Goal: Communication & Community: Answer question/provide support

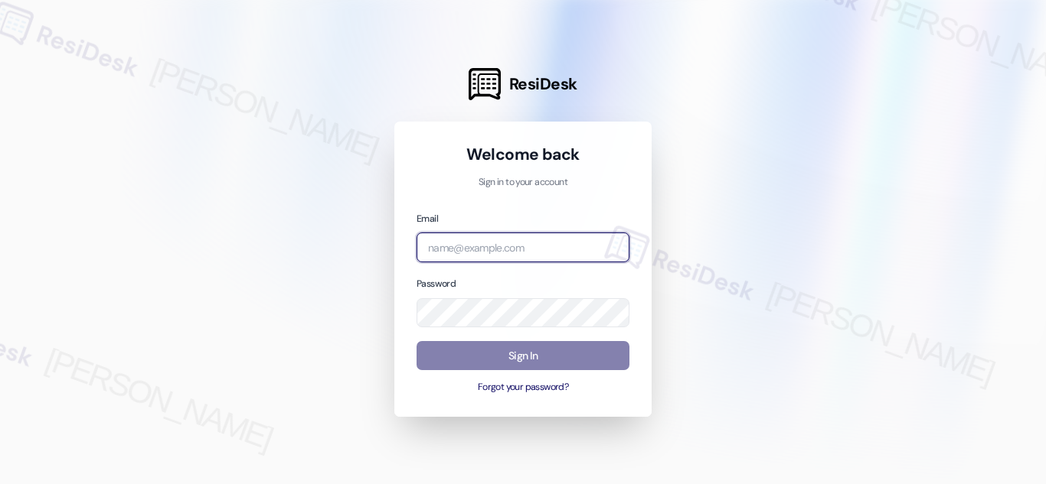
click at [534, 246] on input "email" at bounding box center [522, 248] width 213 height 30
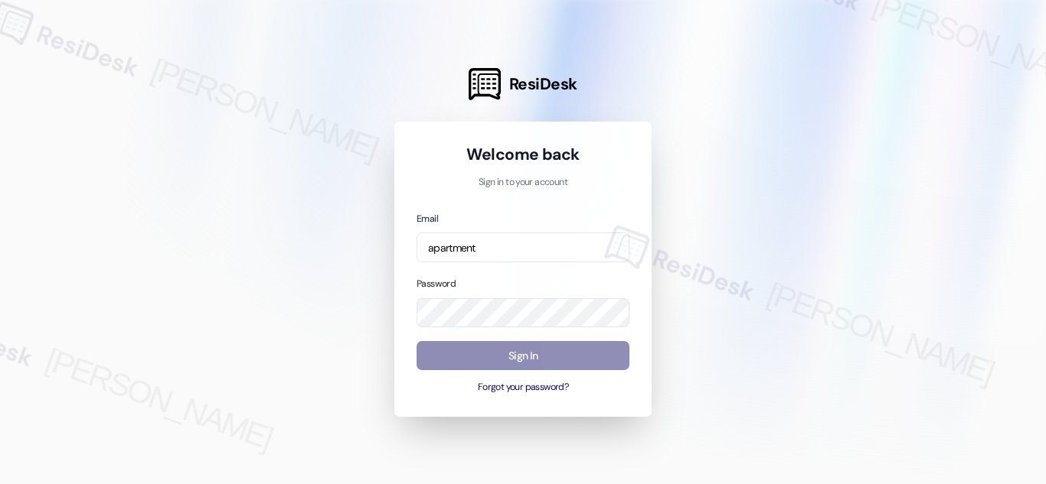
type input "automated-surveys-apartment_management_pros-[PERSON_NAME].acueza@apartment_mana…"
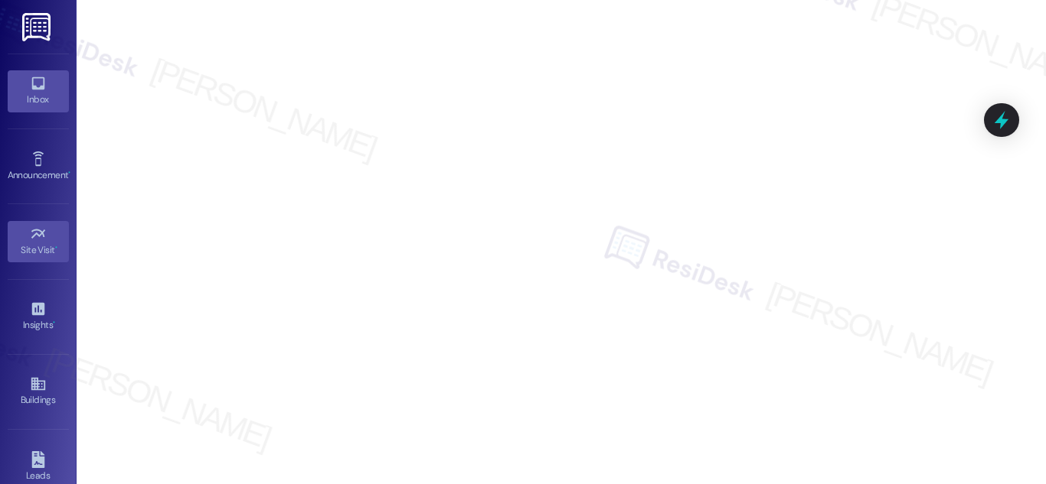
click at [20, 89] on link "Inbox" at bounding box center [38, 90] width 61 height 41
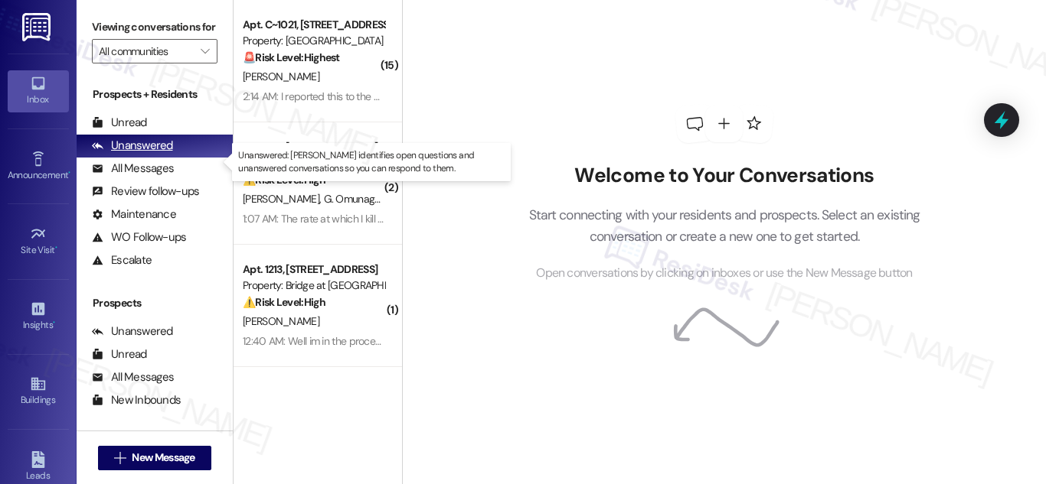
click at [160, 154] on div "Unanswered" at bounding box center [132, 146] width 81 height 16
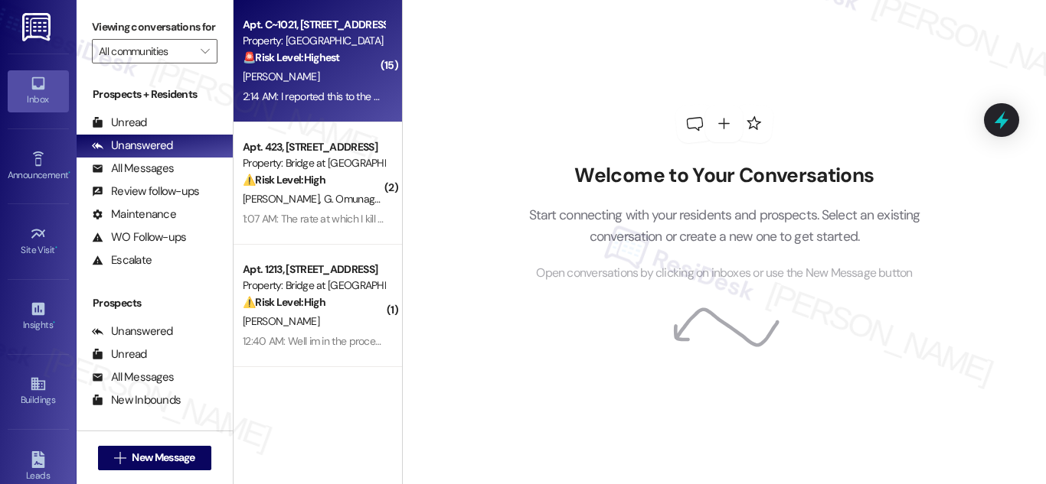
click at [329, 50] on div "🚨 Risk Level: Highest The resident is reporting suspected prostitution and that…" at bounding box center [314, 58] width 142 height 16
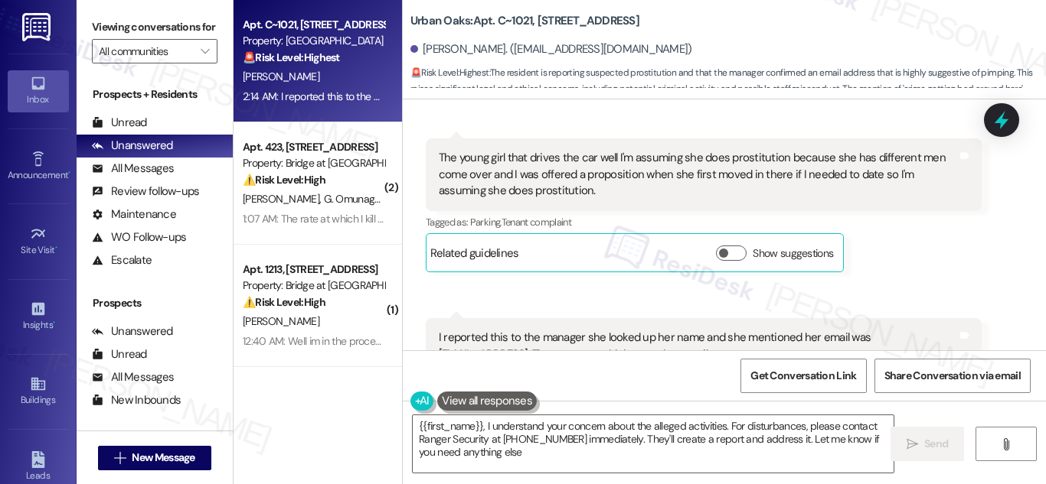
type textarea "{{first_name}}, I understand your concern about the alleged activities. For dis…"
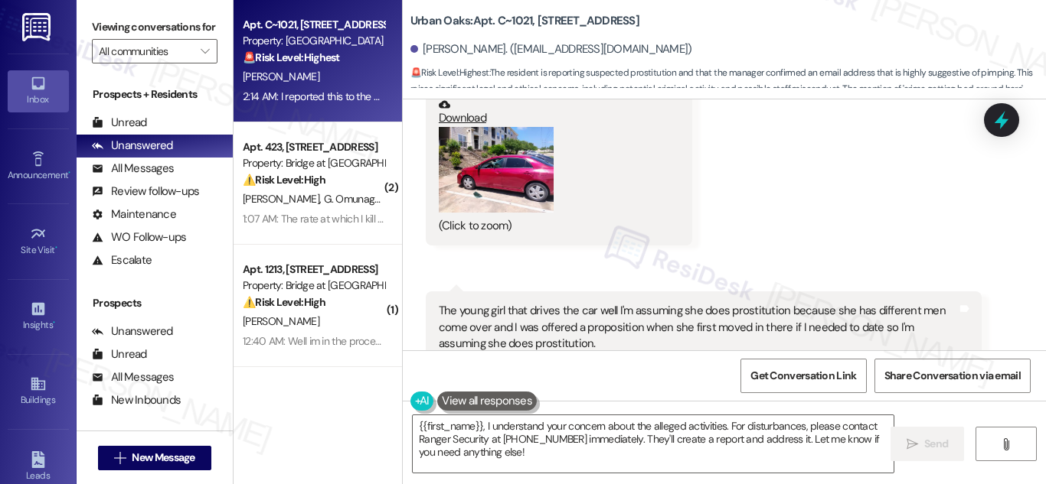
scroll to position [11995, 0]
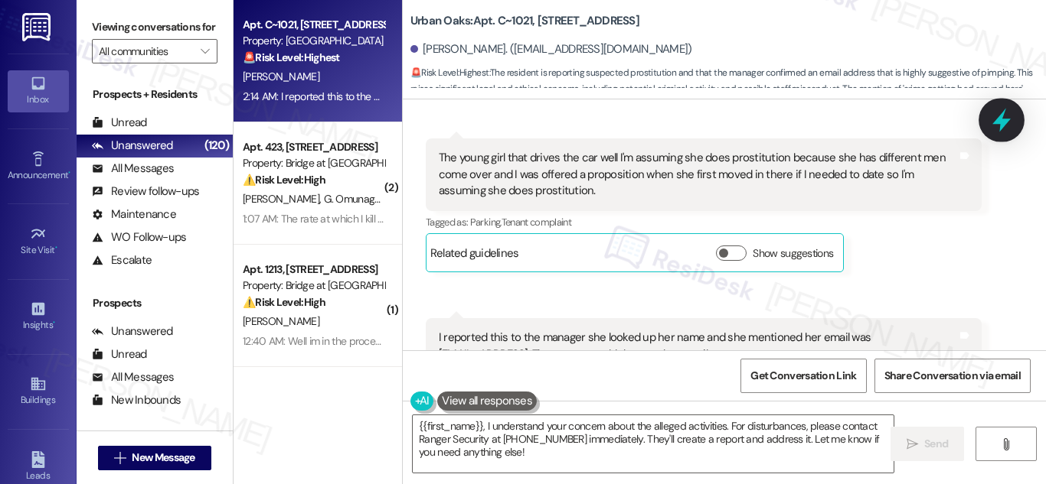
click at [991, 121] on icon at bounding box center [1001, 120] width 26 height 26
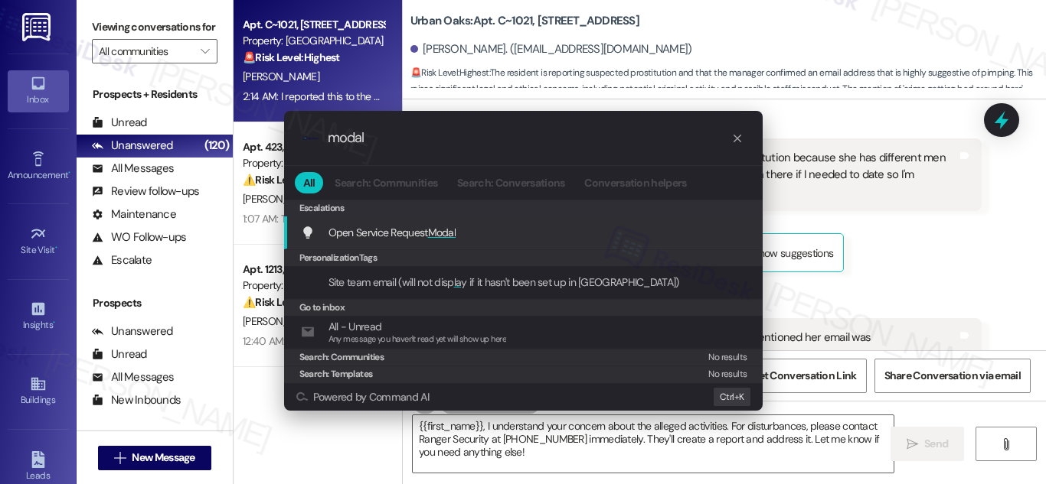
type input "modal"
click at [398, 234] on span "Open Service Request Modal" at bounding box center [392, 233] width 128 height 14
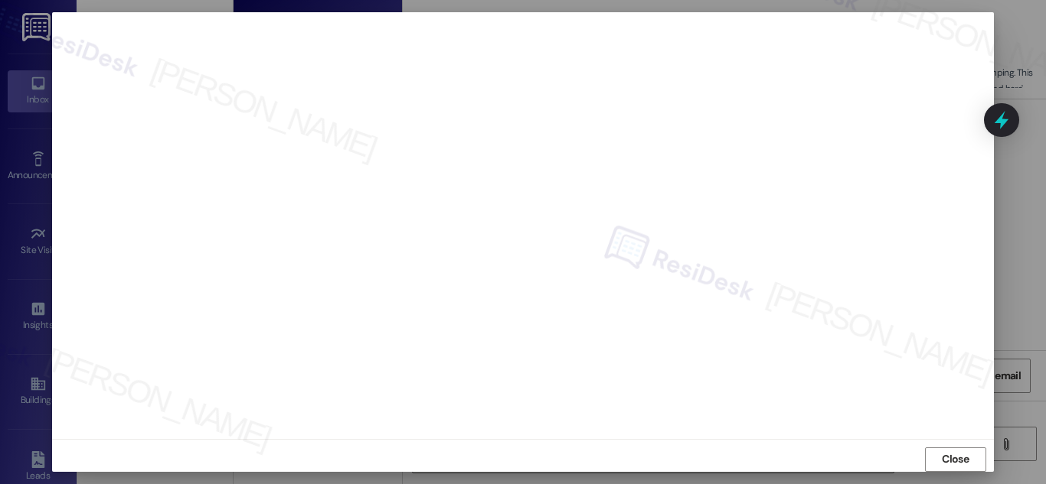
scroll to position [0, 0]
drag, startPoint x: 10, startPoint y: 84, endPoint x: 31, endPoint y: 80, distance: 21.0
click at [9, 84] on div at bounding box center [523, 242] width 1046 height 484
click at [34, 81] on div at bounding box center [523, 242] width 1046 height 484
drag, startPoint x: 950, startPoint y: 462, endPoint x: 637, endPoint y: 341, distance: 335.6
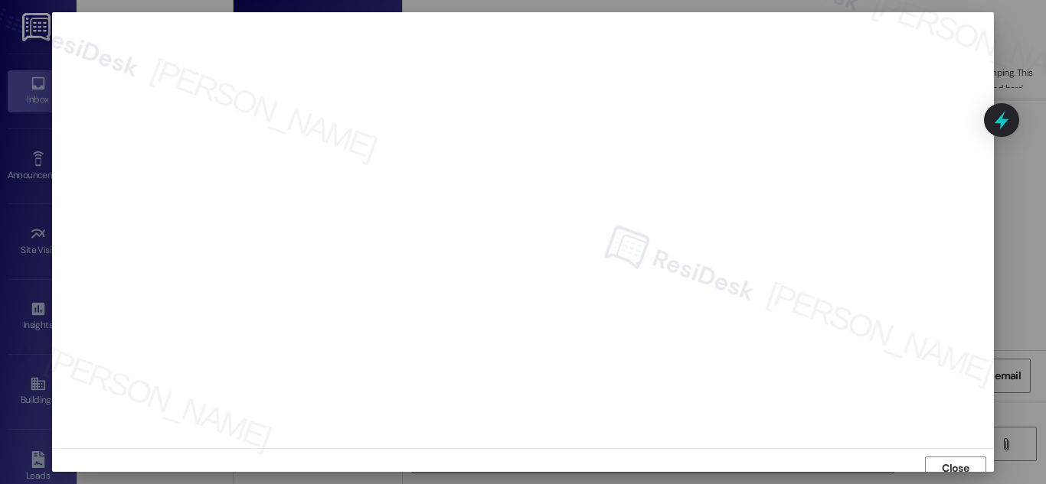
click at [950, 464] on span "Close" at bounding box center [954, 469] width 27 height 16
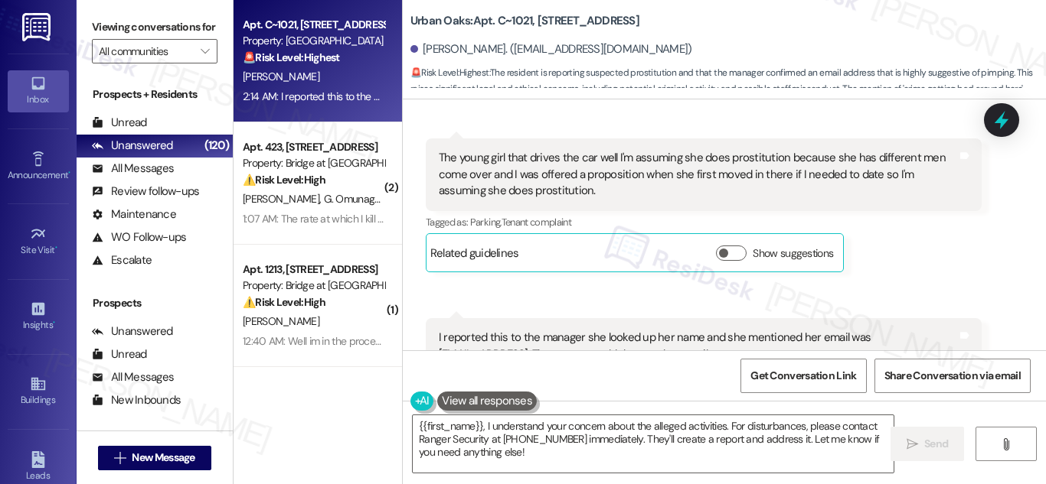
click at [315, 44] on div "Property: [GEOGRAPHIC_DATA]" at bounding box center [314, 41] width 142 height 16
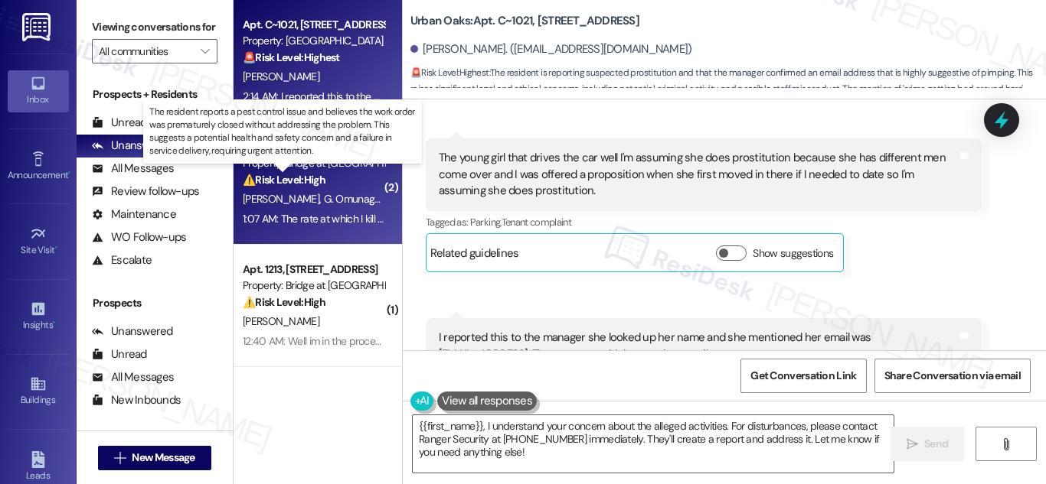
click at [271, 178] on strong "⚠️ Risk Level: High" at bounding box center [284, 180] width 83 height 14
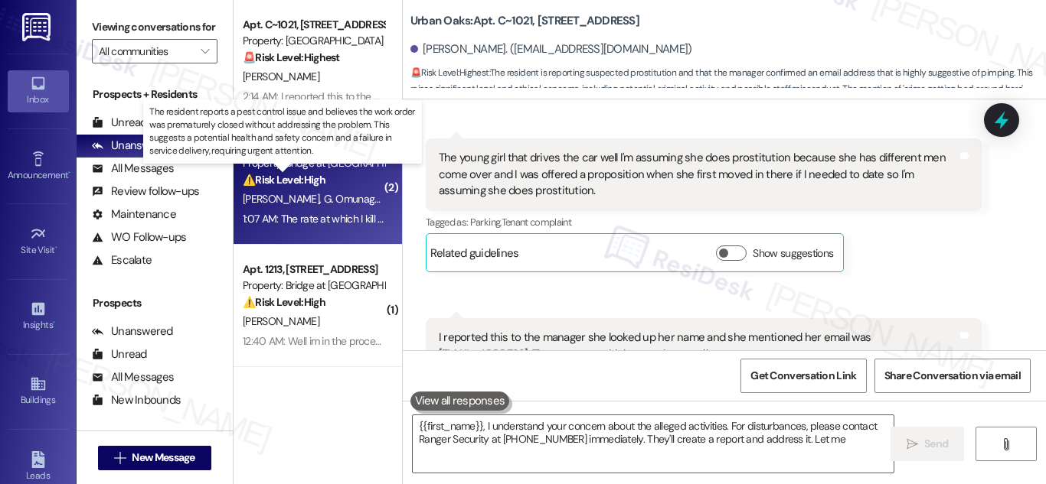
type textarea "{{first_name}}, I understand your concern about the alleged activities. For dis…"
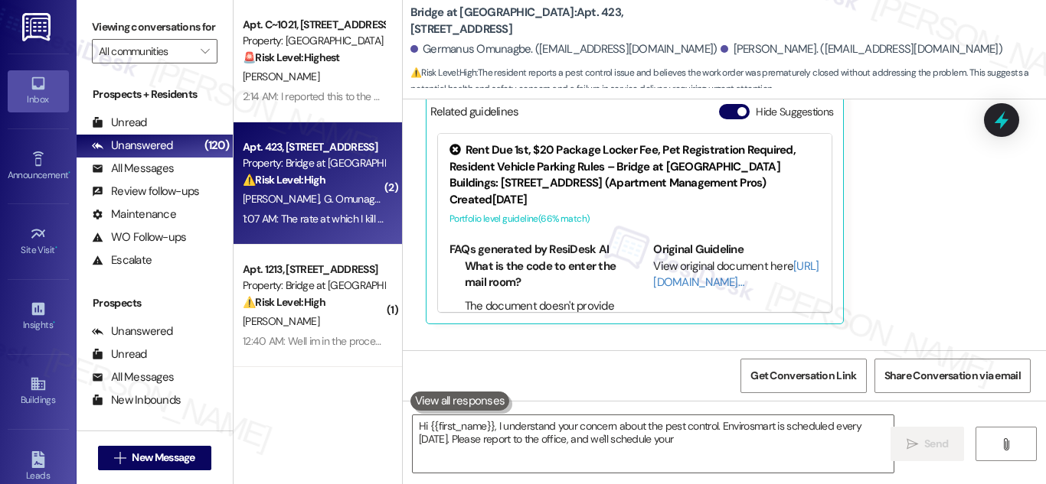
scroll to position [517, 0]
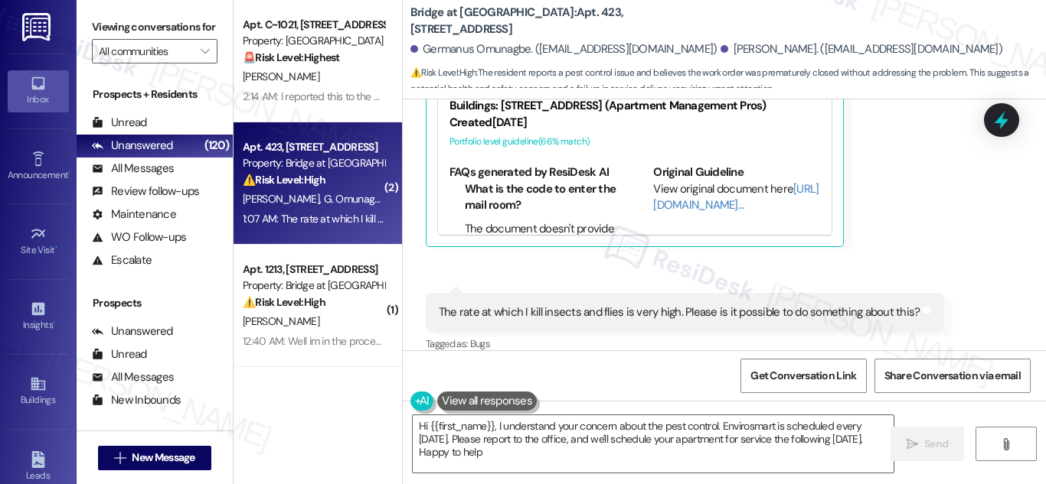
type textarea "Hi {{first_name}}, I understand your concern about the pest control. Envirosmar…"
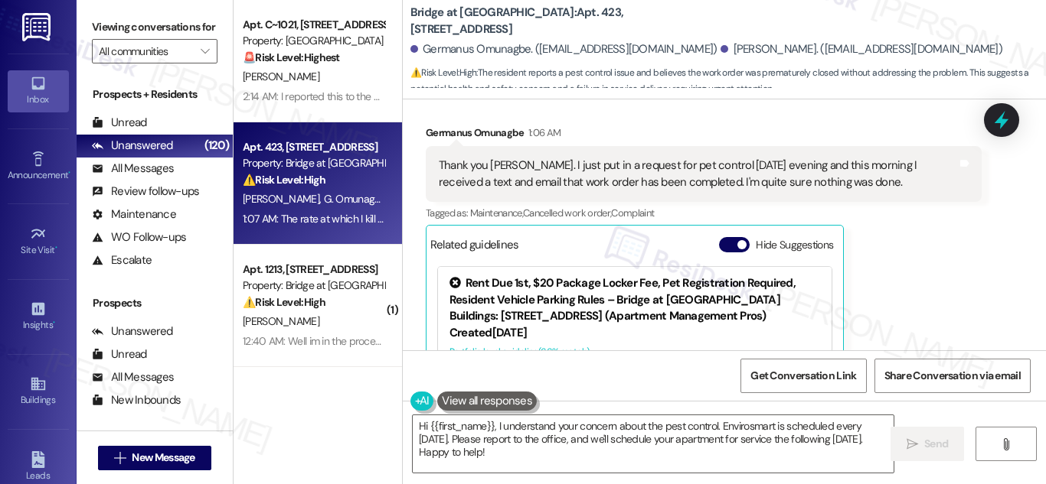
scroll to position [230, 0]
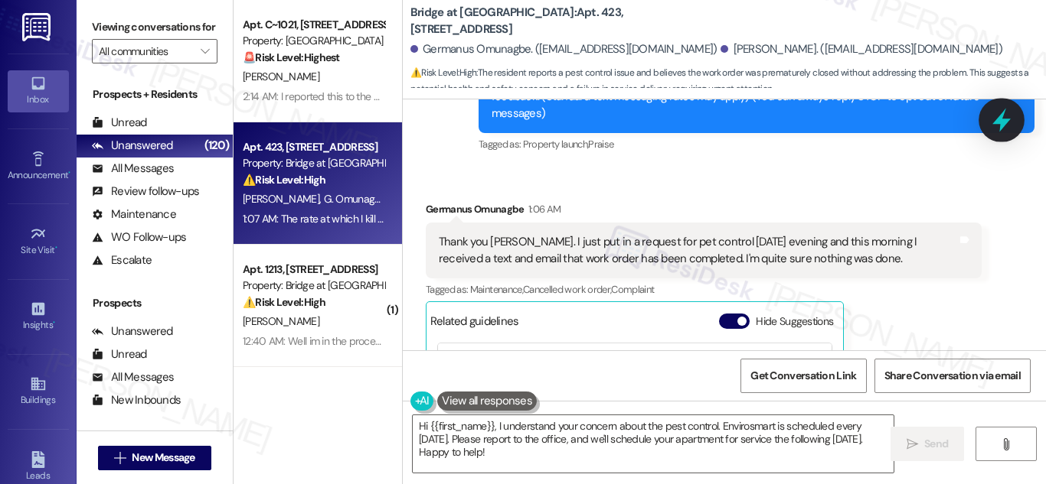
click at [1005, 113] on icon at bounding box center [1001, 120] width 26 height 26
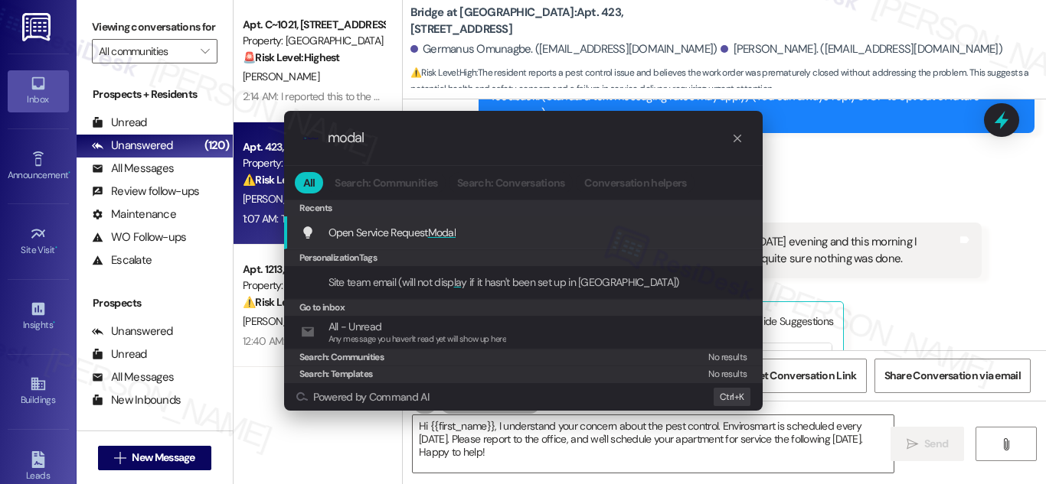
type input "modal"
click at [425, 233] on span "Open Service Request Modal" at bounding box center [392, 233] width 128 height 14
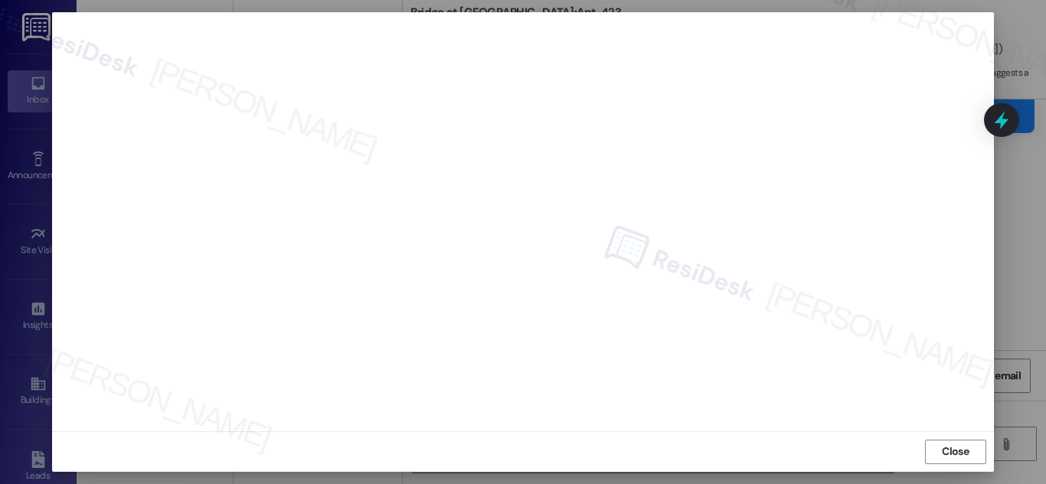
scroll to position [0, 0]
click at [1016, 218] on div at bounding box center [523, 242] width 1046 height 484
click at [953, 450] on span "Close" at bounding box center [954, 452] width 27 height 16
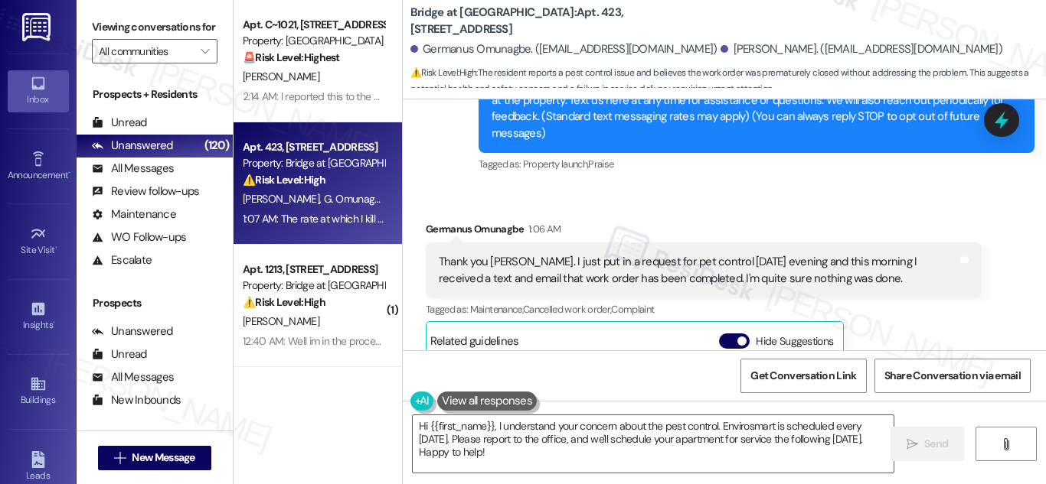
scroll to position [153, 0]
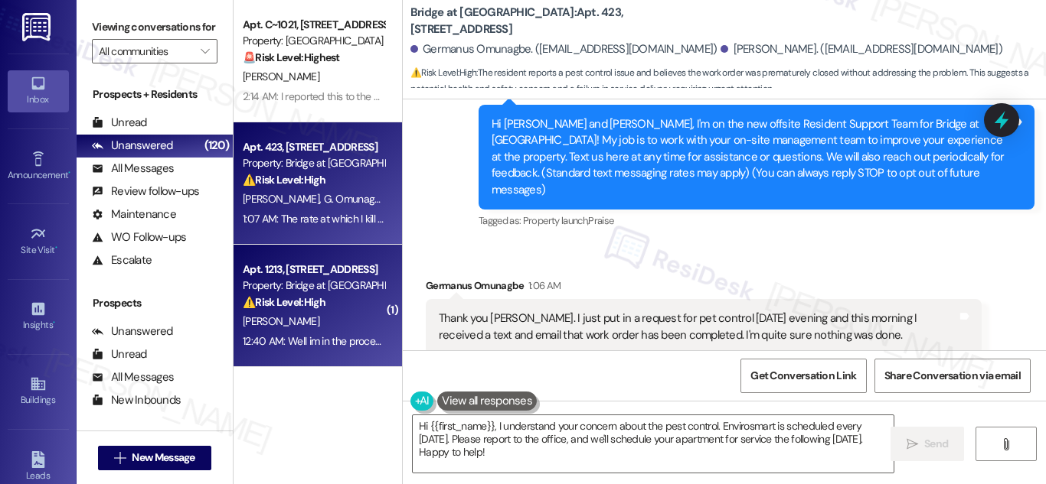
click at [319, 275] on div "Apt. 1213, [STREET_ADDRESS]" at bounding box center [314, 270] width 142 height 16
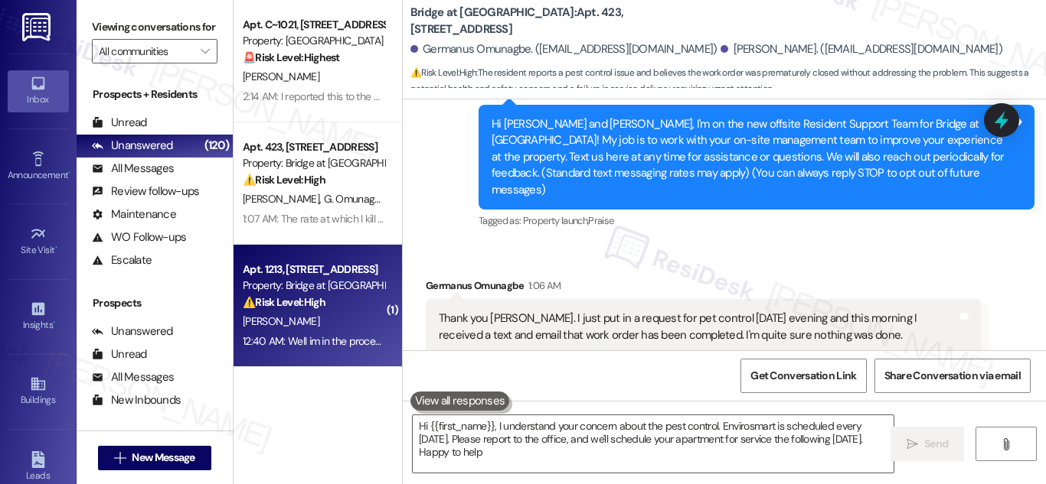
type textarea "Hi {{first_name}}, I understand your concern about the pest control. Envirosmar…"
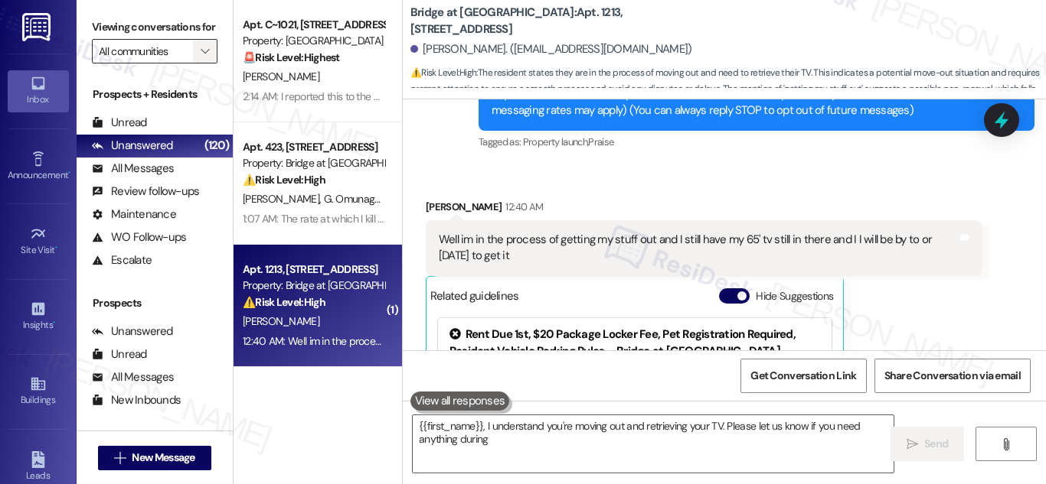
scroll to position [386, 0]
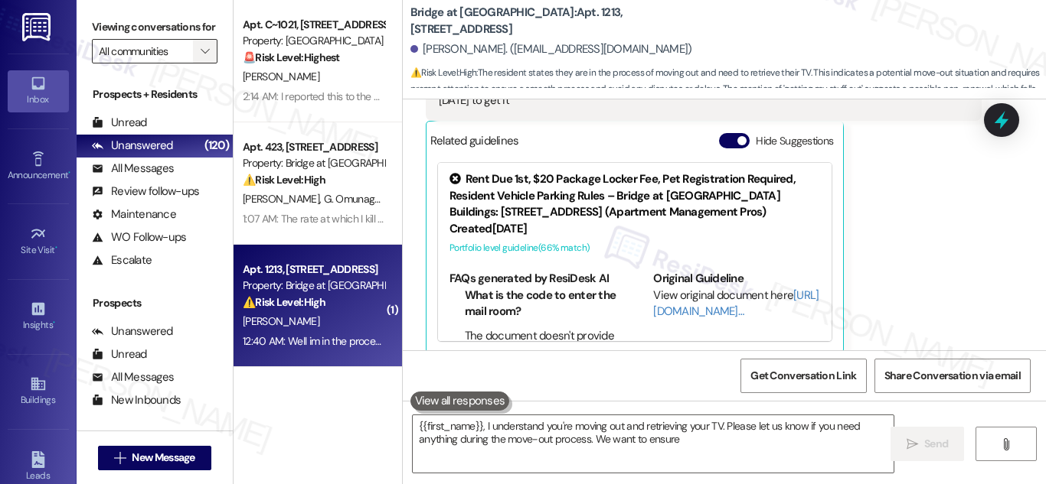
click at [209, 61] on button "" at bounding box center [205, 51] width 24 height 24
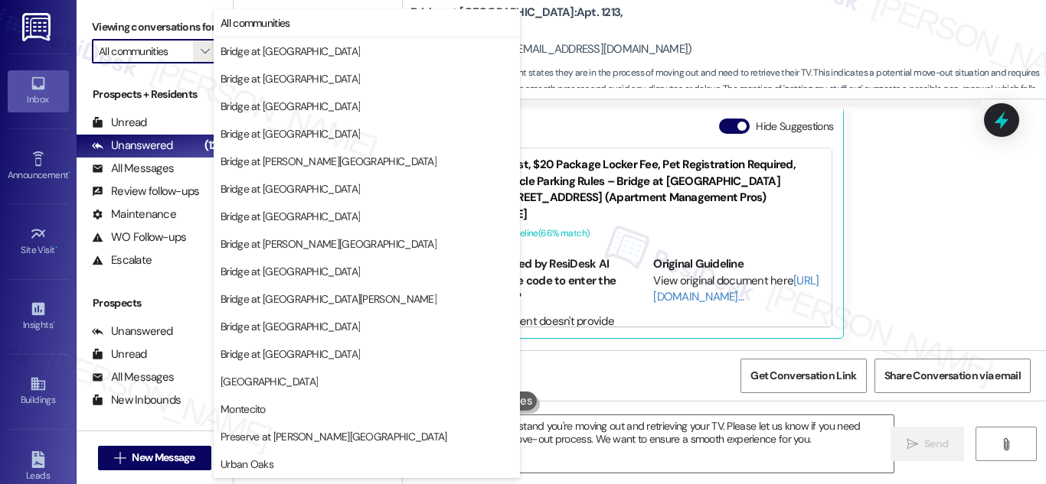
click at [926, 158] on div "Kristal Armstrong 12:40 AM Well im in the process of getting my stuff out and I…" at bounding box center [704, 184] width 556 height 310
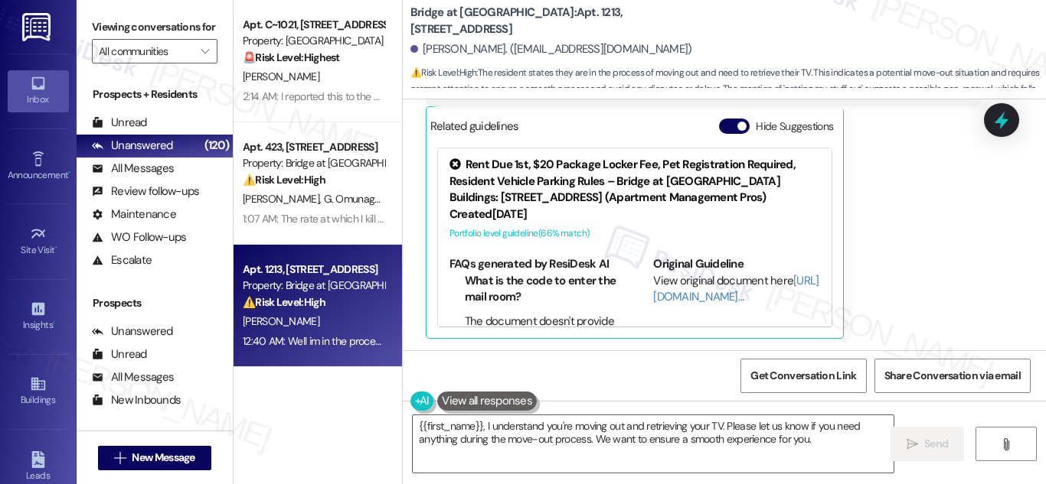
click at [282, 293] on div "Property: Bridge at [GEOGRAPHIC_DATA]" at bounding box center [314, 286] width 142 height 16
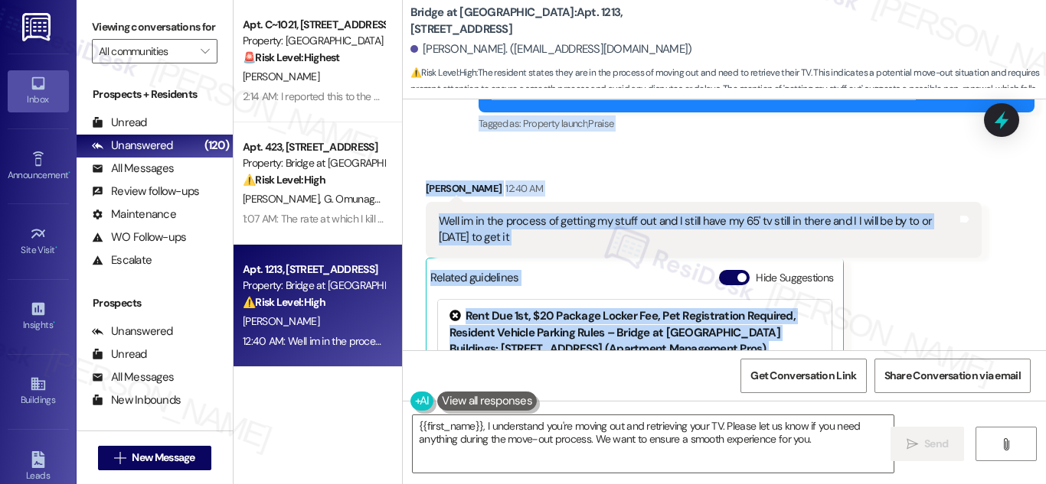
scroll to position [340, 0]
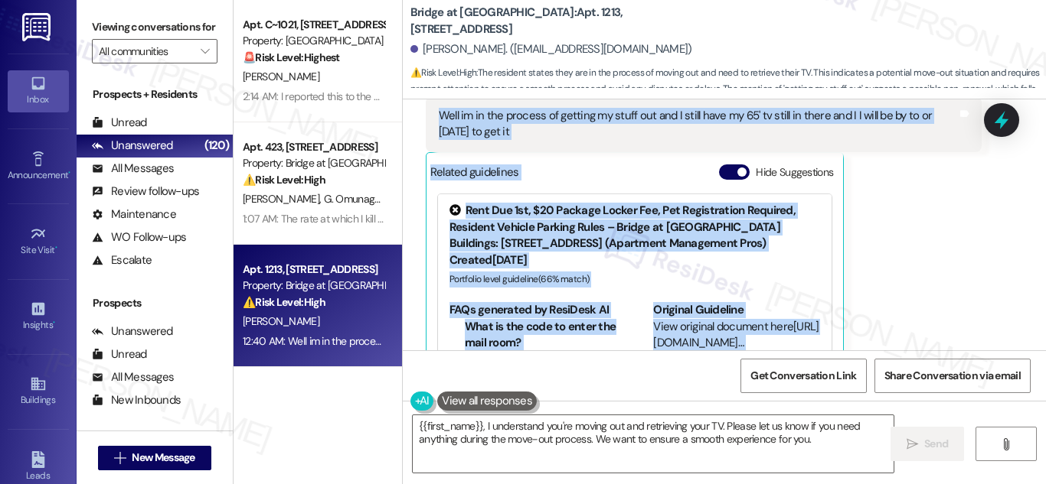
drag, startPoint x: 486, startPoint y: 195, endPoint x: 602, endPoint y: 141, distance: 127.7
click at [602, 141] on div "Lease started Dec 22, 2024 at 8:00 AM Survey, sent via SMS Residesk Automated S…" at bounding box center [724, 225] width 643 height 251
copy div "Hi Kristal, I'm on the new offsite Resident Support Team for Bridge at Asher! M…"
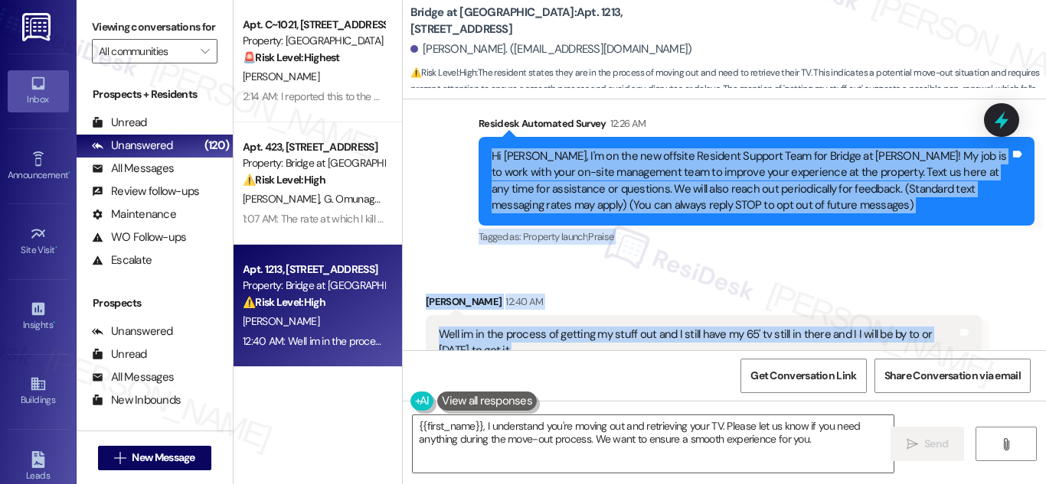
scroll to position [80, 0]
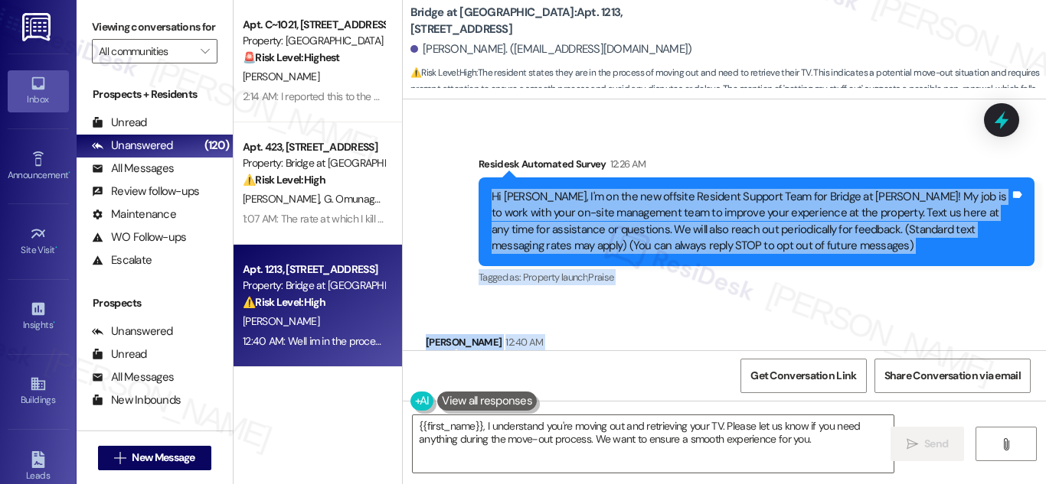
drag, startPoint x: 712, startPoint y: 304, endPoint x: 688, endPoint y: 318, distance: 27.8
click at [711, 304] on div "Received via SMS Kristal Armstrong 12:40 AM Well im in the process of getting m…" at bounding box center [724, 478] width 643 height 356
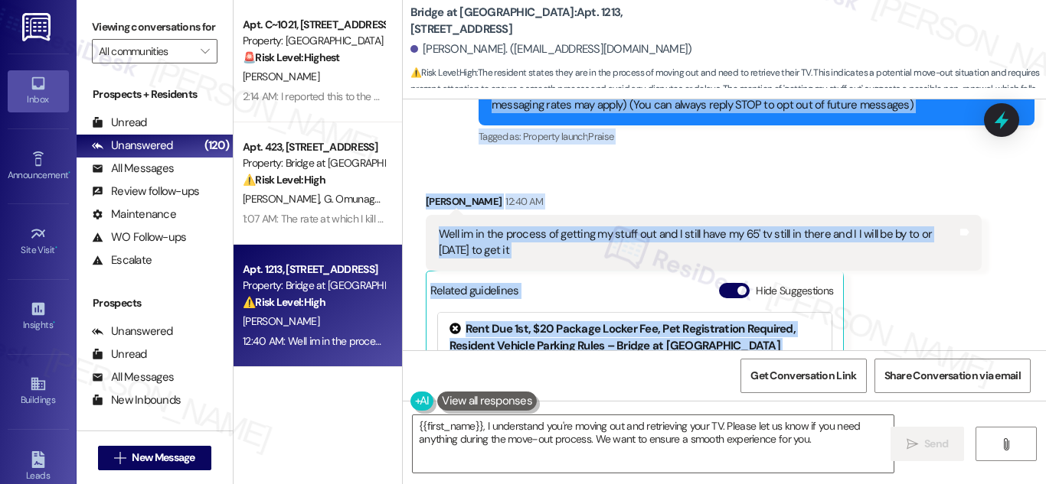
scroll to position [233, 0]
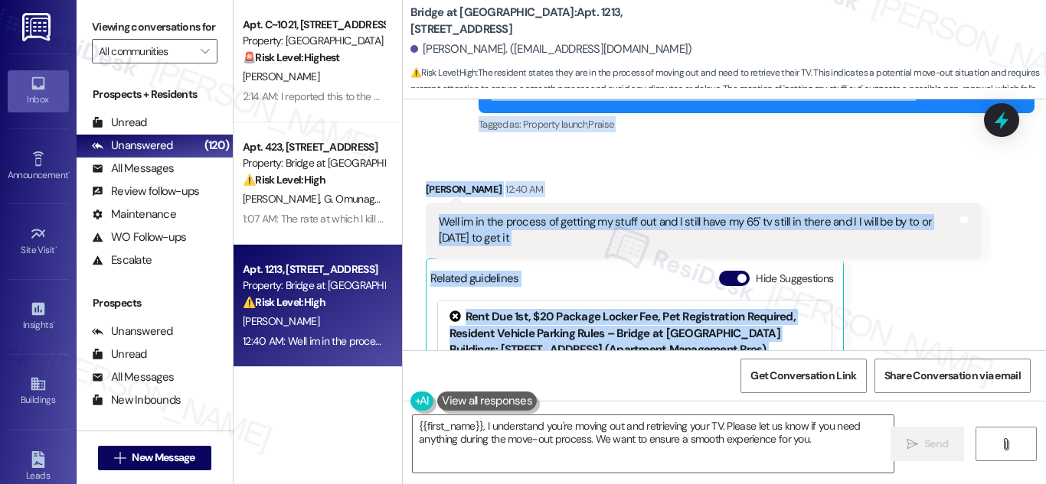
click at [574, 212] on div "Well im in the process of getting my stuff out and I still have my 65' tv still…" at bounding box center [704, 231] width 556 height 56
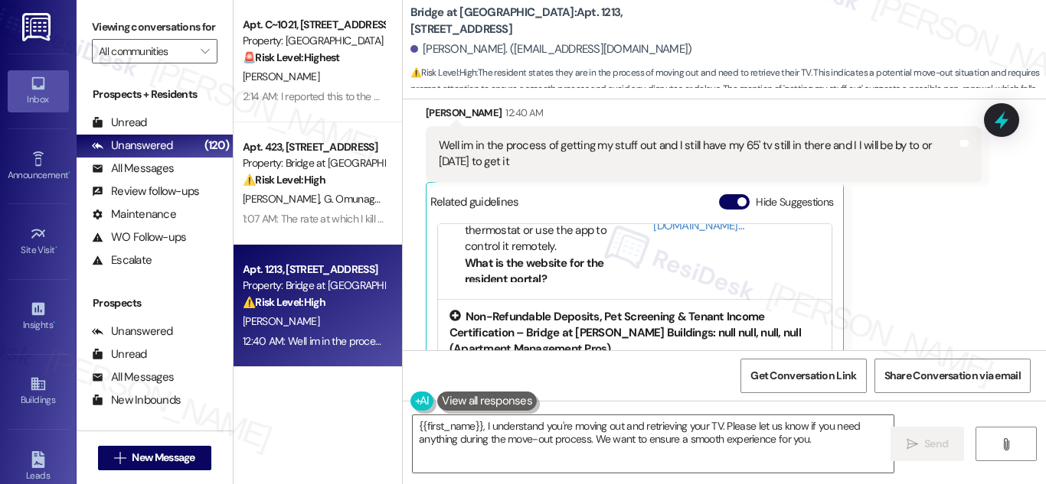
scroll to position [387, 0]
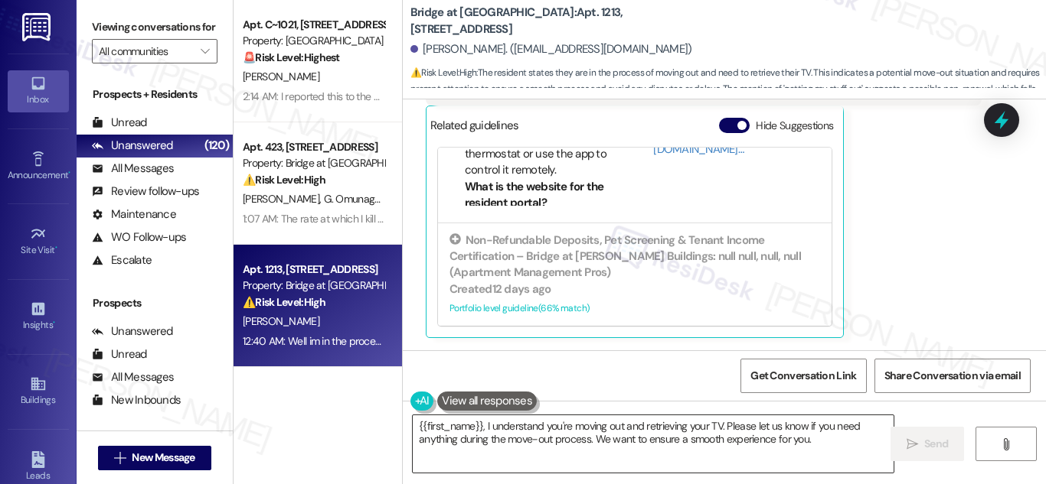
click at [657, 429] on textarea "{{first_name}}, I understand you're moving out and retrieving your TV. Please l…" at bounding box center [653, 444] width 481 height 57
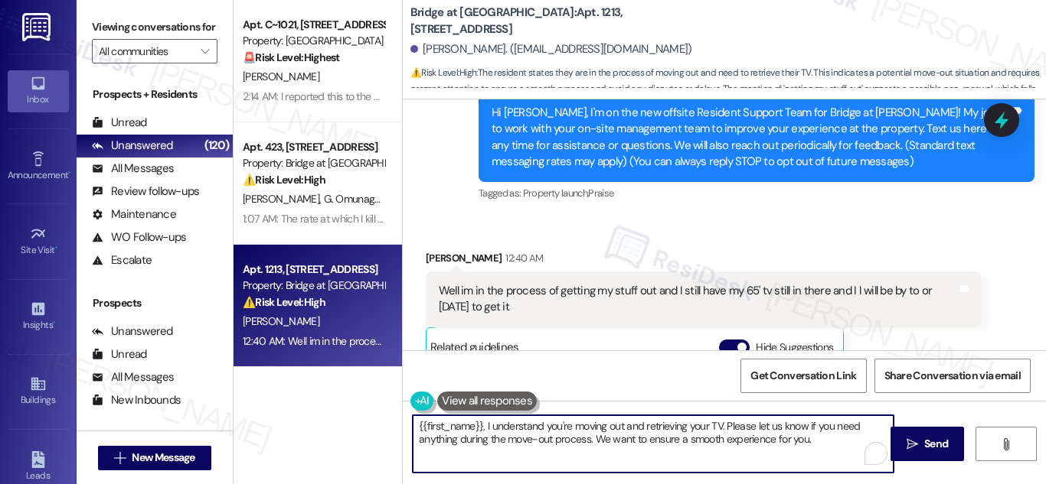
scroll to position [157, 0]
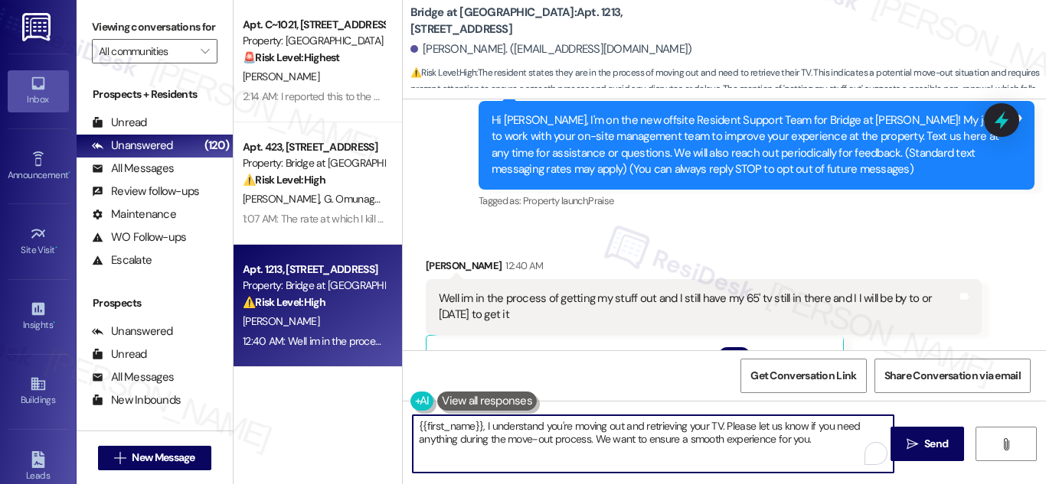
click at [618, 434] on textarea "{{first_name}}, I understand you're moving out and retrieving your TV. Please l…" at bounding box center [653, 444] width 481 height 57
click at [617, 434] on textarea "{{first_name}}, I understand you're moving out and retrieving your TV. Please l…" at bounding box center [653, 444] width 481 height 57
paste textarea "Hi Kristal, thanks for the update! I’ll make a note that you’ll be by today or …"
type textarea "Hi Kristal, thanks for the update! I’ll make a note that you’ll be by today or …"
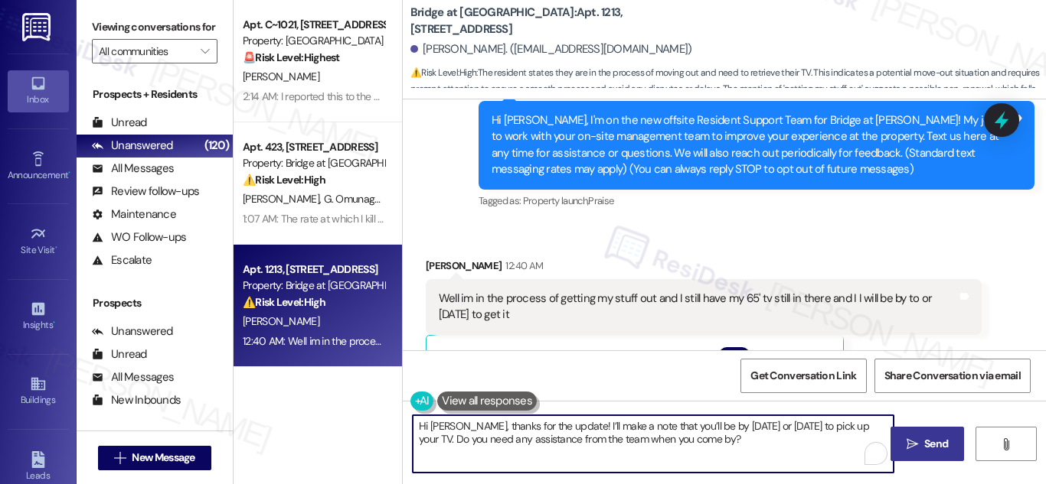
click at [925, 441] on span "Send" at bounding box center [936, 444] width 24 height 16
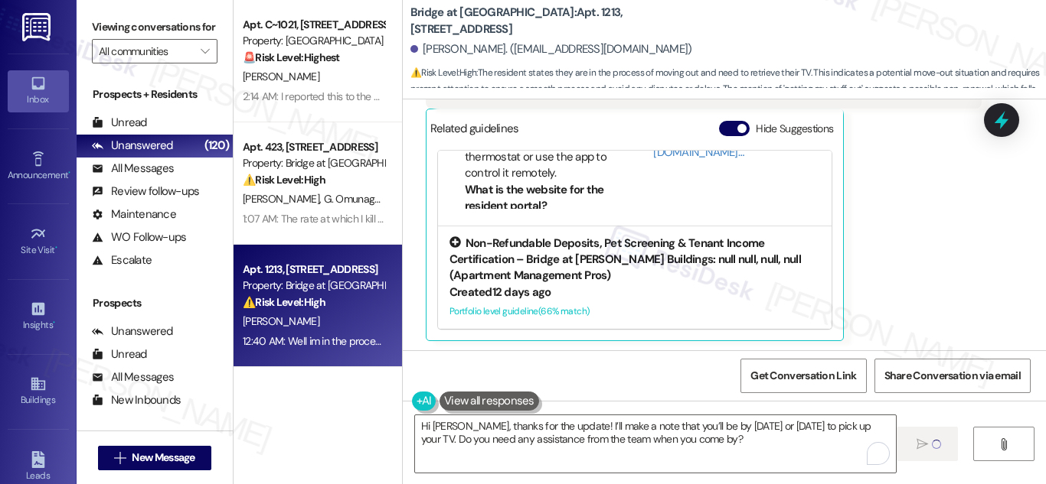
scroll to position [387, 0]
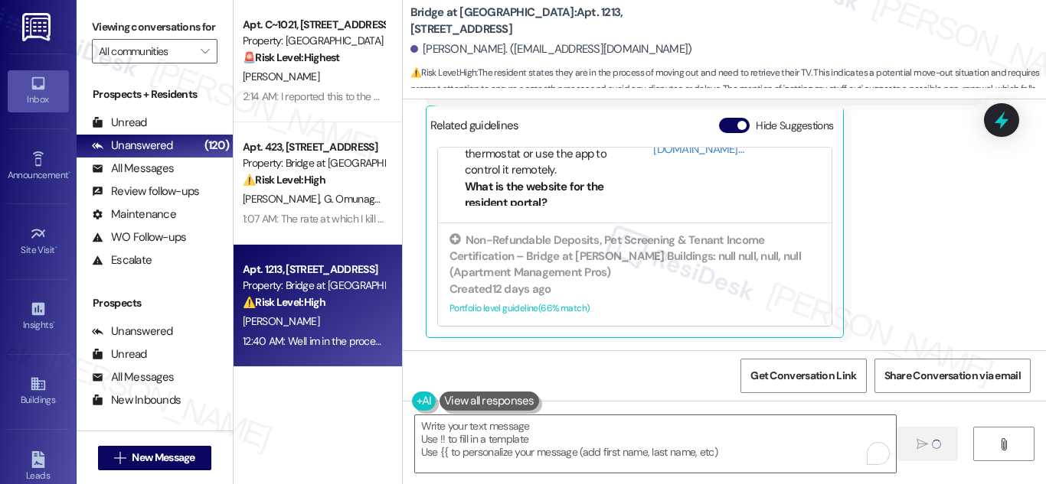
type textarea "Fetching suggested responses. Please feel free to read through the conversation…"
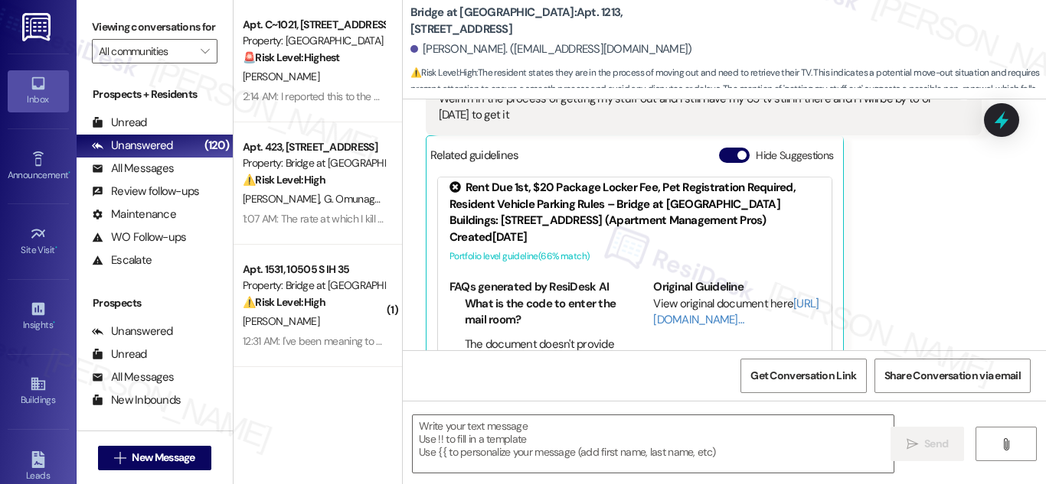
scroll to position [0, 0]
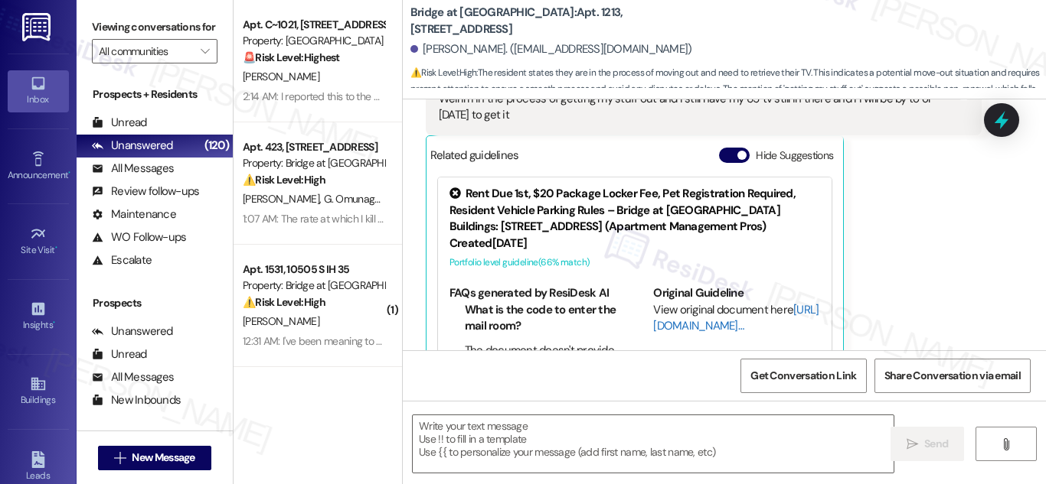
click at [687, 321] on link "[URL][DOMAIN_NAME]…" at bounding box center [735, 317] width 165 height 31
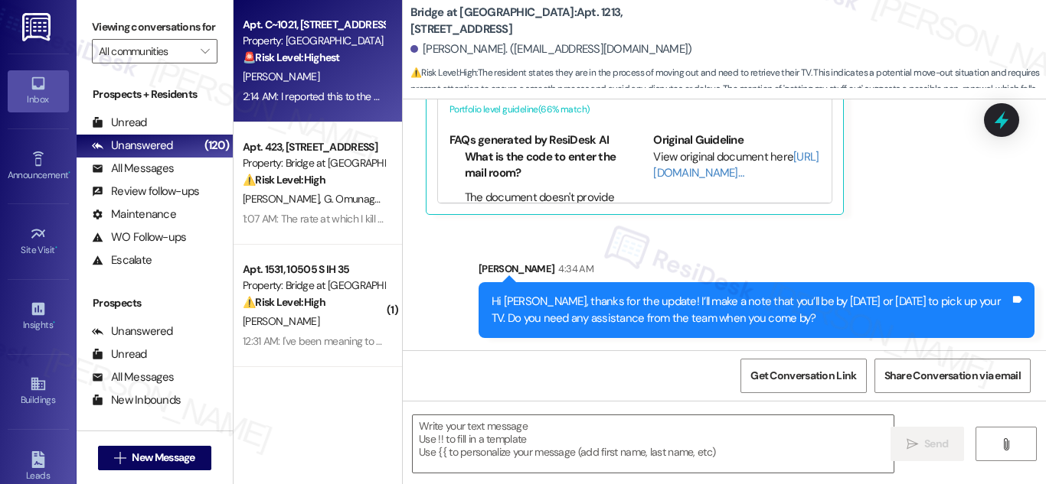
click at [318, 41] on div "Property: Urban Oaks" at bounding box center [314, 41] width 142 height 16
type textarea "Fetching suggested responses. Please feel free to read through the conversation…"
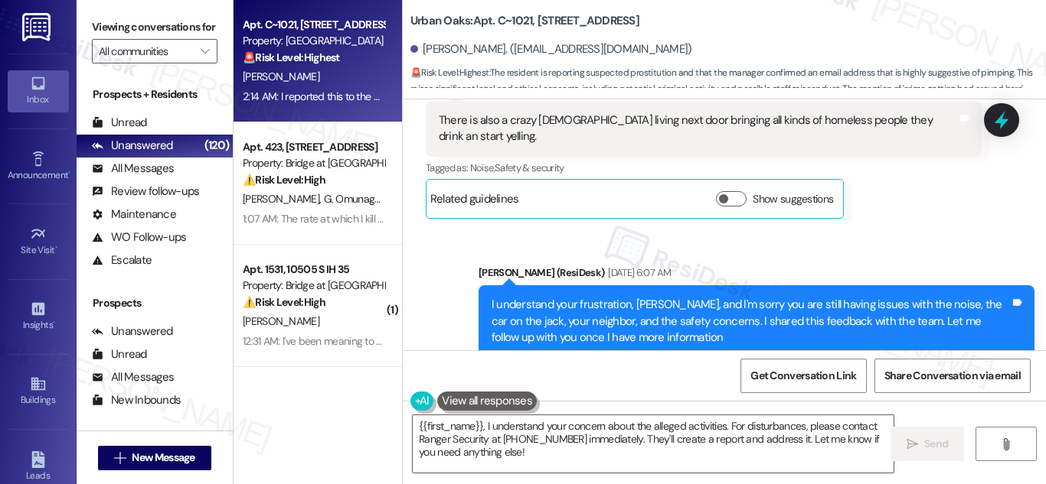
scroll to position [8321, 0]
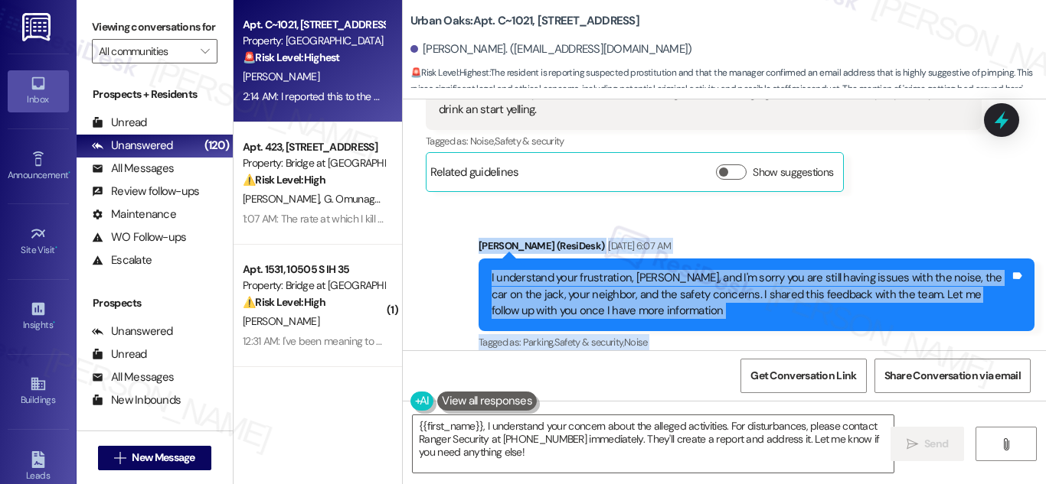
drag, startPoint x: 475, startPoint y: 144, endPoint x: 555, endPoint y: 312, distance: 185.6
click at [555, 318] on div "Lease started Oct 01, 2024 at 8:00 AM Received via SMS Ray Deleon Question Jun …" at bounding box center [724, 225] width 643 height 251
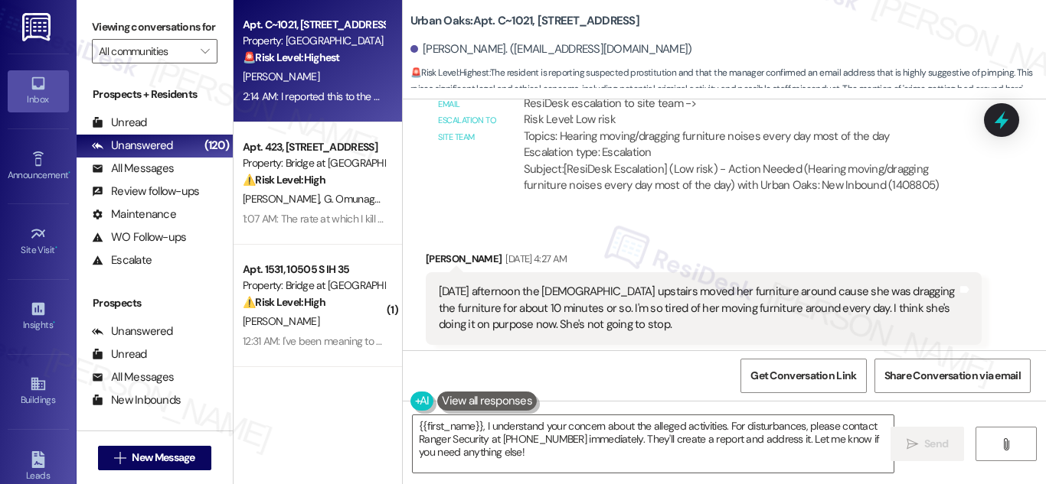
scroll to position [7326, 0]
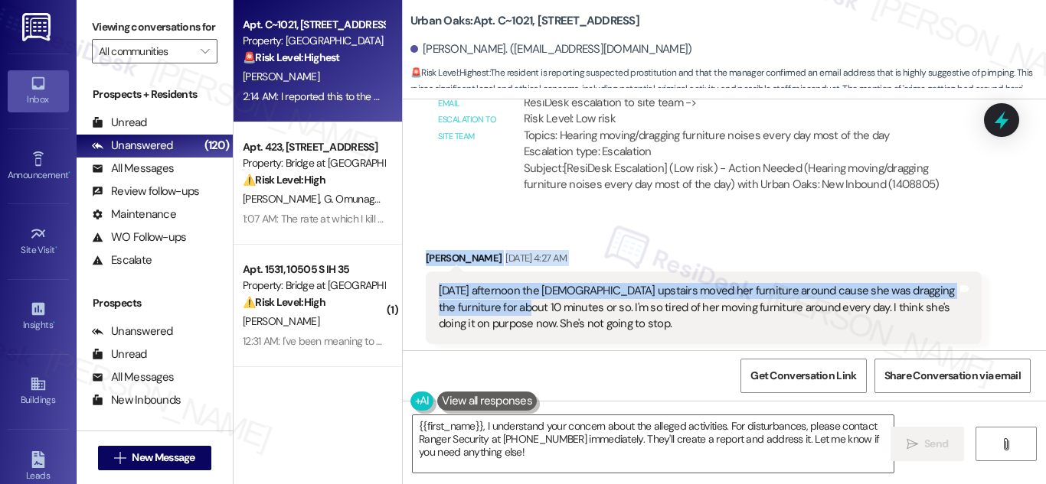
drag, startPoint x: 417, startPoint y: 193, endPoint x: 501, endPoint y: 240, distance: 96.3
click at [501, 240] on div "Received via SMS Ray Deleon Sep 18, 2025 at 4:27 AM Yesterday afternoon the lad…" at bounding box center [703, 328] width 579 height 178
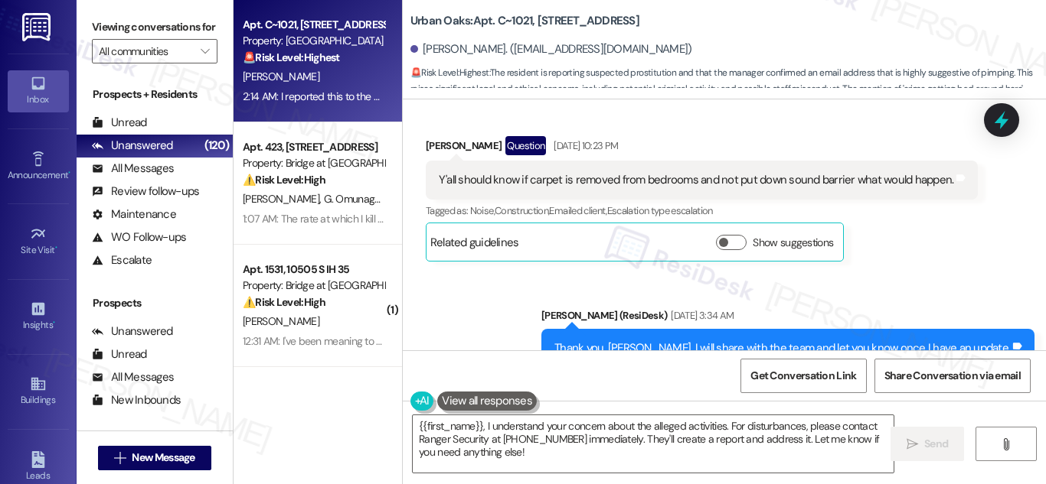
scroll to position [6944, 0]
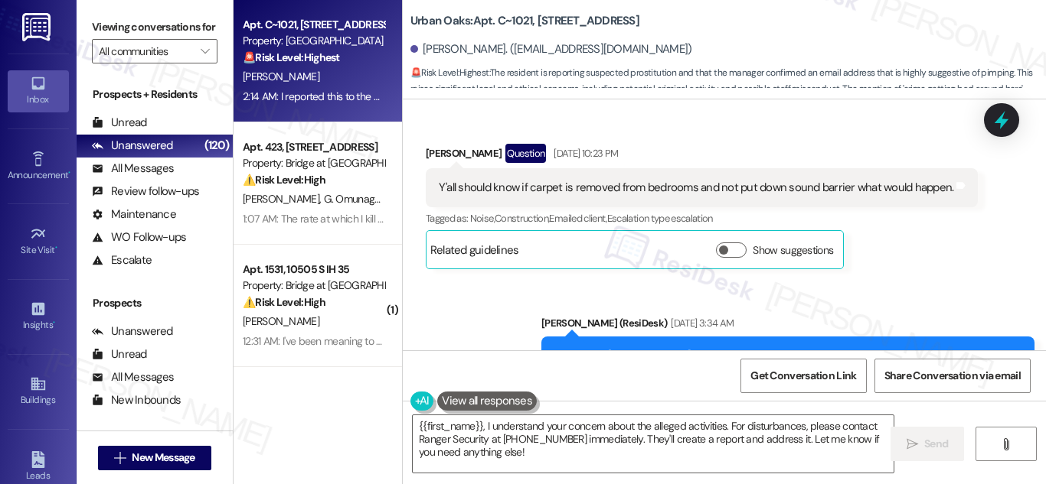
click at [614, 315] on div "Sarah (ResiDesk) Sep 18, 2025 at 3:34 AM" at bounding box center [787, 325] width 493 height 21
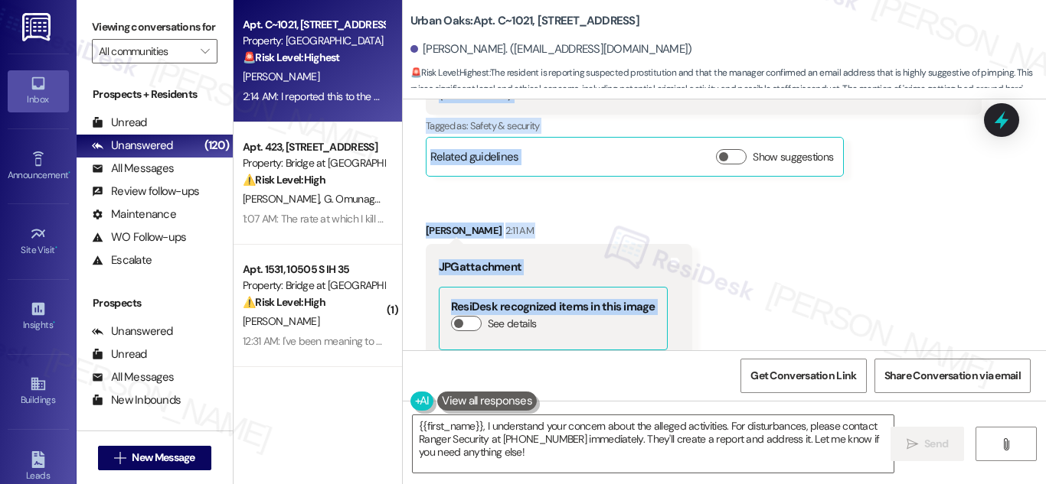
scroll to position [11995, 0]
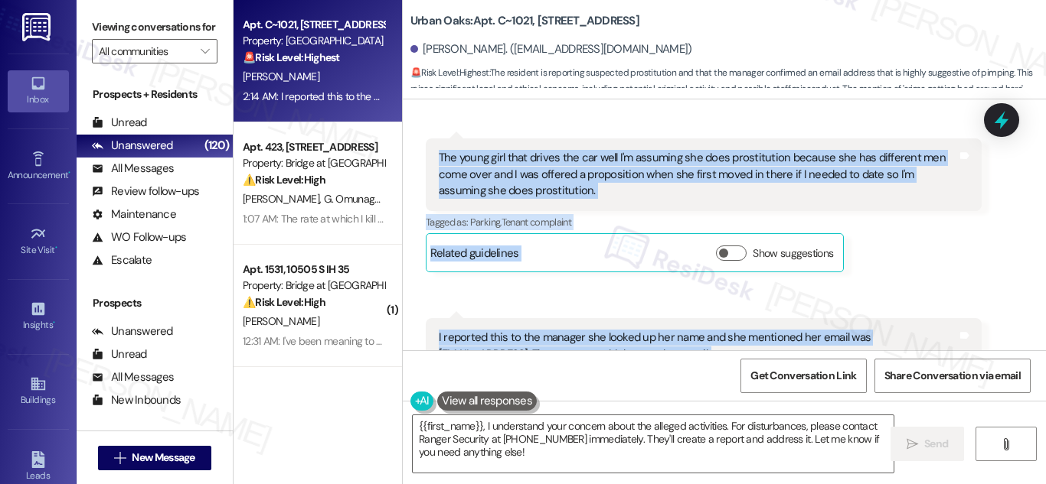
drag, startPoint x: 609, startPoint y: 257, endPoint x: 751, endPoint y: 256, distance: 141.6
click at [751, 256] on div "Lease started Oct 01, 2024 at 8:00 AM Received via SMS Ray Deleon Question Jun …" at bounding box center [724, 225] width 643 height 251
copy div "Sarah (ResiDesk) Sep 18, 2025 at 3:34 AM Thank you, Ray. I will share with the …"
click at [747, 307] on div "Received via SMS 2:14 AM Ray Deleon 2:14 AM I reported this to the manager she …" at bounding box center [703, 377] width 579 height 141
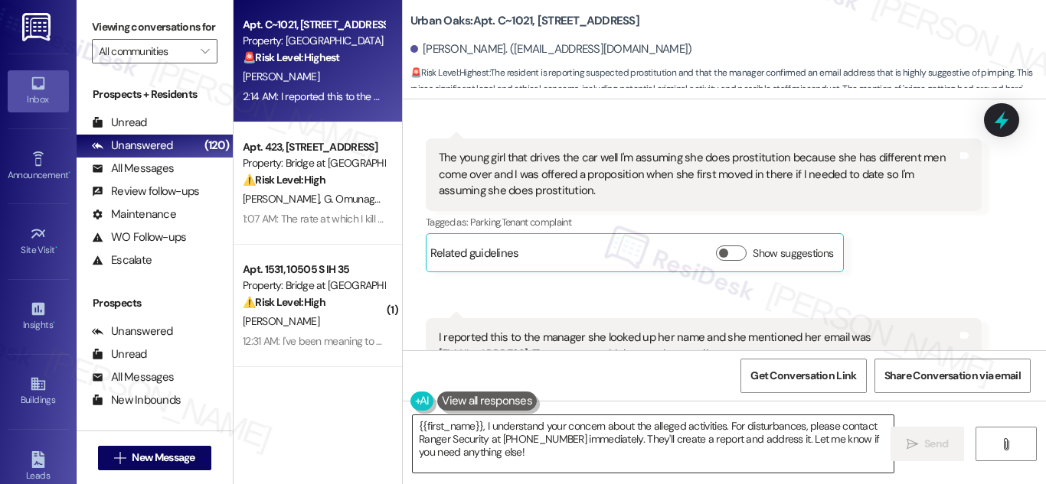
click at [632, 440] on textarea "{{first_name}}, I understand your concern about the alleged activities. For dis…" at bounding box center [653, 444] width 481 height 57
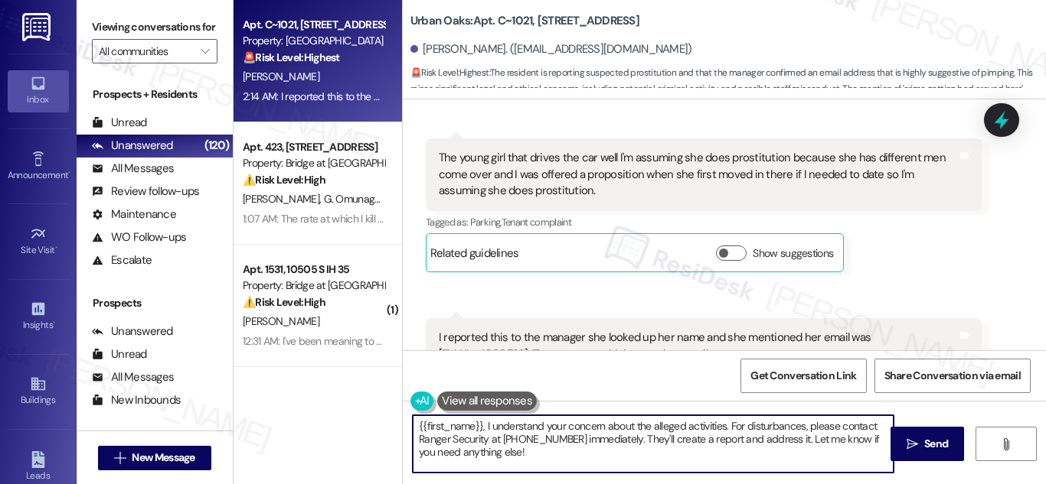
click at [632, 440] on textarea "{{first_name}}, I understand your concern about the alleged activities. For dis…" at bounding box center [653, 444] width 481 height 57
paste textarea "Hi Ray, I hear how frustrating and overwhelming this has been for you, and I’m …"
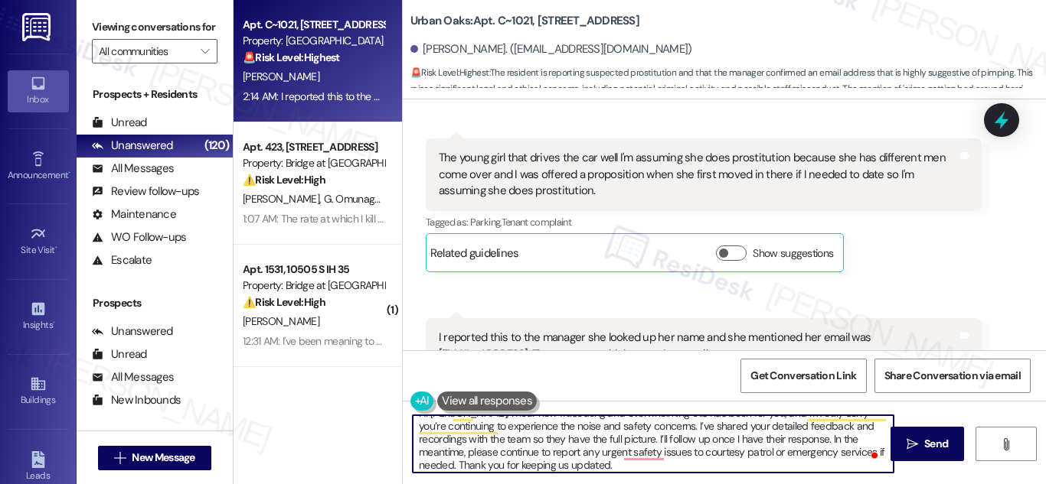
scroll to position [13, 0]
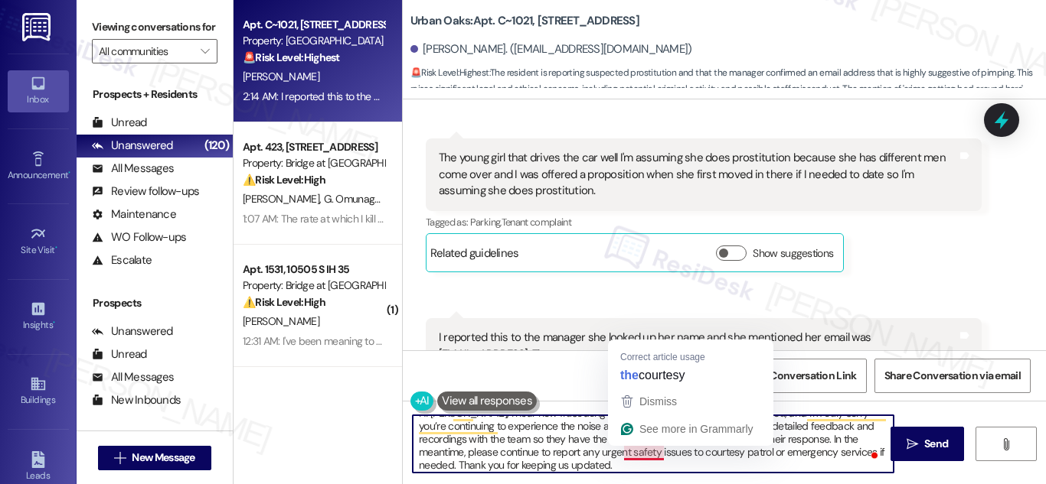
click at [640, 453] on textarea "Hi Ray, I hear how frustrating and overwhelming this has been for you, and I’m …" at bounding box center [653, 444] width 481 height 57
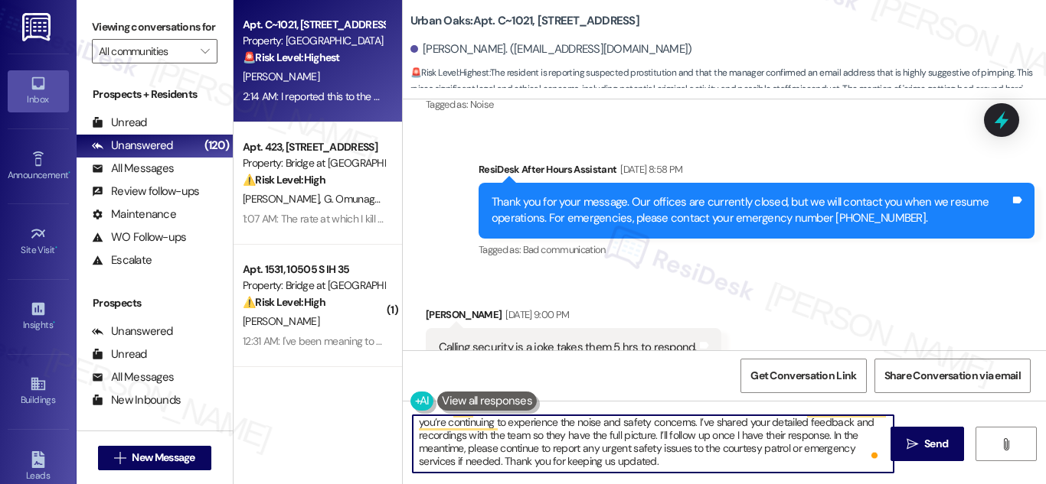
scroll to position [8704, 0]
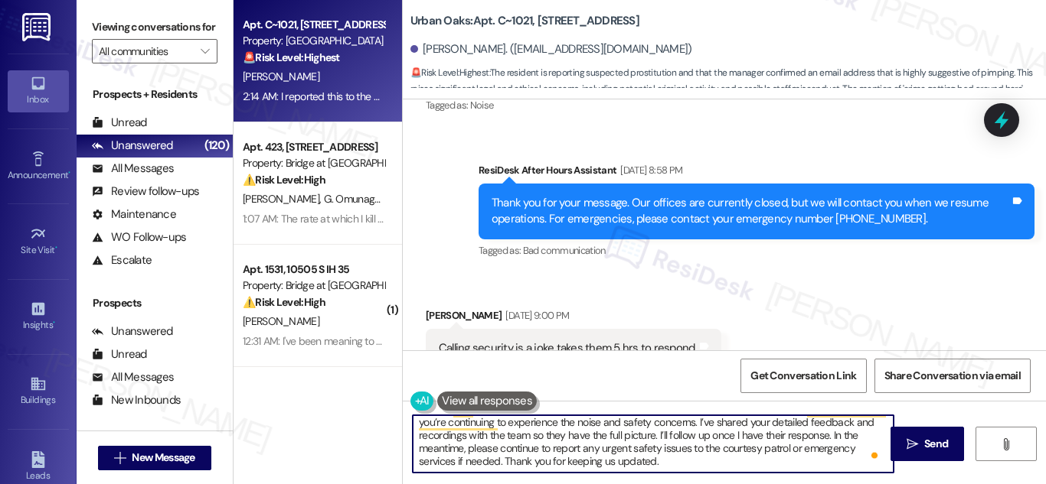
click at [615, 460] on textarea "Hi Ray, I hear how frustrating and overwhelming this has been for you, and I’m …" at bounding box center [653, 444] width 481 height 57
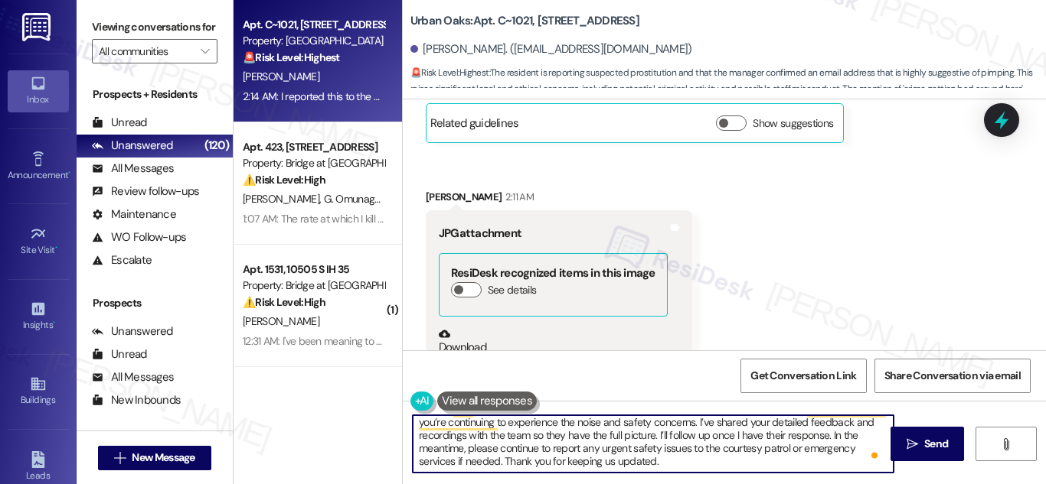
scroll to position [11995, 0]
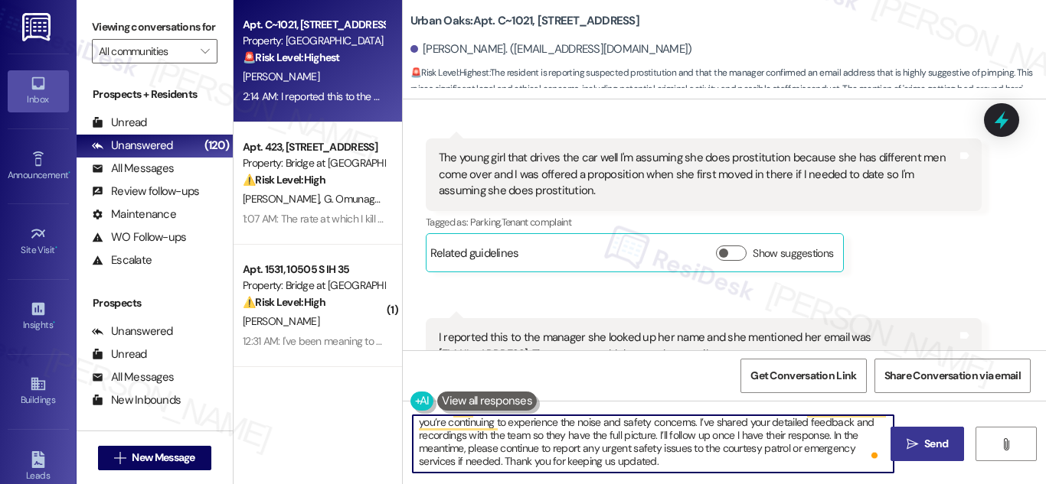
type textarea "Hi Ray, I hear how frustrating and overwhelming this has been for you, and I’m …"
click at [906, 437] on span " Send" at bounding box center [927, 444] width 48 height 16
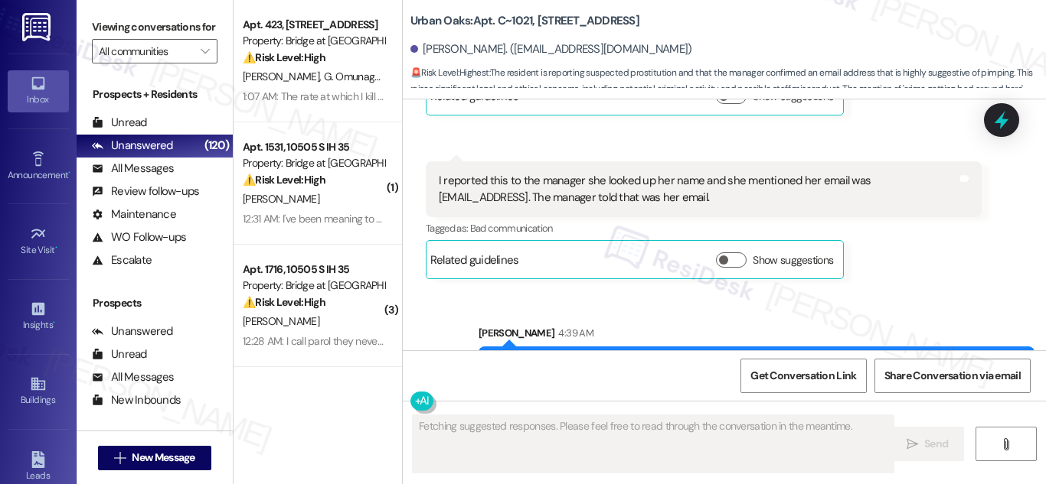
scroll to position [12167, 0]
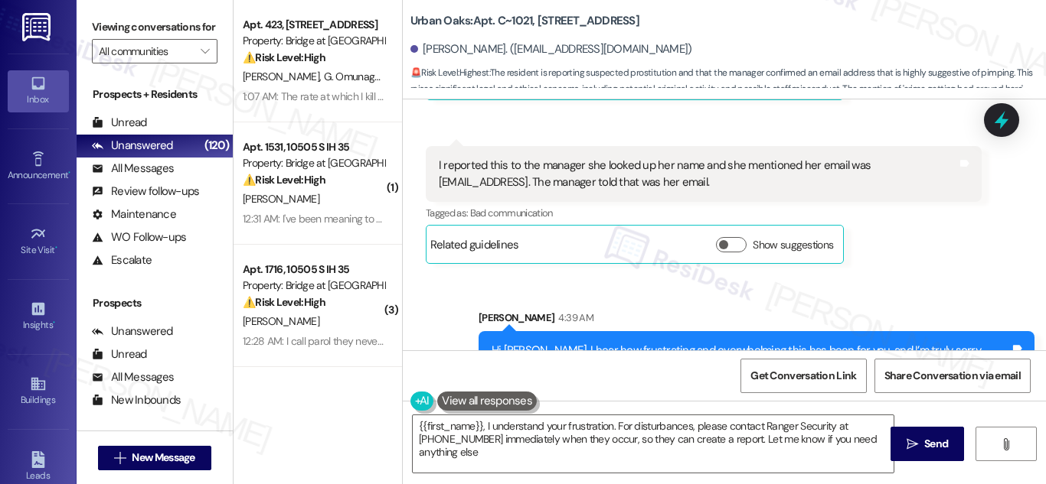
type textarea "{{first_name}}, I understand your frustration. For disturbances, please contact…"
click at [439, 311] on div "Sent via SMS Sarah 4:39 AM Hi Ray, I hear how frustrating and overwhelming this…" at bounding box center [724, 362] width 643 height 172
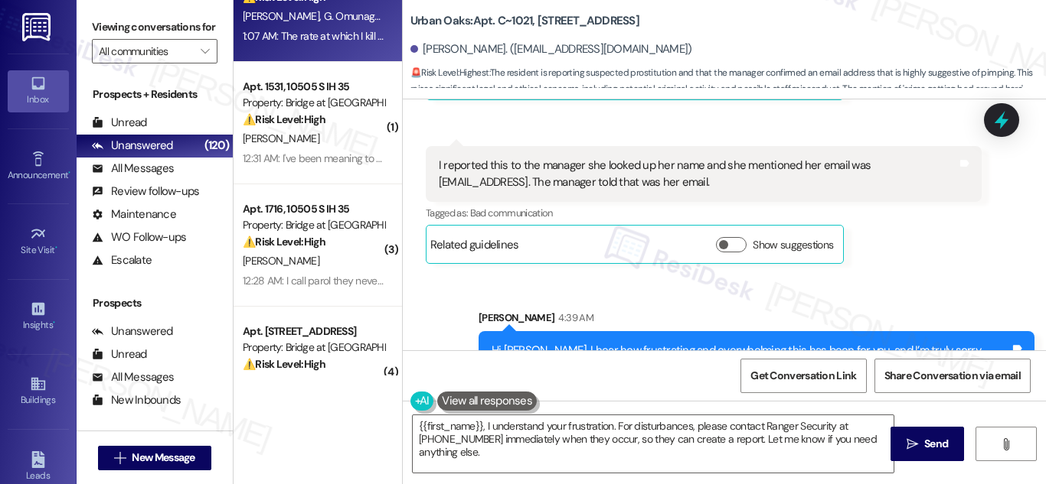
scroll to position [0, 0]
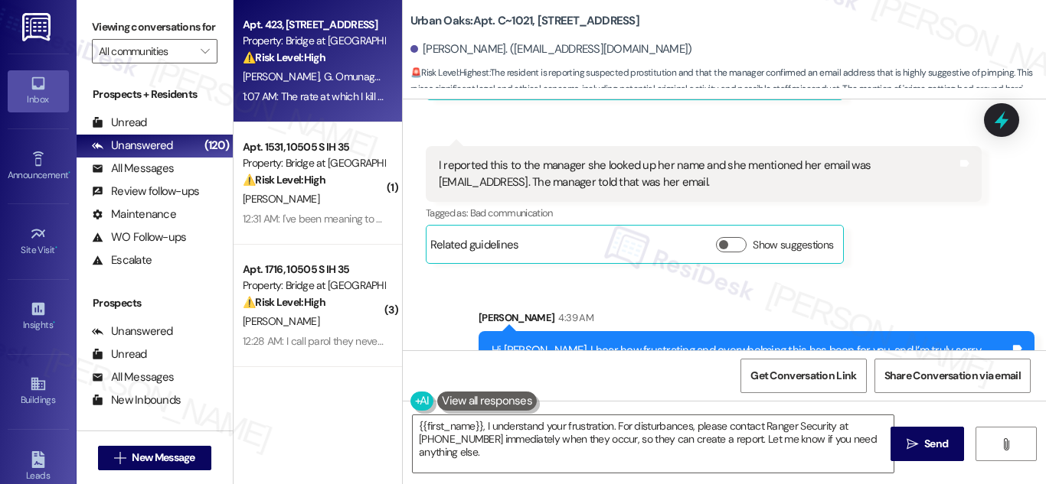
click at [334, 51] on div "⚠️ Risk Level: High The resident reports a pest control issue and believes the …" at bounding box center [314, 58] width 142 height 16
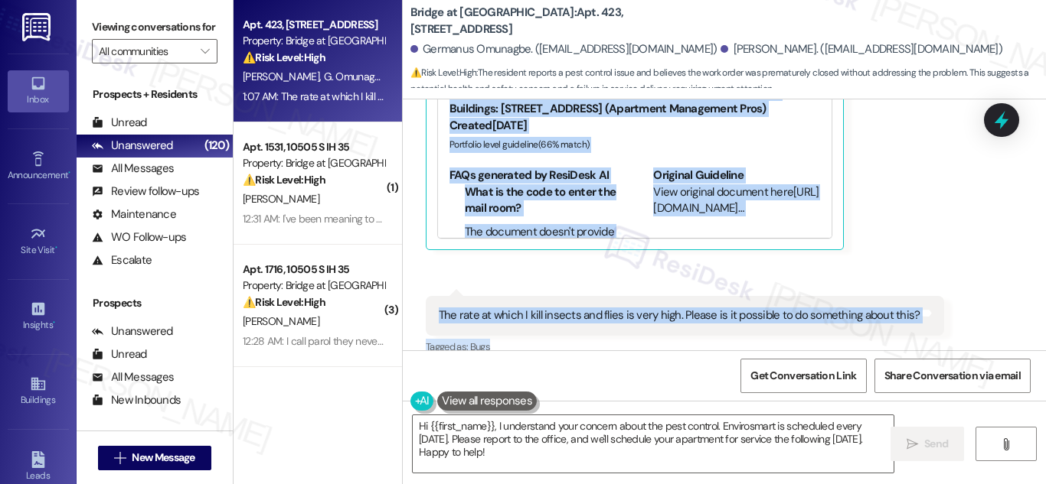
scroll to position [517, 0]
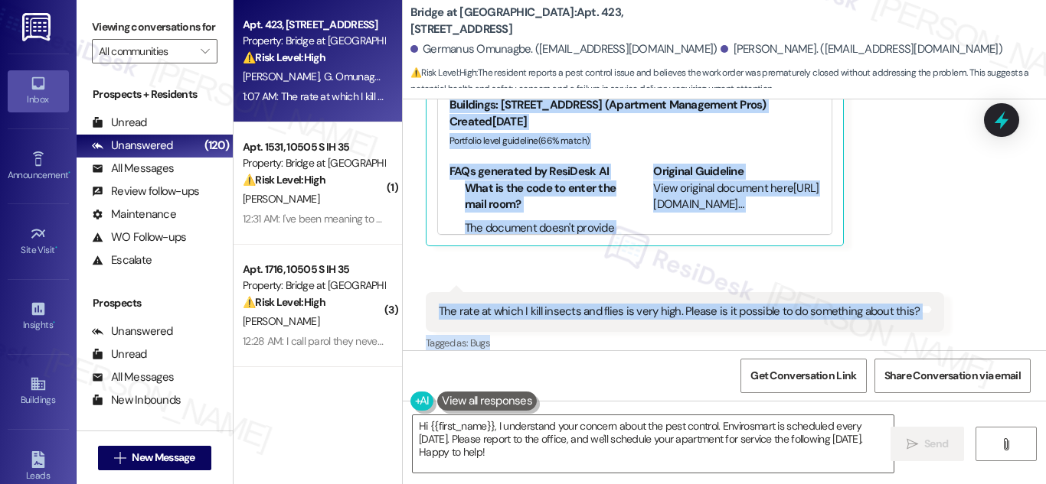
drag, startPoint x: 475, startPoint y: 242, endPoint x: 931, endPoint y: 318, distance: 462.6
click at [931, 318] on div "Lease started Aug 01, 2025 at 8:00 AM Survey, sent via SMS Residesk Automated S…" at bounding box center [724, 225] width 643 height 251
copy div "Residesk Automated Survey 12:30 AM Hi Germanus and Shalonda, I'm on the new off…"
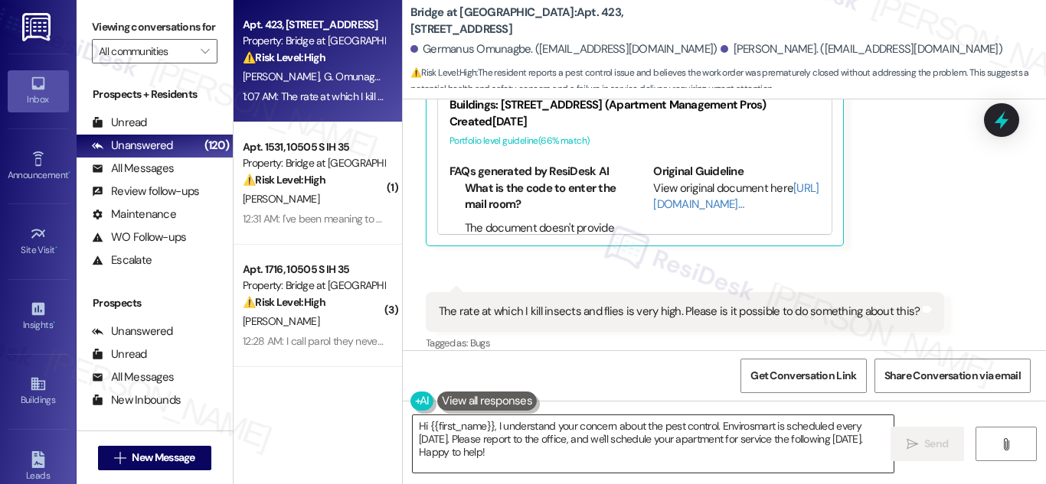
click at [642, 444] on textarea "Hi {{first_name}}, I understand your concern about the pest control. Envirosmar…" at bounding box center [653, 444] width 481 height 57
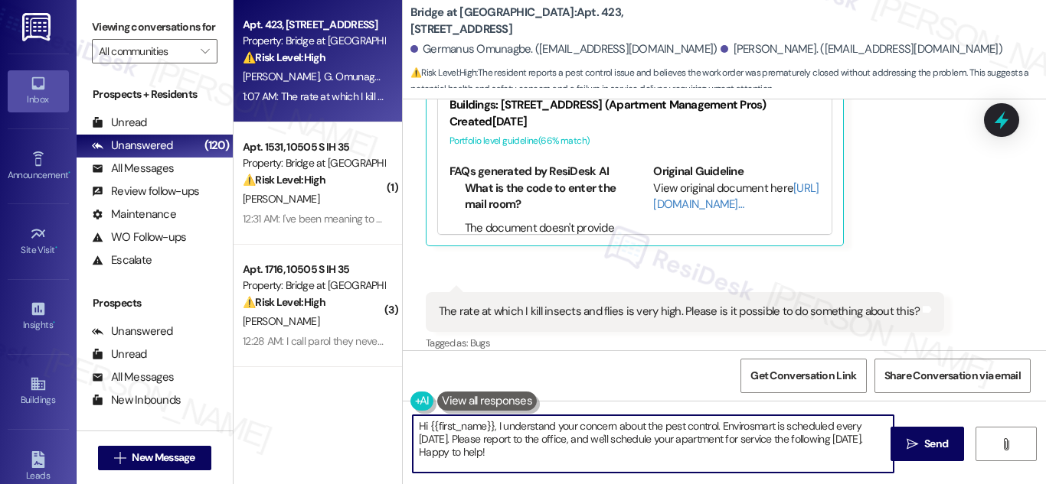
click at [642, 444] on textarea "Hi {{first_name}}, I understand your concern about the pest control. Envirosmar…" at bounding box center [653, 444] width 481 height 57
paste textarea "Germanus, thank you for sharing this—I’m sorry to hear you’re still dealing wit…"
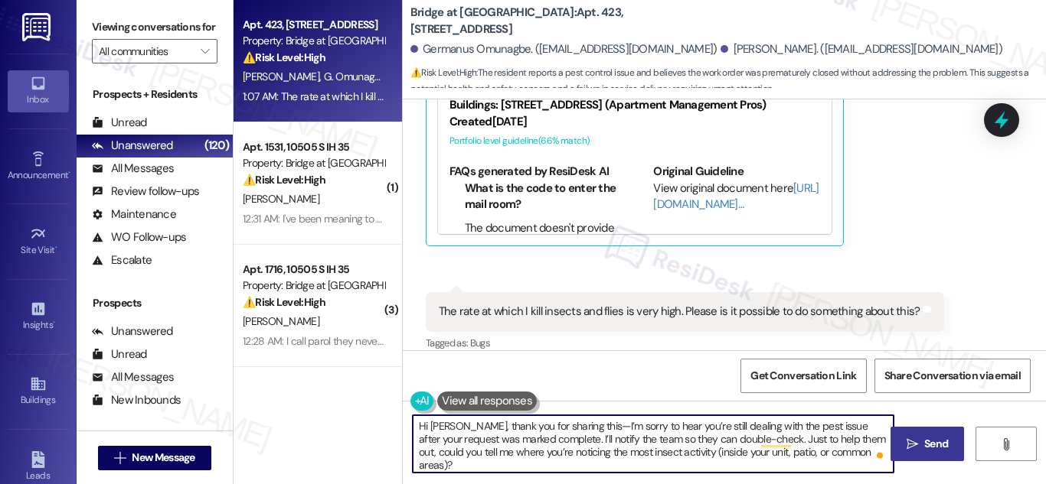
type textarea "Hi Germanus, thank you for sharing this—I’m sorry to hear you’re still dealing …"
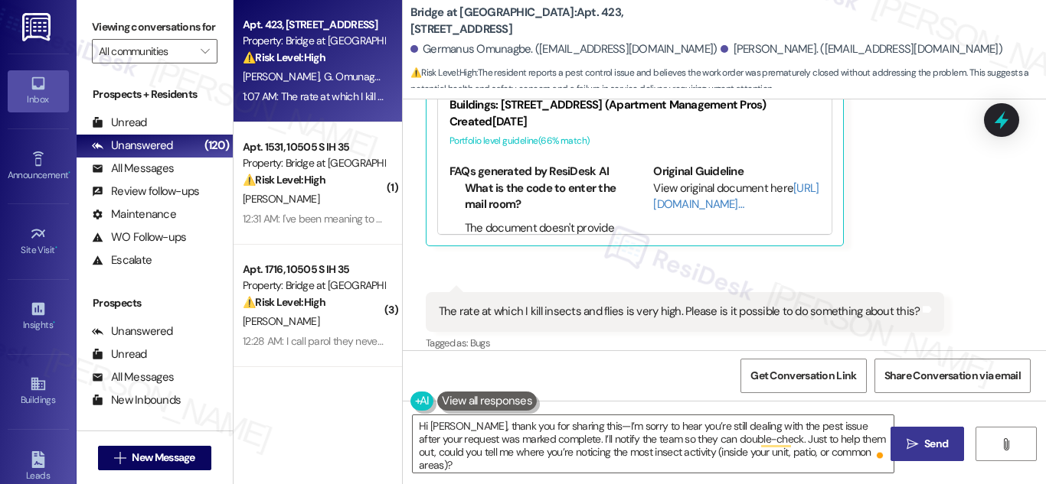
click at [943, 439] on span "Send" at bounding box center [936, 444] width 24 height 16
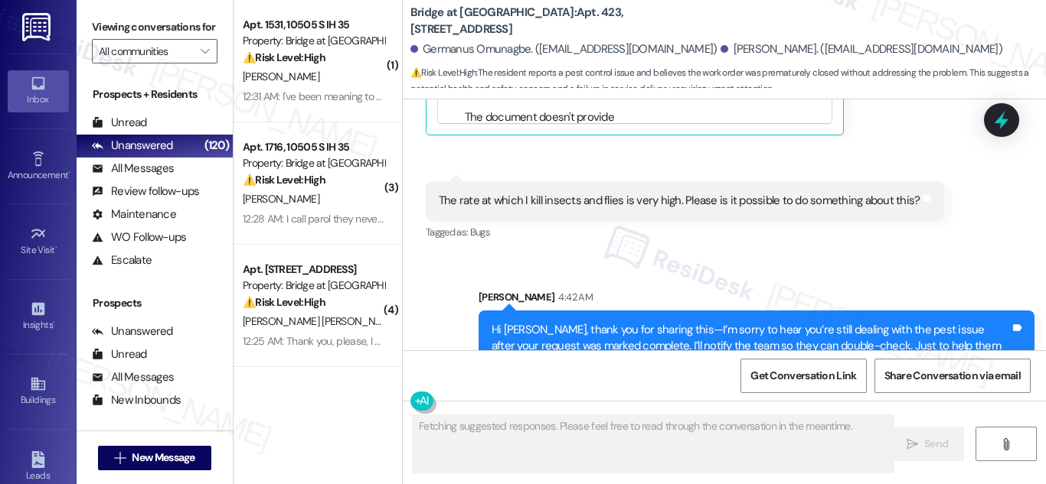
scroll to position [657, 0]
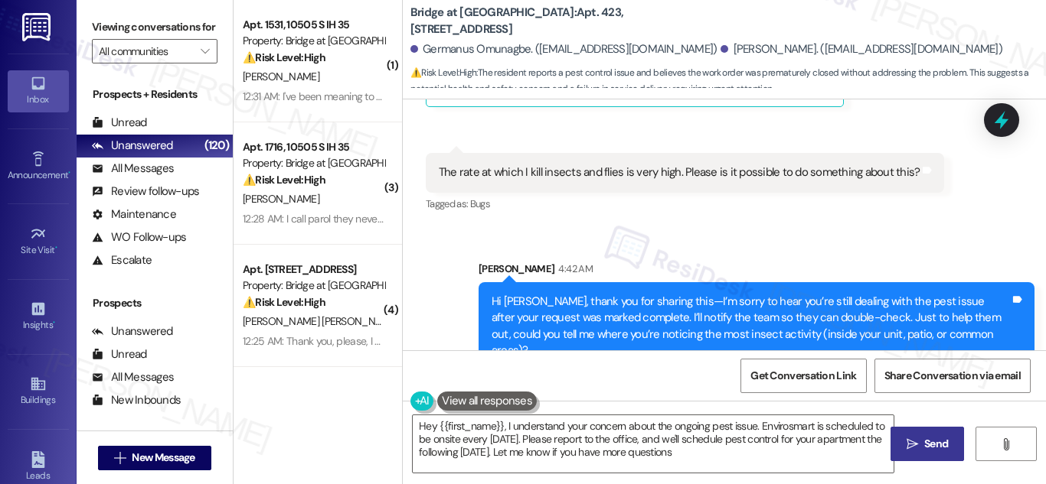
type textarea "Hey {{first_name}}, I understand your concern about the ongoing pest issue. Env…"
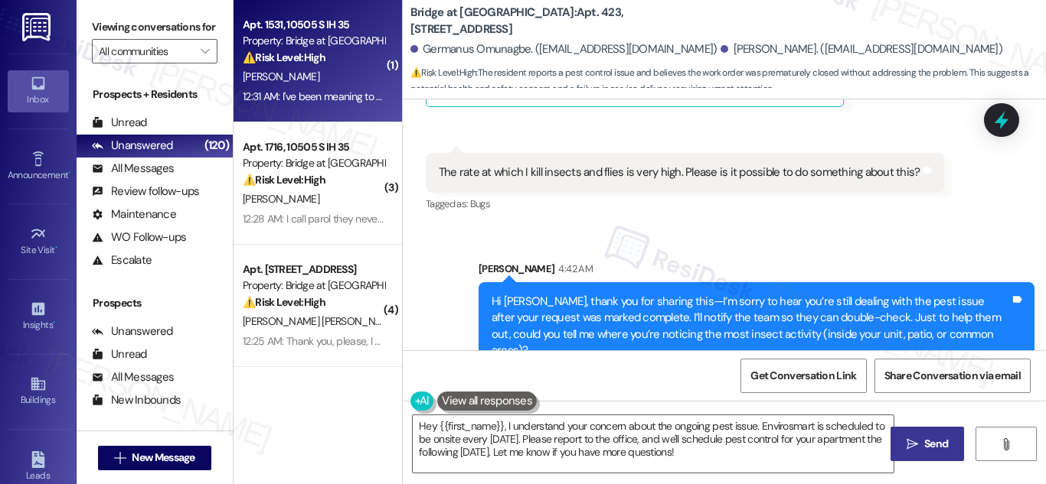
click at [352, 58] on div "⚠️ Risk Level: High The resident reports potential camping and tree cutting on …" at bounding box center [314, 58] width 142 height 16
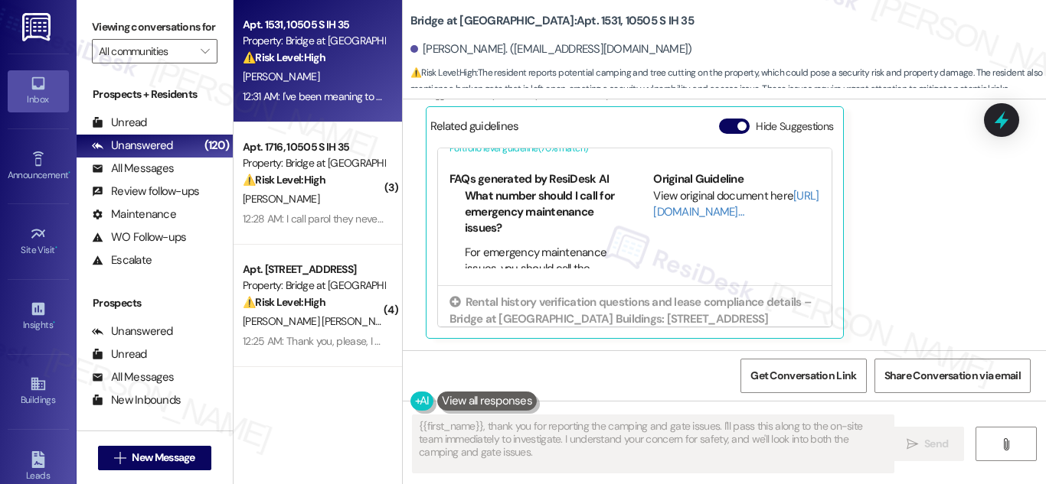
scroll to position [0, 0]
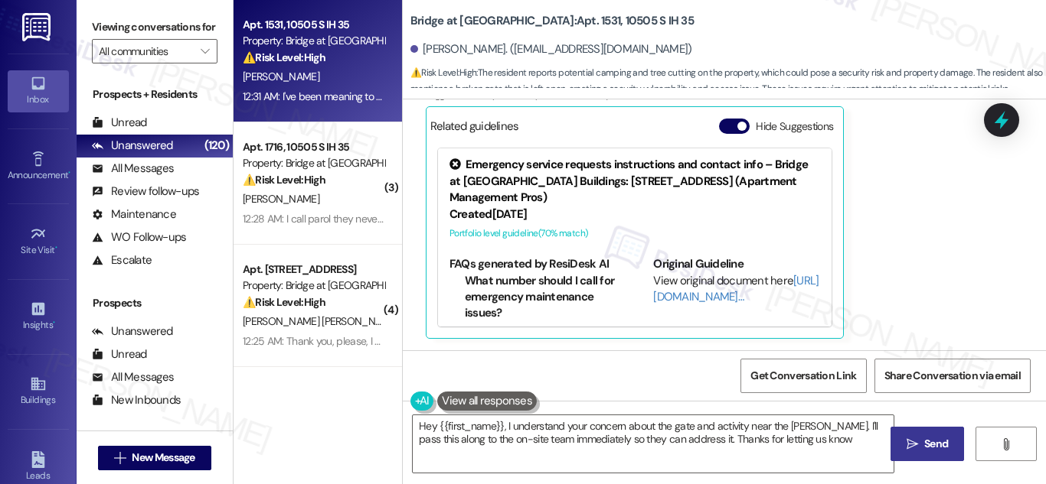
type textarea "Hey {{first_name}}, I understand your concern about the gate and activity near …"
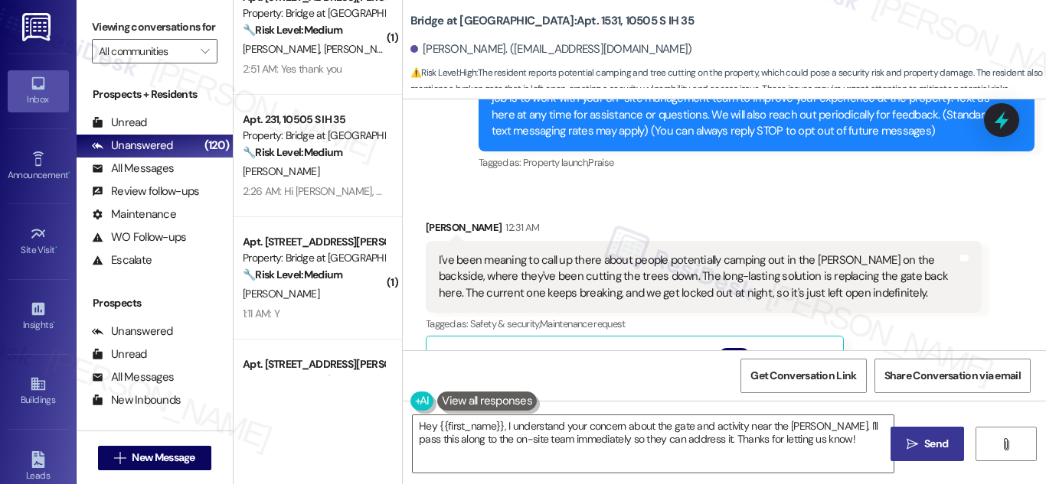
scroll to position [1072, 0]
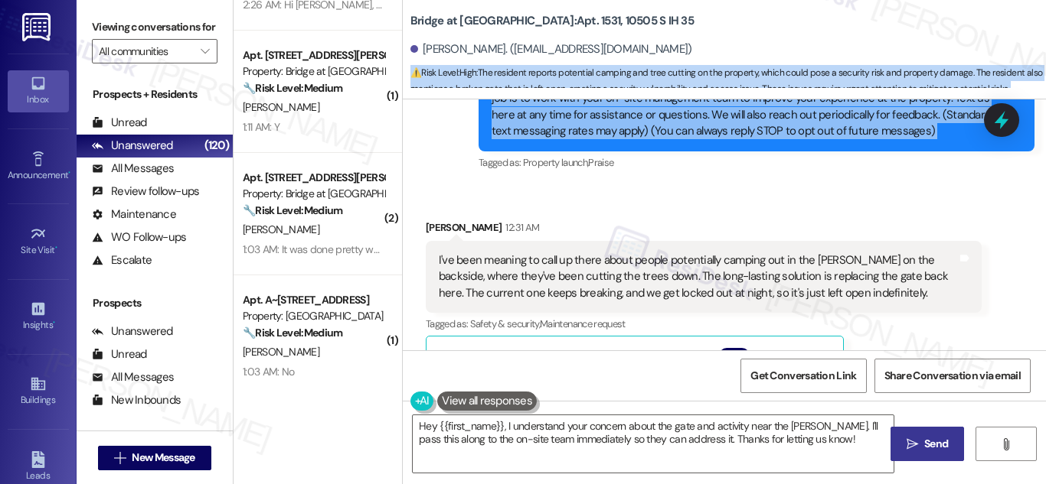
drag, startPoint x: 398, startPoint y: 75, endPoint x: 397, endPoint y: 106, distance: 30.6
click at [402, 145] on div "Bridge at Asher: Apt. 1531, 10505 S IH 35 Velton Hix. (vhiv94@gmail.com) ⚠️ Ris…" at bounding box center [724, 242] width 644 height 484
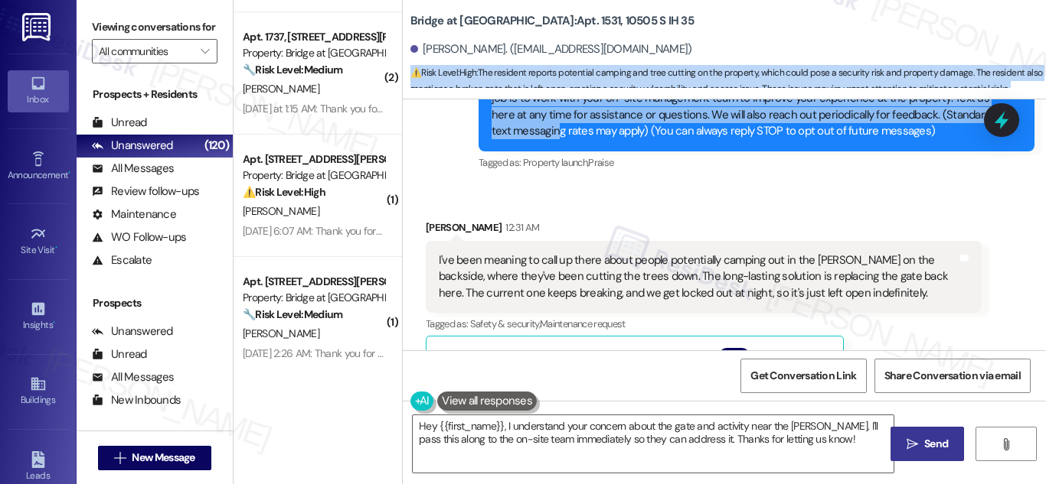
scroll to position [5747, 0]
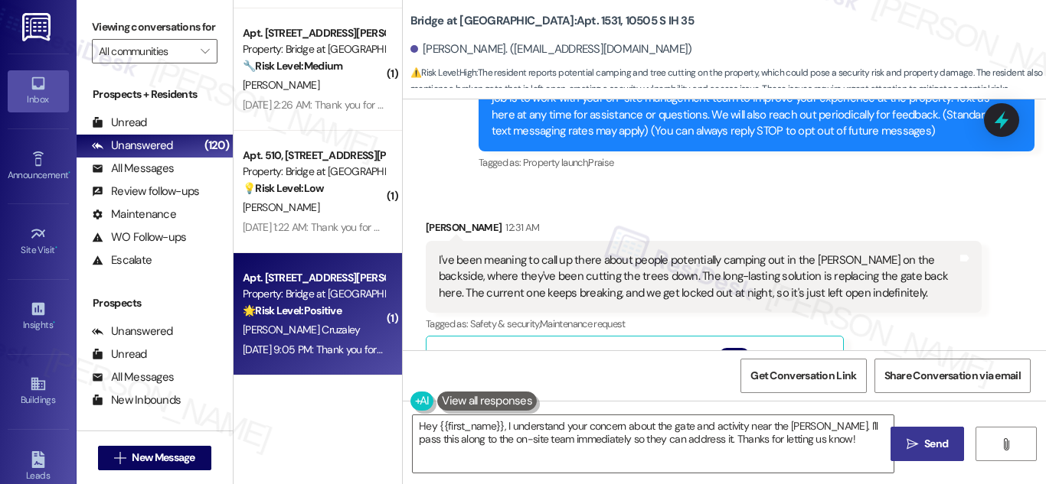
click at [304, 308] on strong "🌟 Risk Level: Positive" at bounding box center [292, 311] width 99 height 14
type textarea "{{first_name}}, thank you for reporting the camping and gate issues. I'll pass …"
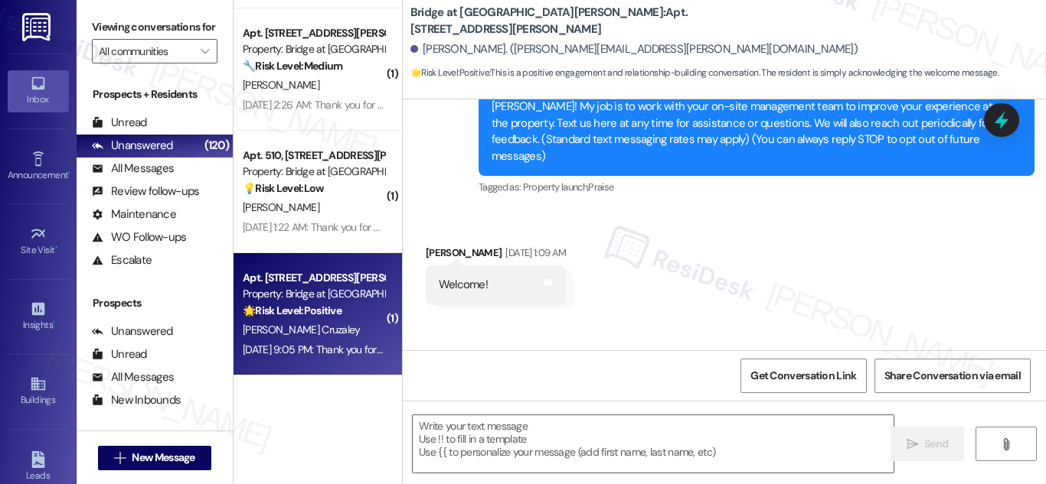
type textarea "Fetching suggested responses. Please feel free to read through the conversation…"
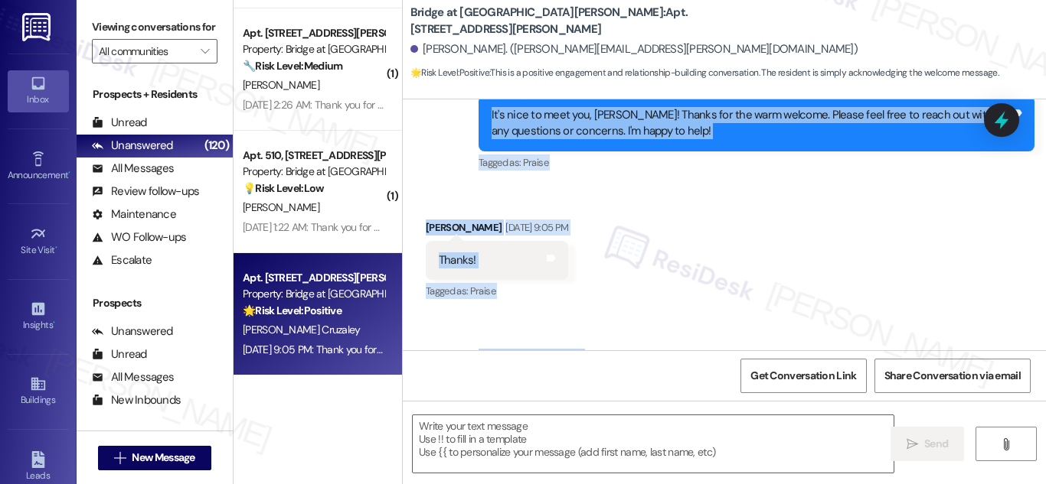
scroll to position [703, 0]
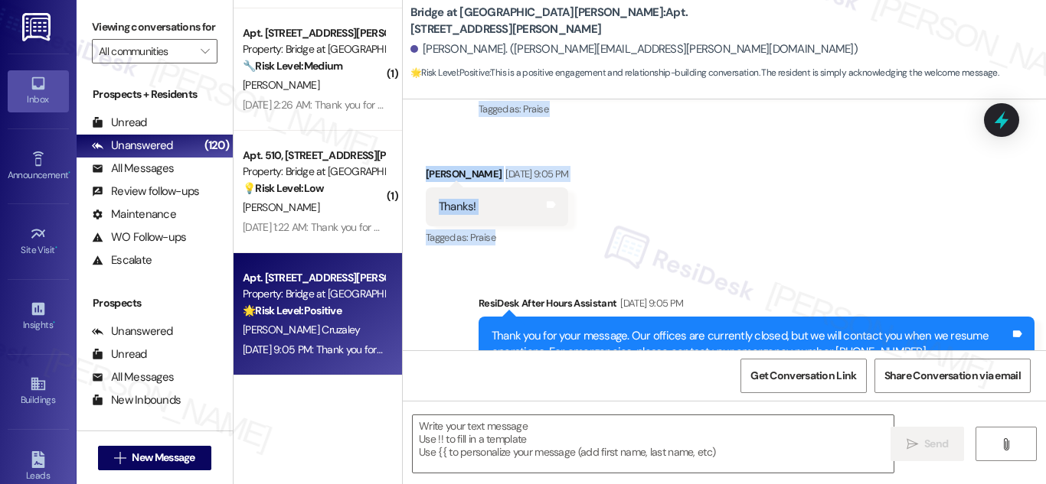
drag, startPoint x: 491, startPoint y: 152, endPoint x: 549, endPoint y: 214, distance: 84.5
click at [549, 214] on div "WO Opened request: Cabinet dra... Aug 12, 2025 at 8:00 AM Status : Work Complet…" at bounding box center [724, 225] width 643 height 251
copy div "Hi Rocio, I'm on the new offsite Resident Support Team for Bridge at Southpark …"
click at [569, 416] on textarea at bounding box center [653, 444] width 481 height 57
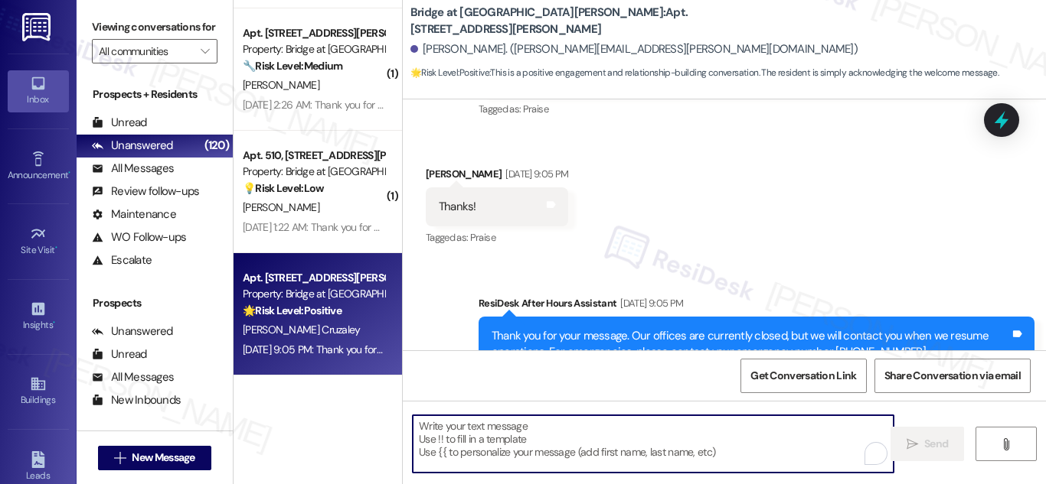
paste textarea "You’re very welcome, Rocio! 😊 I’m glad to be here to support you—don’t hesitate…"
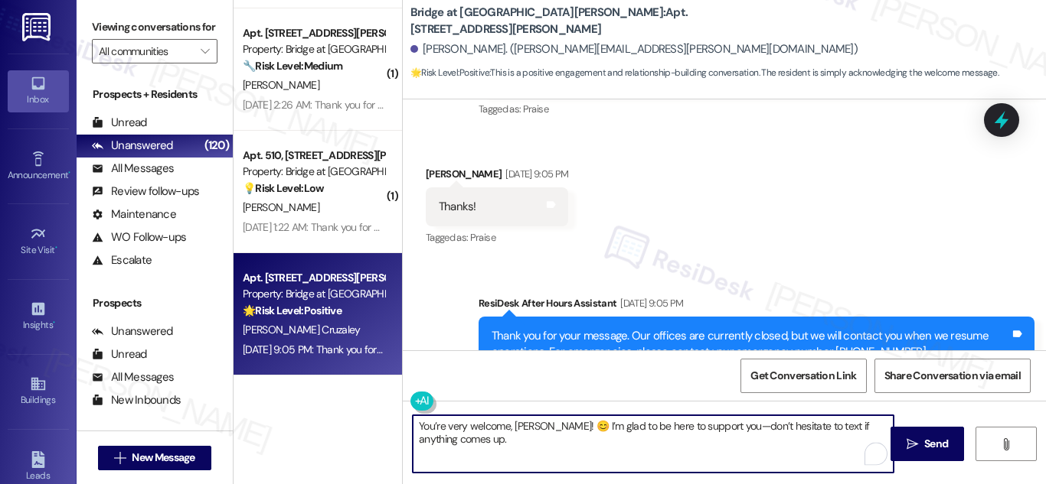
click at [714, 430] on textarea "You’re very welcome, Rocio! 😊 I’m glad to be here to support you—don’t hesitate…" at bounding box center [653, 444] width 481 height 57
click at [710, 430] on textarea "You’re very welcome, Rocio! 😊 I’m glad to be here to support you, don’t hesitat…" at bounding box center [653, 444] width 481 height 57
type textarea "You’re very welcome, Rocio! 😊 I’m glad to be here to support you. Don’t hesitat…"
click at [922, 445] on span "Send" at bounding box center [936, 444] width 30 height 16
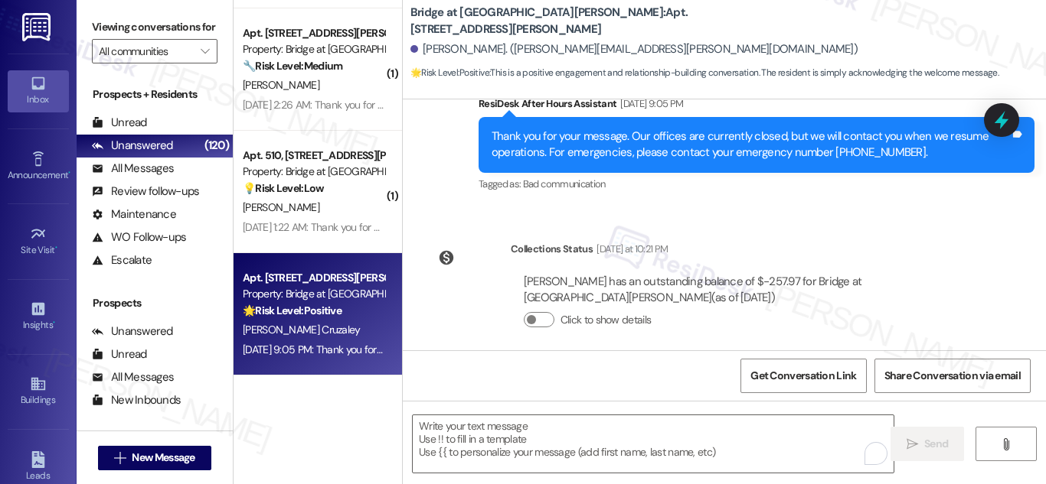
scroll to position [1024, 0]
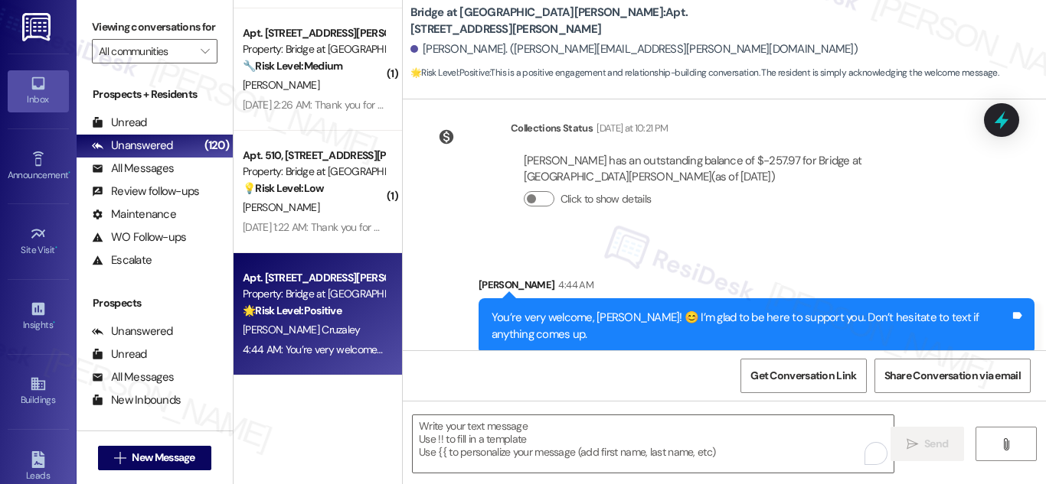
click at [321, 289] on div "Property: Bridge at [GEOGRAPHIC_DATA][PERSON_NAME]" at bounding box center [314, 294] width 142 height 16
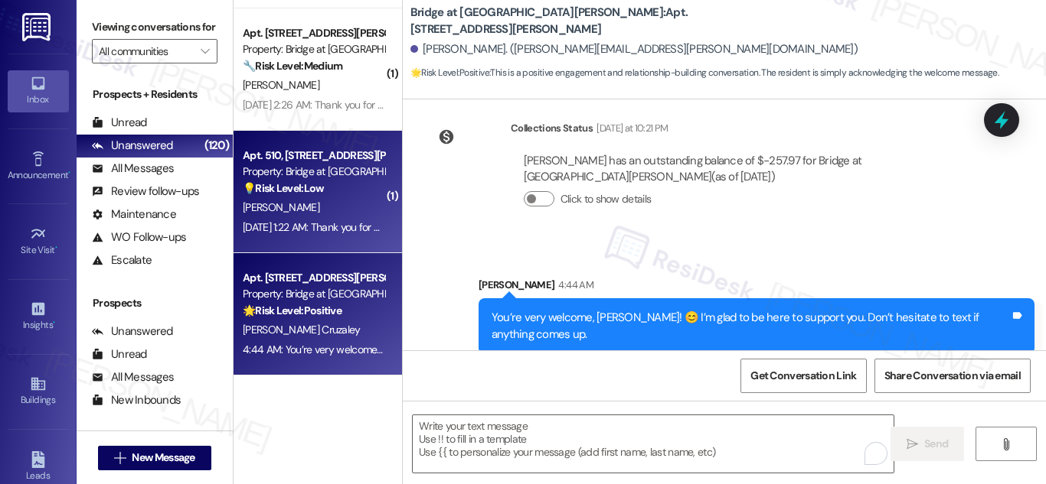
click at [315, 201] on div "R. Riojas" at bounding box center [313, 207] width 145 height 19
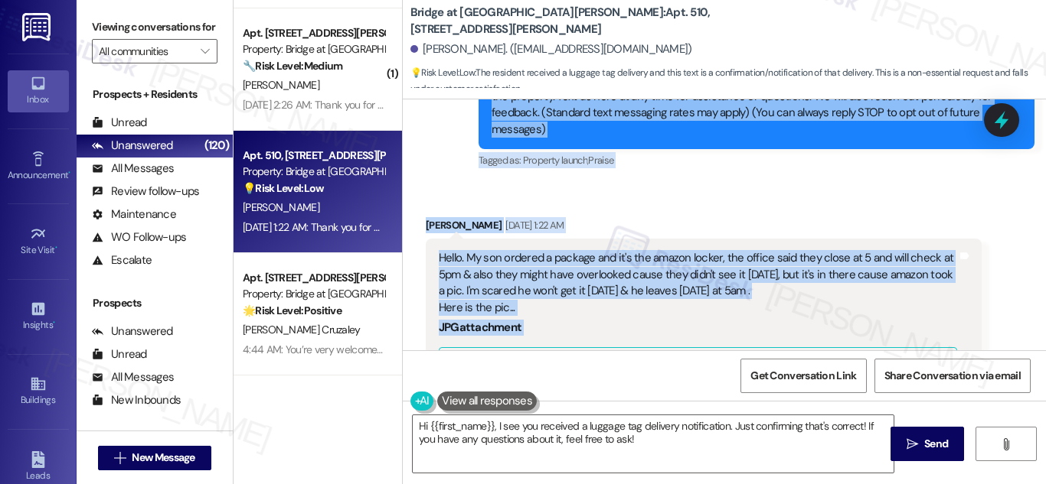
scroll to position [217, 0]
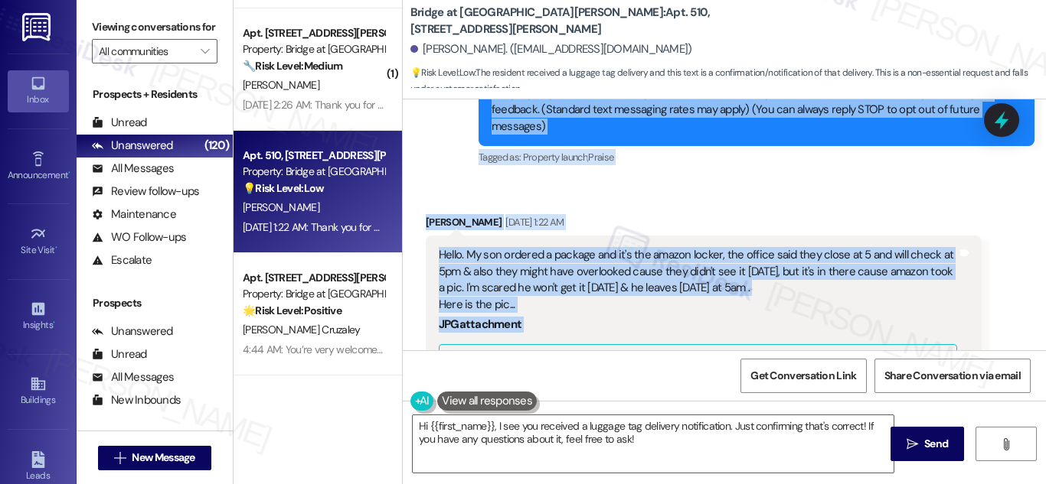
drag, startPoint x: 476, startPoint y: 241, endPoint x: 574, endPoint y: 299, distance: 113.9
click at [574, 299] on div "Lease started Apr 01, 2025 at 8:00 AM Survey, sent via SMS Residesk Automated S…" at bounding box center [724, 225] width 643 height 251
copy div "Residesk Automated Survey Sep 18, 2025 at 12:34 AM Hi Raquel, I'm on the new of…"
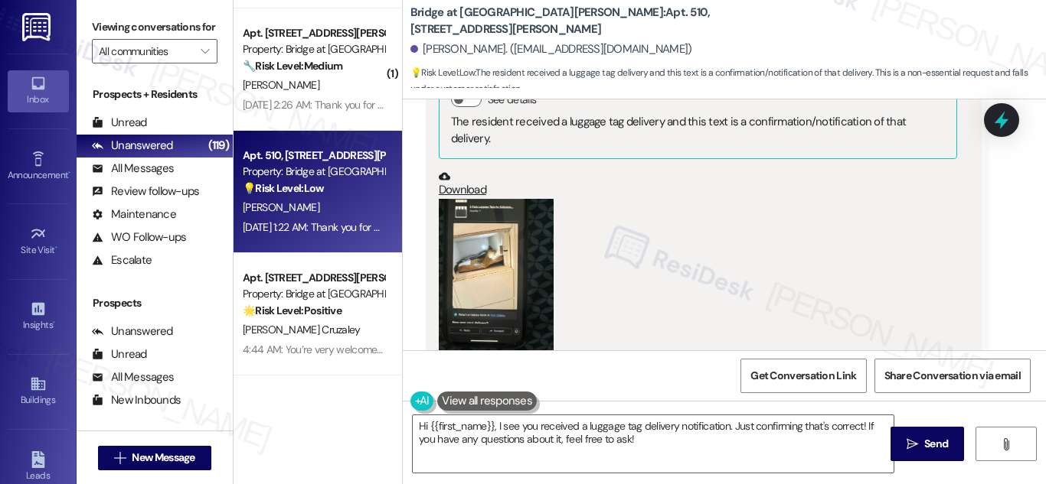
scroll to position [536, 0]
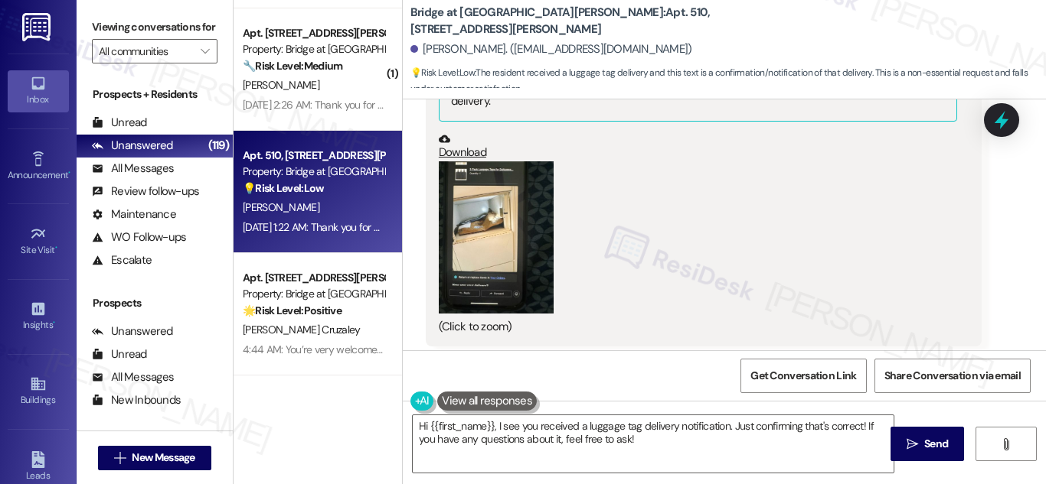
click at [481, 205] on button "Zoom image" at bounding box center [496, 237] width 115 height 153
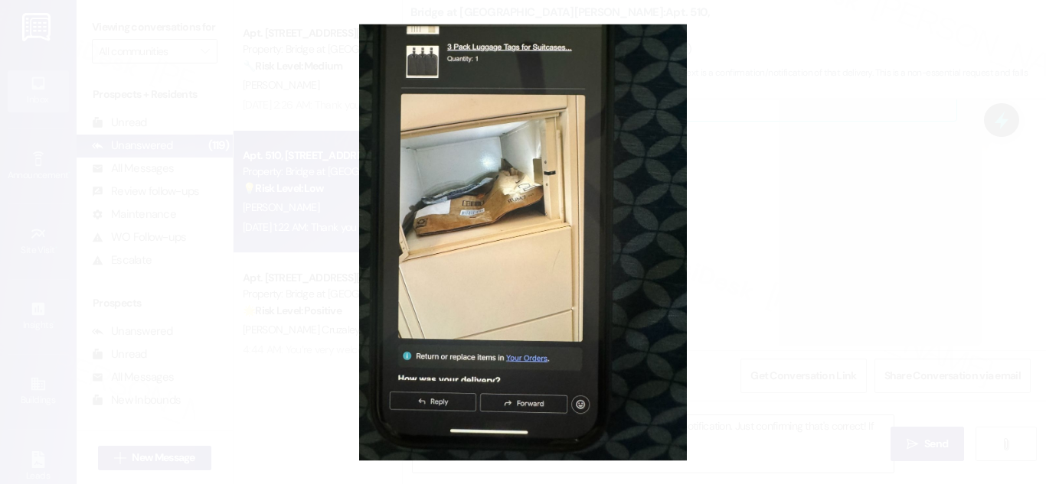
drag, startPoint x: 521, startPoint y: 194, endPoint x: 480, endPoint y: 210, distance: 44.1
click at [480, 210] on button "Unzoom image" at bounding box center [523, 242] width 1046 height 484
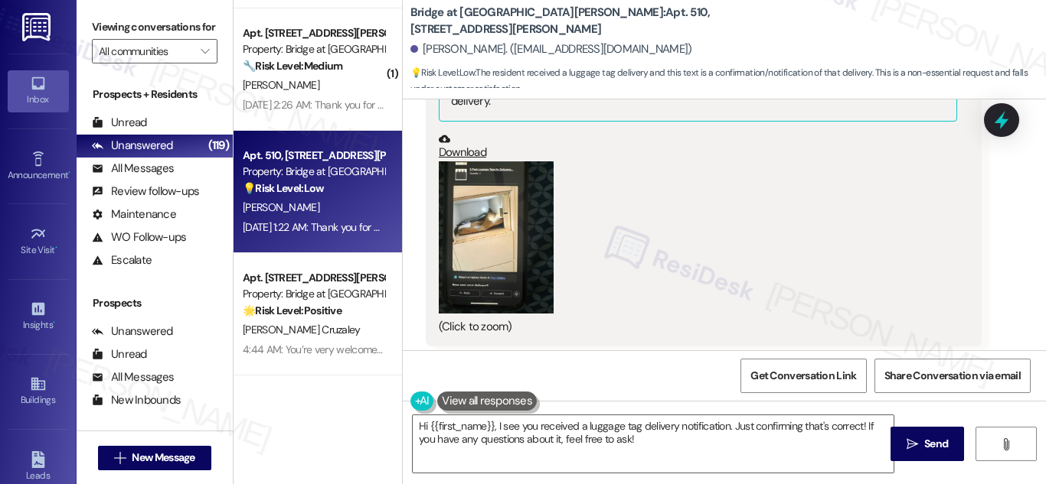
click at [478, 212] on button "Zoom image" at bounding box center [496, 237] width 115 height 153
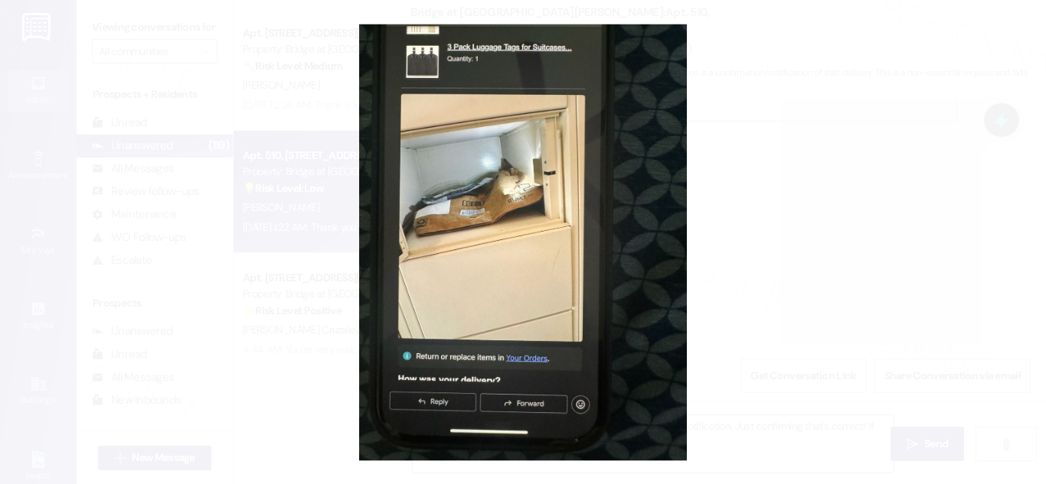
click at [801, 181] on button "Unzoom image" at bounding box center [523, 242] width 1046 height 484
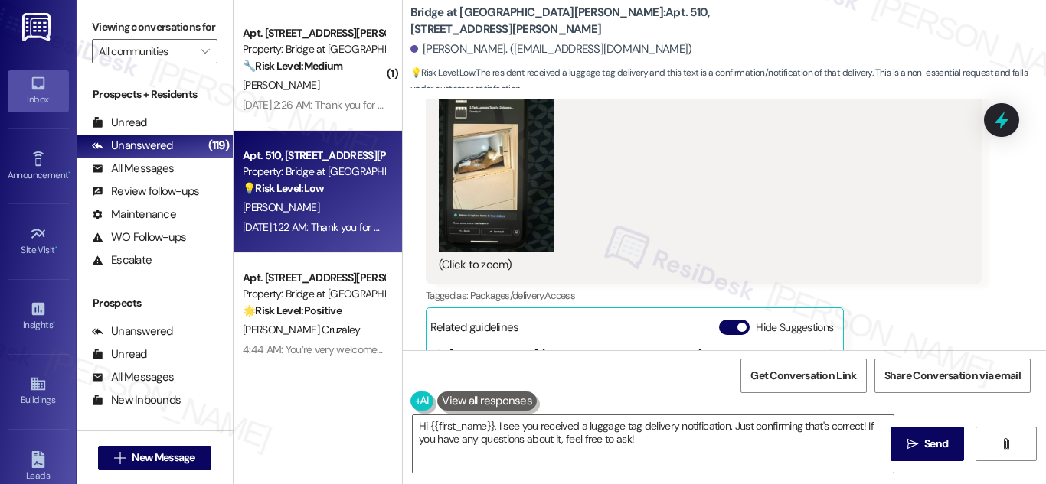
scroll to position [454, 0]
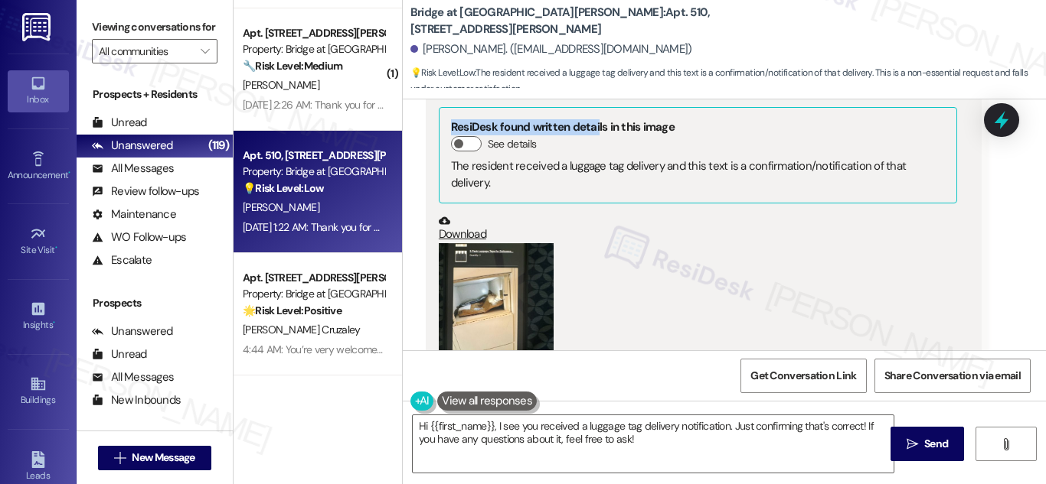
click at [470, 282] on button "Zoom image" at bounding box center [496, 319] width 115 height 153
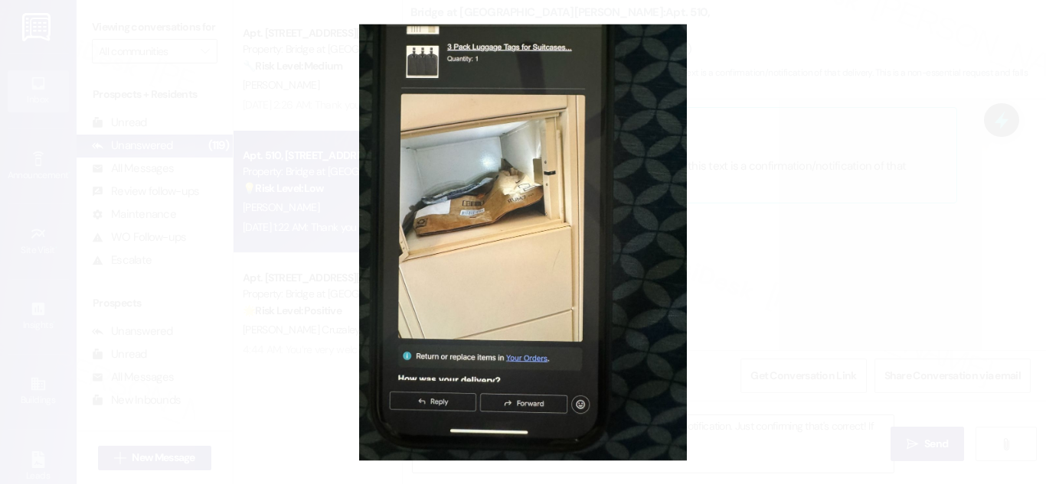
click at [793, 272] on button "Unzoom image" at bounding box center [523, 242] width 1046 height 484
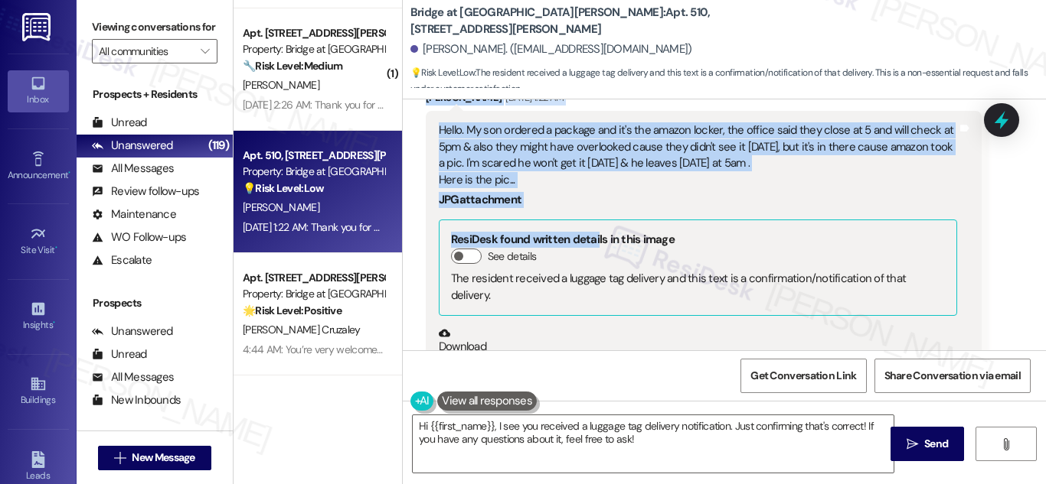
scroll to position [301, 0]
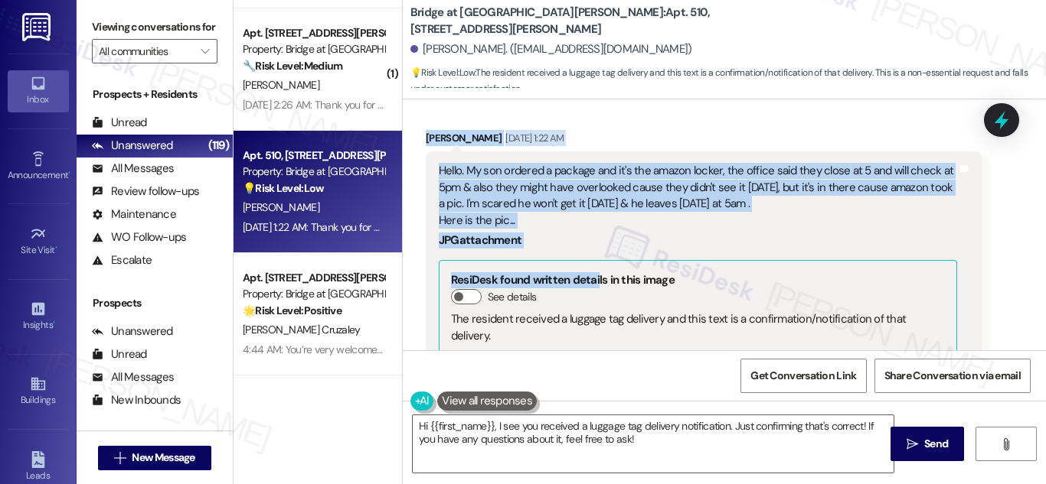
click at [592, 163] on div "Hello. My son ordered a package and it's the amazon locker, the office said the…" at bounding box center [698, 196] width 518 height 66
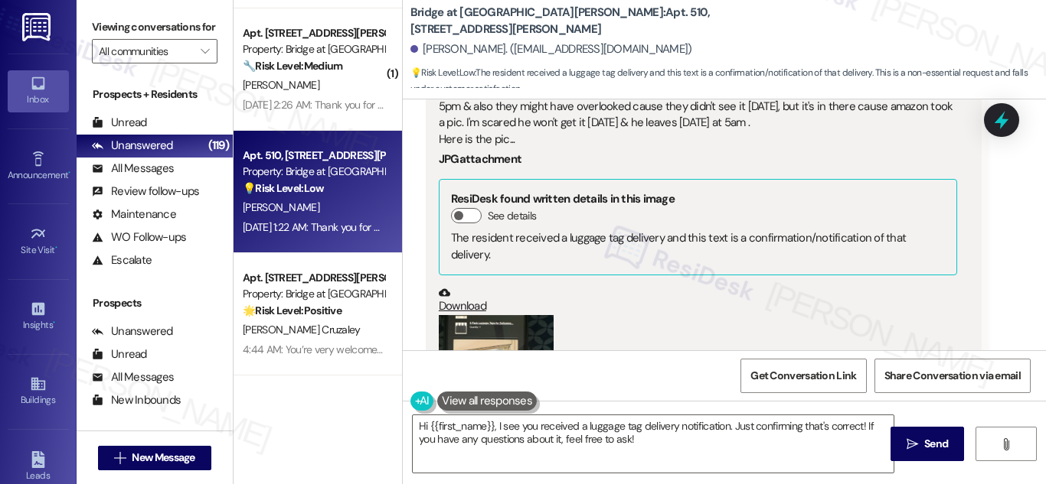
scroll to position [454, 0]
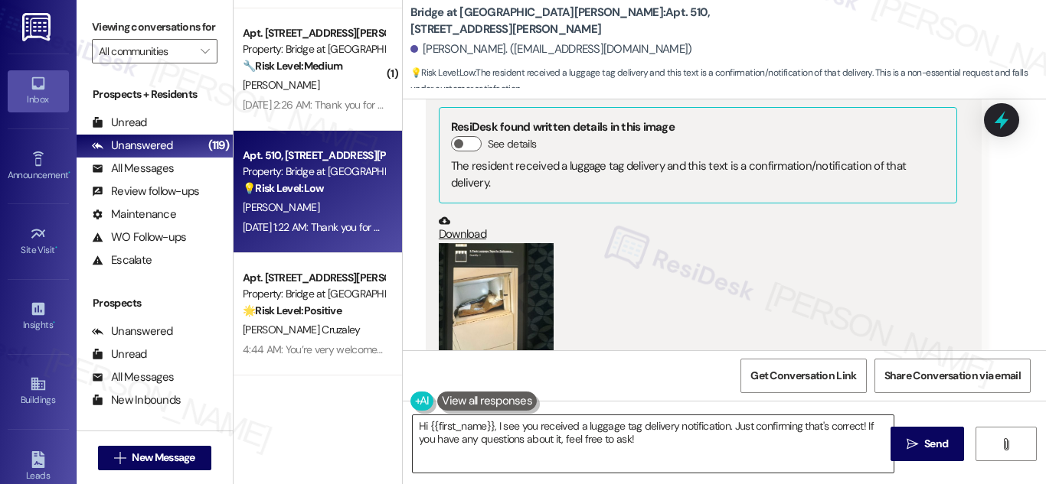
click at [656, 448] on textarea "Hi {{first_name}}, I see you received a luggage tag delivery notification. Just…" at bounding box center [653, 444] width 481 height 57
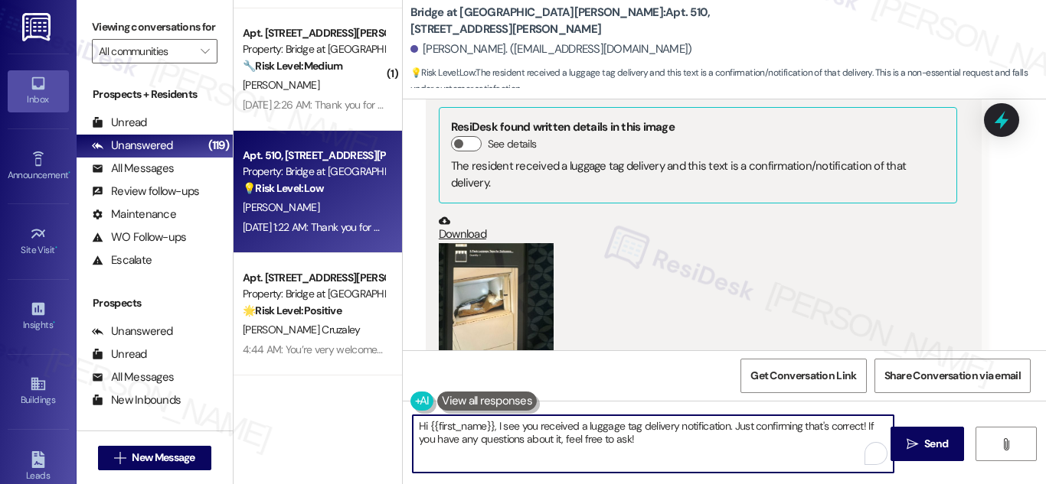
click at [656, 448] on textarea "Hi {{first_name}}, I see you received a luggage tag delivery notification. Just…" at bounding box center [653, 444] width 481 height 57
paste textarea "Raquel, thanks for sharing the details and the photo. I understand your concern…"
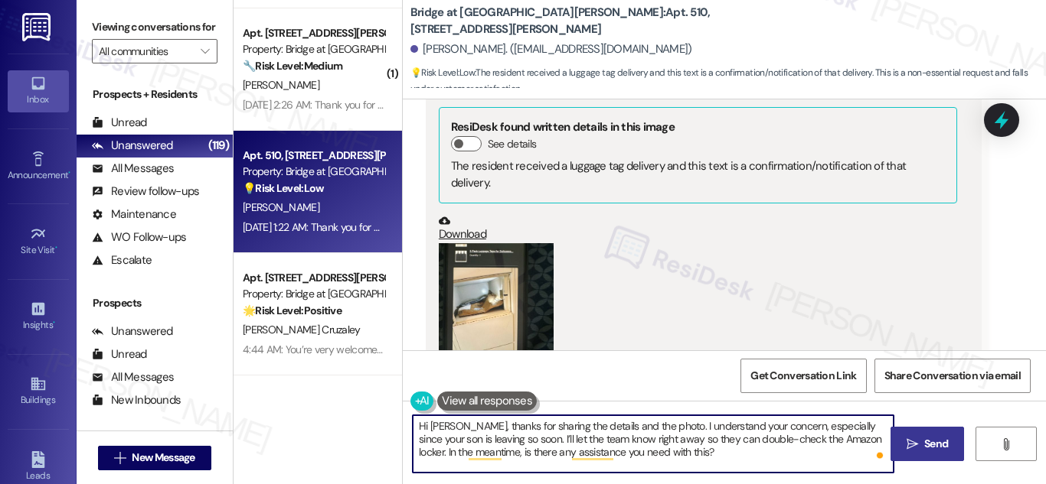
type textarea "Hi Raquel, thanks for sharing the details and the photo. I understand your conc…"
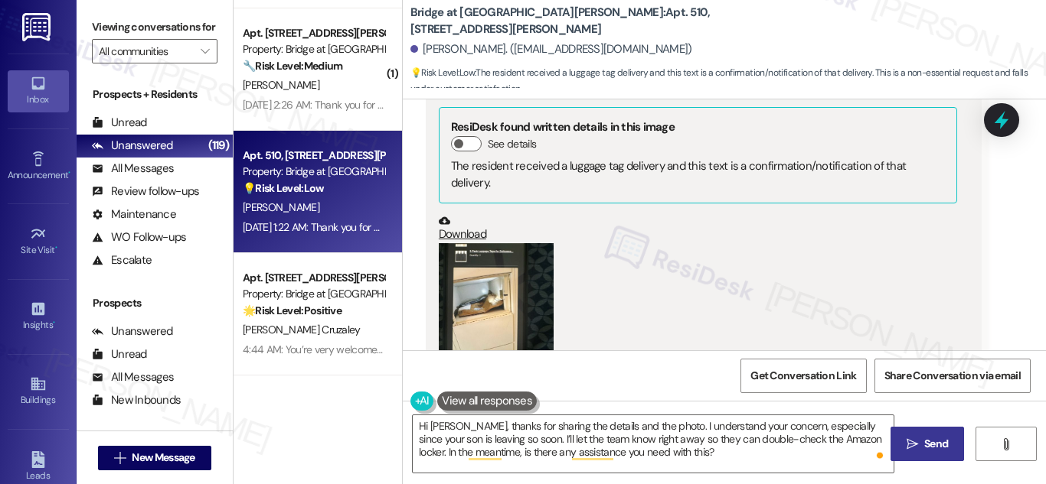
click at [941, 445] on span "Send" at bounding box center [936, 444] width 24 height 16
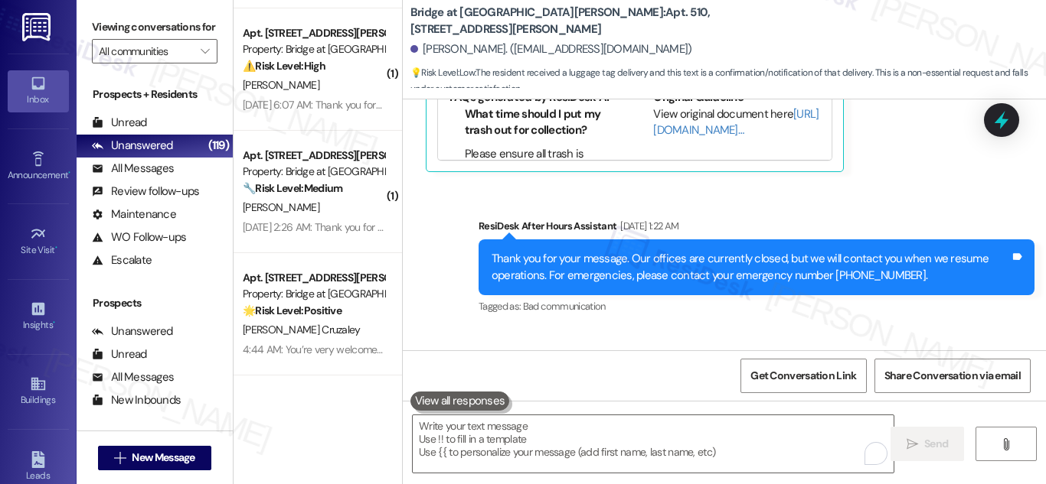
scroll to position [1052, 0]
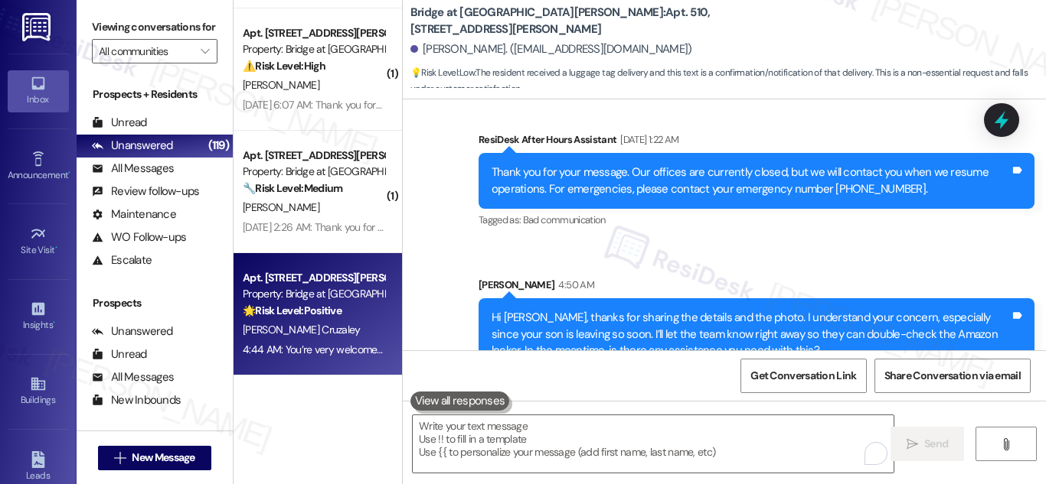
click at [293, 302] on div "Property: Bridge at [GEOGRAPHIC_DATA][PERSON_NAME]" at bounding box center [314, 294] width 142 height 16
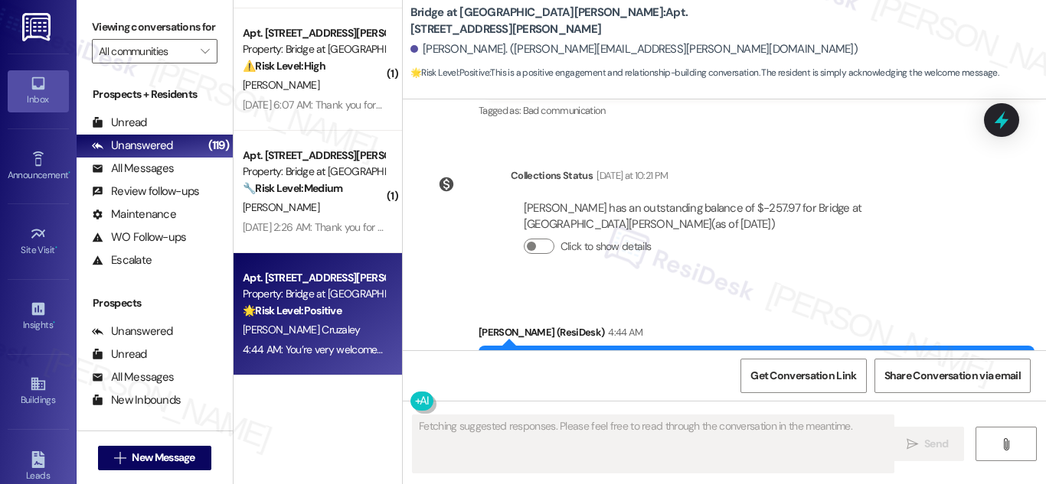
scroll to position [1046, 0]
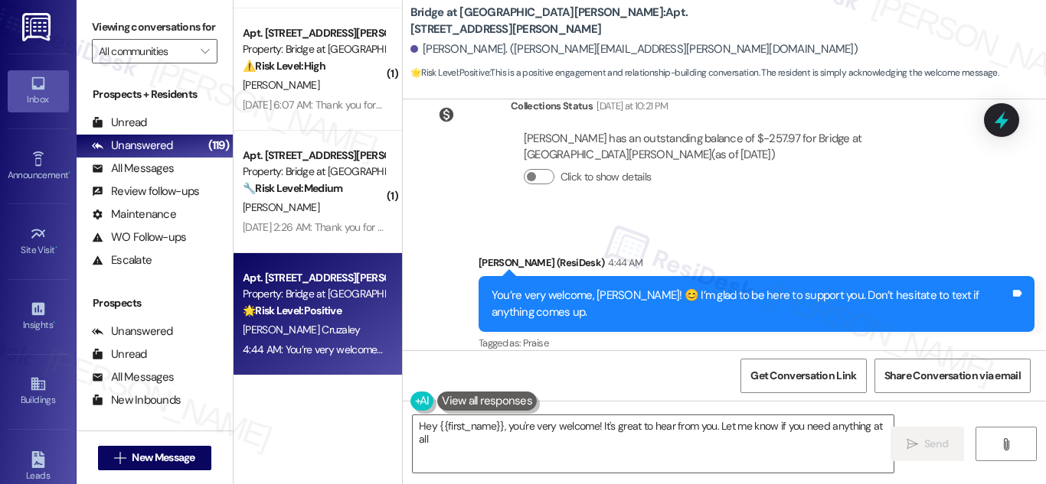
type textarea "Hey {{first_name}}, you're very welcome! It's great to hear from you. Let me kn…"
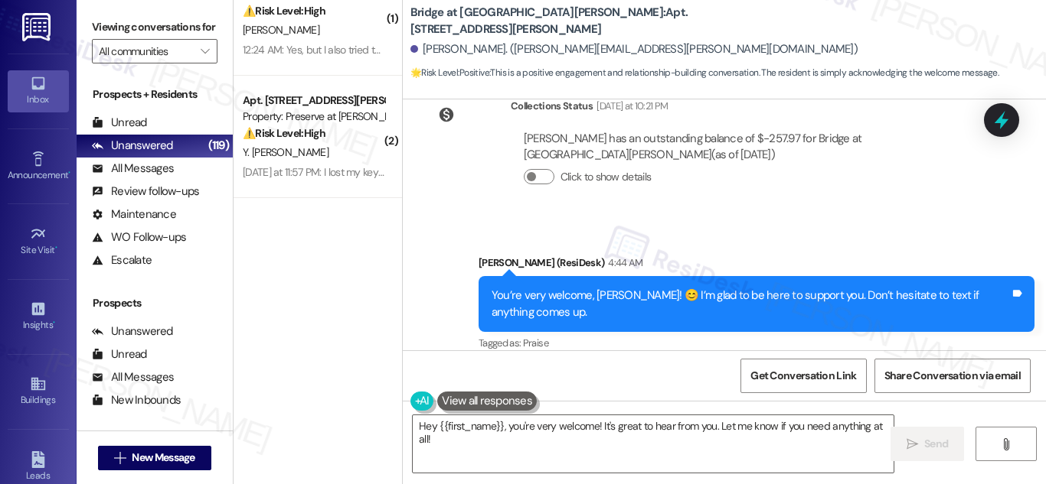
scroll to position [0, 0]
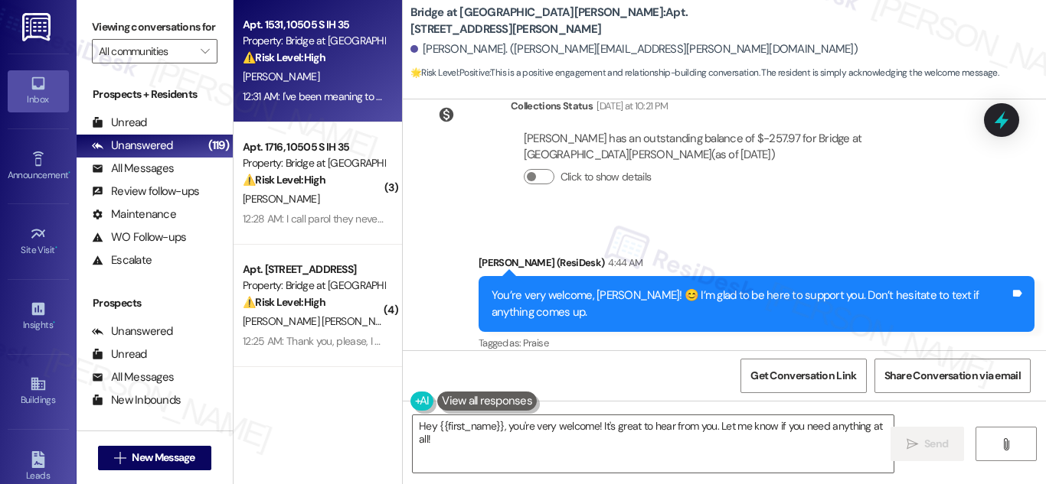
click at [301, 41] on div "Property: Bridge at [GEOGRAPHIC_DATA]" at bounding box center [314, 41] width 142 height 16
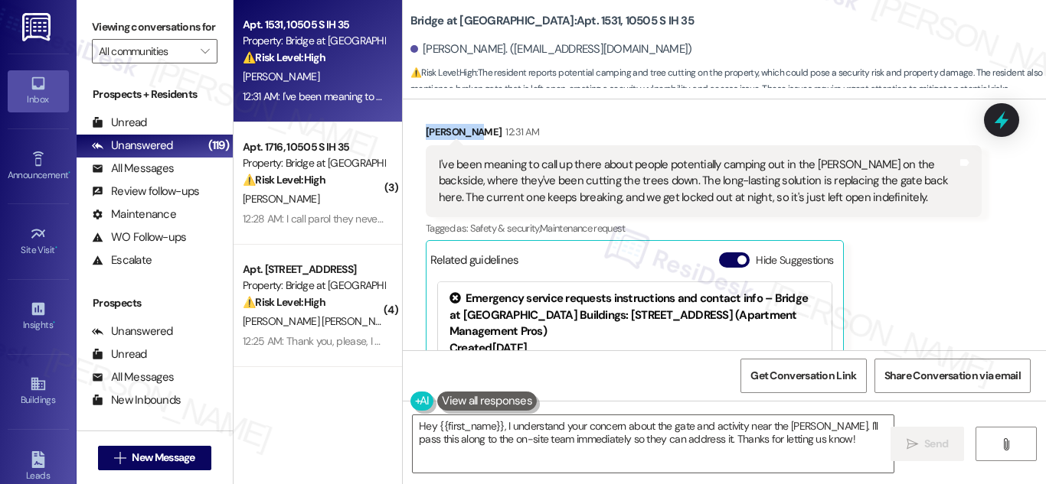
scroll to position [288, 0]
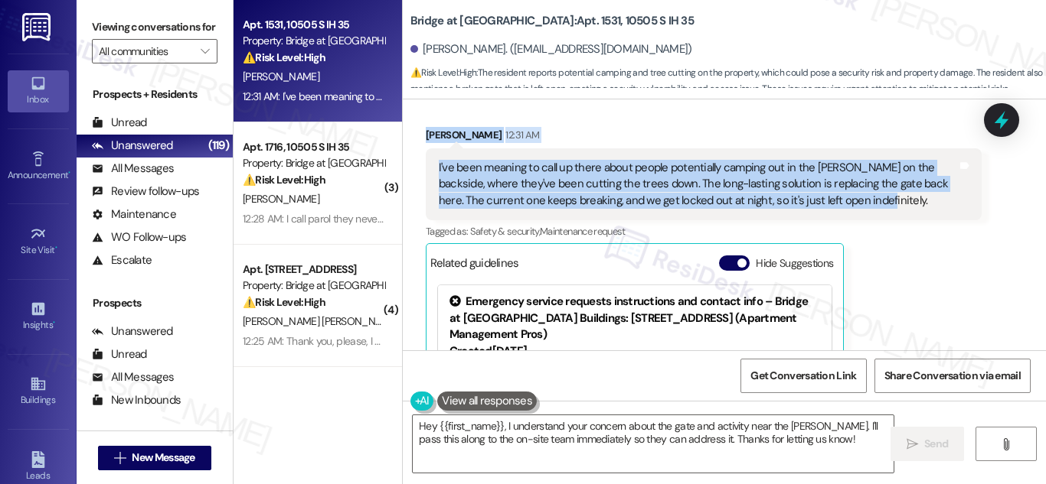
drag, startPoint x: 474, startPoint y: 241, endPoint x: 882, endPoint y: 204, distance: 409.7
click at [882, 204] on div "Lease started Dec 27, 2024 at 8:00 AM Survey, sent via SMS Residesk Automated S…" at bounding box center [724, 225] width 643 height 251
copy div "Residesk Automated Survey 12:25 AM Hi Velton, I'm on the new offsite Resident S…"
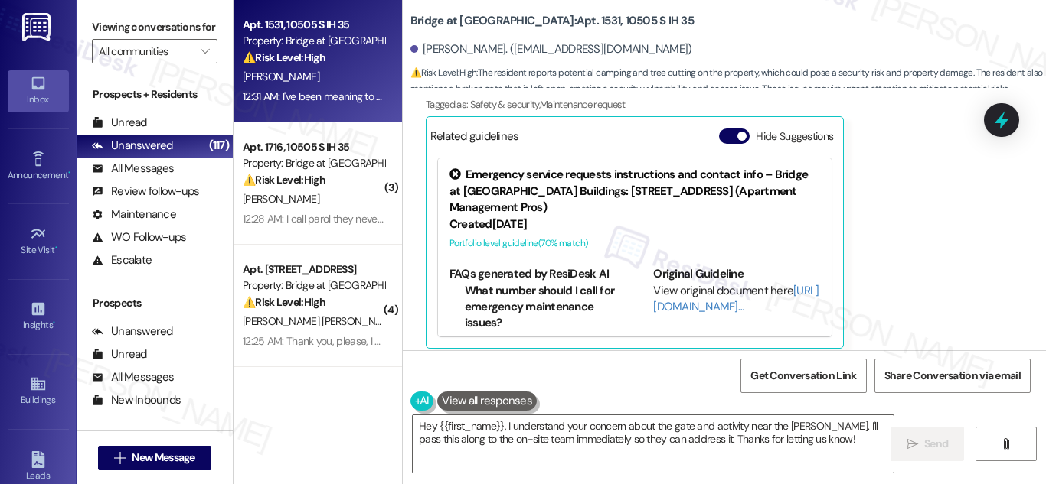
scroll to position [426, 0]
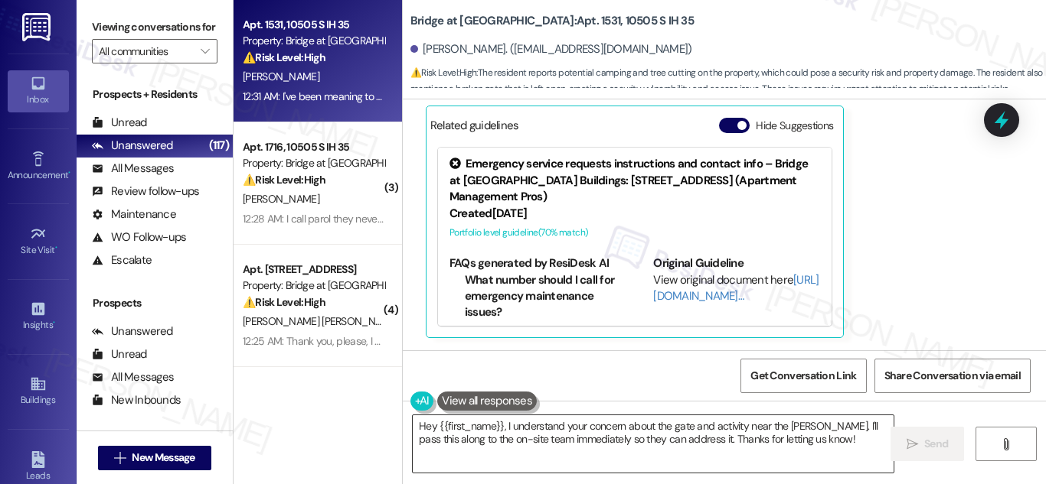
click at [657, 436] on textarea "Hey {{first_name}}, I understand your concern about the gate and activity near …" at bounding box center [653, 444] width 481 height 57
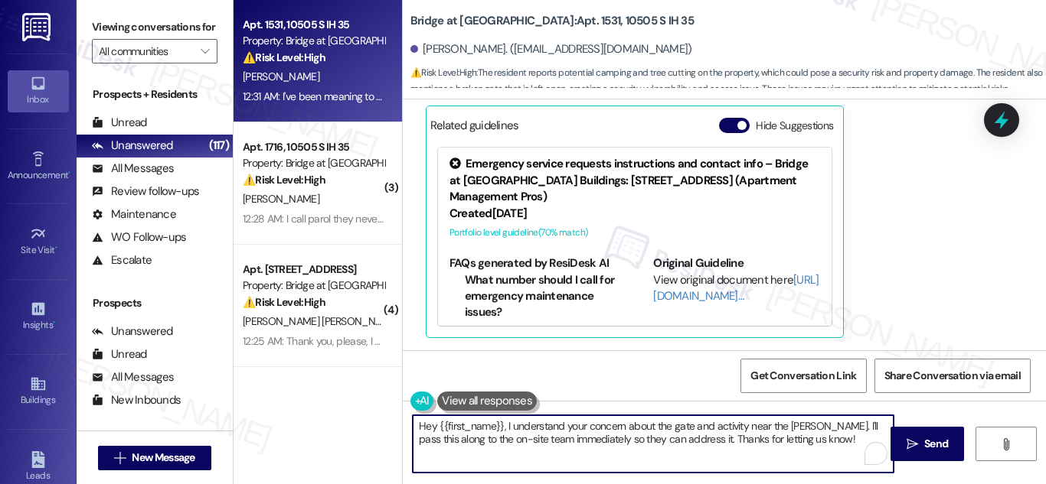
click at [657, 436] on textarea "Hey {{first_name}}, I understand your concern about the gate and activity near …" at bounding box center [653, 444] width 481 height 57
paste textarea "i Velton, thank you for letting us know about the possible camping in the woode…"
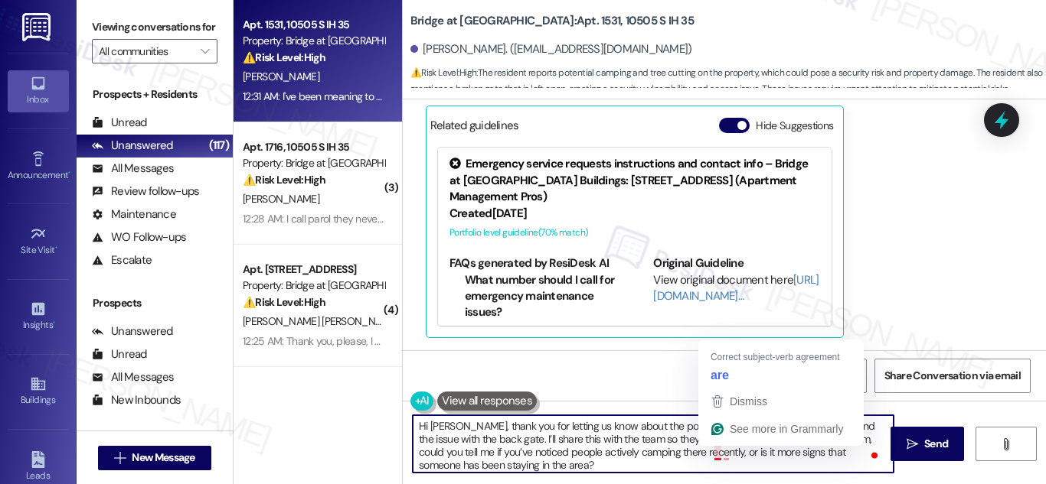
click at [713, 455] on textarea "Hi Velton, thank you for letting us know about the possible camping in the wood…" at bounding box center [653, 444] width 481 height 57
click at [729, 457] on textarea "Hi Velton, thank you for letting us know about the possible camping in the wood…" at bounding box center [653, 444] width 481 height 57
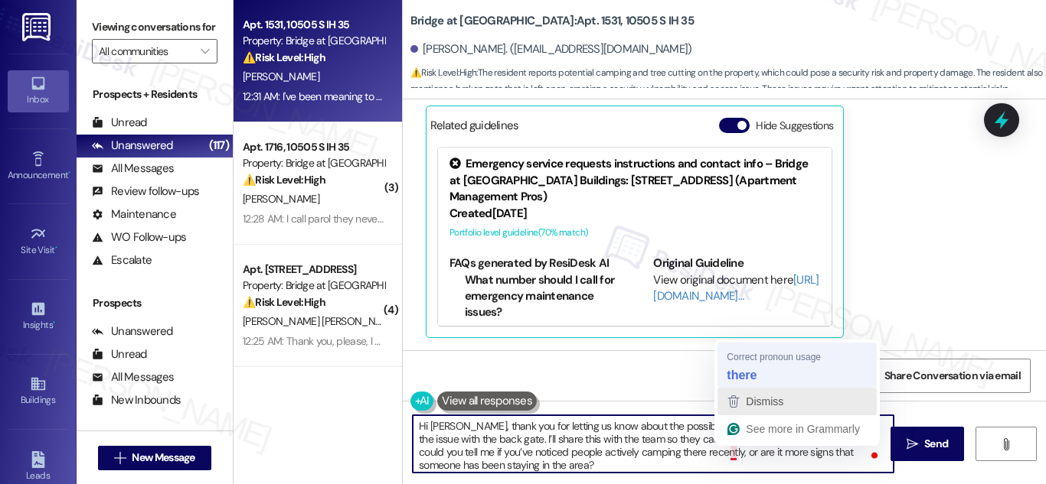
type textarea "Hi Velton, thank you for letting us know about the possible camping in the wood…"
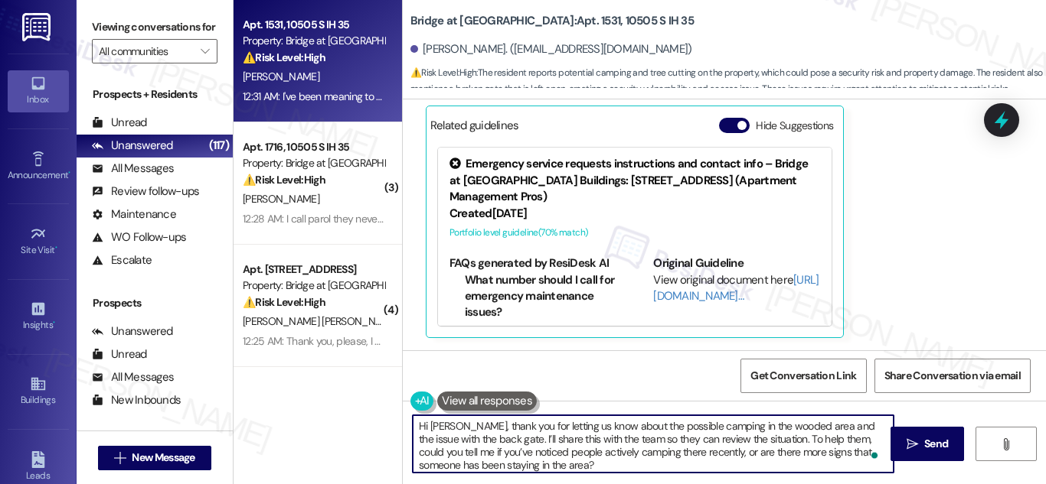
scroll to position [4, 0]
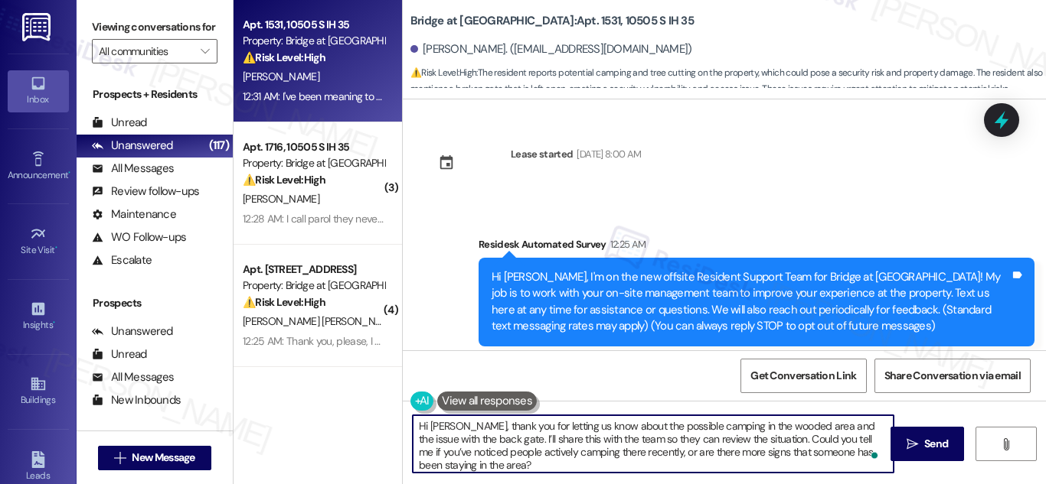
click at [639, 436] on textarea "Hi [PERSON_NAME], thank you for letting us know about the possible camping in t…" at bounding box center [653, 444] width 481 height 57
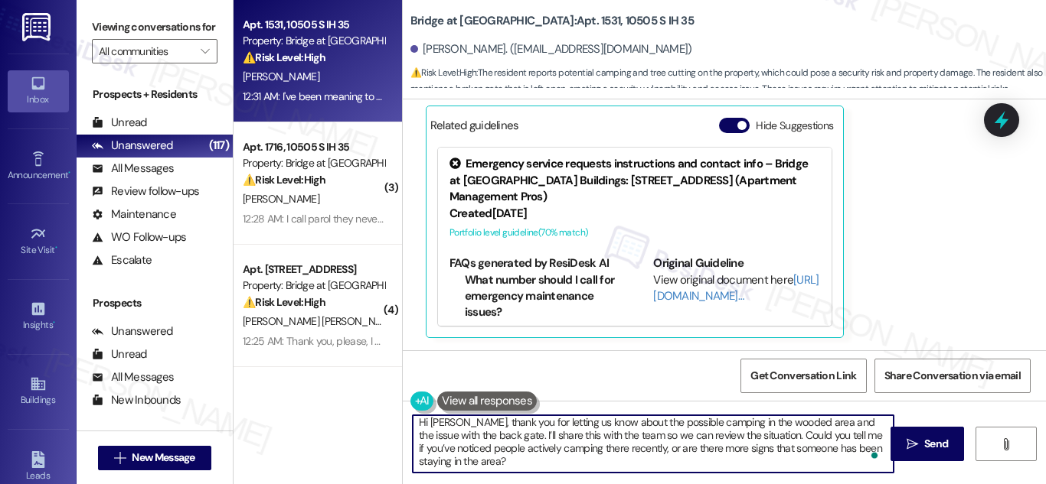
click at [504, 452] on textarea "Hi Velton, thank you for letting us know about the possible camping in the wood…" at bounding box center [653, 444] width 481 height 57
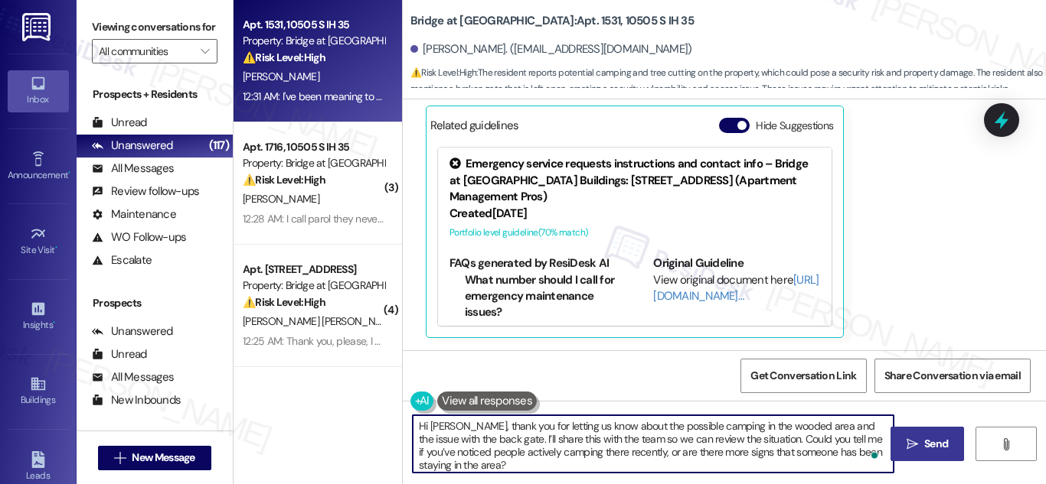
type textarea "Hi Velton, thank you for letting us know about the possible camping in the wood…"
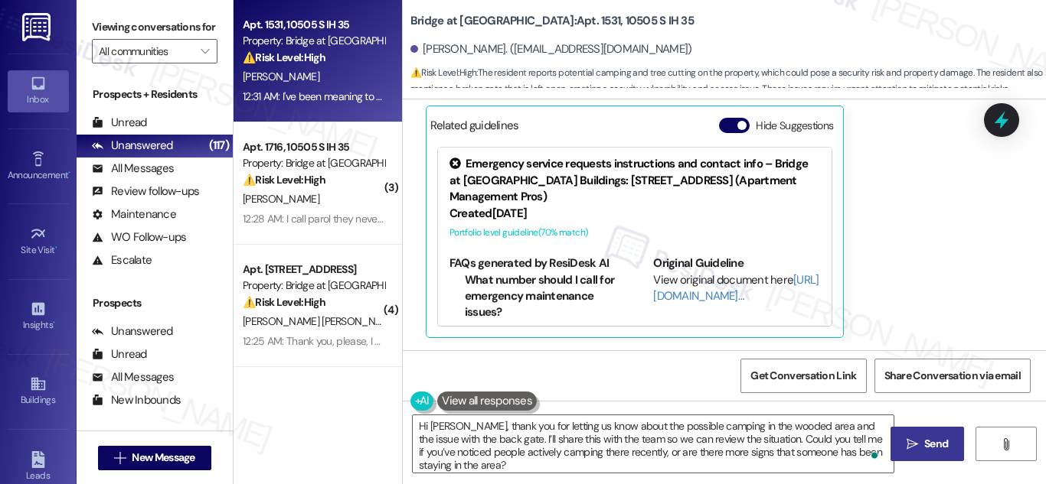
click at [921, 440] on span "Send" at bounding box center [936, 444] width 30 height 16
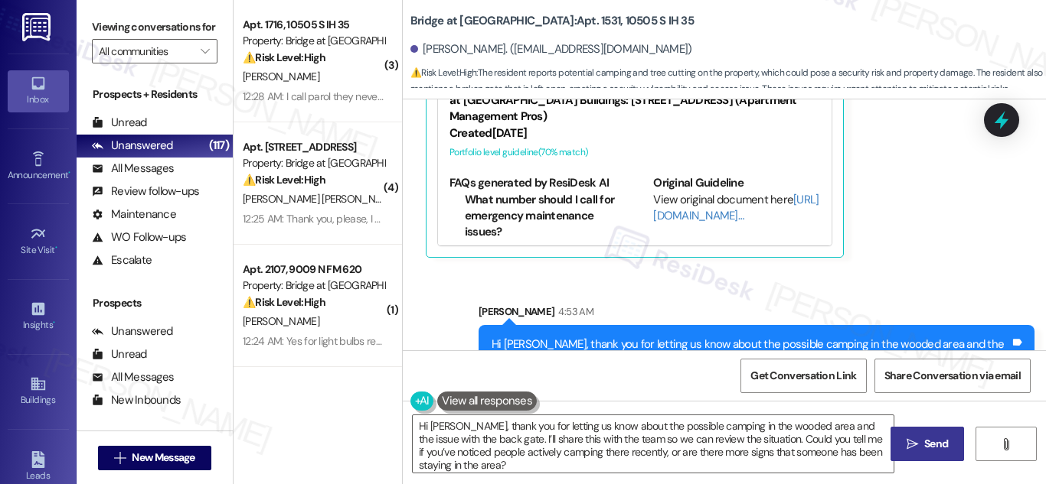
scroll to position [335, 0]
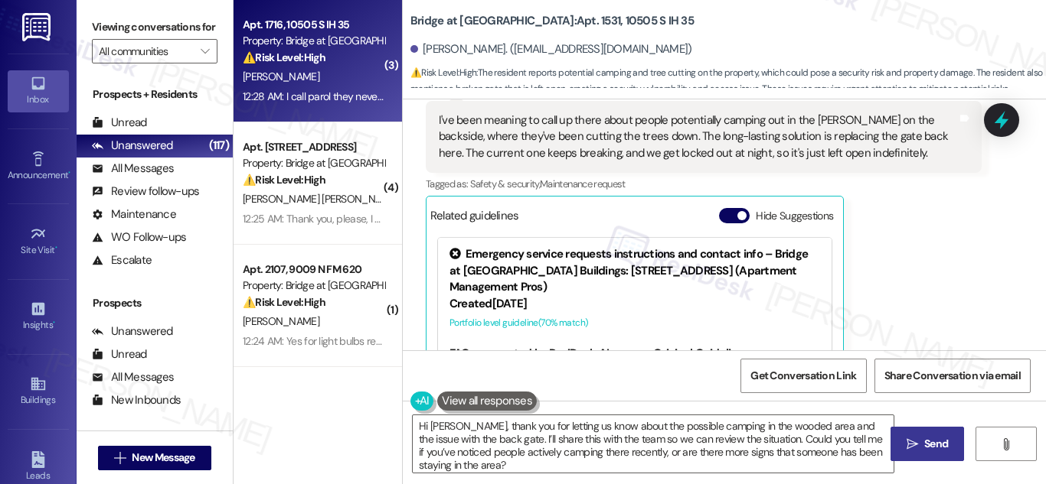
click at [296, 51] on strong "⚠️ Risk Level: High" at bounding box center [284, 58] width 83 height 14
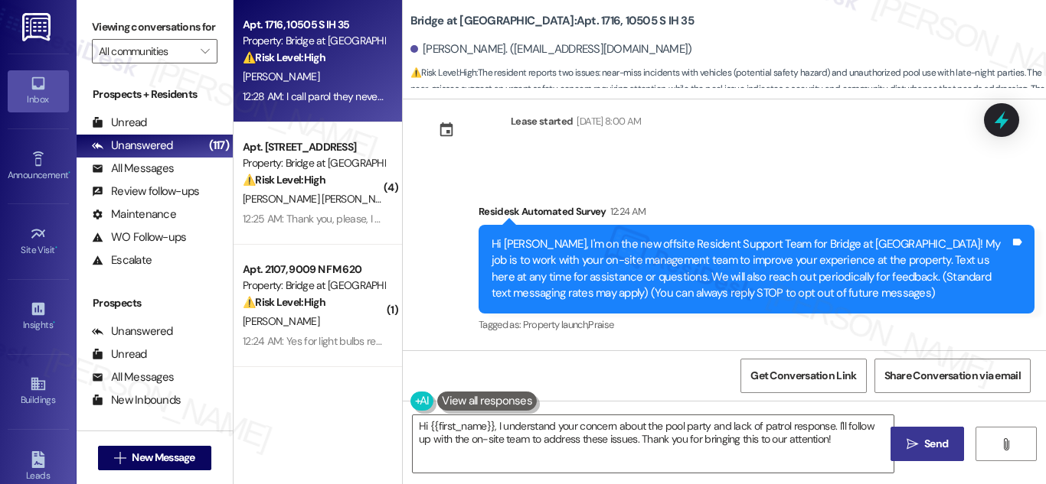
scroll to position [0, 0]
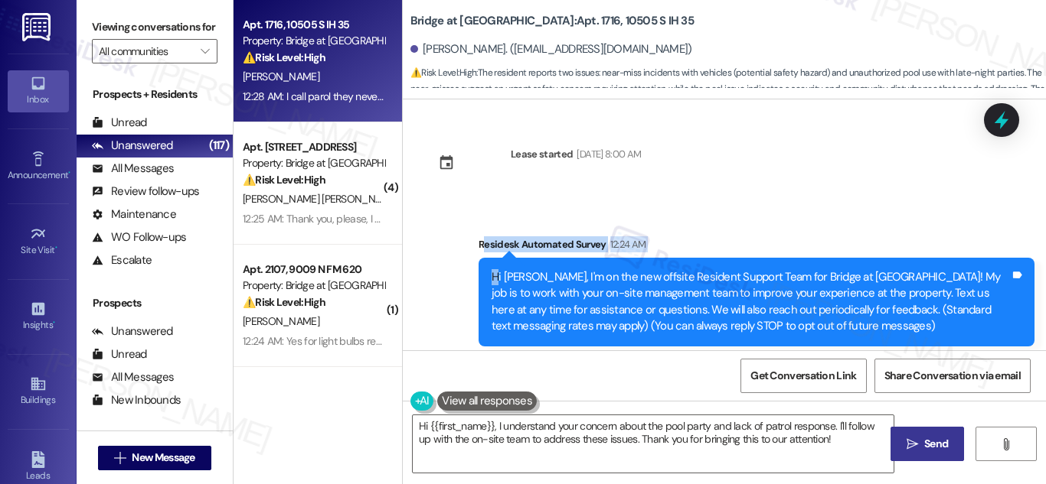
drag, startPoint x: 478, startPoint y: 242, endPoint x: 495, endPoint y: 270, distance: 33.3
click at [495, 270] on div "Residesk Automated Survey 12:24 AM Hi Meko, I'm on the new offsite Resident Sup…" at bounding box center [756, 303] width 556 height 132
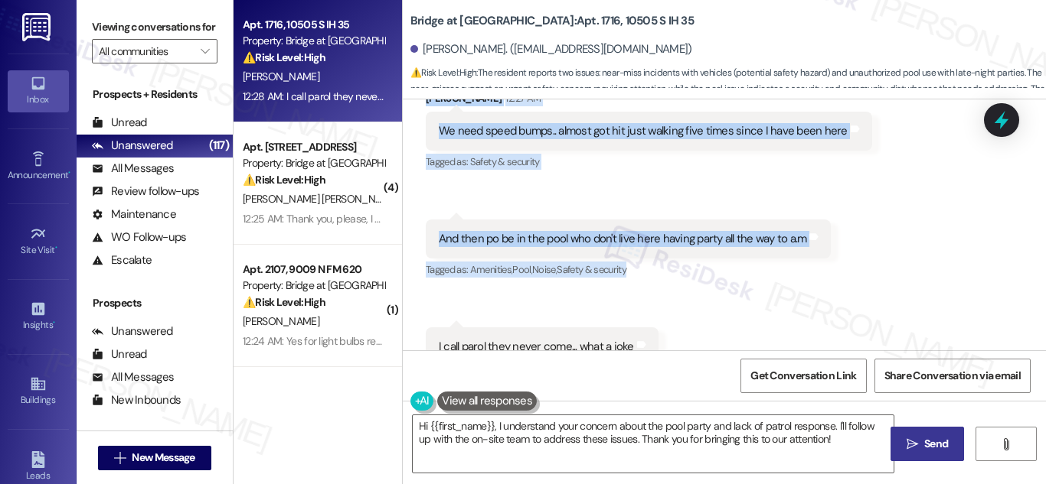
scroll to position [375, 0]
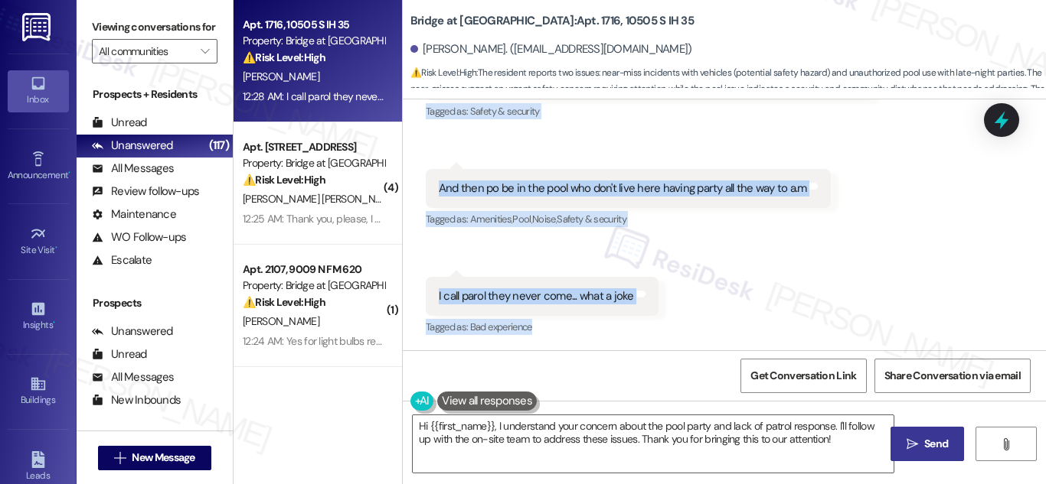
drag, startPoint x: 475, startPoint y: 241, endPoint x: 632, endPoint y: 338, distance: 184.8
click at [632, 338] on div "Lease started Jun 10, 2025 at 8:00 AM Survey, sent via SMS Residesk Automated S…" at bounding box center [724, 225] width 643 height 251
copy div "Residesk Automated Survey 12:24 AM Hi Meko, I'm on the new offsite Resident Sup…"
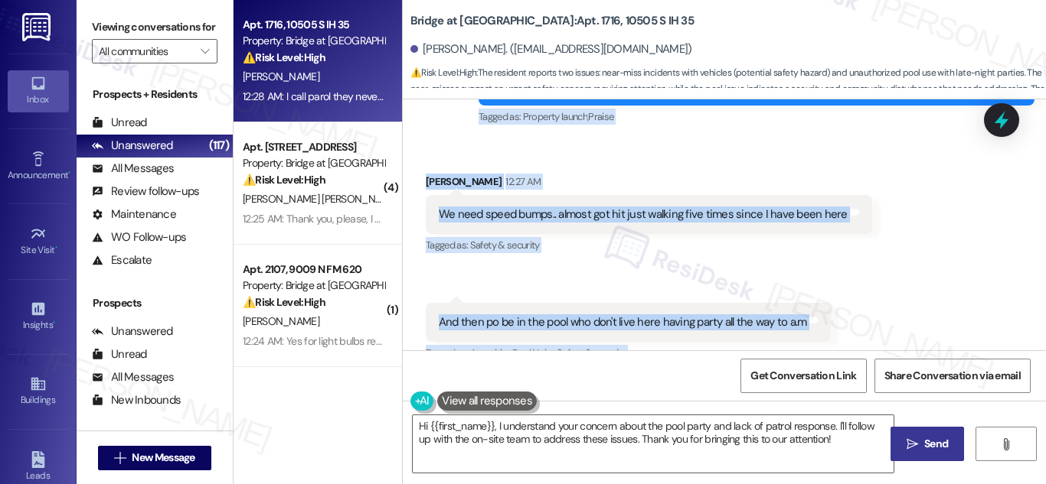
scroll to position [222, 0]
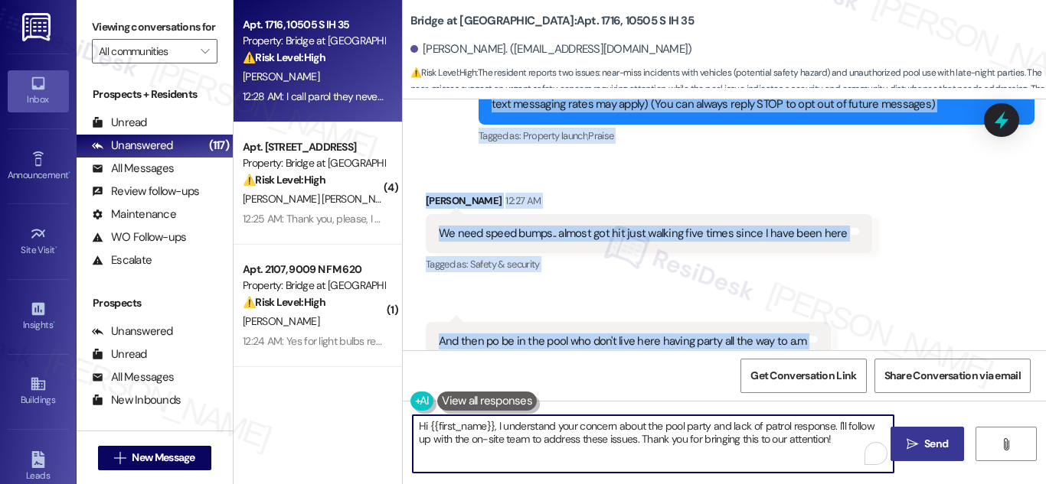
click at [655, 429] on textarea "Hi {{first_name}}, I understand your concern about the pool party and lack of p…" at bounding box center [653, 444] width 481 height 57
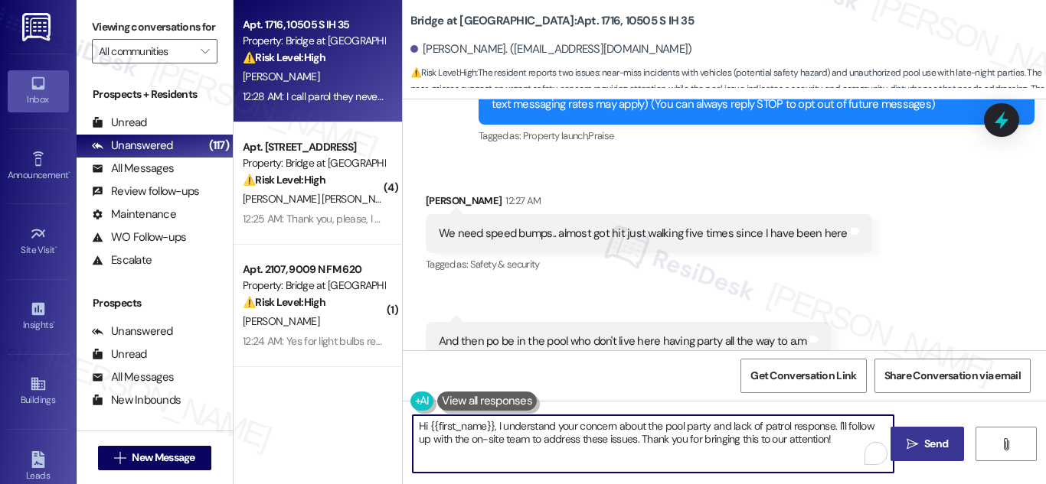
click at [655, 429] on textarea "Hi {{first_name}}, I understand your concern about the pool party and lack of p…" at bounding box center [653, 444] width 481 height 57
paste textarea "Meko, thank you for sharing your concerns—I’m really sorry you’ve had these exp…"
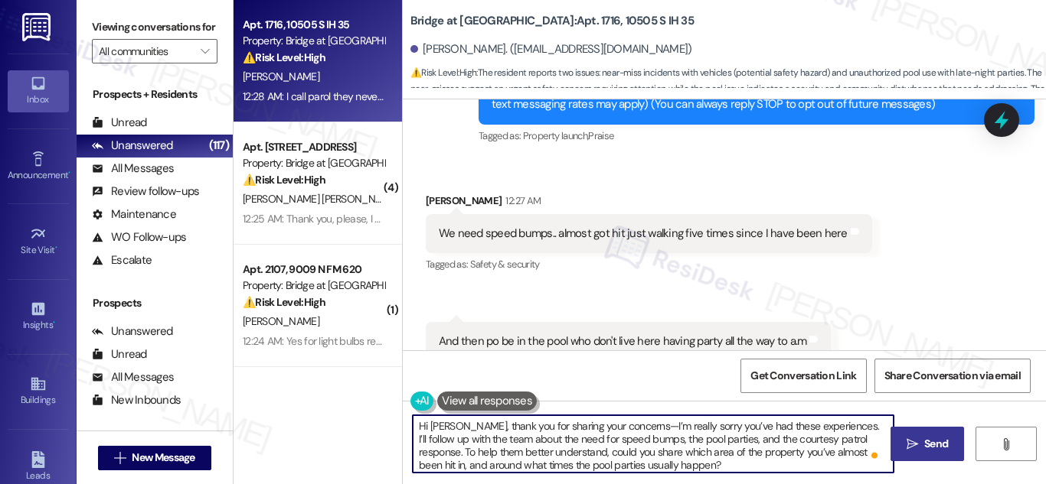
type textarea "Hi Meko, thank you for sharing your concerns—I’m really sorry you’ve had these …"
click at [920, 433] on button " Send" at bounding box center [927, 444] width 74 height 34
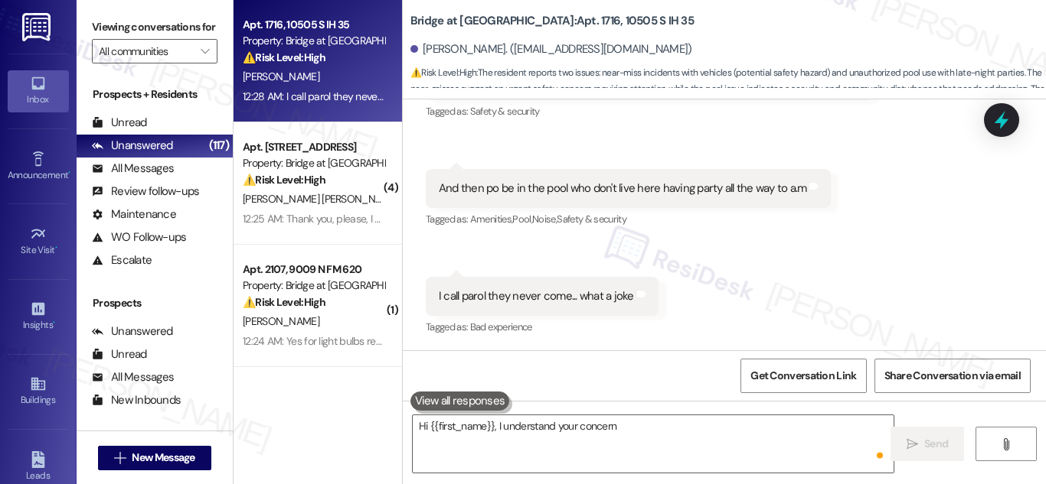
scroll to position [374, 0]
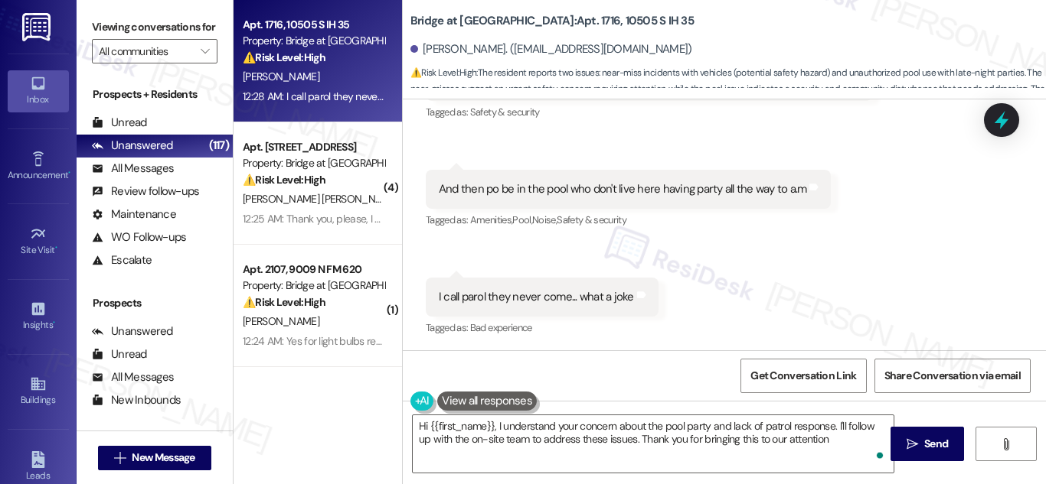
type textarea "Hi {{first_name}}, I understand your concern about the pool party and lack of p…"
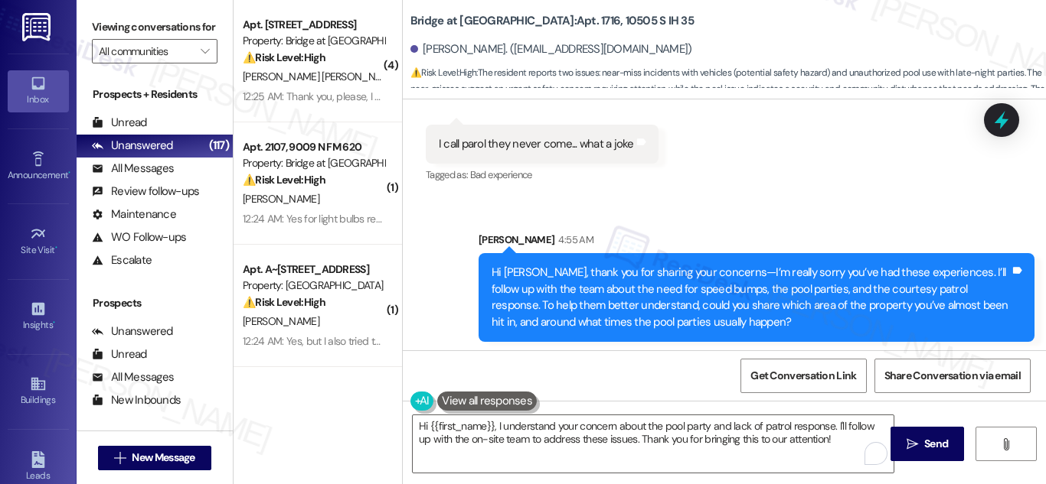
scroll to position [531, 0]
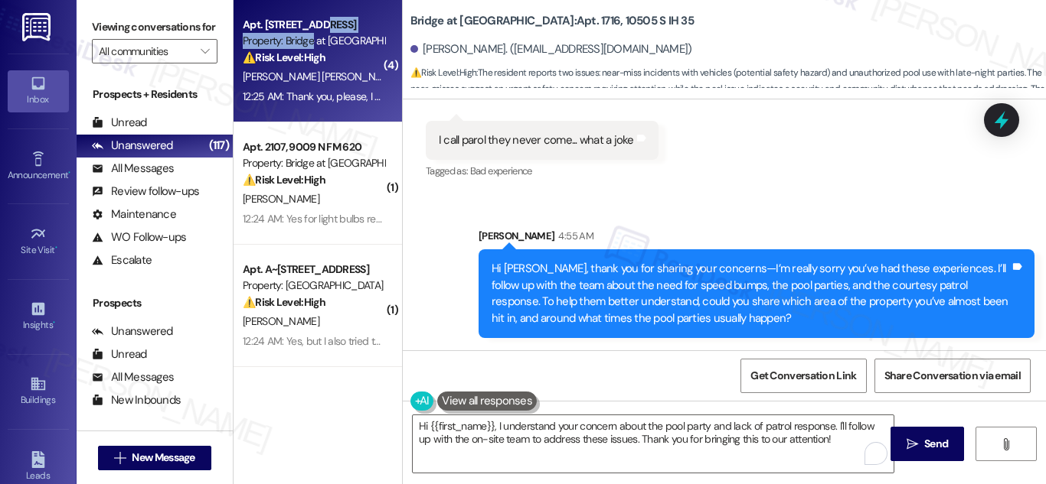
drag, startPoint x: 311, startPoint y: 38, endPoint x: 312, endPoint y: 19, distance: 19.2
click at [312, 19] on div "Apt. 166, 6808 S IH 35 Frontage Rd Property: Bridge at South Point ⚠️ Risk Leve…" at bounding box center [313, 41] width 145 height 52
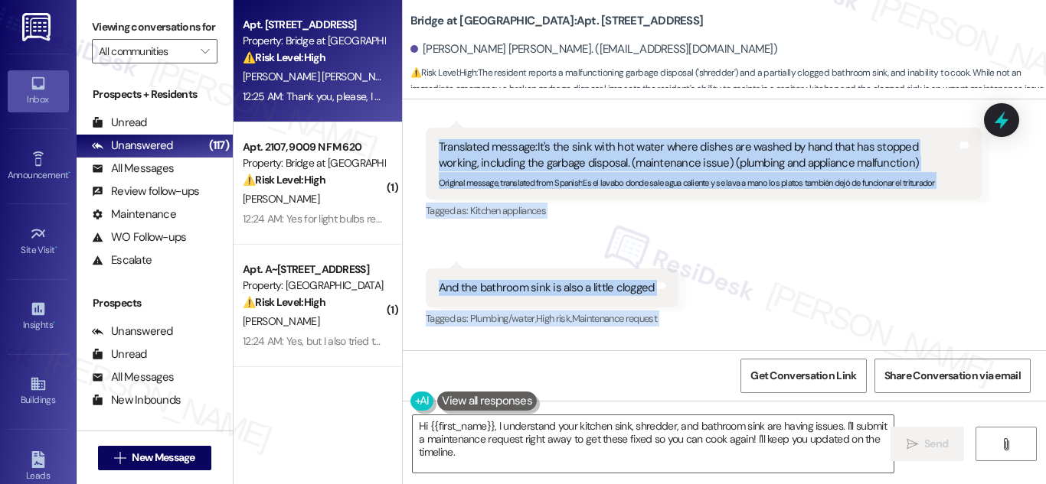
scroll to position [5746, 0]
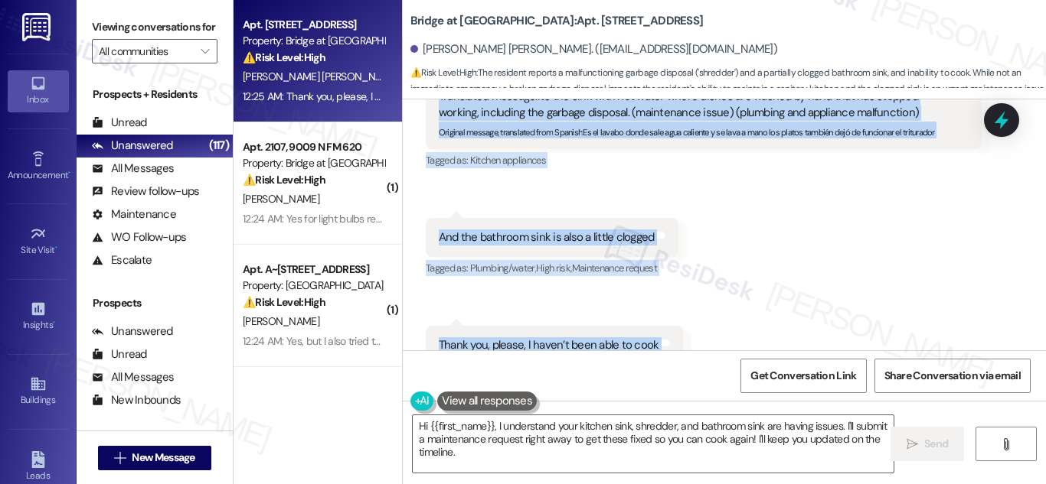
drag, startPoint x: 423, startPoint y: 194, endPoint x: 697, endPoint y: 339, distance: 310.2
click at [697, 339] on div "Lease started May 06, 2025 at 8:00 AM Survey, sent via SMS Residesk Automated S…" at bounding box center [724, 225] width 643 height 251
copy div "Dorka Antequera Mercado 12:07 AM Translated message: Hello, good afternoon Orig…"
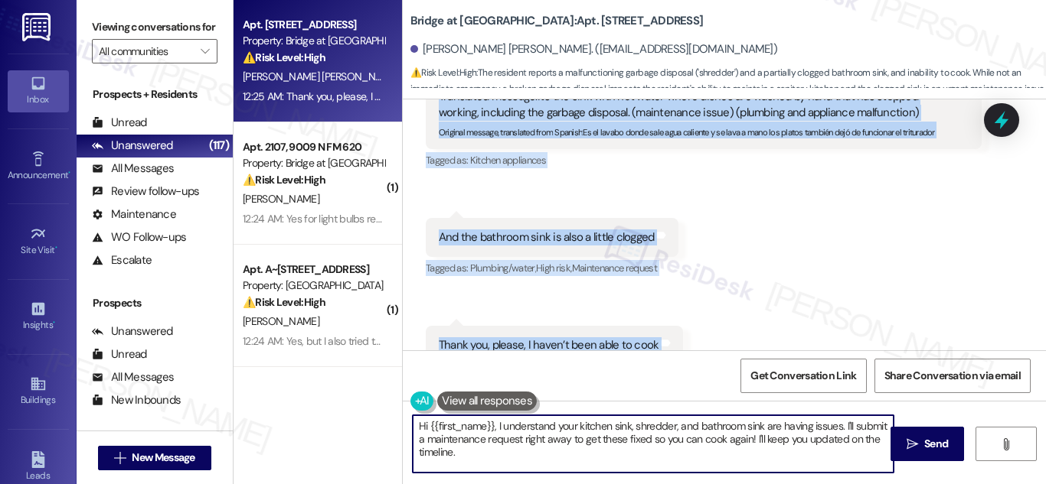
click at [575, 456] on textarea "Hi {{first_name}}, I understand your kitchen sink, shredder, and bathroom sink …" at bounding box center [653, 444] width 481 height 57
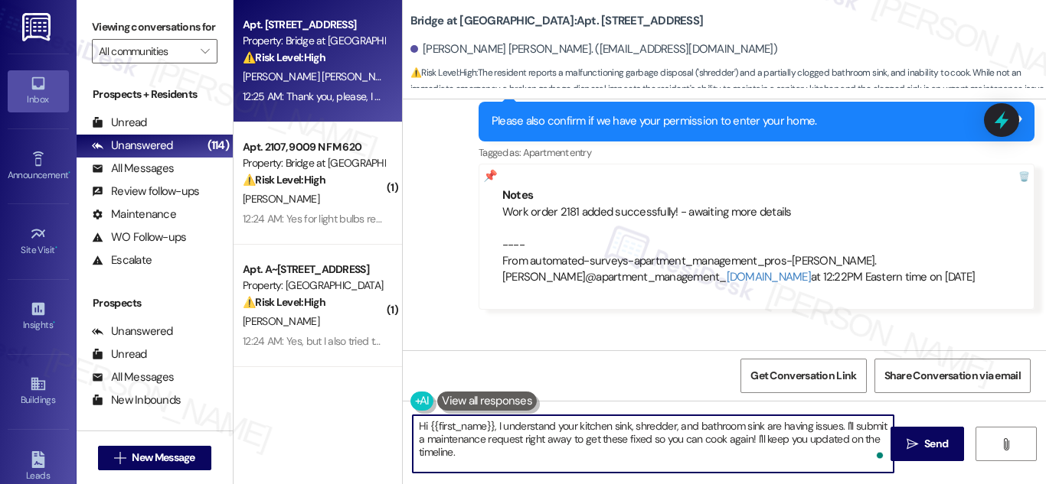
scroll to position [5440, 0]
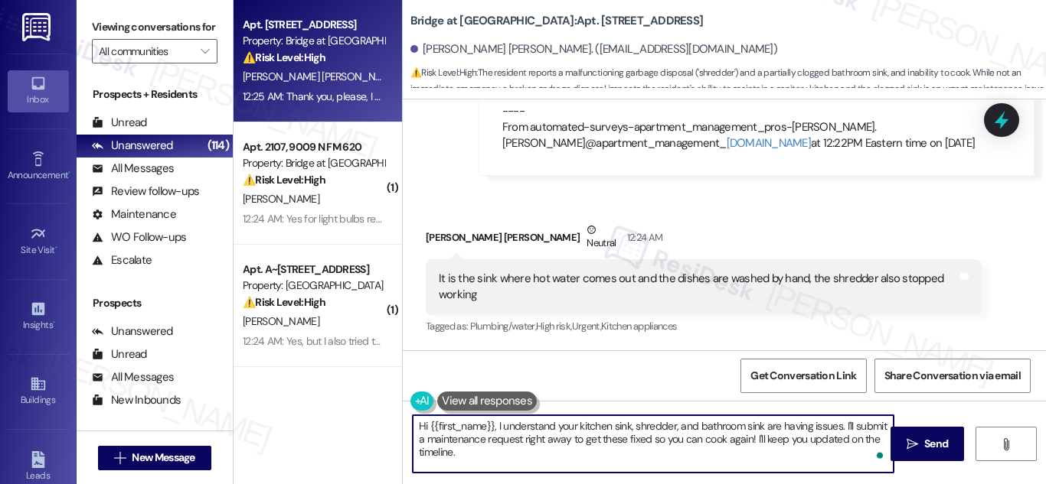
click at [491, 457] on textarea "Hi {{first_name}}, I understand your kitchen sink, shredder, and bathroom sink …" at bounding box center [653, 444] width 481 height 57
paste textarea "Dorka, thank you for clarifying. I understand now that it’s the kitchen sink, g…"
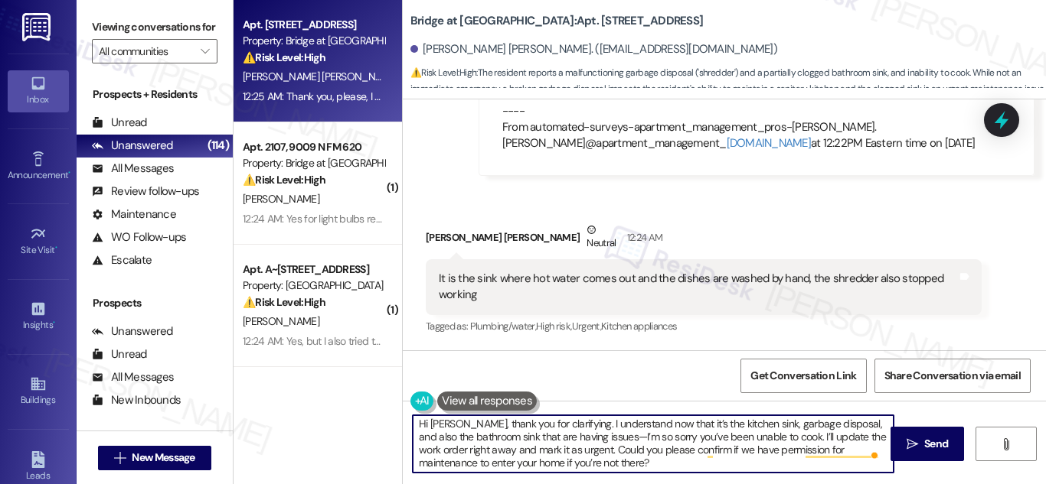
scroll to position [4, 0]
click at [609, 457] on textarea "Hi Dorka, thank you for clarifying. I understand now that it’s the kitchen sink…" at bounding box center [653, 444] width 481 height 57
type textarea "Hi Dorka, thank you for clarifying. I understand now that it’s the kitchen sink…"
click at [915, 439] on icon "" at bounding box center [911, 445] width 11 height 12
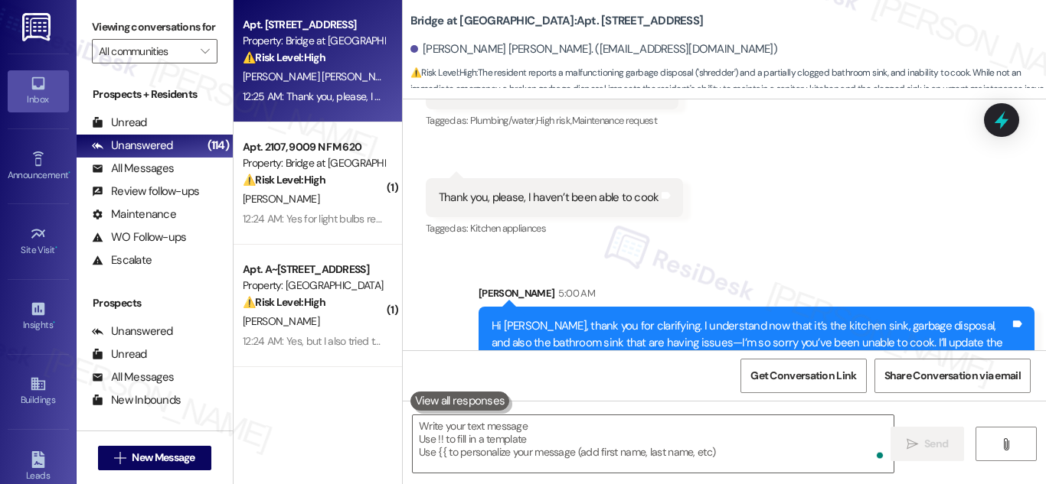
scroll to position [5902, 0]
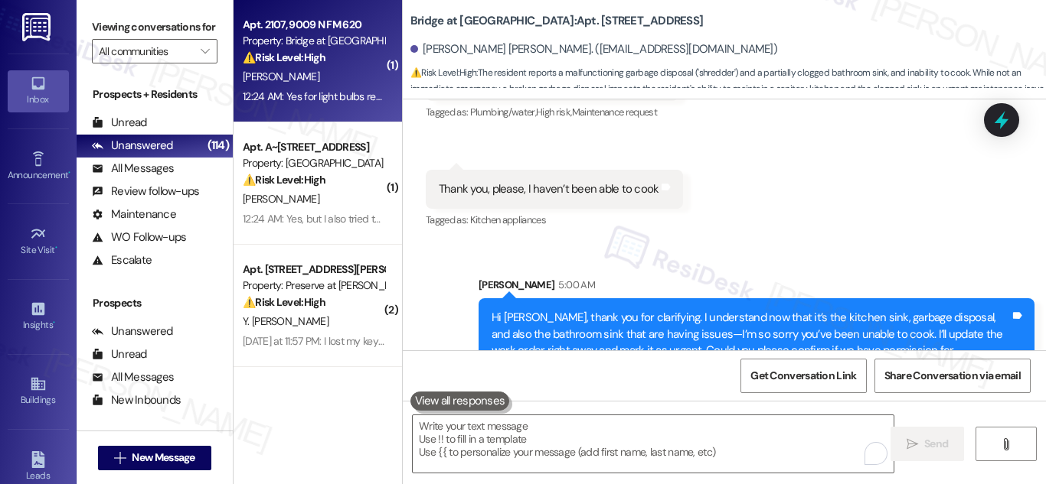
click at [330, 34] on div "Property: Bridge at [GEOGRAPHIC_DATA]" at bounding box center [314, 41] width 142 height 16
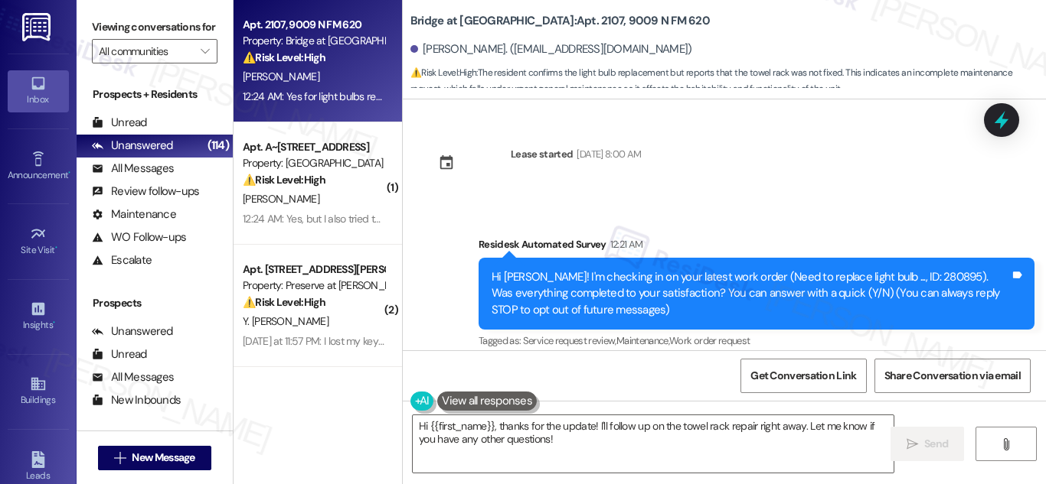
scroll to position [121, 0]
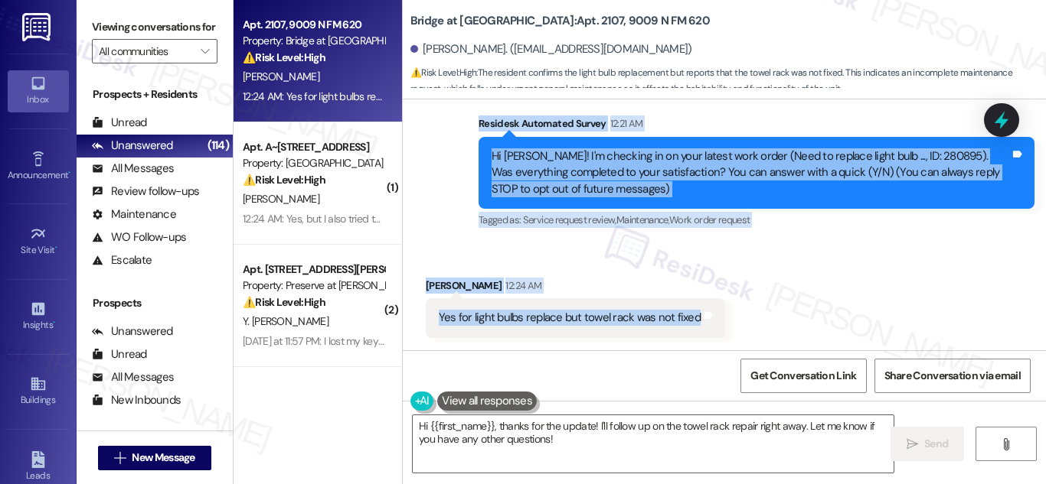
drag, startPoint x: 475, startPoint y: 122, endPoint x: 711, endPoint y: 344, distance: 324.3
click at [711, 344] on div "Lease started Oct 28, 2024 at 8:00 AM Survey, sent via SMS Residesk Automated S…" at bounding box center [724, 225] width 643 height 251
copy div "Residesk Automated Survey 12:21 AM Hi Crystal! I'm checking in on your latest w…"
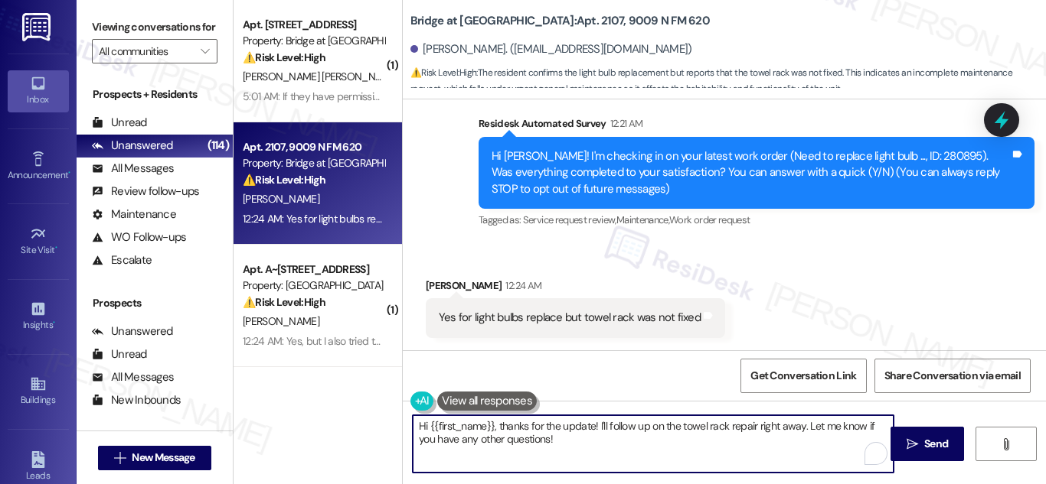
click at [586, 432] on textarea "Hi {{first_name}}, thanks for the update! I'll follow up on the towel rack repa…" at bounding box center [653, 444] width 481 height 57
click at [587, 432] on textarea "Hi {{first_name}}, thanks for the update! I'll follow up on the towel rack repa…" at bounding box center [653, 444] width 481 height 57
paste textarea "Crystal, thank you for letting me know. I’m glad the light bulbs were replaced,…"
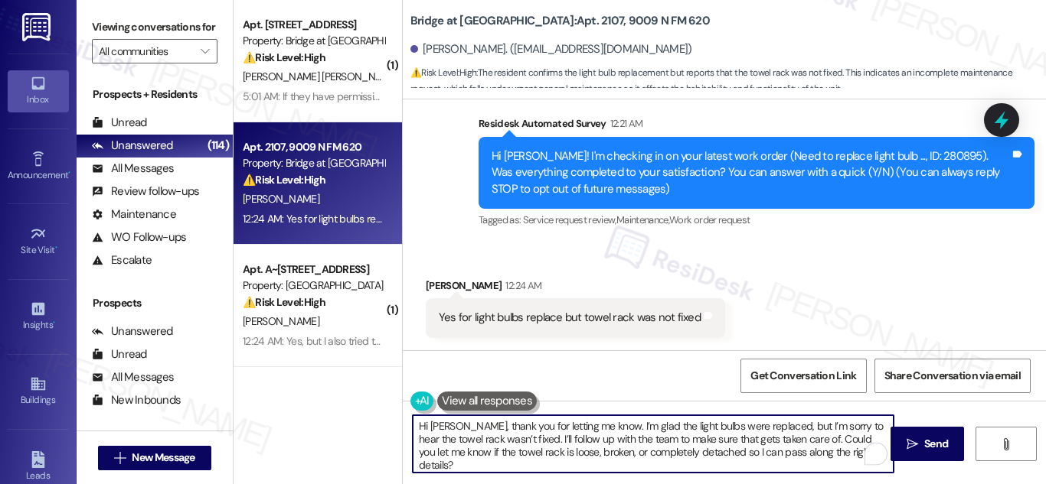
type textarea "Hi Crystal, thank you for letting me know. I’m glad the light bulbs were replac…"
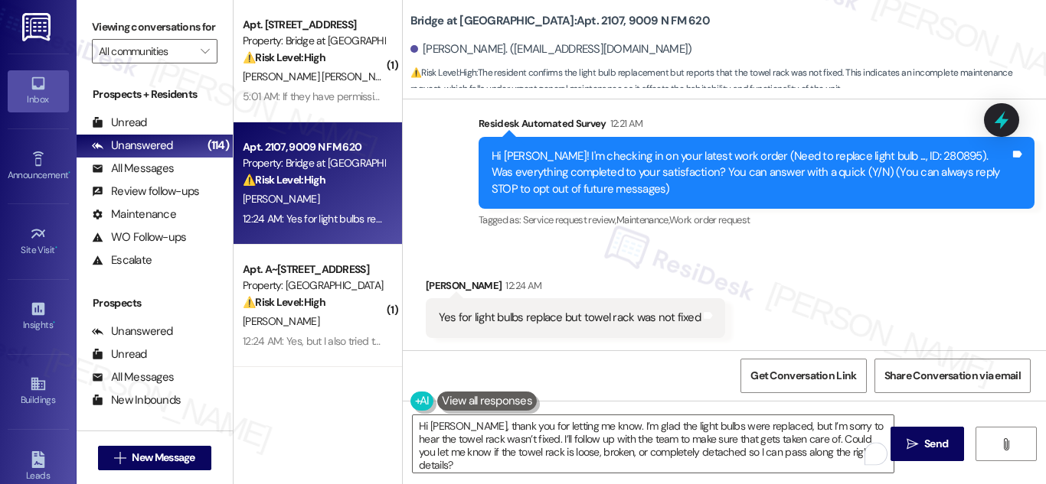
drag, startPoint x: 667, startPoint y: 366, endPoint x: 644, endPoint y: 374, distance: 23.7
click at [651, 374] on div "Get Conversation Link Share Conversation via email" at bounding box center [724, 376] width 643 height 51
click at [933, 432] on button " Send" at bounding box center [927, 444] width 74 height 34
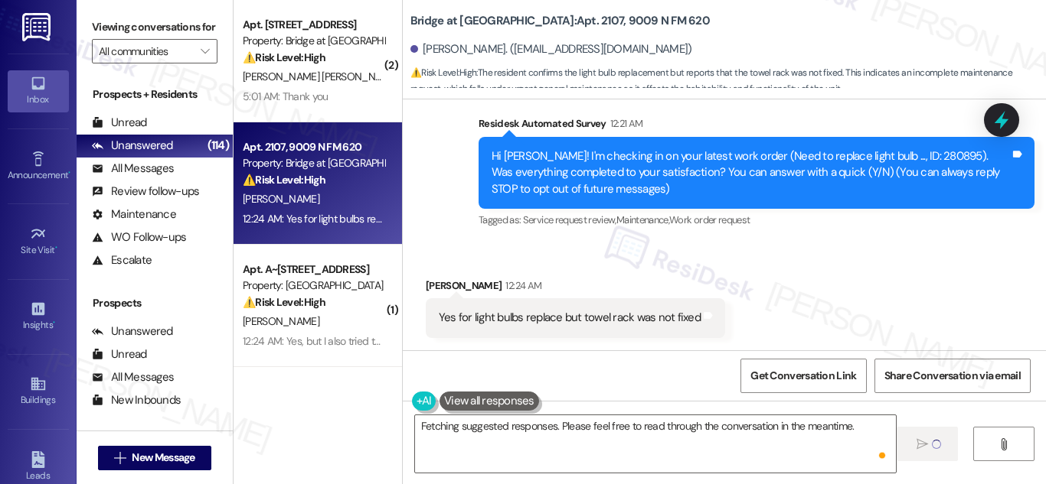
scroll to position [120, 0]
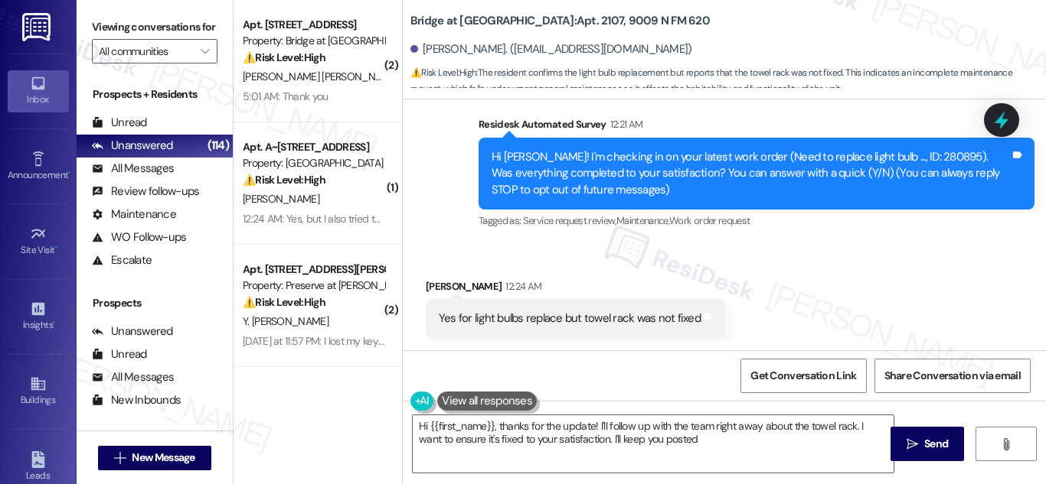
type textarea "Hi {{first_name}}, thanks for the update! I'll follow up with the team right aw…"
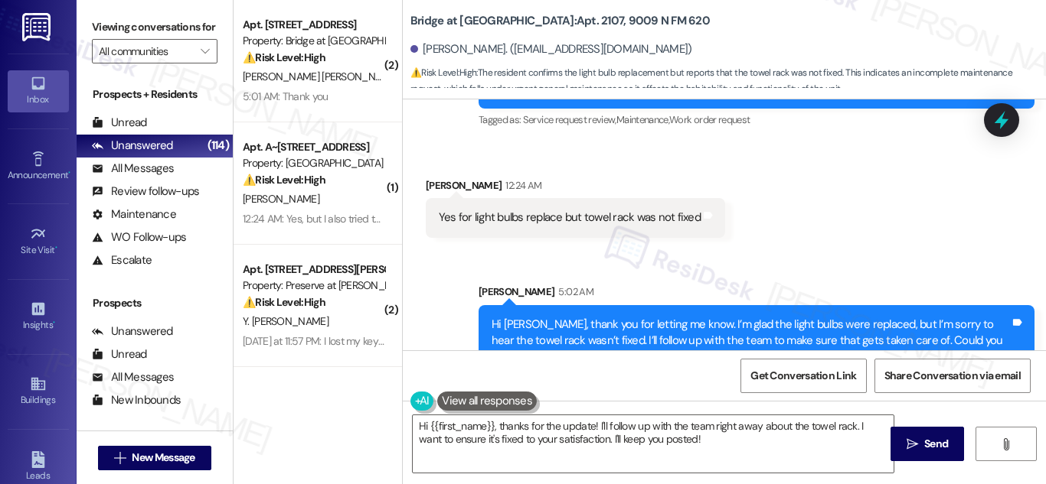
scroll to position [260, 0]
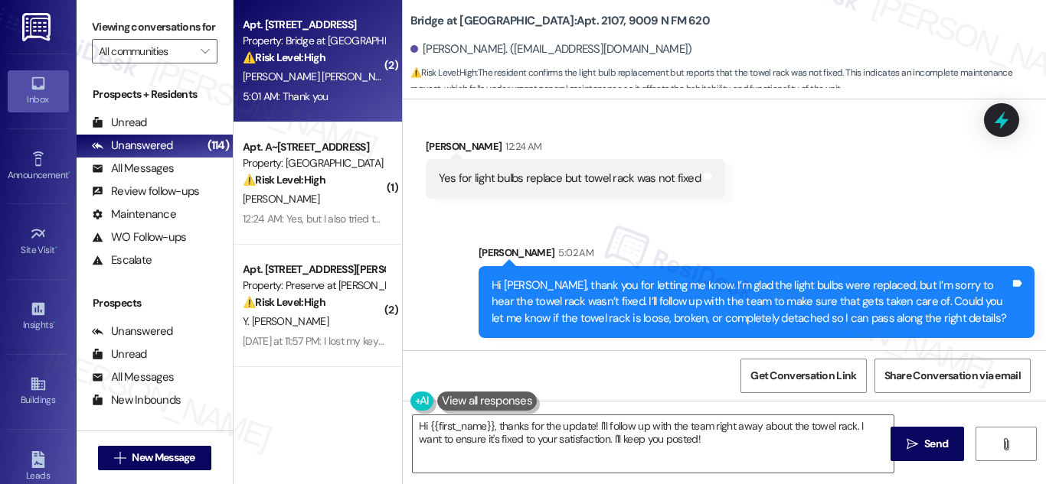
click at [301, 46] on div "Property: Bridge at [GEOGRAPHIC_DATA]" at bounding box center [314, 41] width 142 height 16
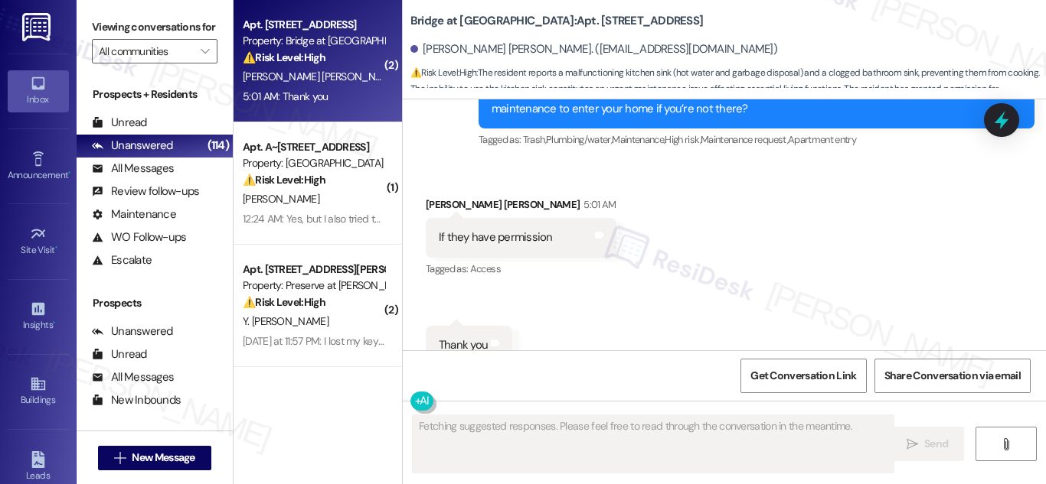
scroll to position [6161, 0]
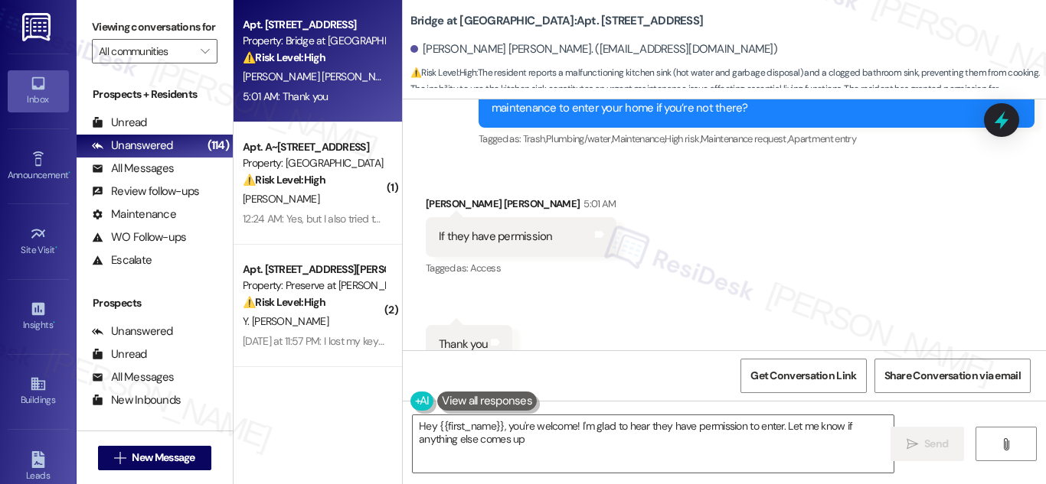
type textarea "Hey {{first_name}}, you're welcome! I'm glad to hear they have permission to en…"
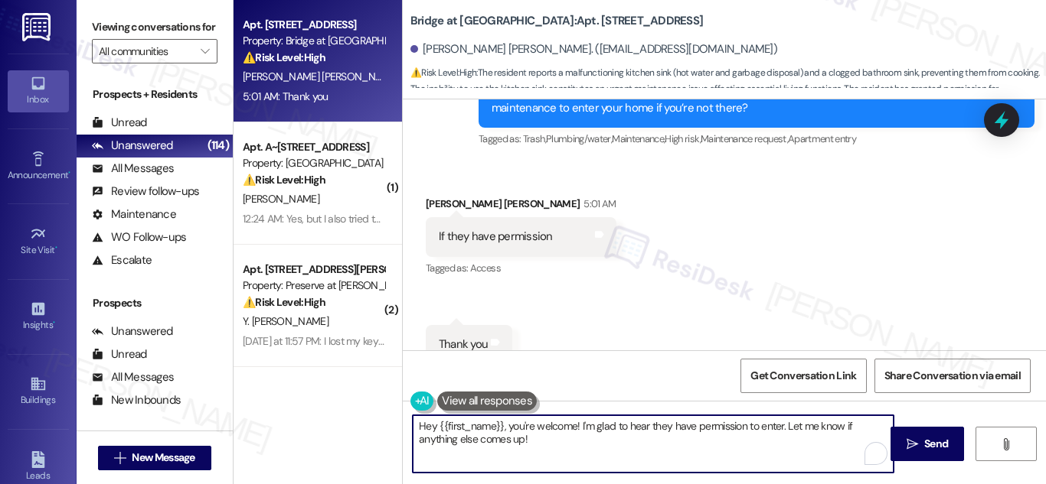
click at [586, 445] on textarea "Hey {{first_name}}, you're welcome! I'm glad to hear they have permission to en…" at bounding box center [653, 444] width 481 height 57
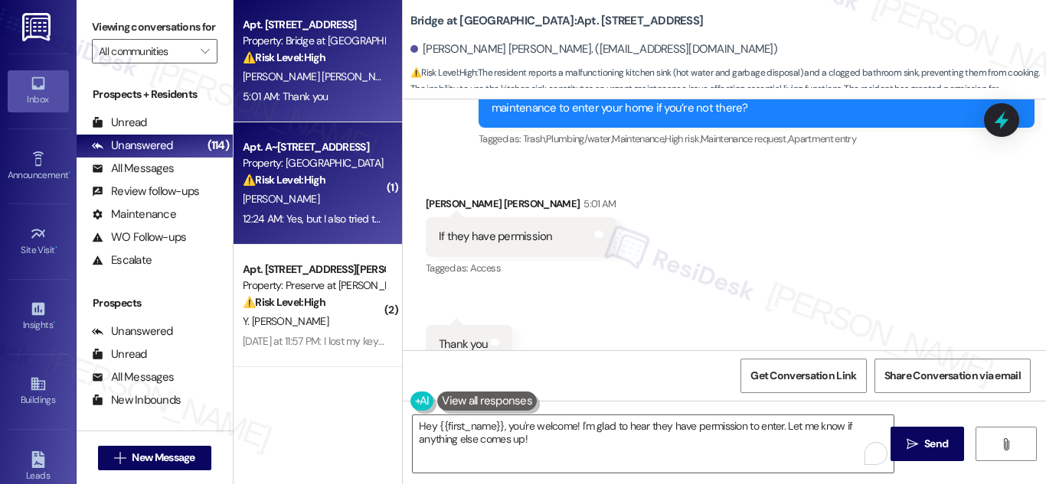
click at [291, 139] on div "Apt. A~2208, 6725 Circle S Dr" at bounding box center [314, 147] width 142 height 16
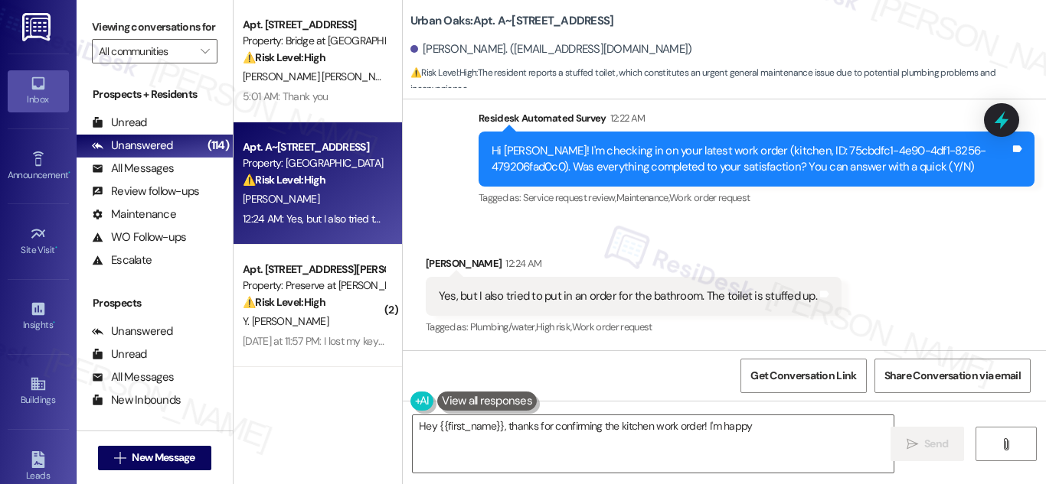
scroll to position [1174, 0]
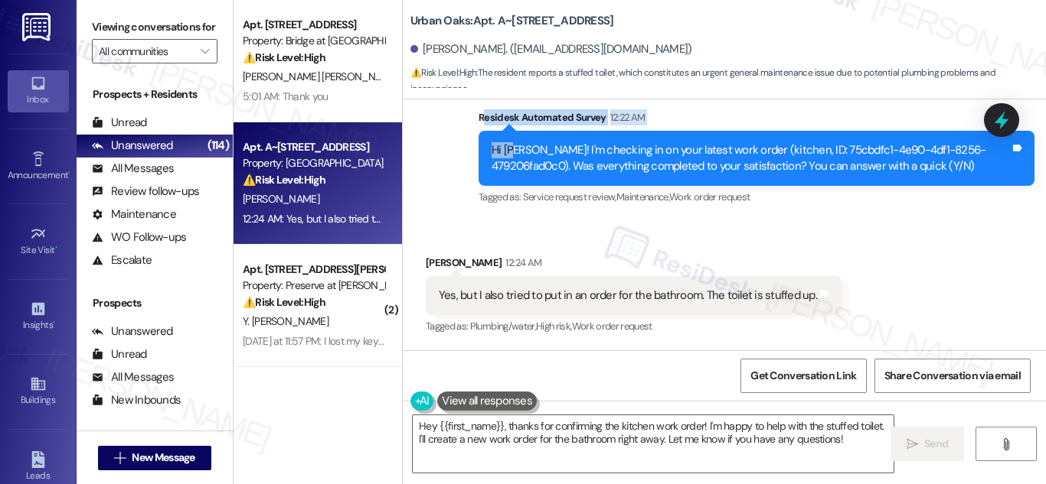
drag, startPoint x: 478, startPoint y: 118, endPoint x: 509, endPoint y: 143, distance: 40.3
click at [509, 143] on div "Residesk Automated Survey 12:22 AM Hi Raheem! I'm checking in on your latest wo…" at bounding box center [756, 159] width 556 height 100
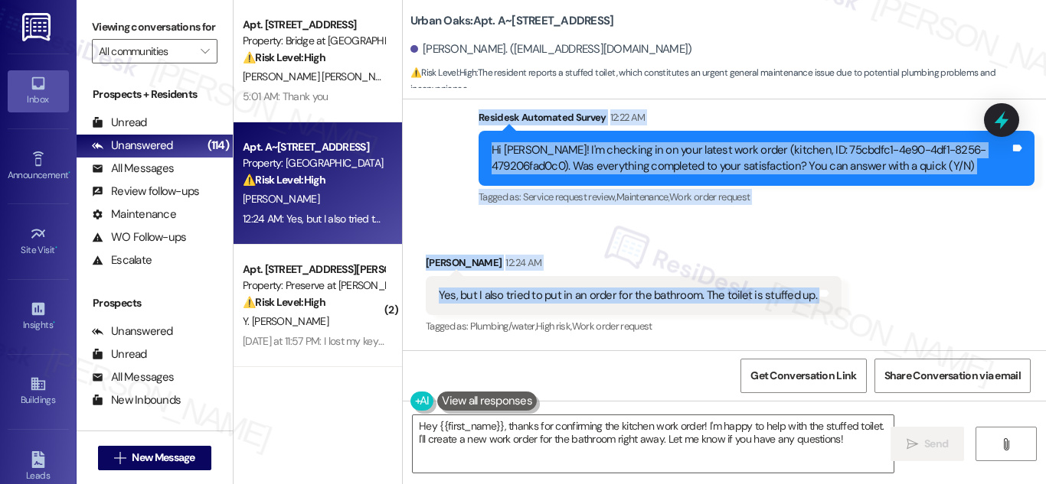
drag, startPoint x: 475, startPoint y: 119, endPoint x: 821, endPoint y: 308, distance: 393.2
click at [821, 308] on div "Lease started Mar 12, 2025 at 8:00 AM Announcement, sent via SMS Sarah (ResiDes…" at bounding box center [724, 225] width 643 height 251
copy div "Residesk Automated Survey 12:22 AM Hi Raheem! I'm checking in on your latest wo…"
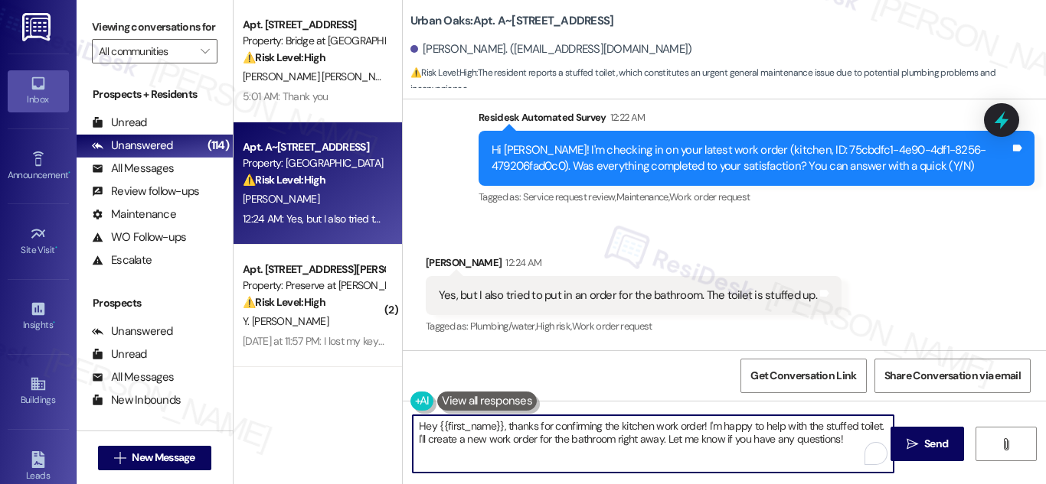
click at [637, 432] on textarea "Hey {{first_name}}, thanks for confirming the kitchen work order! I'm happy to …" at bounding box center [653, 444] width 481 height 57
paste textarea "i Raheem, thank you for letting me know. I’m glad the kitchen issue was resolve…"
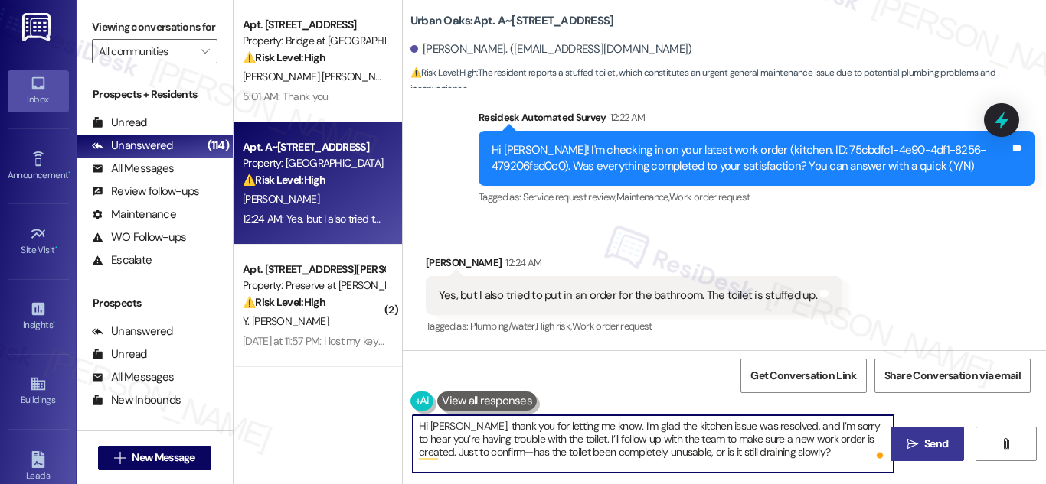
type textarea "Hi Raheem, thank you for letting me know. I’m glad the kitchen issue was resolv…"
click at [922, 440] on span "Send" at bounding box center [936, 444] width 30 height 16
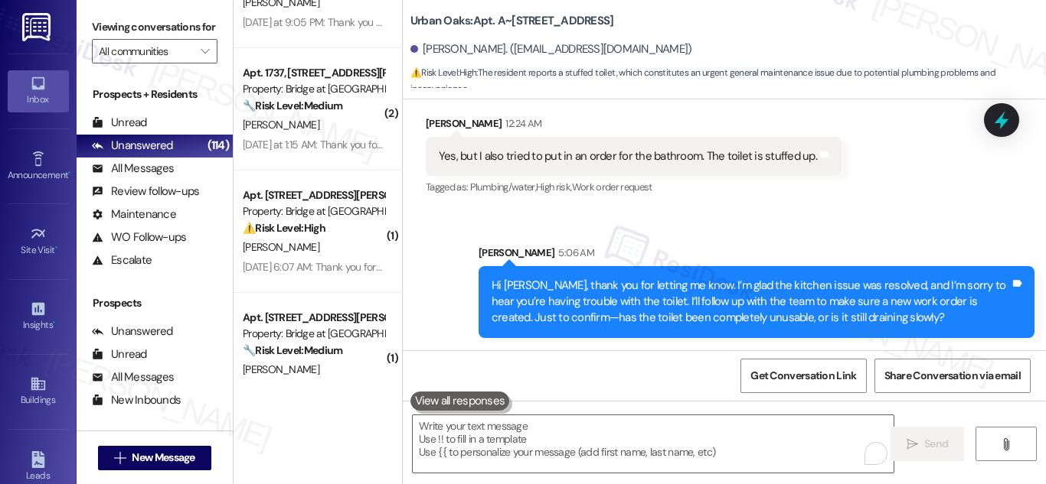
scroll to position [5747, 0]
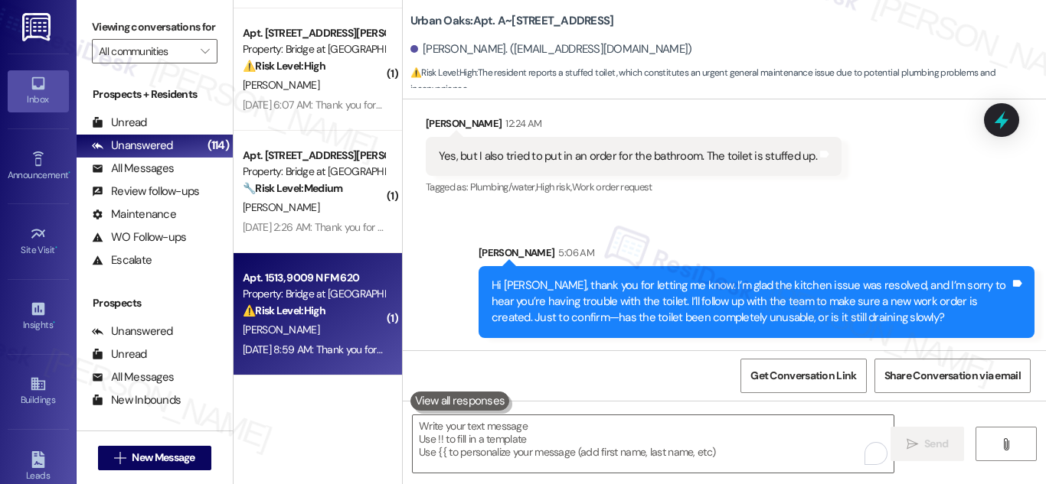
click at [291, 307] on strong "⚠️ Risk Level: High" at bounding box center [284, 311] width 83 height 14
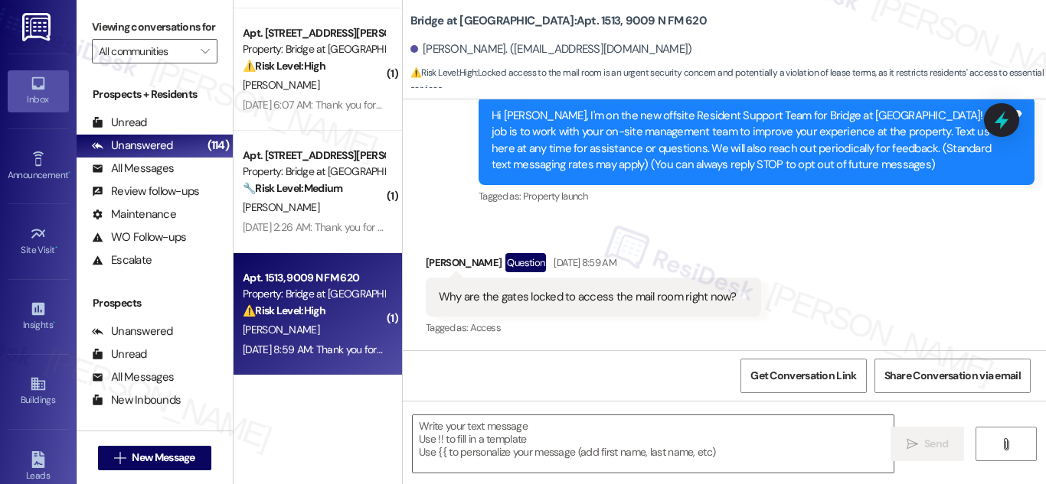
type textarea "Fetching suggested responses. Please feel free to read through the conversation…"
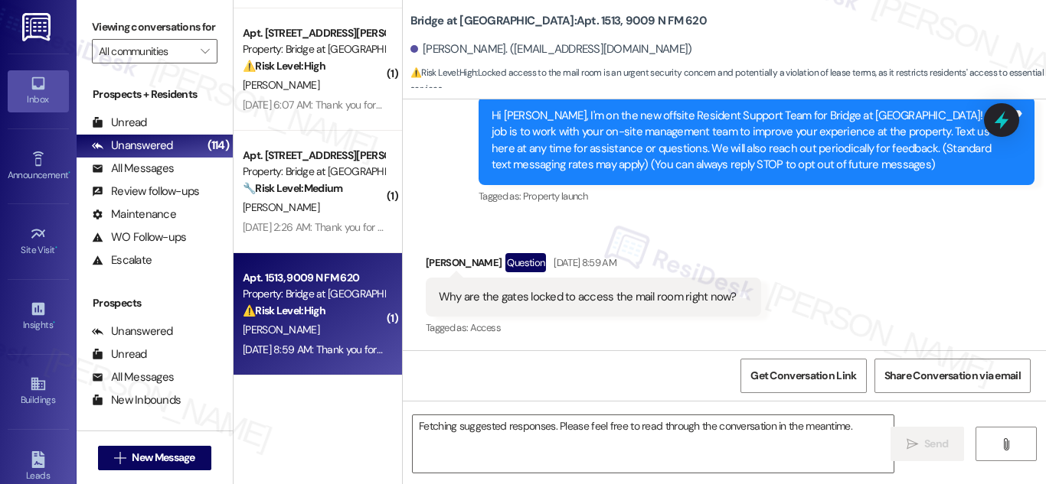
scroll to position [162, 0]
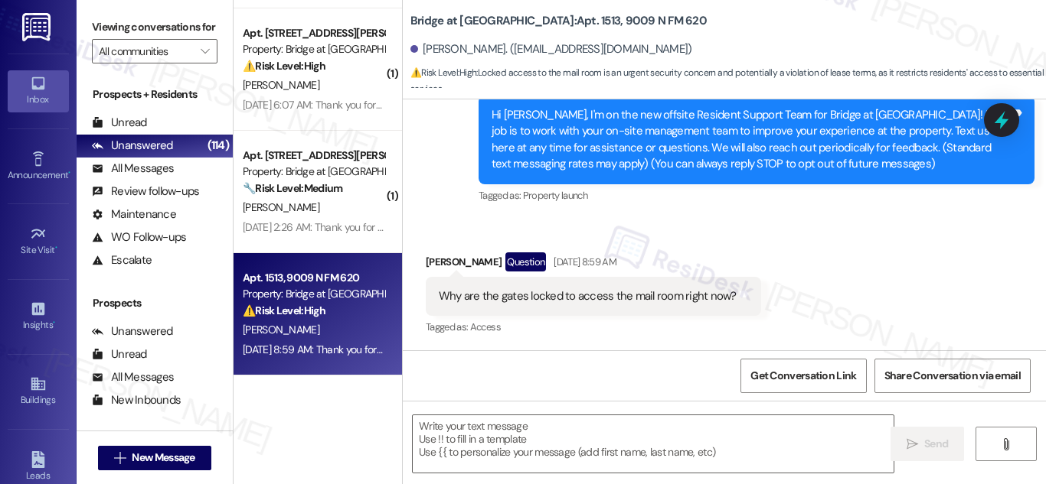
click at [605, 297] on div "Why are the gates locked to access the mail room right now?" at bounding box center [588, 297] width 298 height 16
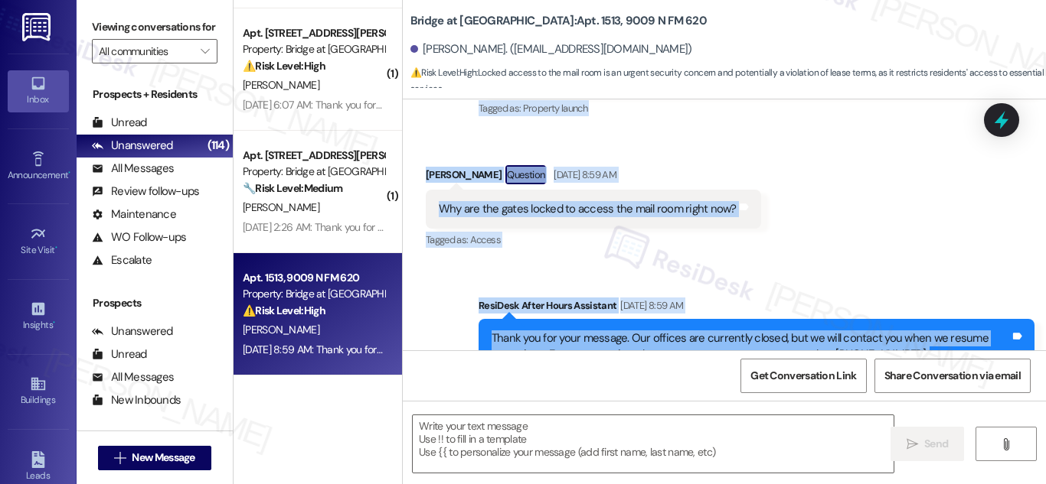
scroll to position [308, 0]
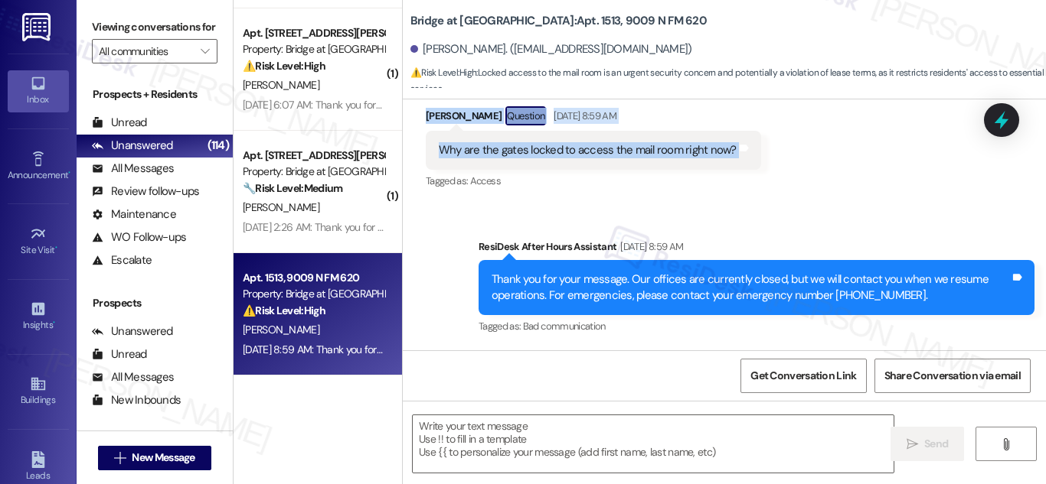
drag, startPoint x: 476, startPoint y: 240, endPoint x: 762, endPoint y: 145, distance: 301.8
click at [762, 145] on div "Lease started Dec 15, 2024 at 8:00 AM Survey, sent via SMS Residesk Automated S…" at bounding box center [724, 225] width 643 height 251
copy div "Residesk Automated Survey Sep 16, 2025 at 12:29 AM Hi Jose, I'm on the new offs…"
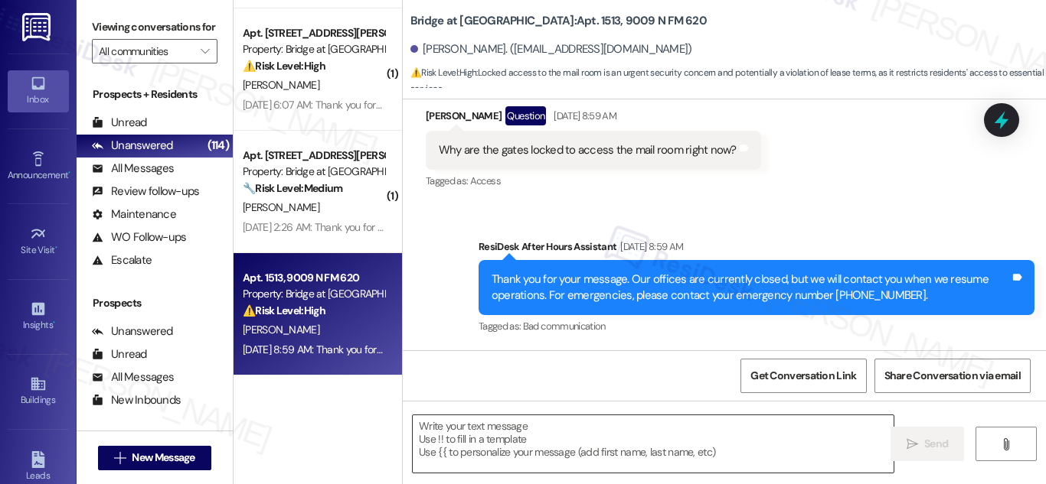
click at [571, 426] on textarea at bounding box center [653, 444] width 481 height 57
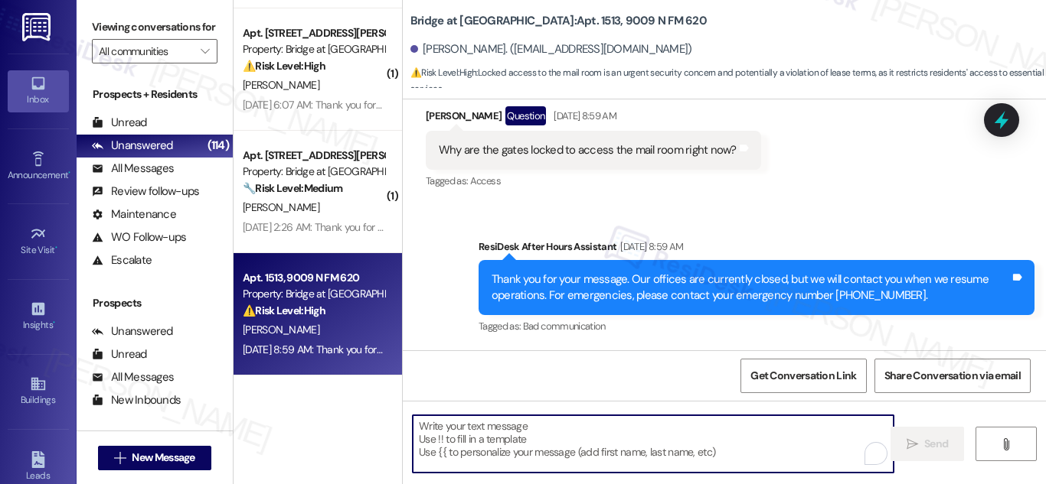
paste textarea "Hi Jose, thanks for reaching out. I’ll check with the team about why the gates …"
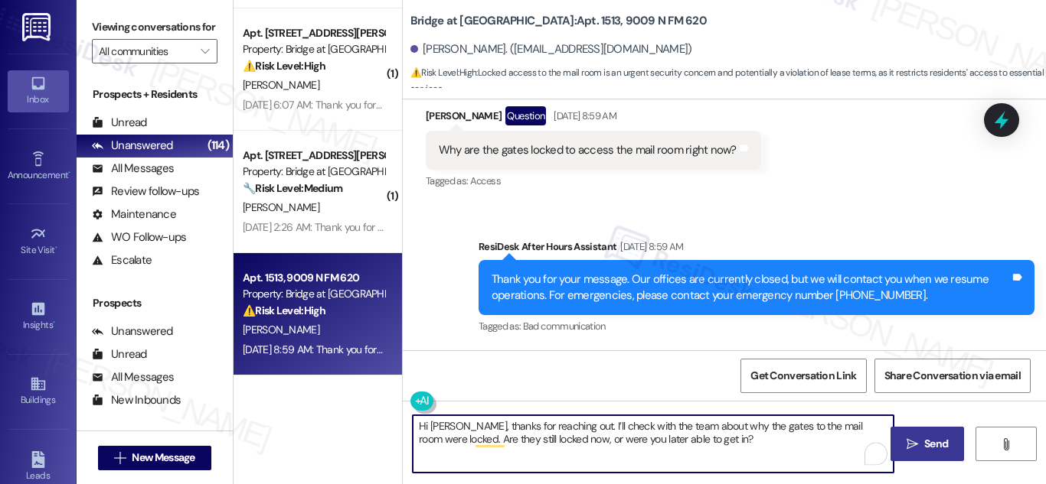
type textarea "Hi Jose, thanks for reaching out. I’ll check with the team about why the gates …"
click at [912, 434] on button " Send" at bounding box center [927, 444] width 74 height 34
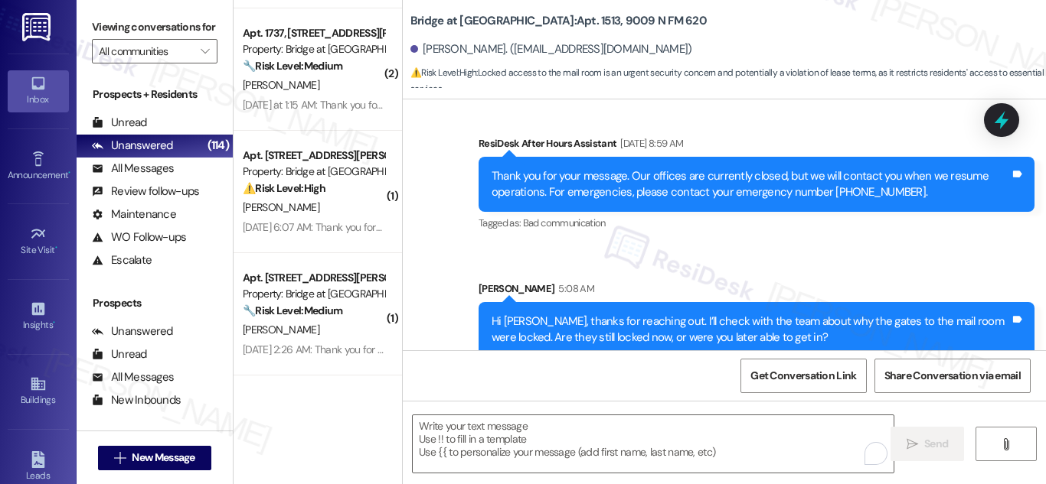
scroll to position [432, 0]
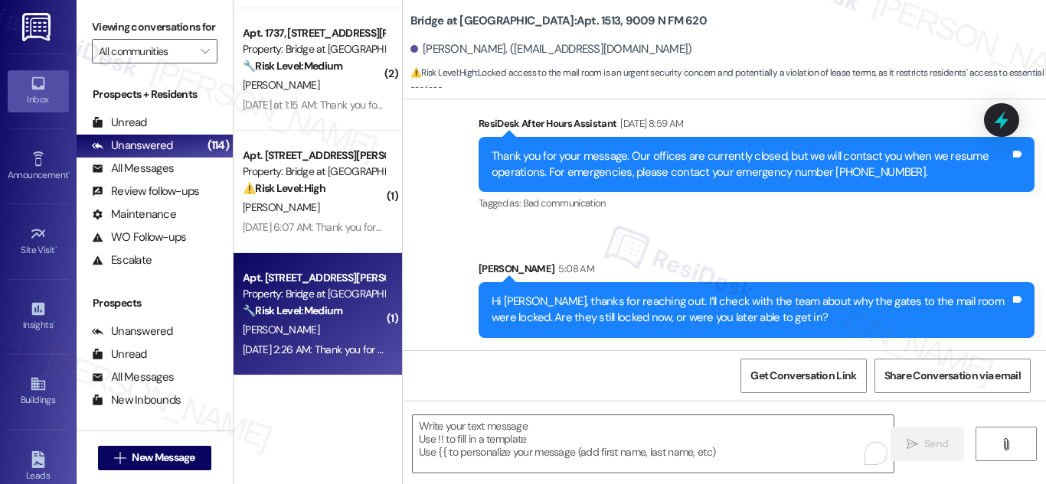
click at [328, 275] on div "Apt. 2115, 810 W St Johns Ave" at bounding box center [314, 278] width 142 height 16
type textarea "Fetching suggested responses. Please feel free to read through the conversation…"
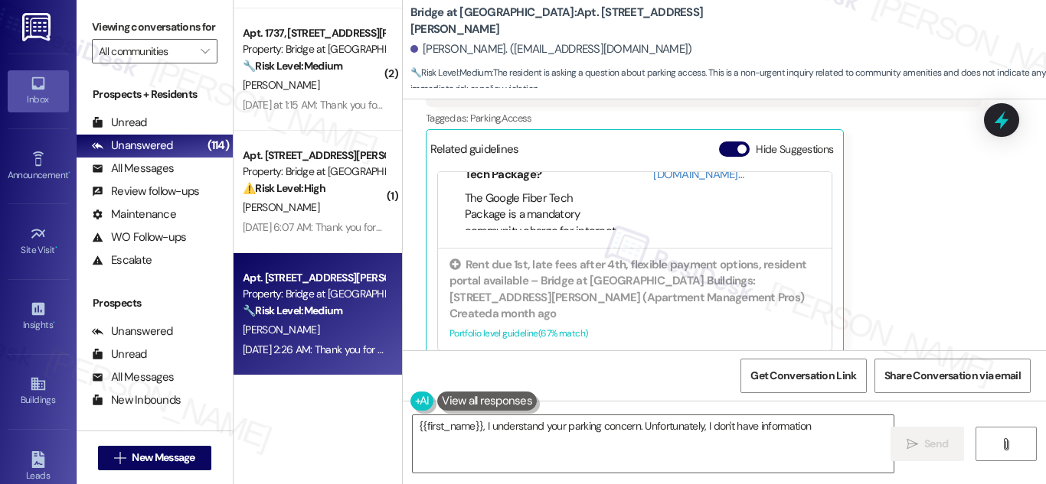
scroll to position [555, 0]
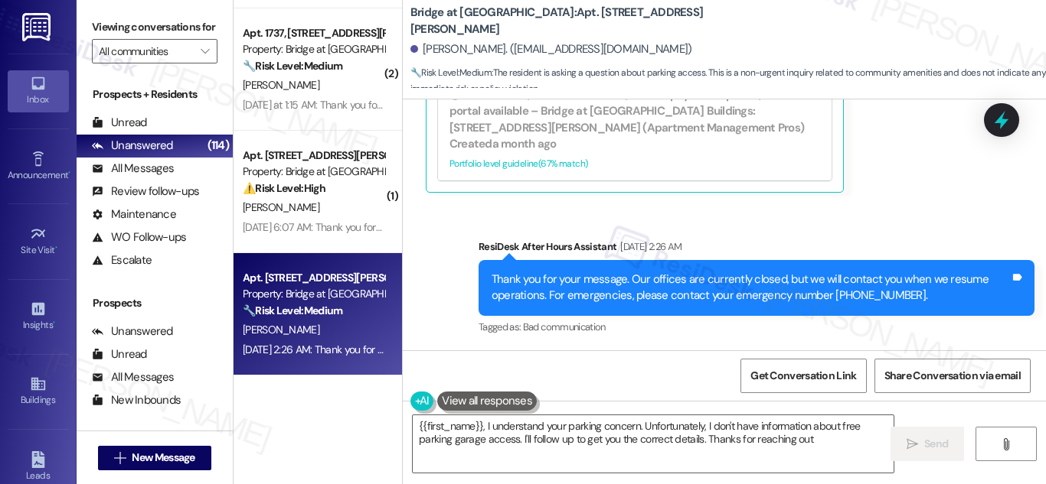
type textarea "{{first_name}}, I understand your parking concern. Unfortunately, I don't have …"
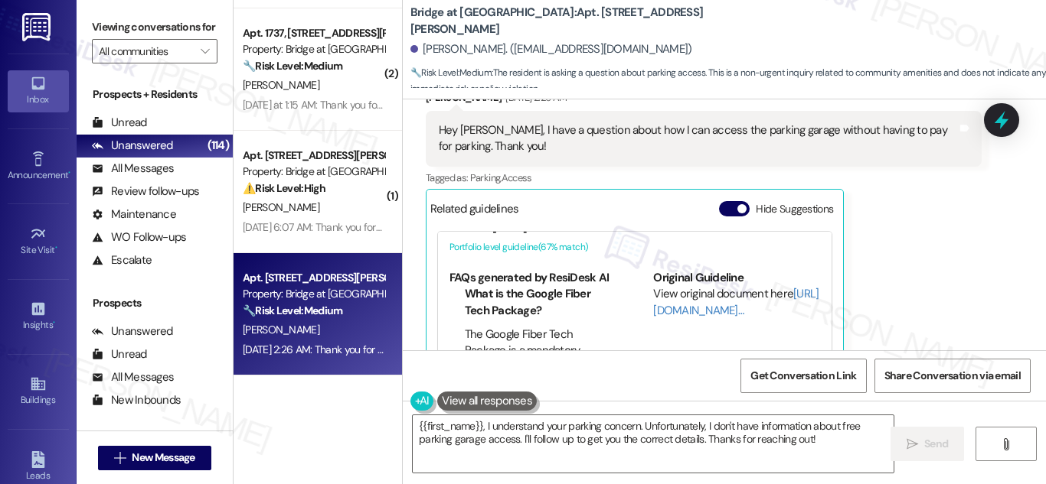
scroll to position [31, 0]
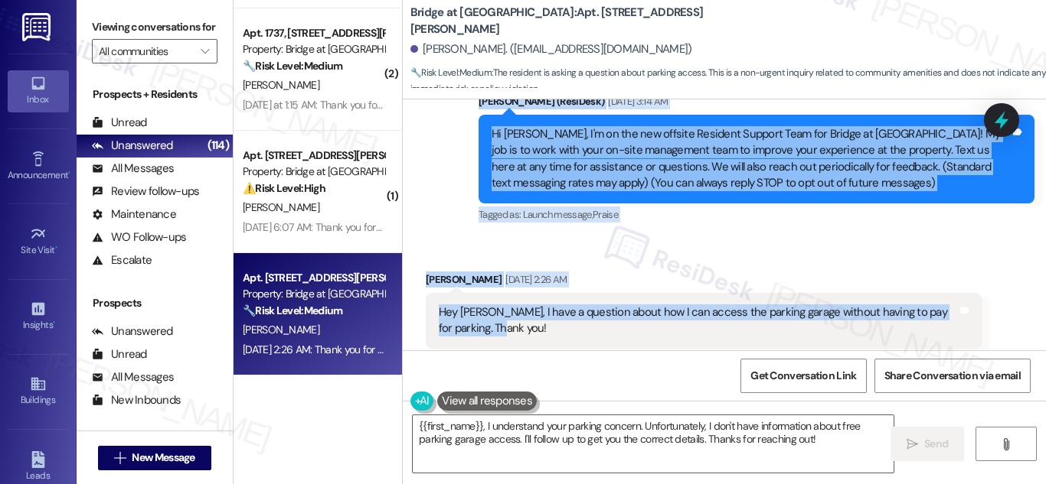
scroll to position [150, 0]
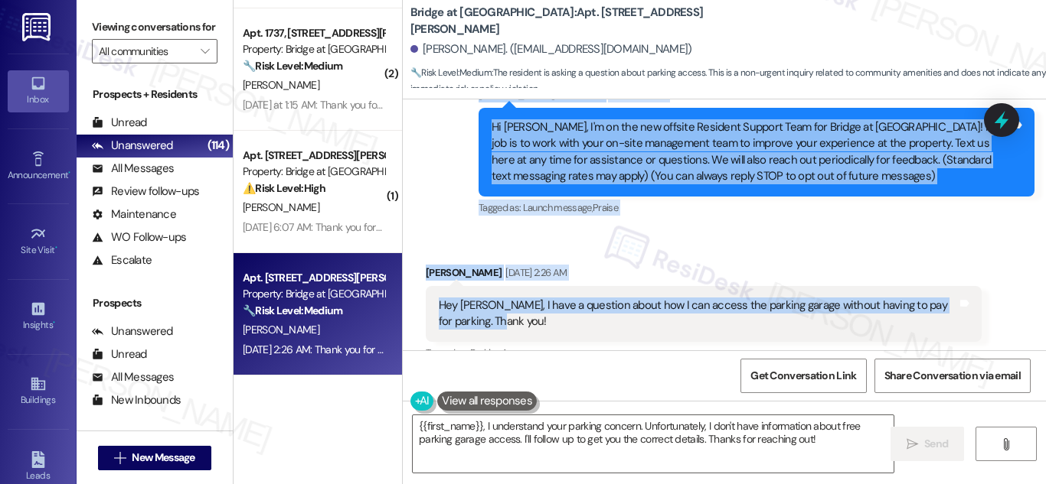
drag, startPoint x: 472, startPoint y: 242, endPoint x: 572, endPoint y: 335, distance: 136.5
click at [572, 335] on div "Lease started Aug 24, 2025 at 8:00 AM Announcement, sent via SMS Sarah (ResiDes…" at bounding box center [724, 225] width 643 height 251
copy div "Sarah (ResiDesk) Sep 17, 2025 at 3:14 AM Hi Lucas, I'm on the new offsite Resid…"
click at [712, 325] on div "Hey Sarah, I have a question about how I can access the parking garage without …" at bounding box center [698, 314] width 518 height 33
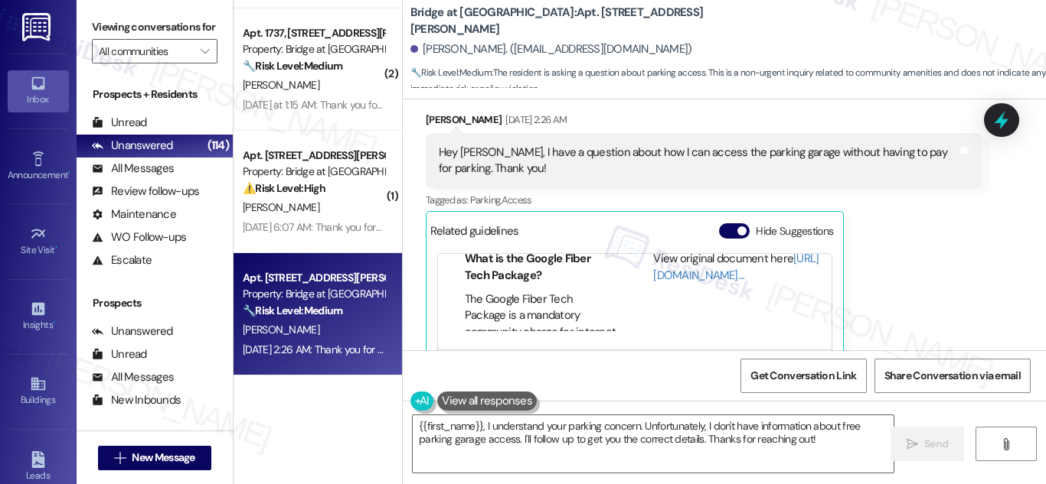
scroll to position [70, 0]
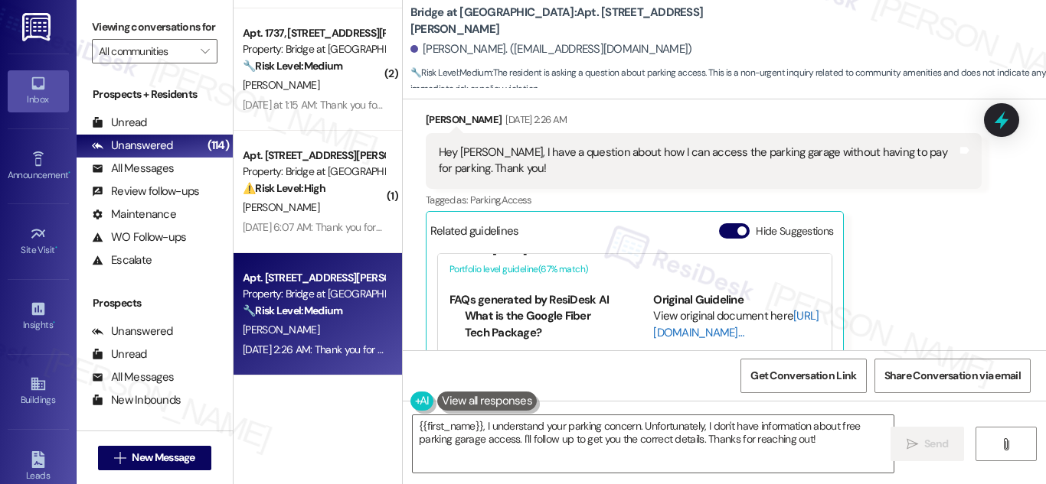
click at [695, 331] on link "[URL][DOMAIN_NAME]…" at bounding box center [735, 323] width 165 height 31
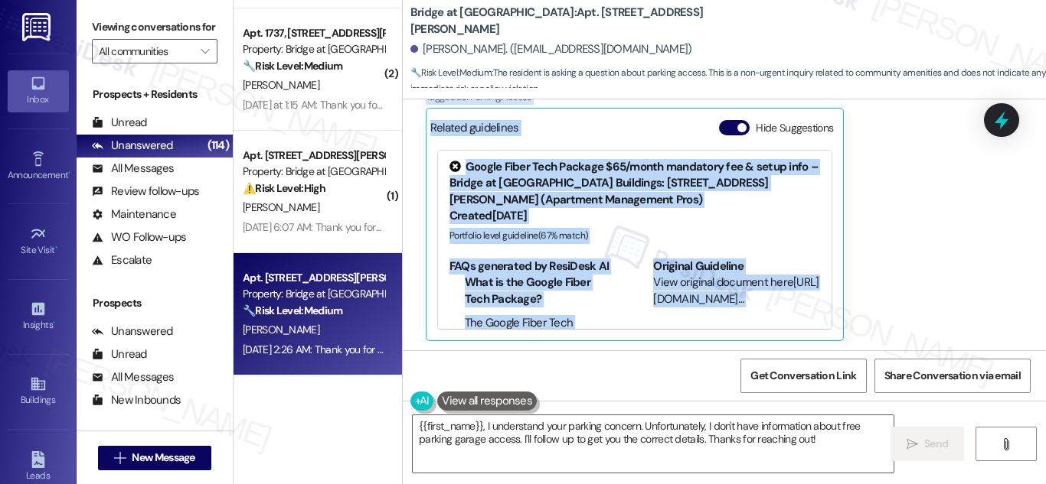
scroll to position [555, 0]
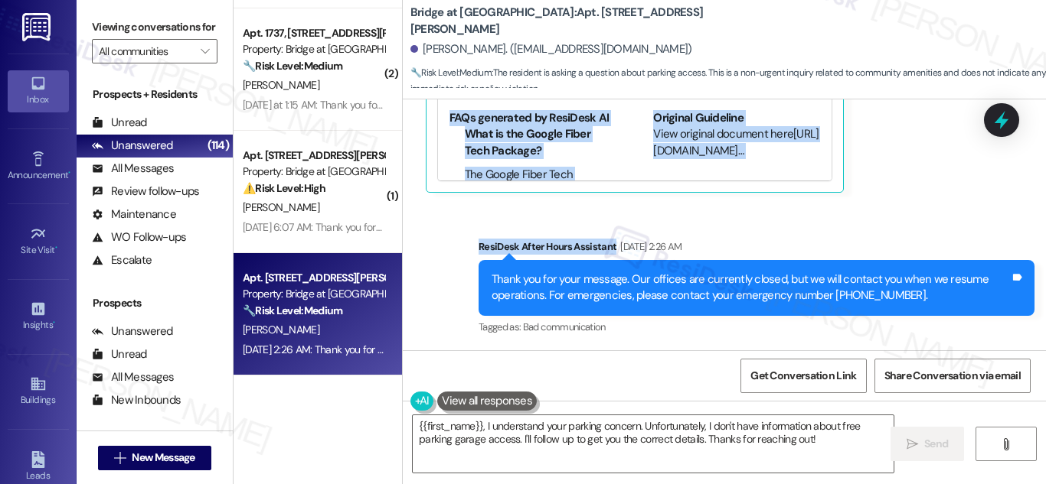
drag, startPoint x: 475, startPoint y: 168, endPoint x: 801, endPoint y: 210, distance: 328.9
click at [801, 210] on div "Lease started Aug 24, 2025 at 8:00 AM Announcement, sent via SMS Sarah (ResiDes…" at bounding box center [724, 225] width 643 height 251
copy div "Sarah (ResiDesk) Sep 17, 2025 at 3:14 AM Hi Lucas, I'm on the new offsite Resid…"
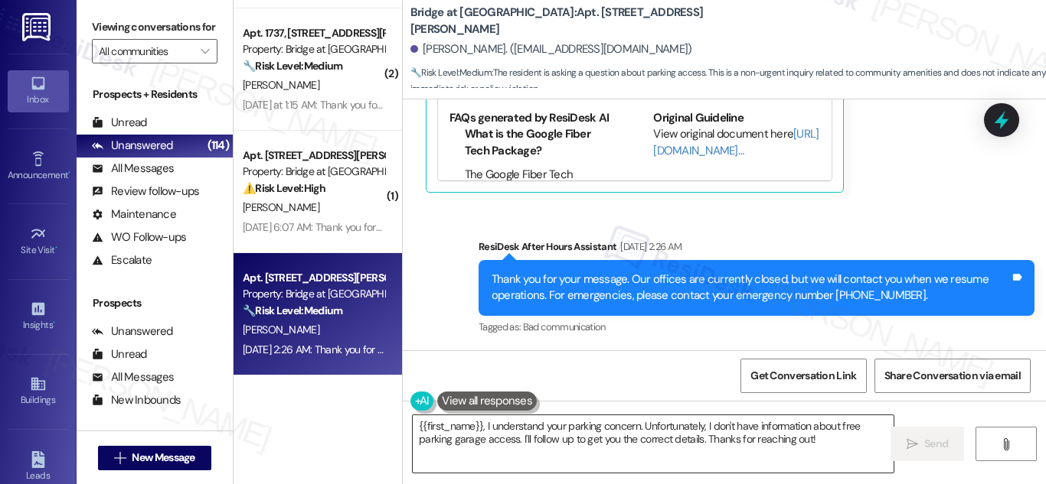
click at [628, 442] on textarea "{{first_name}}, I understand your parking concern. Unfortunately, I don't have …" at bounding box center [653, 444] width 481 height 57
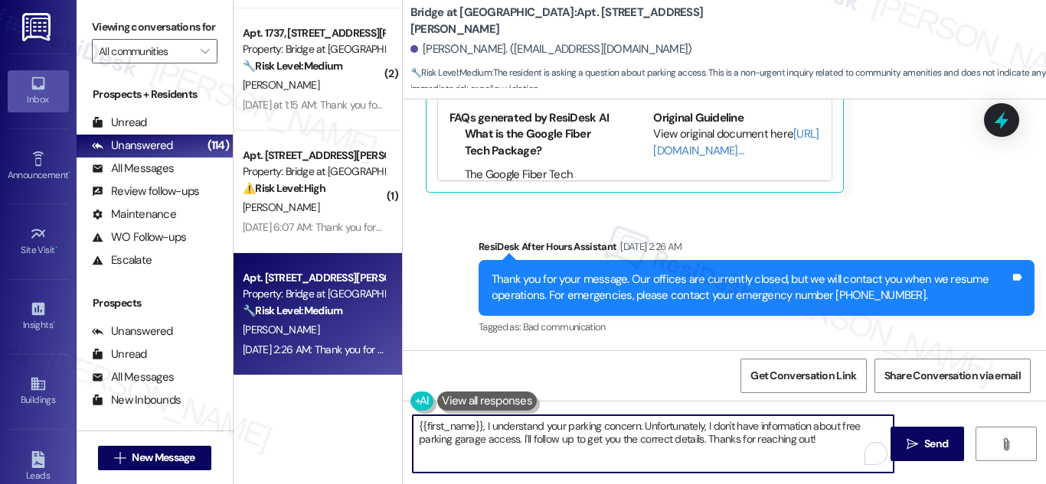
click at [758, 432] on textarea "{{first_name}}, I understand your parking concern. Unfortunately, I don't have …" at bounding box center [653, 444] width 481 height 57
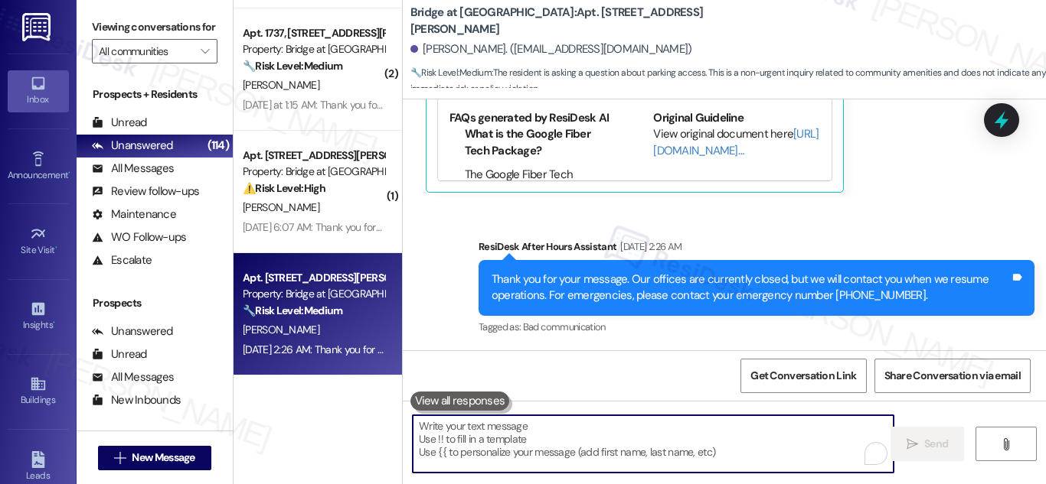
paste textarea "Hi Lucas, thanks for reaching out! I’ll check with the team about the process f…"
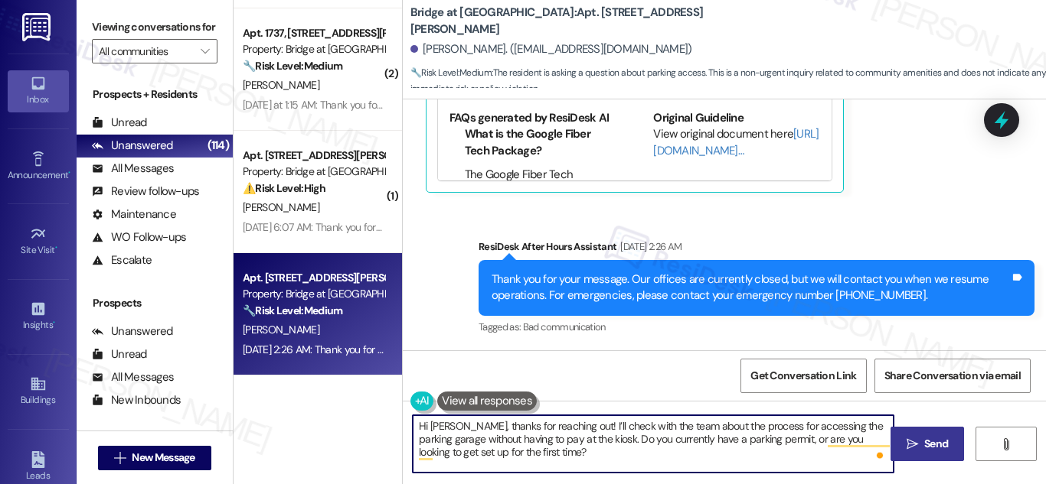
type textarea "Hi Lucas, thanks for reaching out! I’ll check with the team about the process f…"
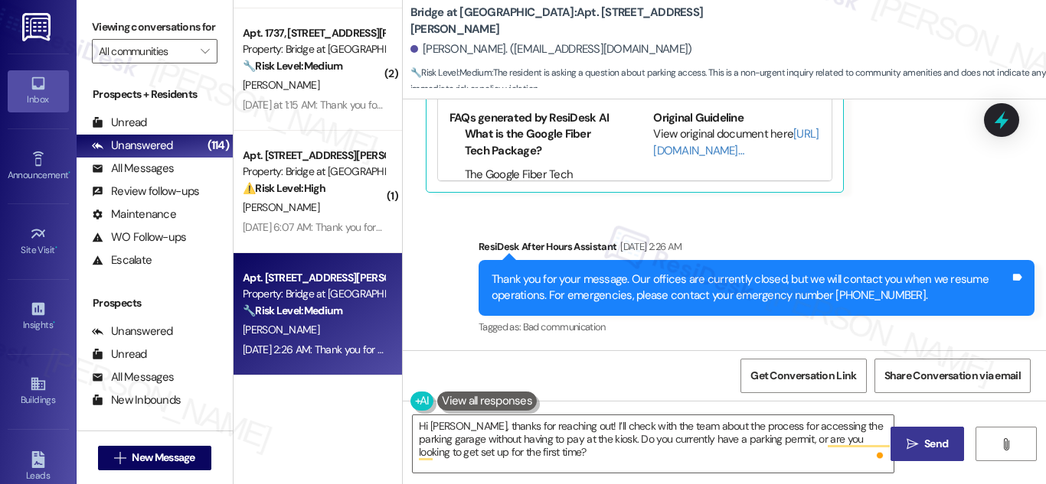
click at [931, 440] on span "Send" at bounding box center [936, 444] width 24 height 16
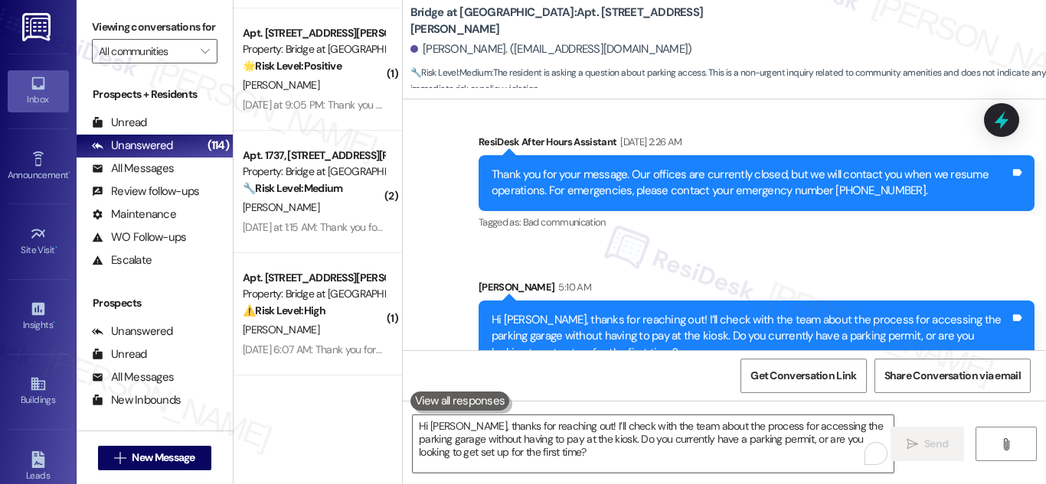
scroll to position [694, 0]
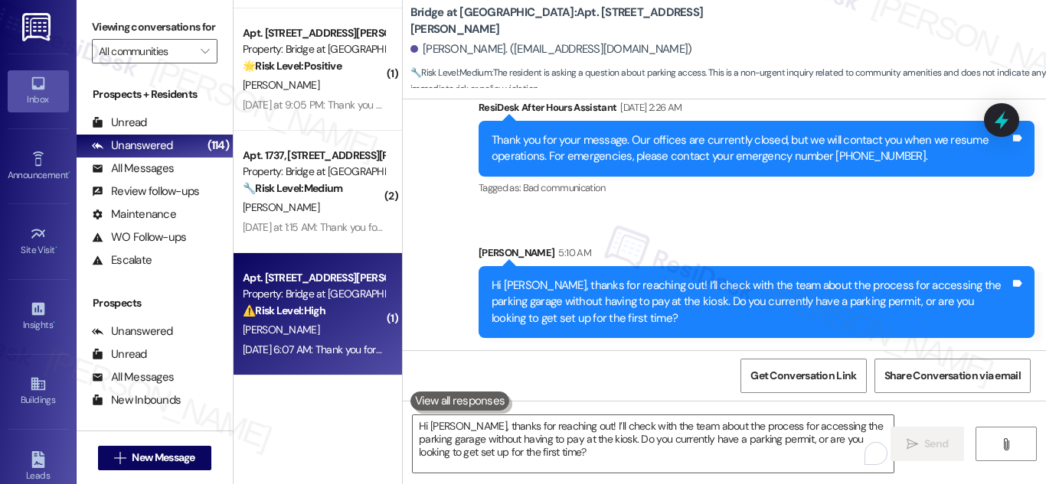
click at [312, 295] on div "Property: Bridge at [GEOGRAPHIC_DATA]" at bounding box center [314, 294] width 142 height 16
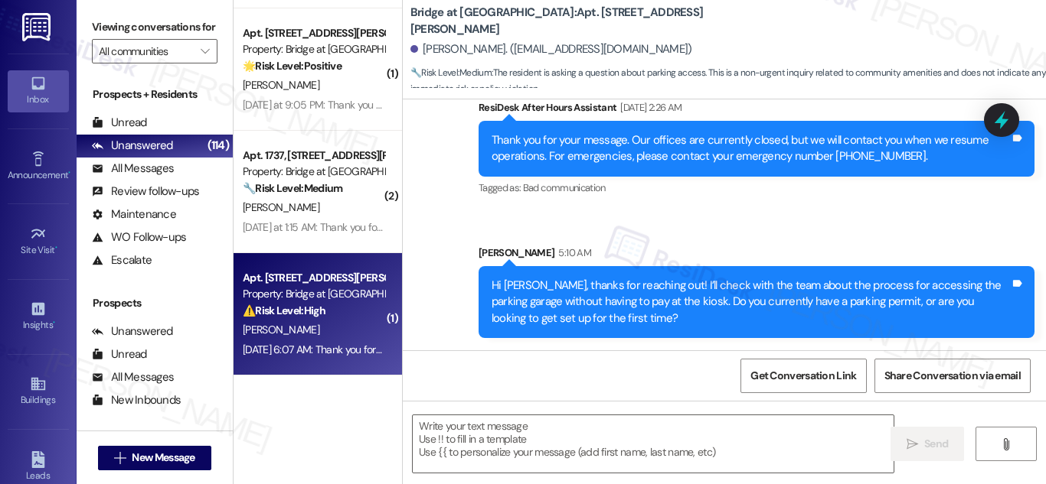
type textarea "Fetching suggested responses. Please feel free to read through the conversation…"
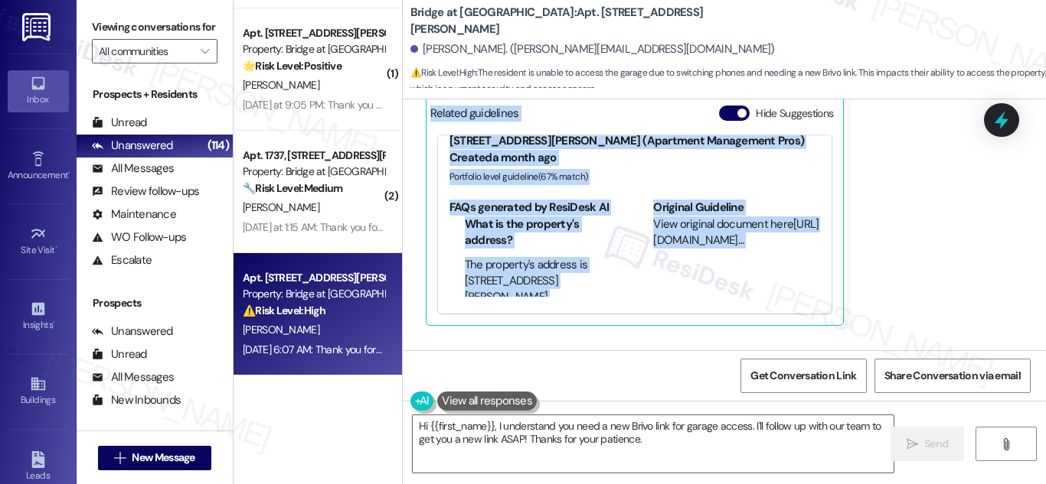
scroll to position [656, 0]
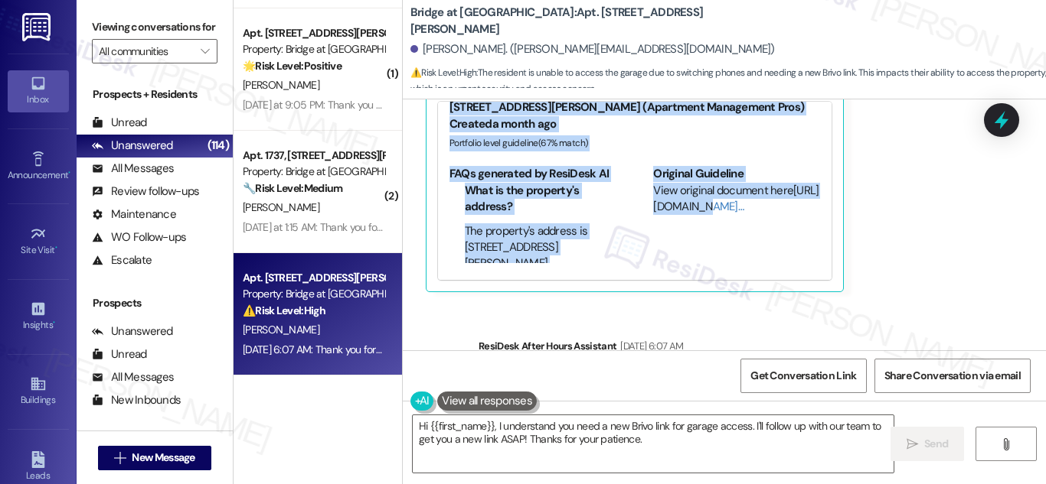
drag, startPoint x: 475, startPoint y: 106, endPoint x: 776, endPoint y: 274, distance: 345.0
click at [776, 274] on div "WO Opened request: Appliance -... Jan 18, 2021 at 9:43 PM Status : Complete Pri…" at bounding box center [724, 225] width 643 height 251
copy div "Sarah (ResiDesk) Sep 17, 2025 at 3:11 AM Hi Taha, I'm on the new offsite Reside…"
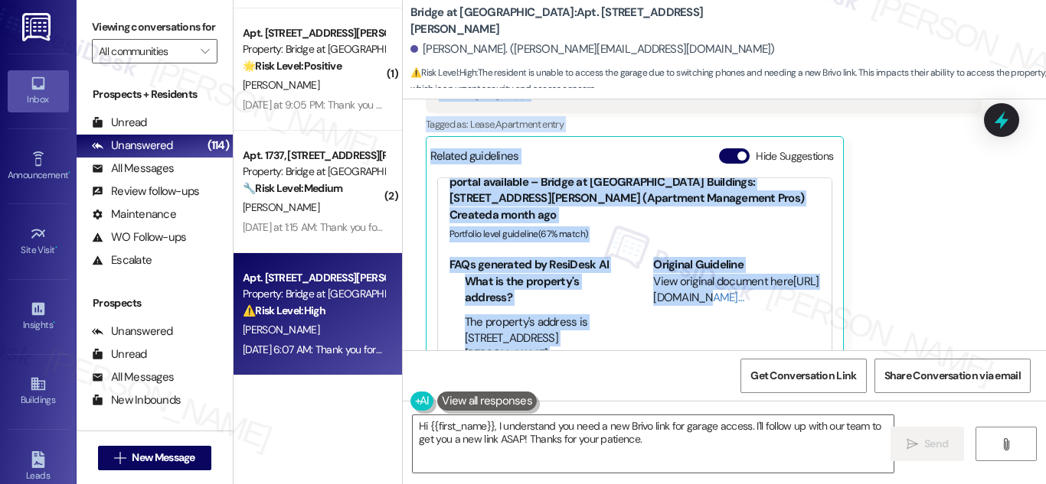
scroll to position [44, 0]
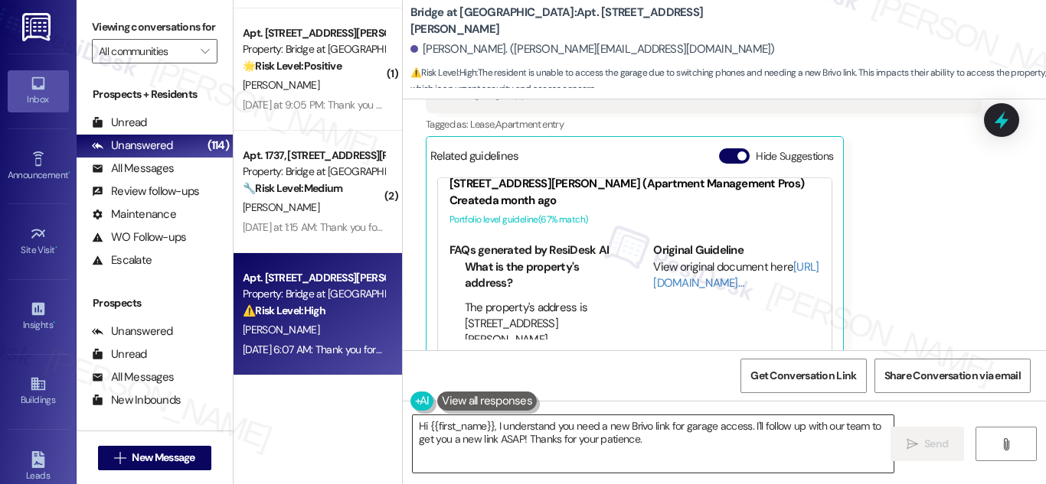
click at [584, 446] on textarea "Hi {{first_name}}, I understand you need a new Brivo link for garage access. I'…" at bounding box center [653, 444] width 481 height 57
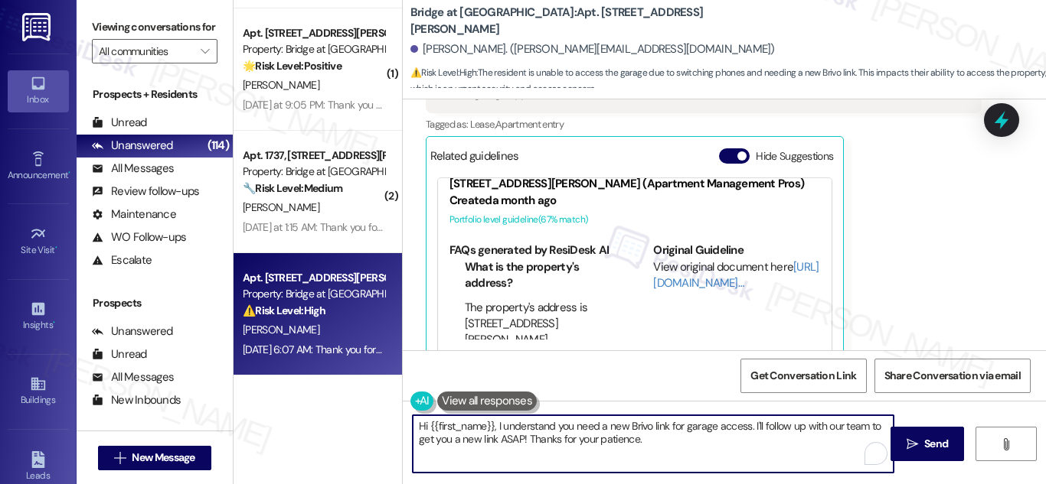
click at [676, 443] on textarea "Hi {{first_name}}, I understand you need a new Brivo link for garage access. I'…" at bounding box center [653, 444] width 481 height 57
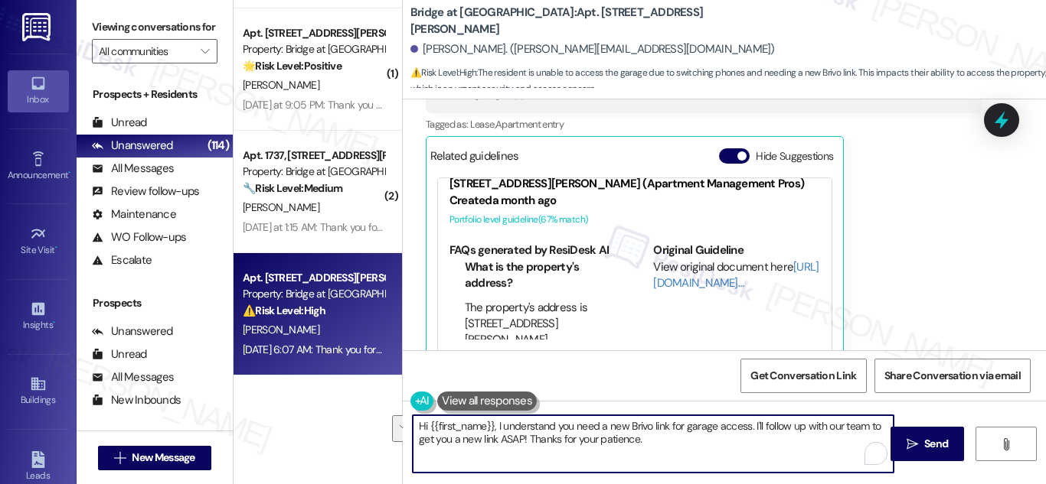
paste textarea "Taha, thanks for letting me know. I understand you’re having trouble accessing …"
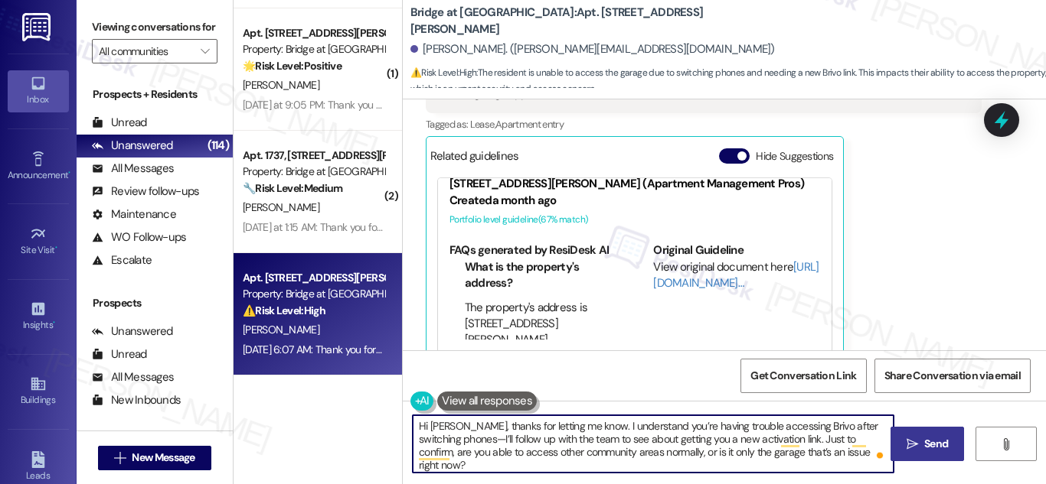
type textarea "Hi Taha, thanks for letting me know. I understand you’re having trouble accessi…"
click at [930, 440] on span "Send" at bounding box center [936, 444] width 24 height 16
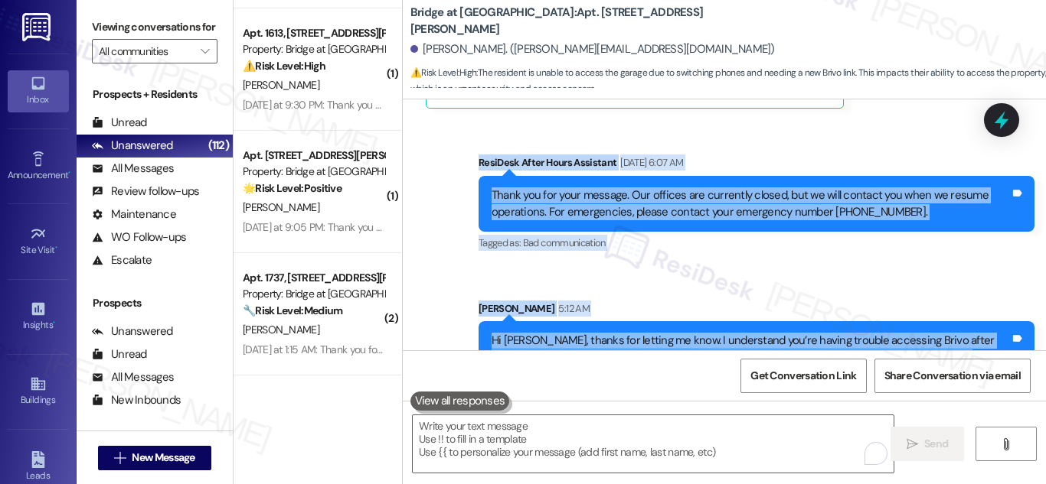
scroll to position [1002, 0]
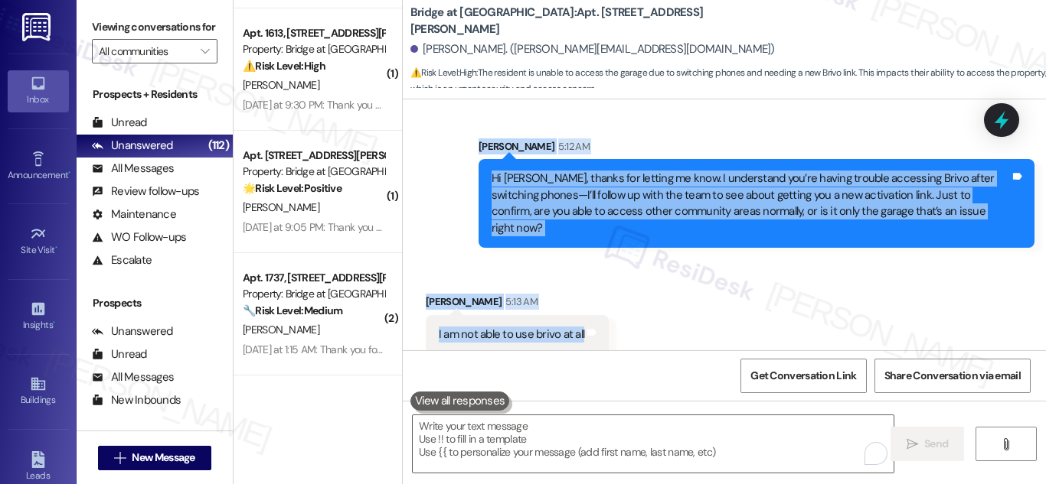
drag, startPoint x: 472, startPoint y: 183, endPoint x: 657, endPoint y: 331, distance: 236.9
click at [657, 334] on div "WO Opened request: Appliance -... Jan 18, 2021 at 9:43 PM Status : Complete Pri…" at bounding box center [724, 225] width 643 height 251
copy div "Sarah (ResiDesk) Sep 17, 2025 at 3:11 AM Hi Taha, I'm on the new offsite Reside…"
click at [1011, 116] on icon at bounding box center [1001, 120] width 26 height 26
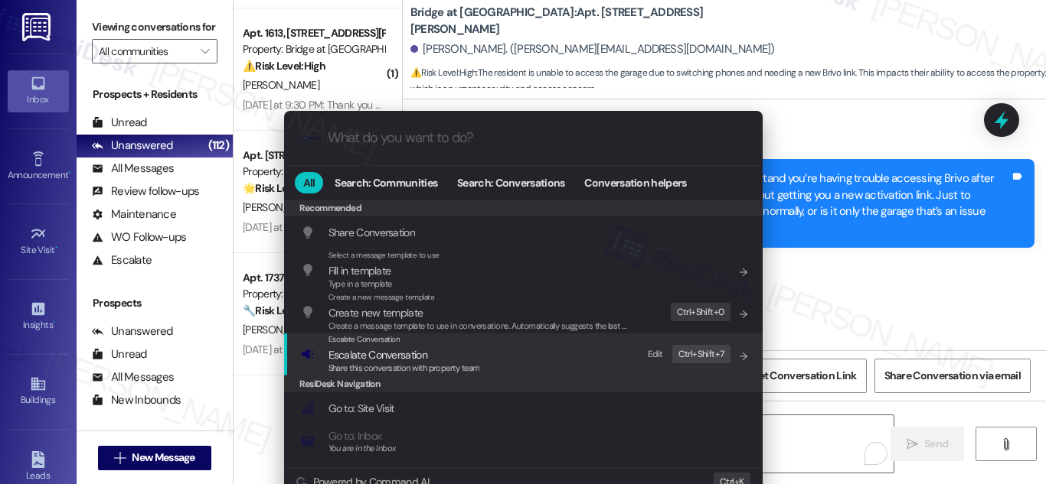
drag, startPoint x: 351, startPoint y: 344, endPoint x: 359, endPoint y: 348, distance: 9.2
click at [351, 344] on span "Escalate Conversation" at bounding box center [364, 339] width 72 height 10
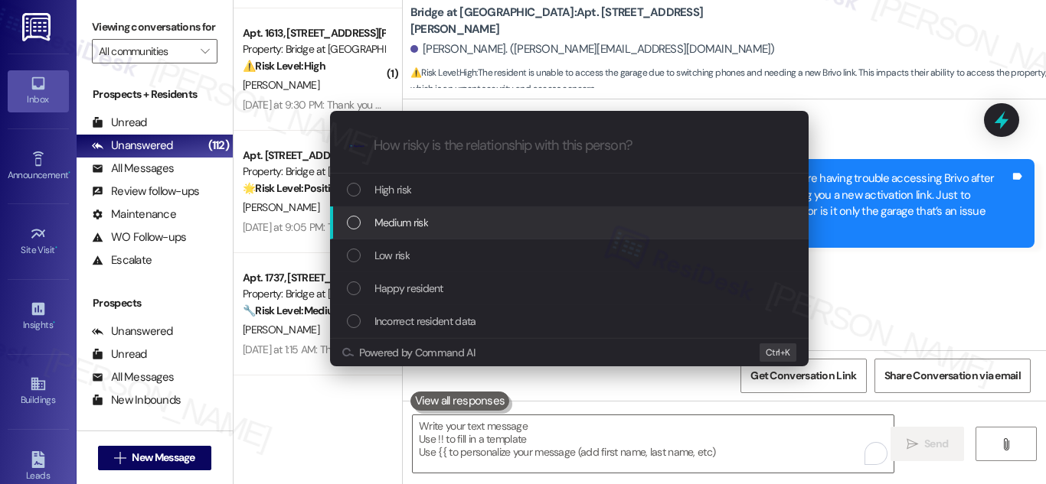
click at [349, 219] on div "List of options" at bounding box center [354, 223] width 14 height 14
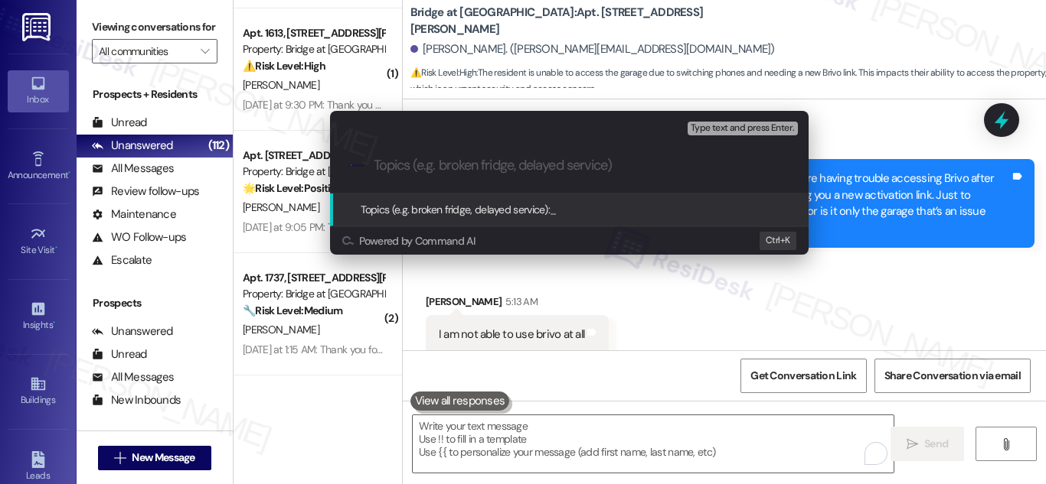
click at [561, 165] on input "Topics (e.g. broken fridge, delayed service)" at bounding box center [582, 166] width 416 height 16
paste input "Resident Unable to Access Brivo After Phone Change – Needs New Activation Link"
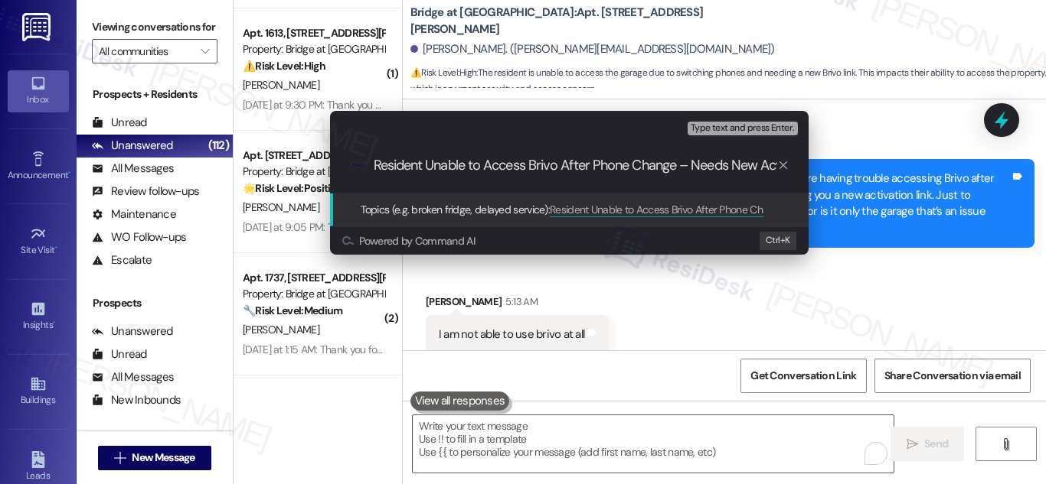
scroll to position [0, 70]
type input "Resident Unable to Access Brivo After Phone Change – Needs New Activation Link"
click at [484, 207] on span "Topics (e.g. broken fridge, delayed service):" at bounding box center [455, 210] width 190 height 14
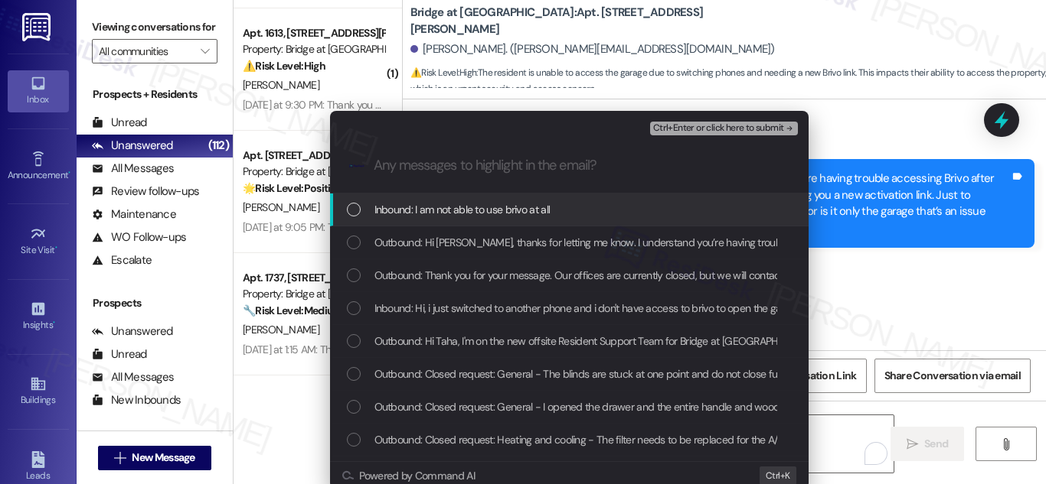
click at [350, 208] on div "List of options" at bounding box center [354, 210] width 14 height 14
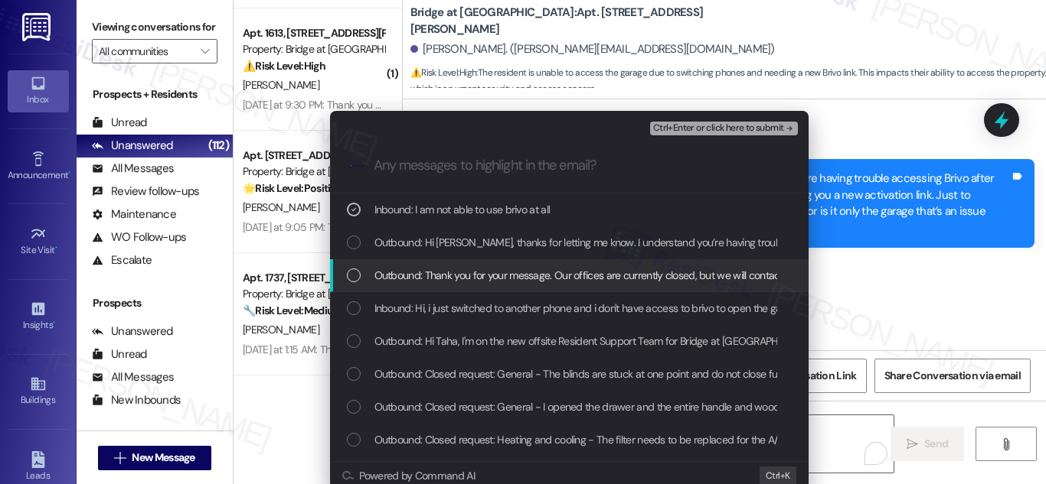
click at [355, 274] on div "List of options" at bounding box center [354, 276] width 14 height 14
click at [355, 275] on icon "List of options" at bounding box center [353, 275] width 11 height 11
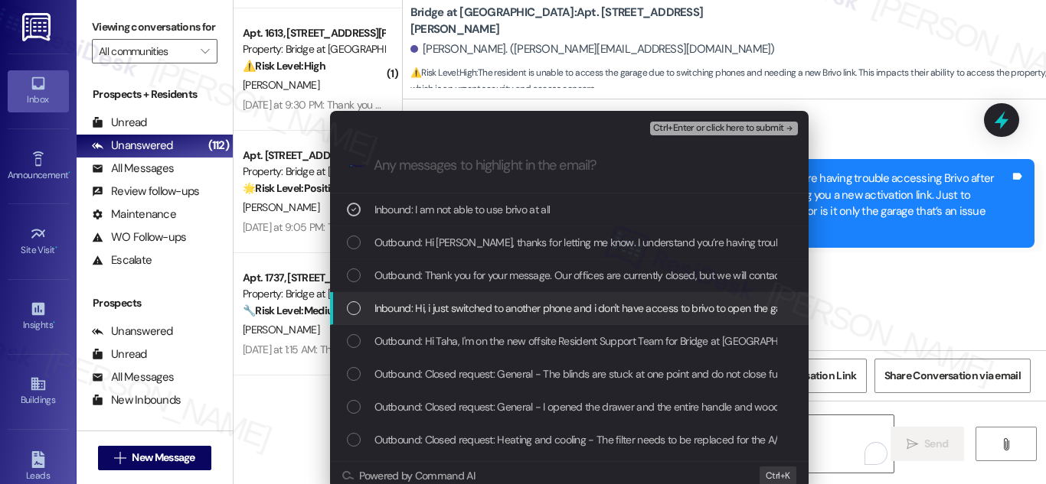
click at [354, 312] on div "List of options" at bounding box center [354, 309] width 14 height 14
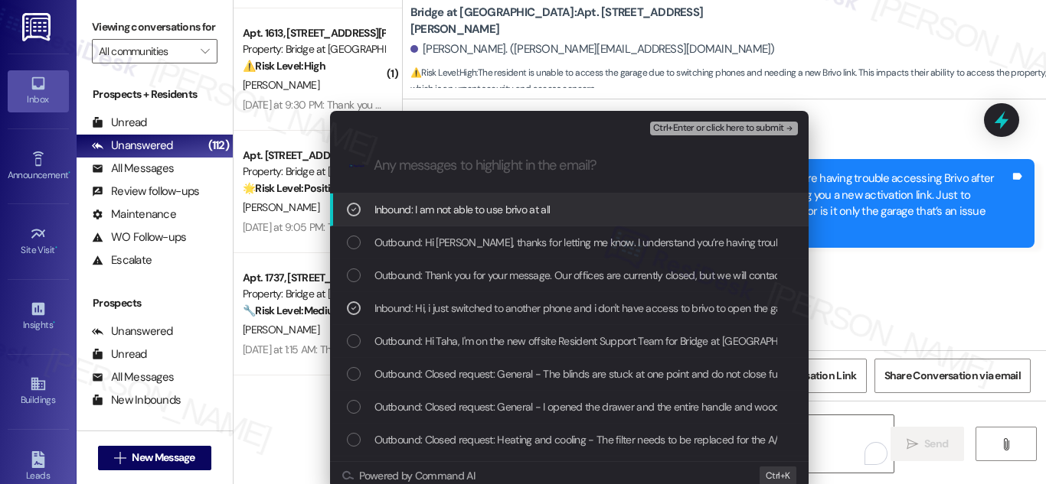
click at [707, 128] on span "Ctrl+Enter or click here to submit" at bounding box center [718, 128] width 131 height 11
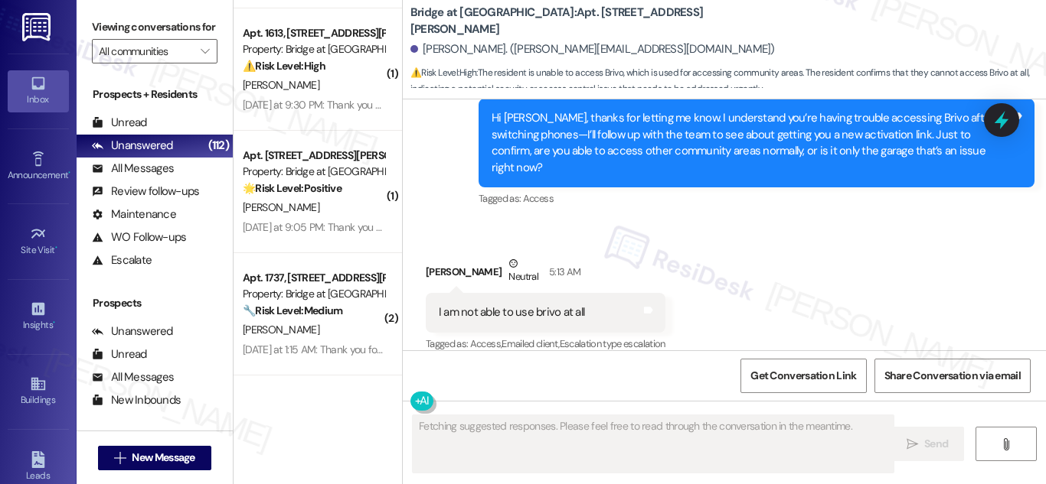
scroll to position [869, 0]
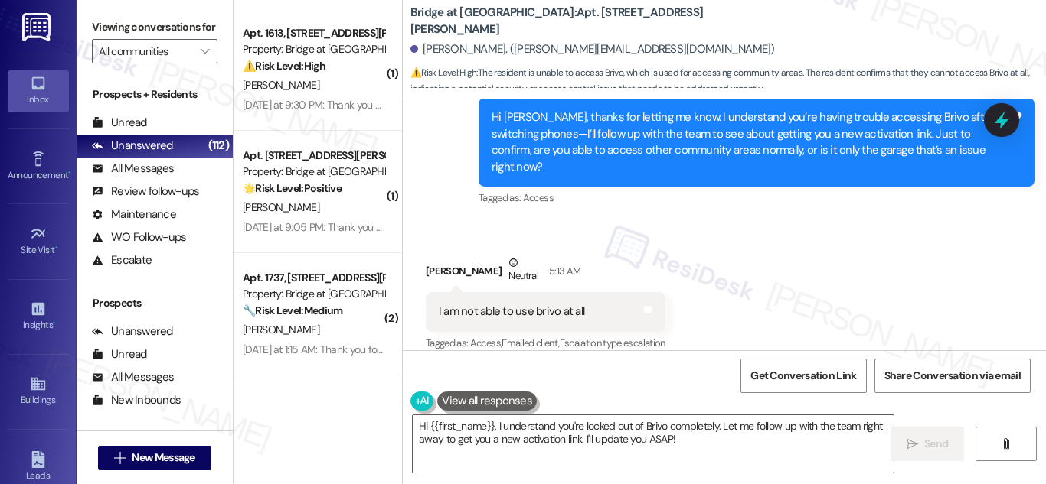
click at [546, 304] on div "I am not able to use brivo at all" at bounding box center [511, 312] width 145 height 16
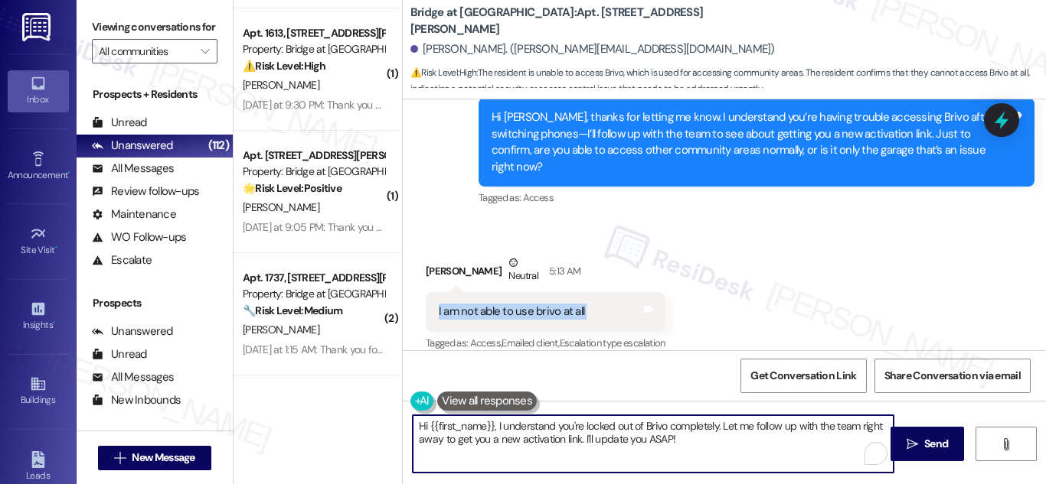
click at [631, 424] on textarea "Hi {{first_name}}, I understand you're locked out of Brivo completely. Let me f…" at bounding box center [653, 444] width 481 height 57
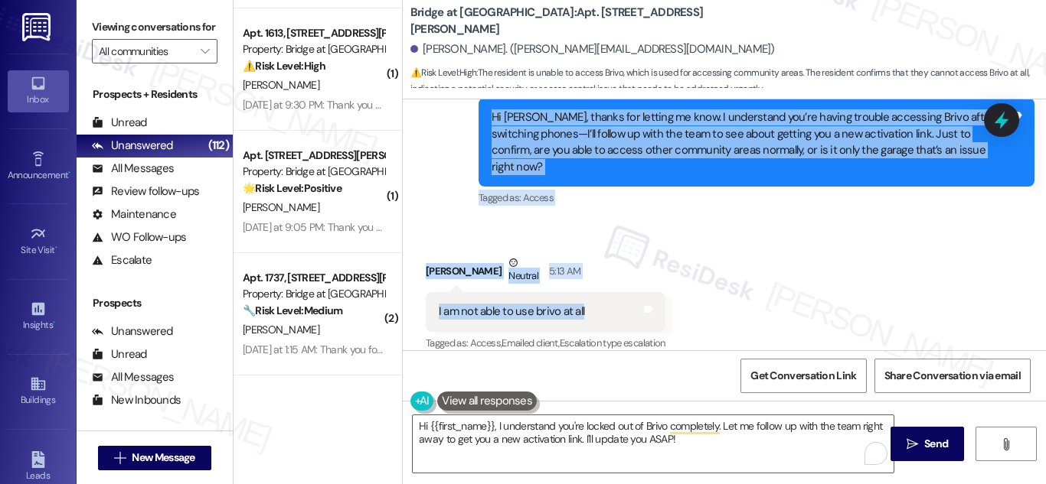
drag, startPoint x: 485, startPoint y: 188, endPoint x: 600, endPoint y: 305, distance: 164.5
click at [600, 305] on div "WO Opened request: Appliance -... Jan 18, 2021 at 9:43 PM Status : Complete Pri…" at bounding box center [724, 225] width 643 height 251
copy div "Hi Taha, thanks for letting me know. I understand you’re having trouble accessi…"
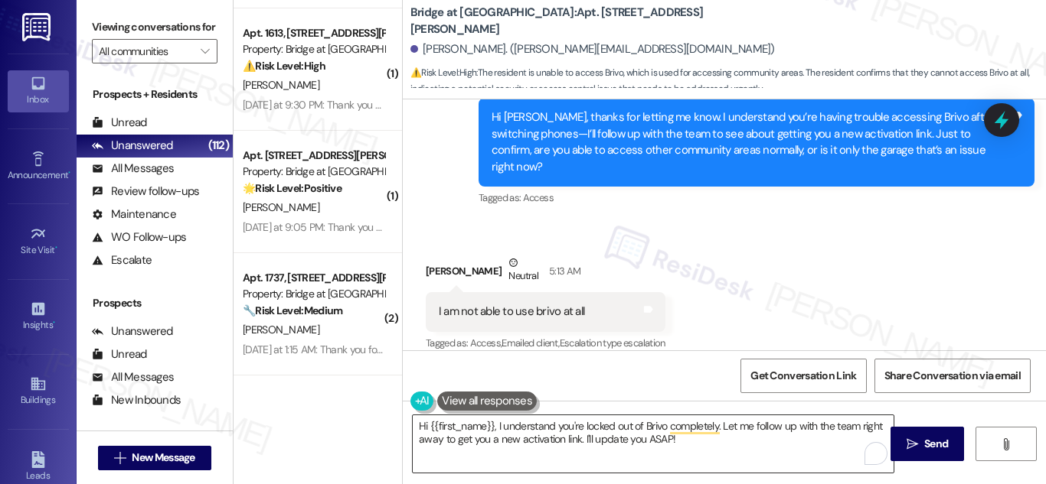
click at [628, 432] on textarea "Hi {{first_name}}, I understand you're locked out of Brivo completely. Let me f…" at bounding box center [653, 444] width 481 height 57
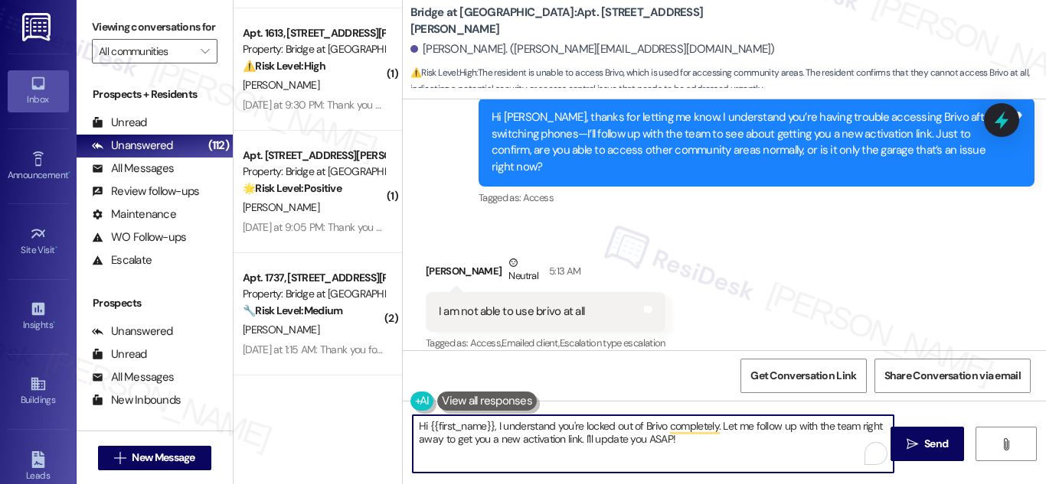
click at [628, 432] on textarea "Hi {{first_name}}, I understand you're locked out of Brivo completely. Let me f…" at bounding box center [653, 444] width 481 height 57
paste textarea "Got it, Taha. I'm currently checking with the team and will follow up with an u…"
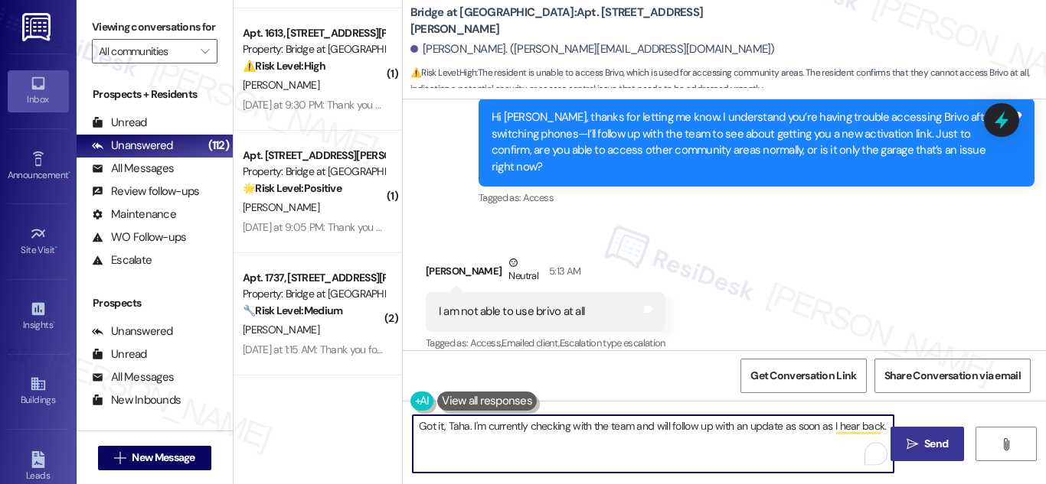
type textarea "Got it, Taha. I'm currently checking with the team and will follow up with an u…"
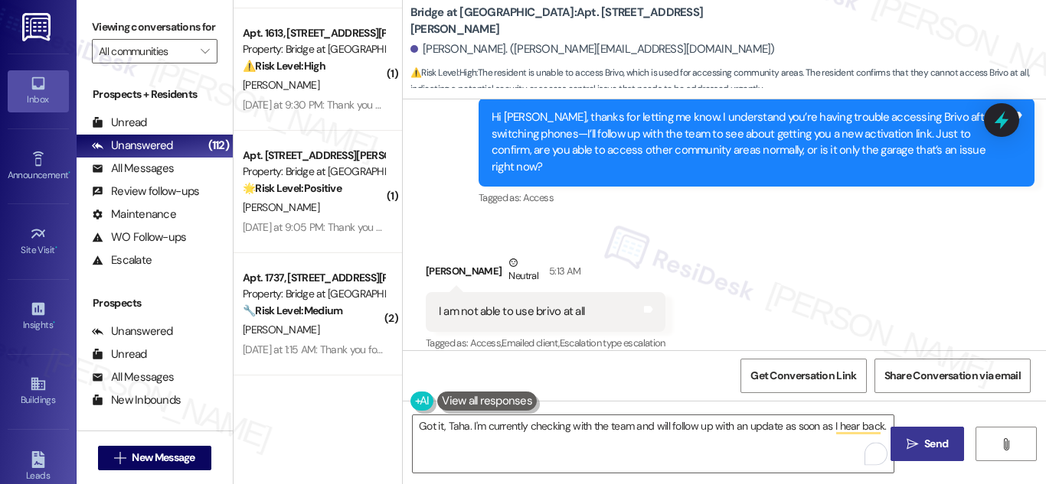
click at [921, 436] on button " Send" at bounding box center [927, 444] width 74 height 34
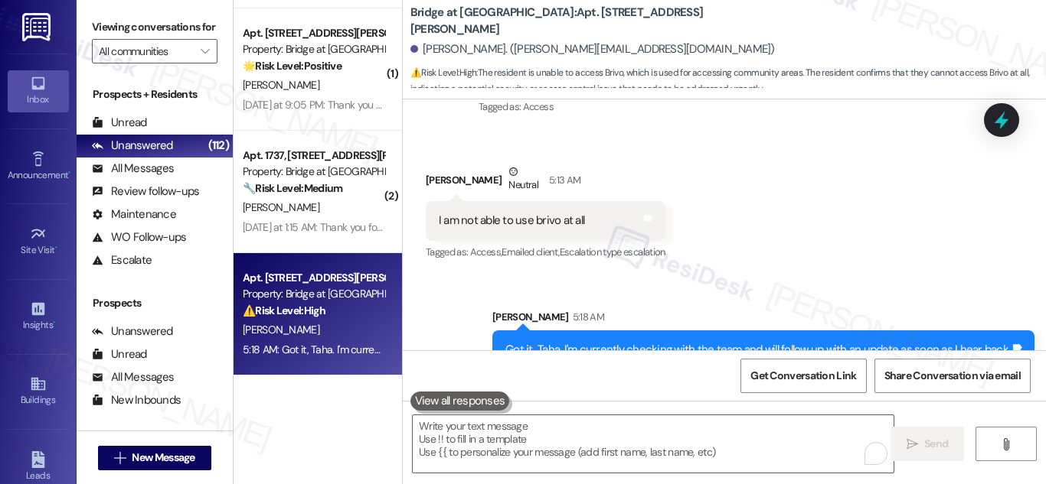
scroll to position [976, 0]
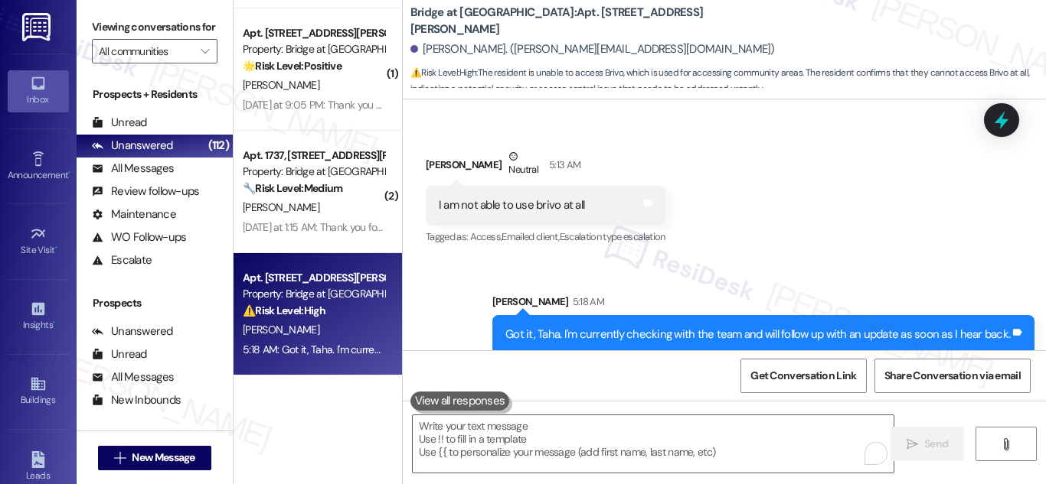
click at [311, 290] on div "Property: Bridge at [GEOGRAPHIC_DATA]" at bounding box center [314, 294] width 142 height 16
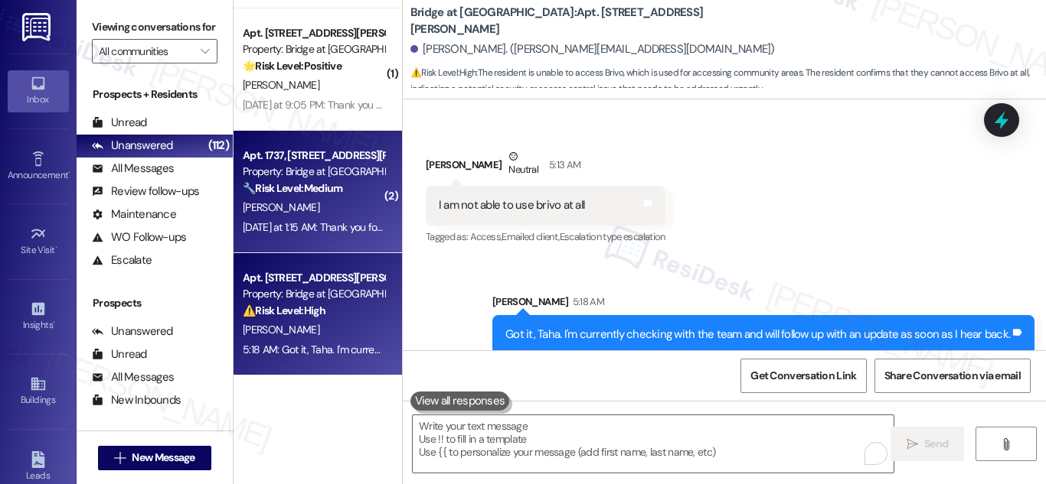
click at [318, 192] on strong "🔧 Risk Level: Medium" at bounding box center [293, 188] width 100 height 14
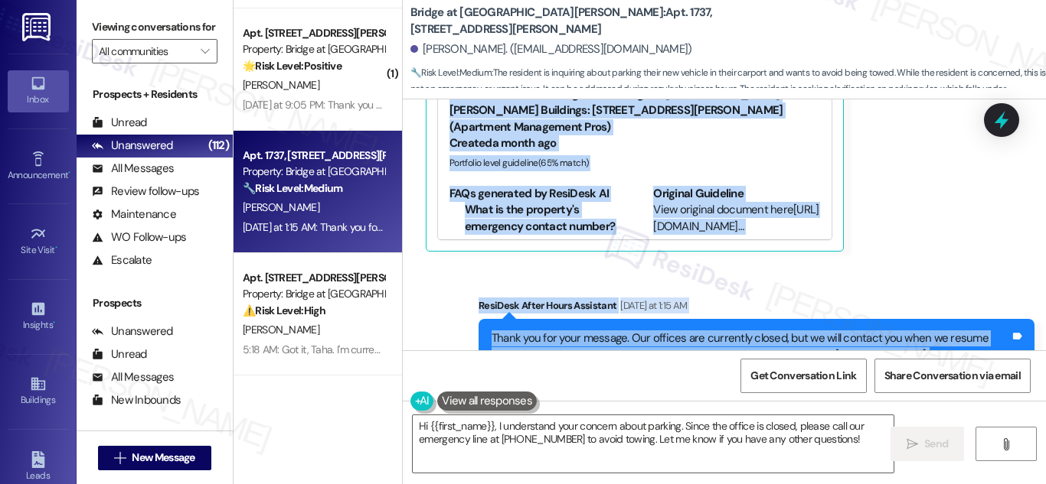
scroll to position [2413, 0]
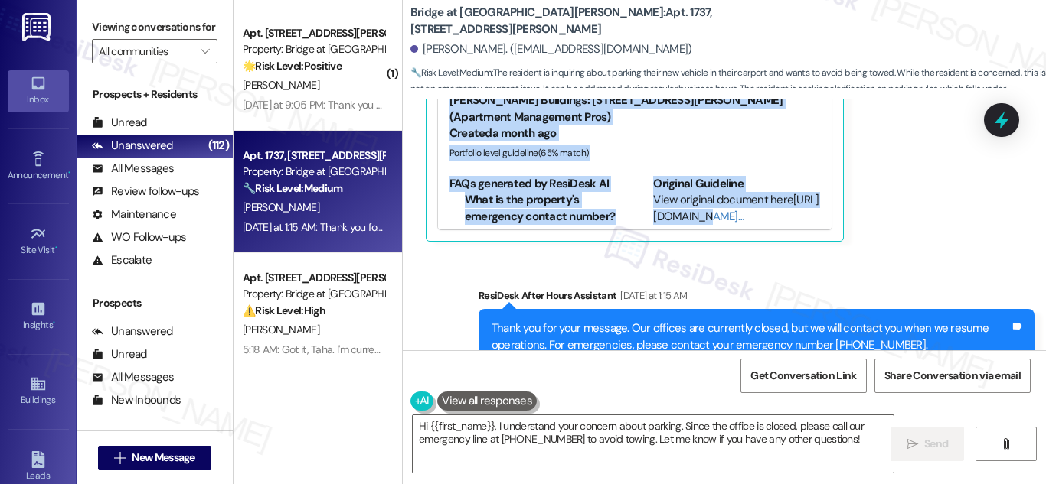
drag, startPoint x: 474, startPoint y: 243, endPoint x: 918, endPoint y: 185, distance: 448.4
click at [918, 185] on div "Lease started Mar 15, 2025 at 8:00 AM Survey, sent via SMS Residesk Automated S…" at bounding box center [724, 225] width 643 height 251
copy div "Residesk Automated Survey Sep 18, 2025 at 12:25 AM Hi Abel, I'm on the new offs…"
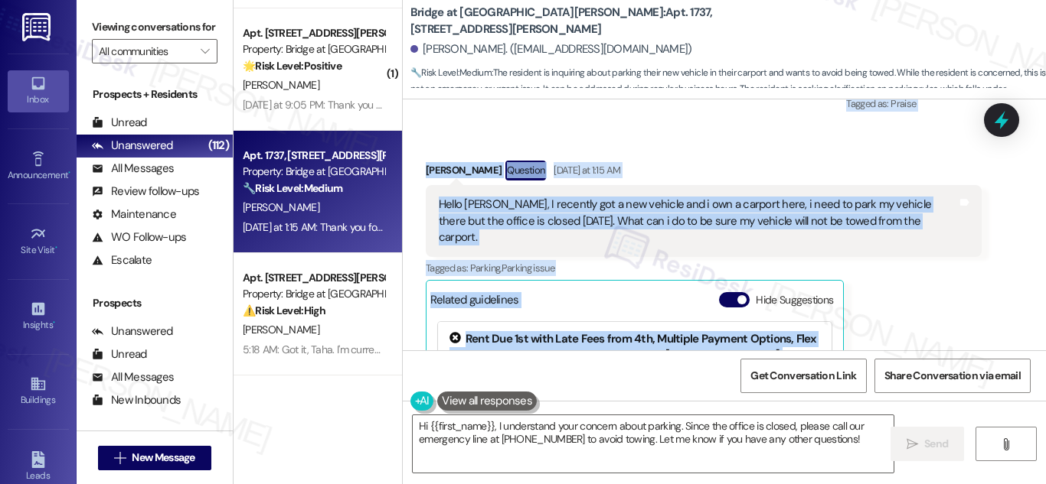
scroll to position [2107, 0]
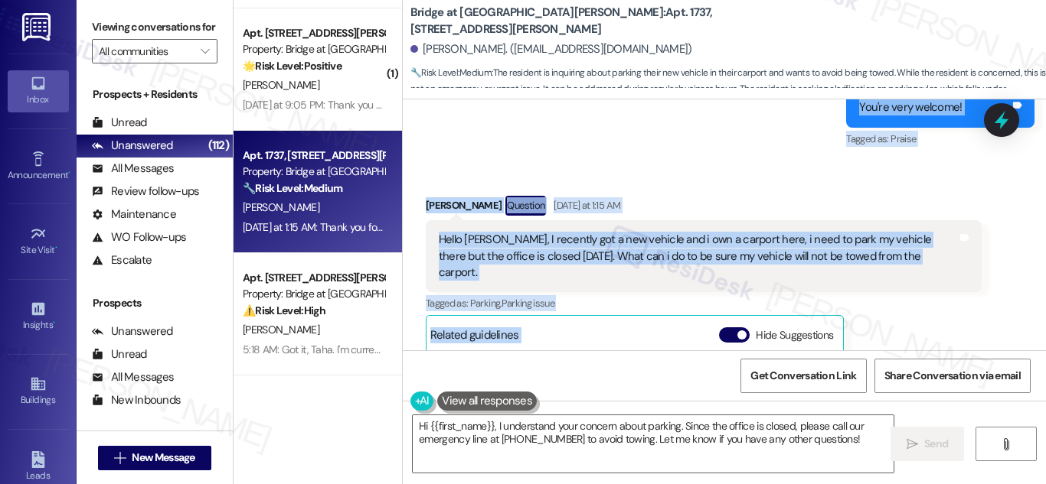
click at [573, 232] on div "Hello Sarah, I recently got a new vehicle and i own a carport here, i need to p…" at bounding box center [698, 256] width 518 height 49
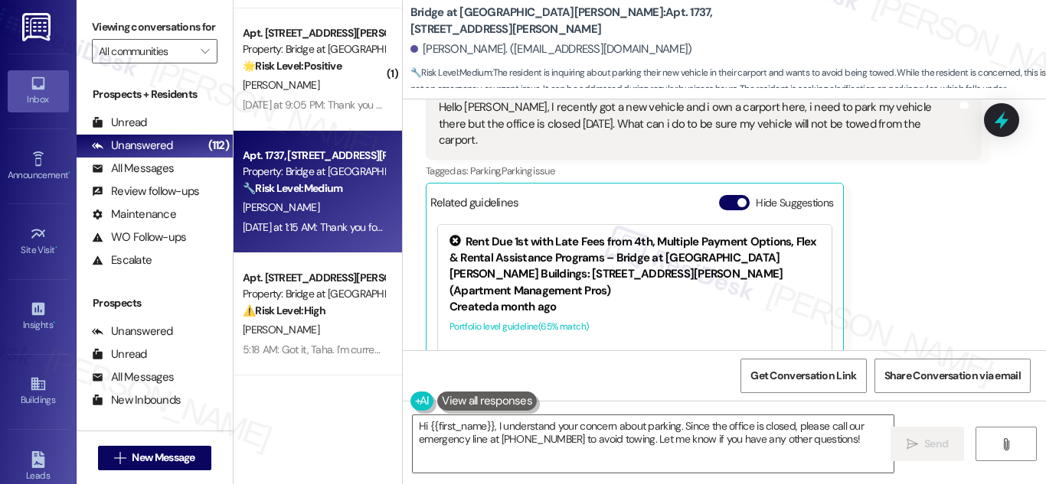
scroll to position [2260, 0]
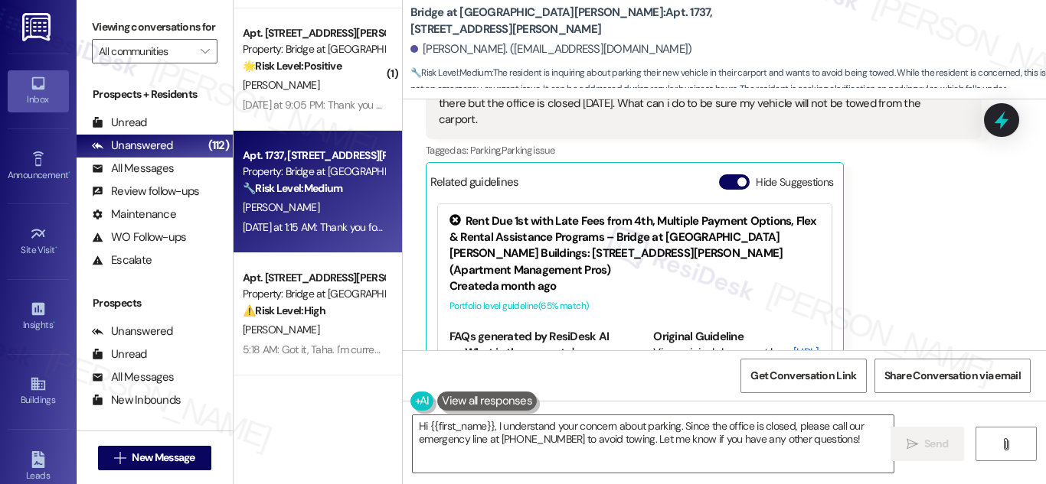
click at [682, 345] on link "http://res.cl…" at bounding box center [735, 360] width 165 height 31
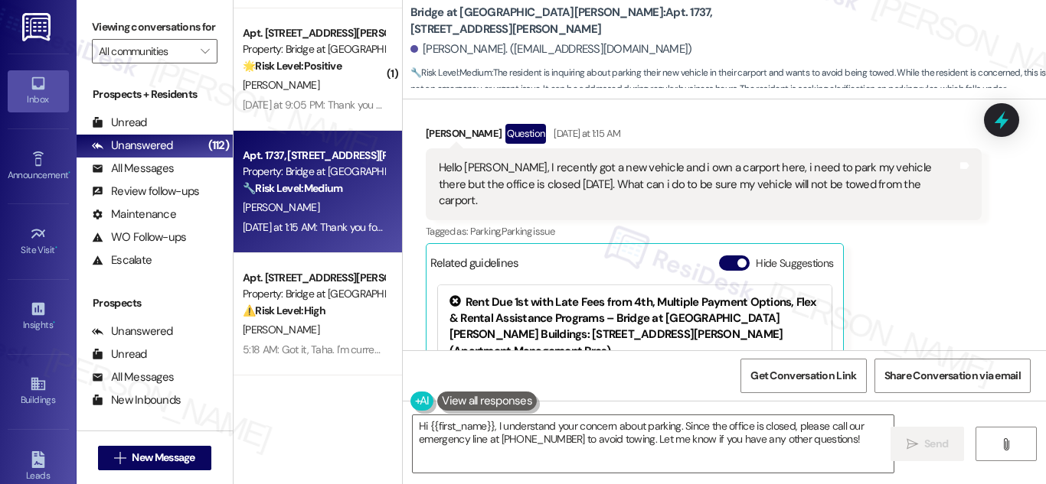
scroll to position [2107, 0]
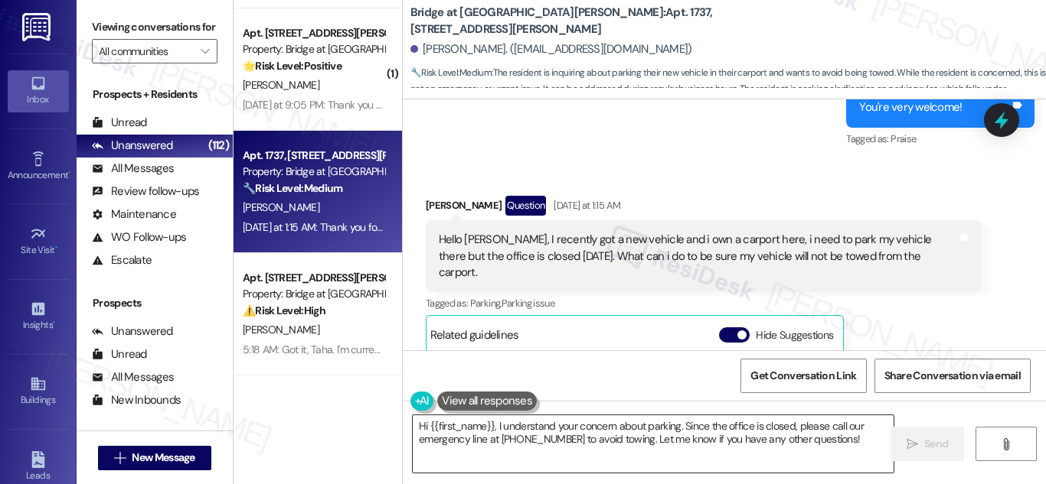
click at [683, 434] on textarea "Hi {{first_name}}, I understand your concern about parking. Since the office is…" at bounding box center [653, 444] width 481 height 57
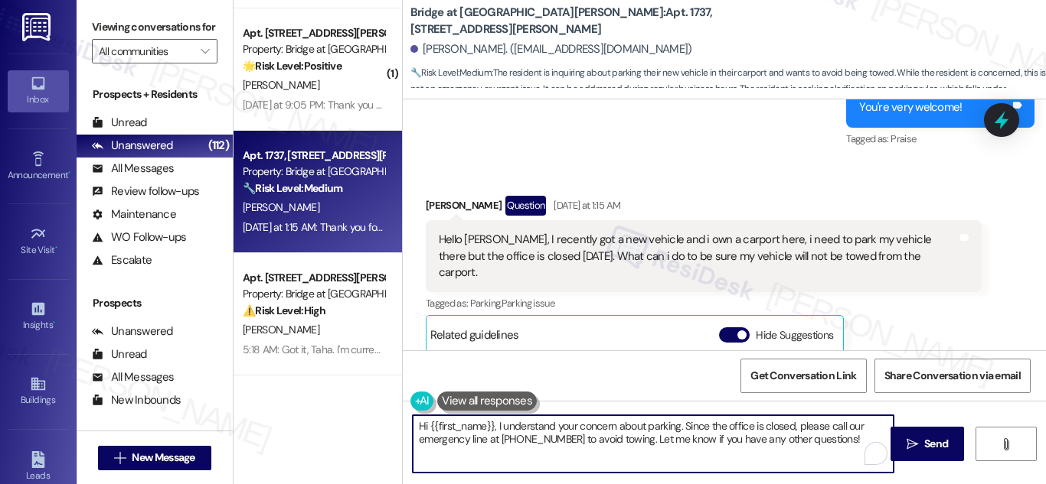
click at [683, 434] on textarea "Hi {{first_name}}, I understand your concern about parking. Since the office is…" at bounding box center [653, 444] width 481 height 57
paste textarea "Abel, thanks for your message about the new vehicle and carport. Just checking—…"
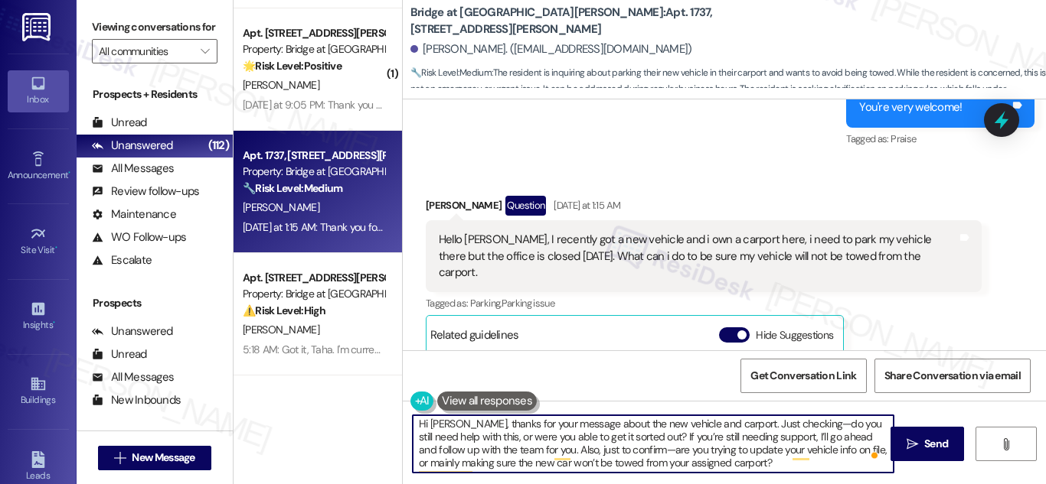
scroll to position [4, 0]
type textarea "Hi Abel, thanks for your message about the new vehicle and carport. Just checki…"
click at [924, 435] on button " Send" at bounding box center [927, 444] width 74 height 34
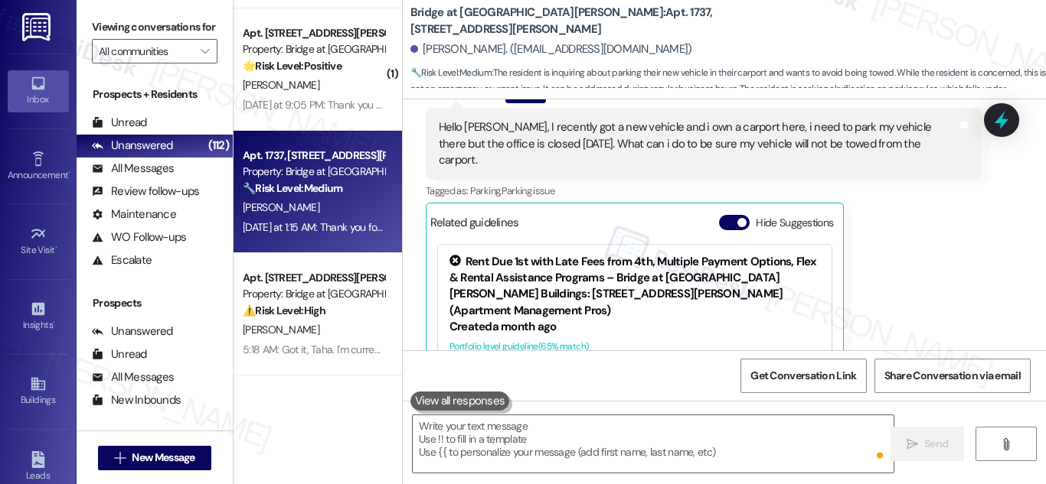
scroll to position [2267, 0]
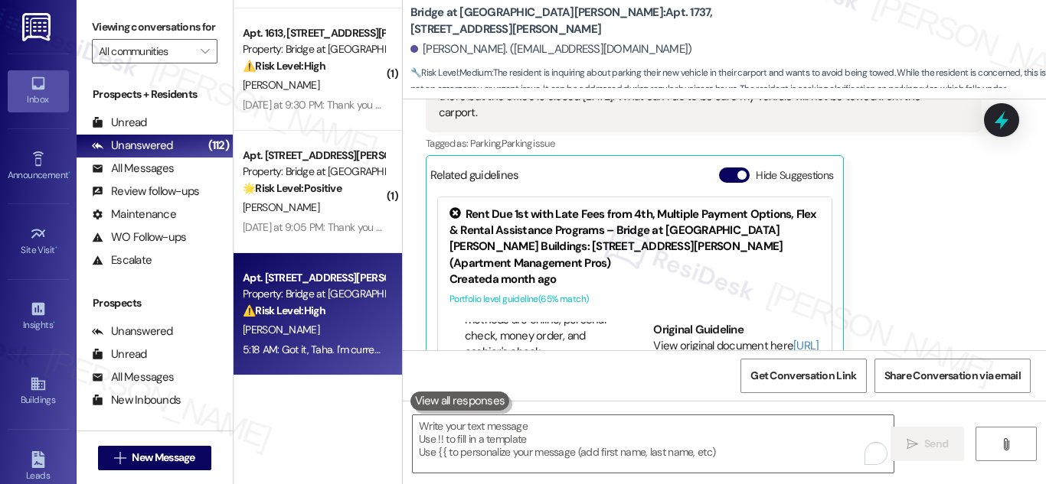
scroll to position [306, 0]
click at [307, 308] on strong "⚠️ Risk Level: High" at bounding box center [284, 311] width 83 height 14
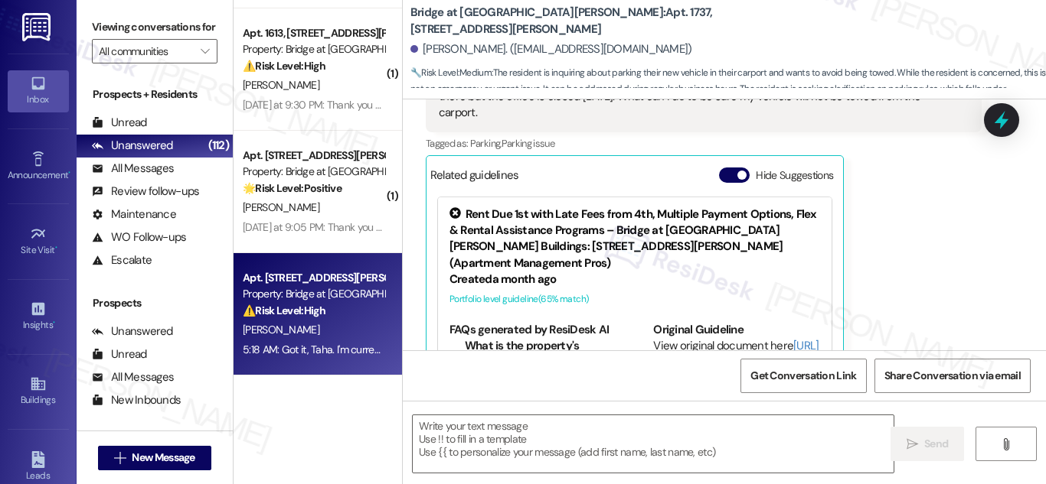
type textarea "Fetching suggested responses. Please feel free to read through the conversation…"
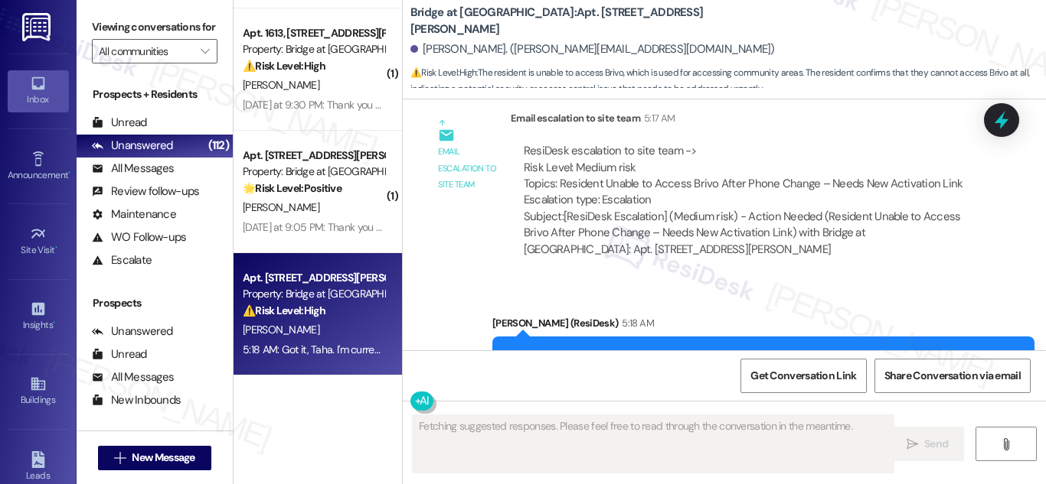
scroll to position [1203, 0]
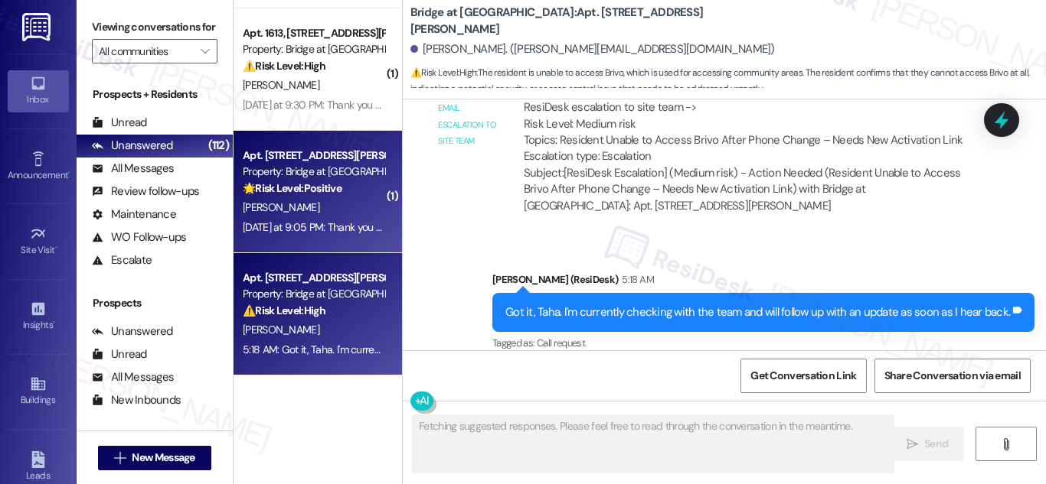
click at [289, 173] on div "Property: Bridge at [GEOGRAPHIC_DATA][PERSON_NAME]" at bounding box center [314, 172] width 142 height 16
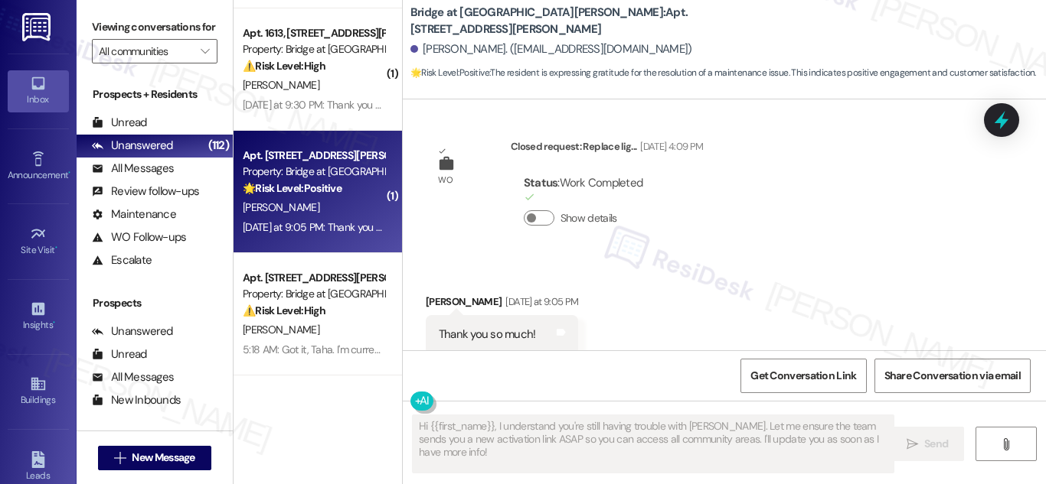
scroll to position [1527, 0]
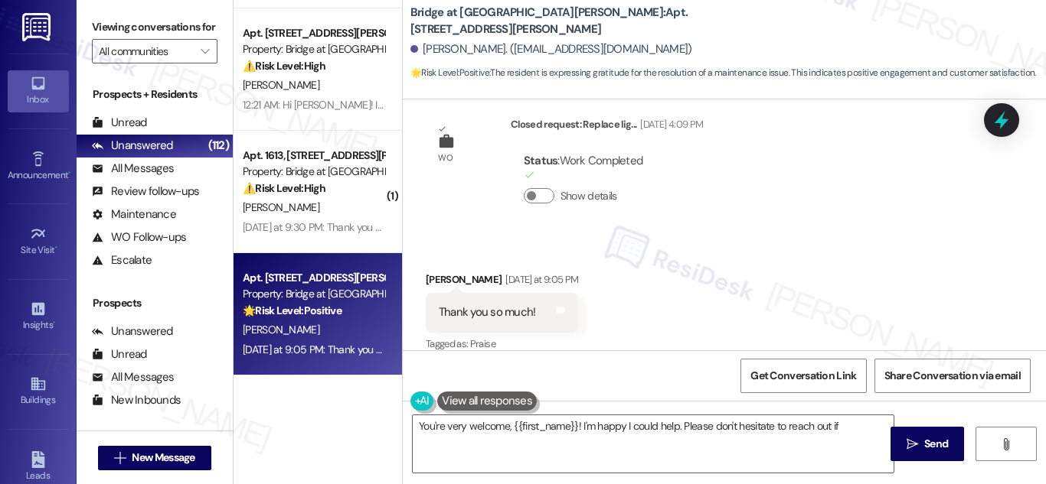
type textarea "You're very welcome, {{first_name}}! I'm happy I could help. Please don't hesit…"
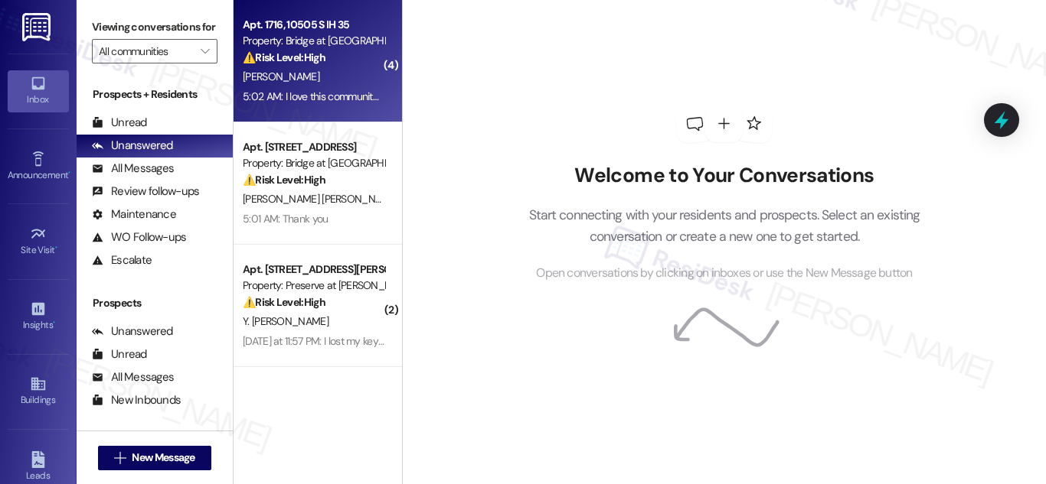
click at [298, 54] on strong "⚠️ Risk Level: High" at bounding box center [284, 58] width 83 height 14
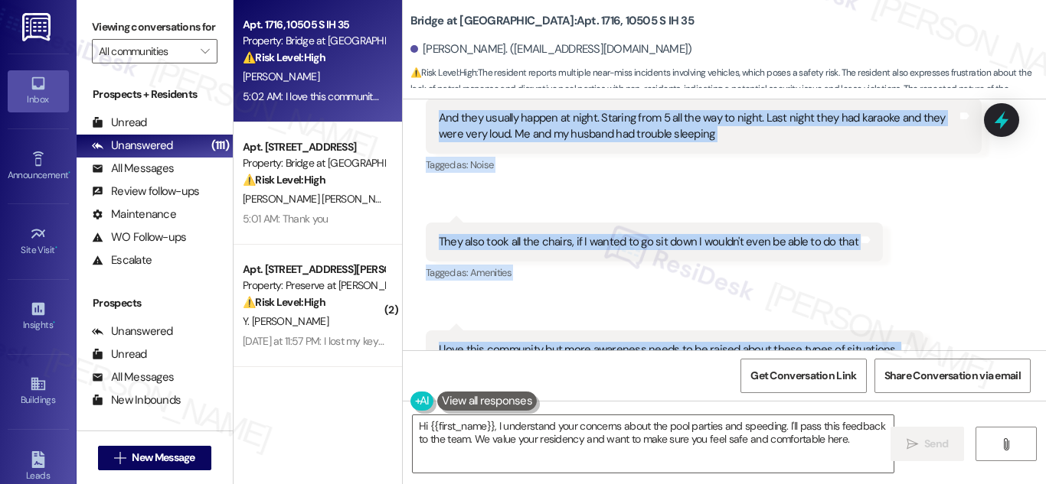
scroll to position [1321, 0]
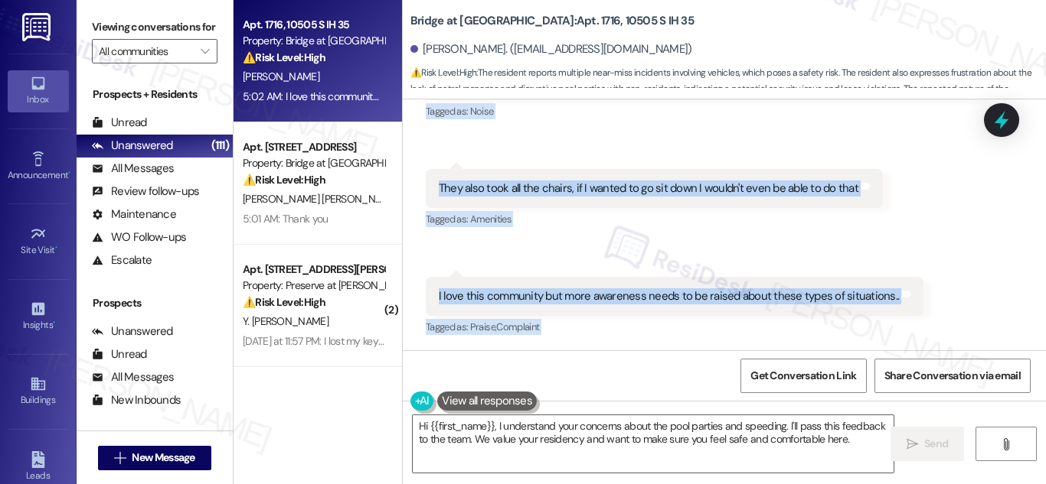
drag, startPoint x: 472, startPoint y: 207, endPoint x: 580, endPoint y: 356, distance: 183.6
click at [580, 356] on div "Lease started Jun 10, 2025 at 8:00 AM Survey, sent via SMS Residesk Automated S…" at bounding box center [724, 342] width 643 height 484
copy div "Sarah (ResiDesk) 4:55 AM Hi Meko, thank you for sharing your concerns—I’m reall…"
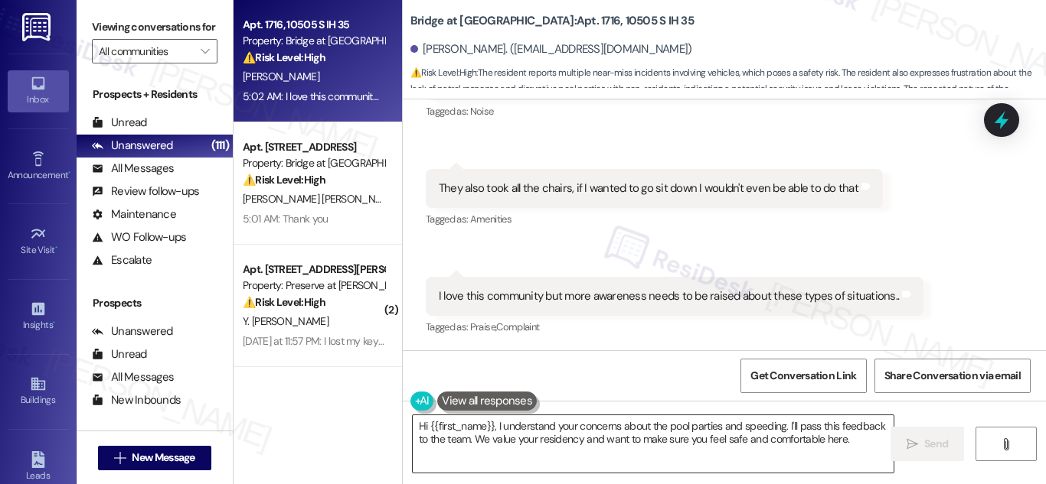
click at [666, 439] on textarea "Hi {{first_name}}, I understand your concerns about the pool parties and speedi…" at bounding box center [653, 444] width 481 height 57
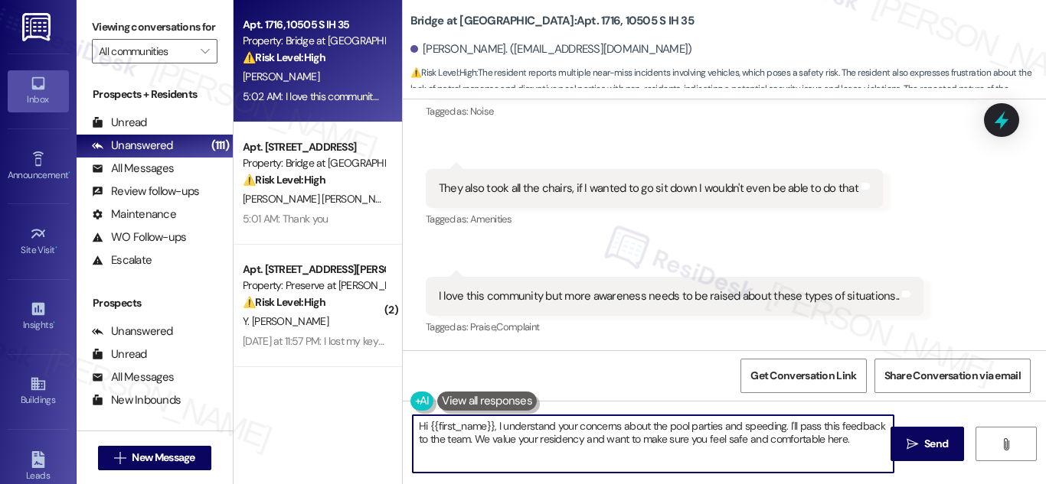
click at [666, 439] on textarea "Hi {{first_name}}, I understand your concerns about the pool parties and speedi…" at bounding box center [653, 444] width 481 height 57
paste textarea "Meko, thank you for the detailed update—I hear your frustration, and I’m really…"
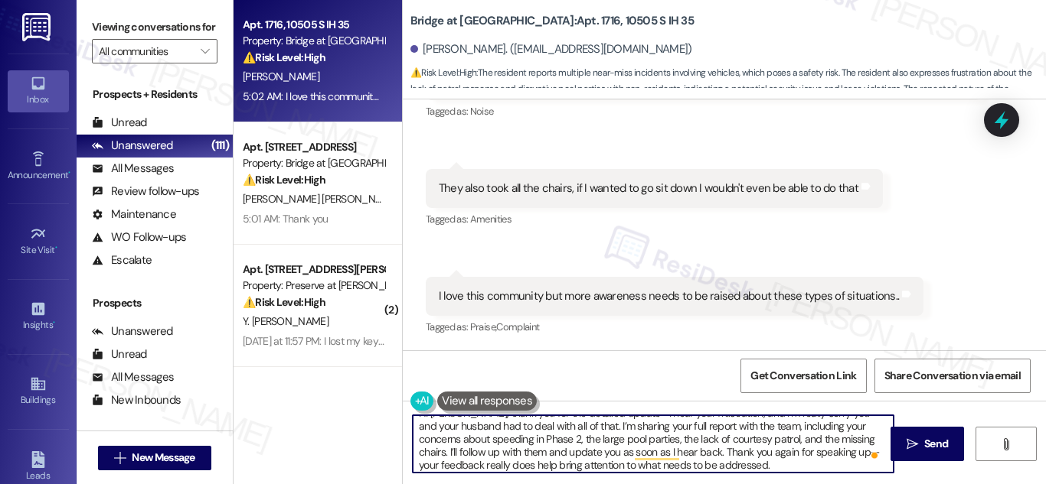
scroll to position [0, 0]
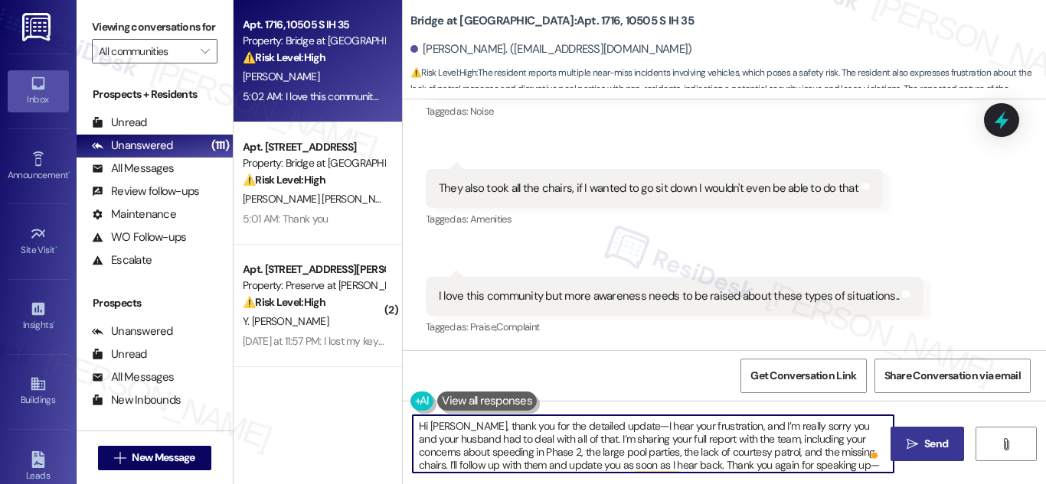
type textarea "Hi [PERSON_NAME], thank you for the detailed update—I hear your frustration, an…"
click at [926, 436] on span "Send" at bounding box center [936, 444] width 24 height 16
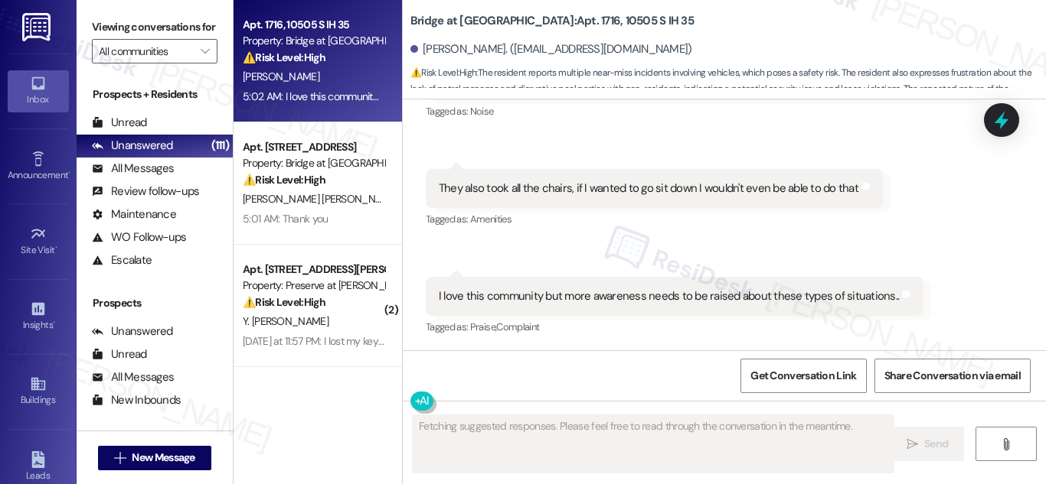
scroll to position [1320, 0]
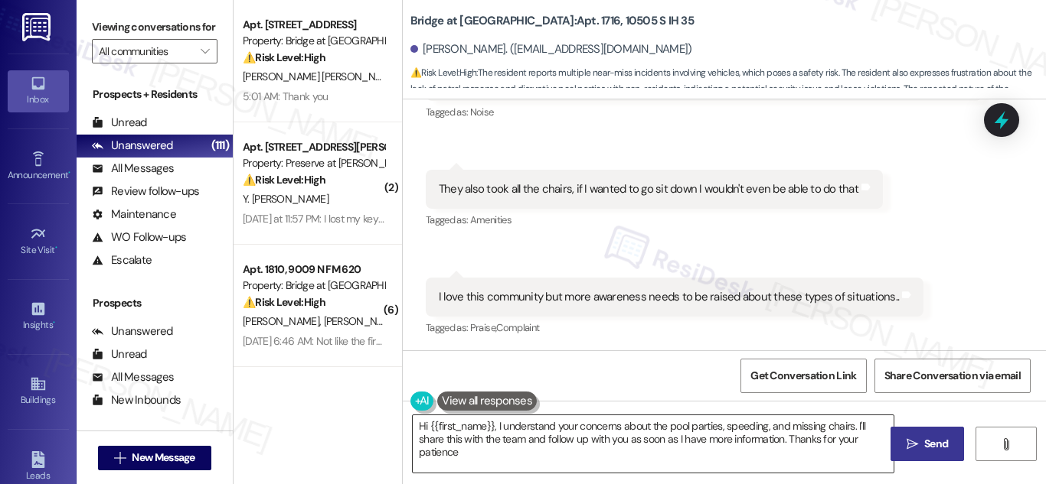
type textarea "Hi {{first_name}}, I understand your concerns about the pool parties, speeding,…"
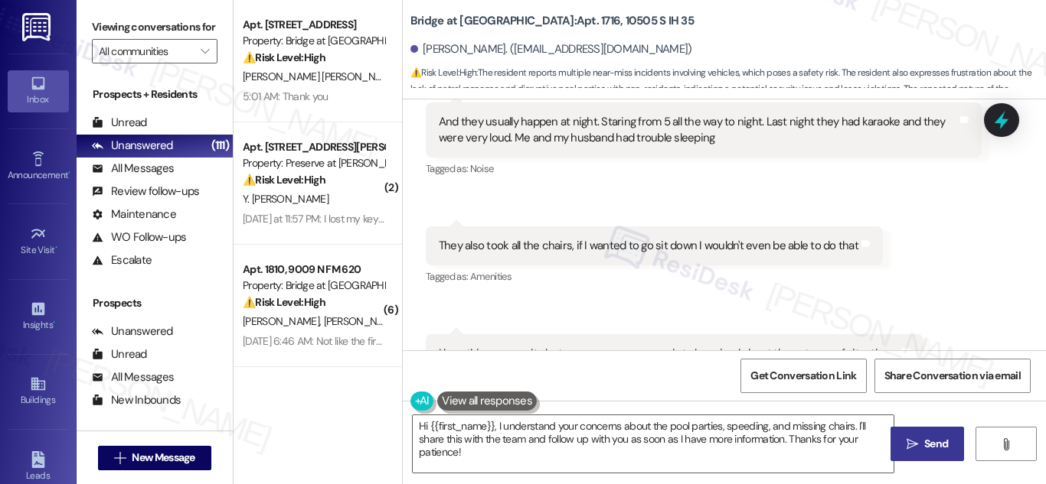
scroll to position [1493, 0]
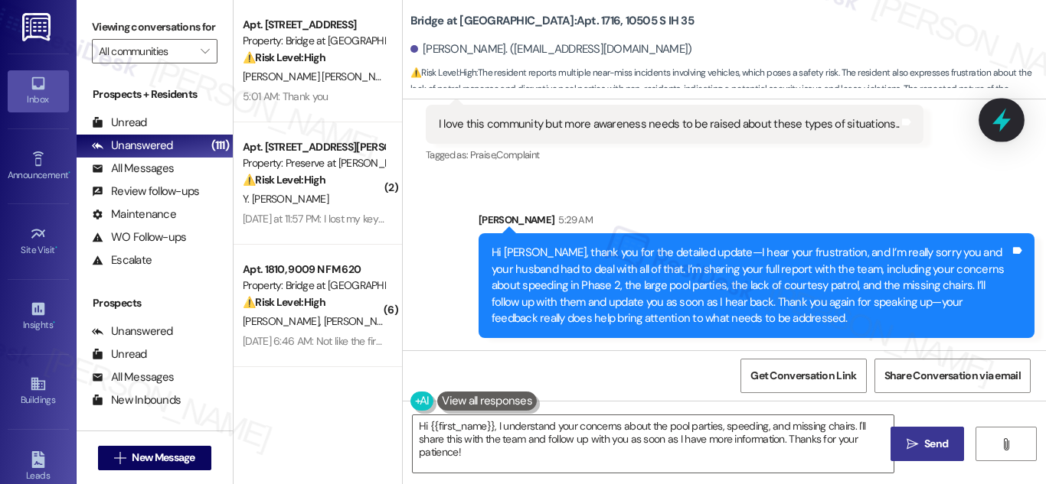
click at [1008, 123] on icon at bounding box center [1001, 120] width 26 height 26
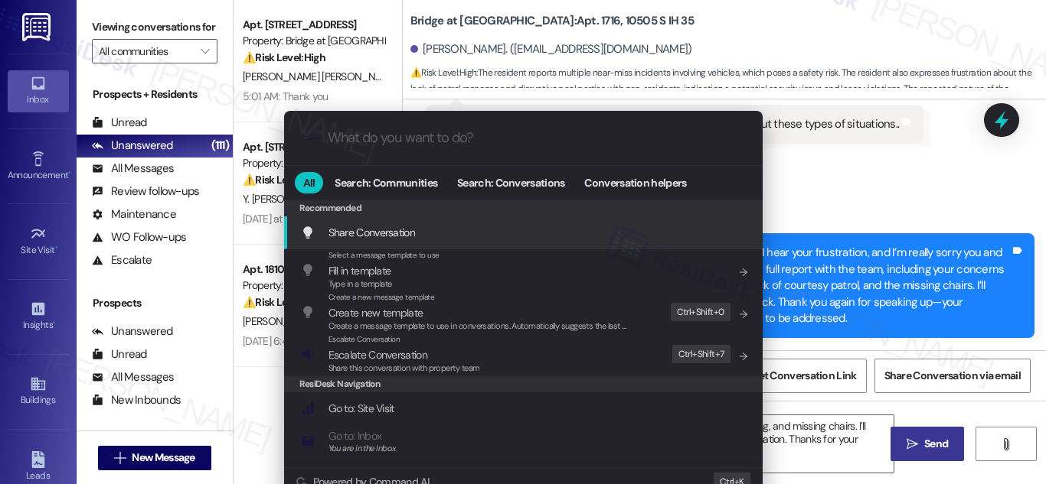
click at [860, 171] on div ".cls-1{fill:#0a055f;}.cls-2{fill:#0cc4c4;} resideskLogoBlueOrange All Search: C…" at bounding box center [523, 242] width 1046 height 484
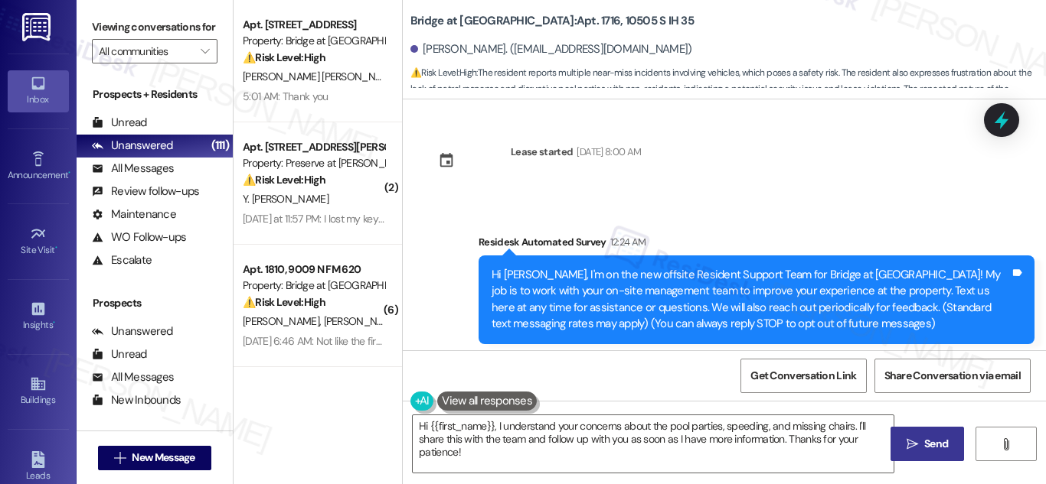
scroll to position [0, 0]
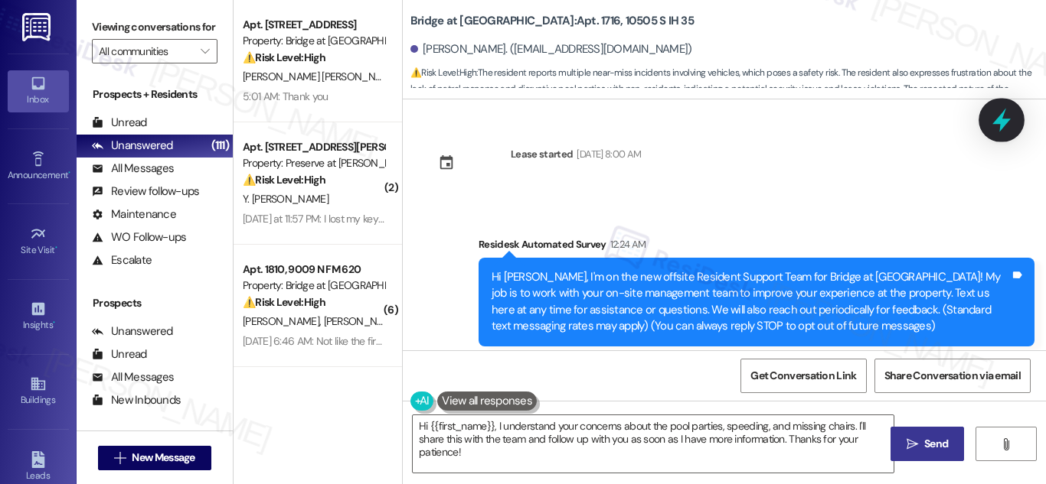
click at [1011, 113] on icon at bounding box center [1001, 120] width 26 height 26
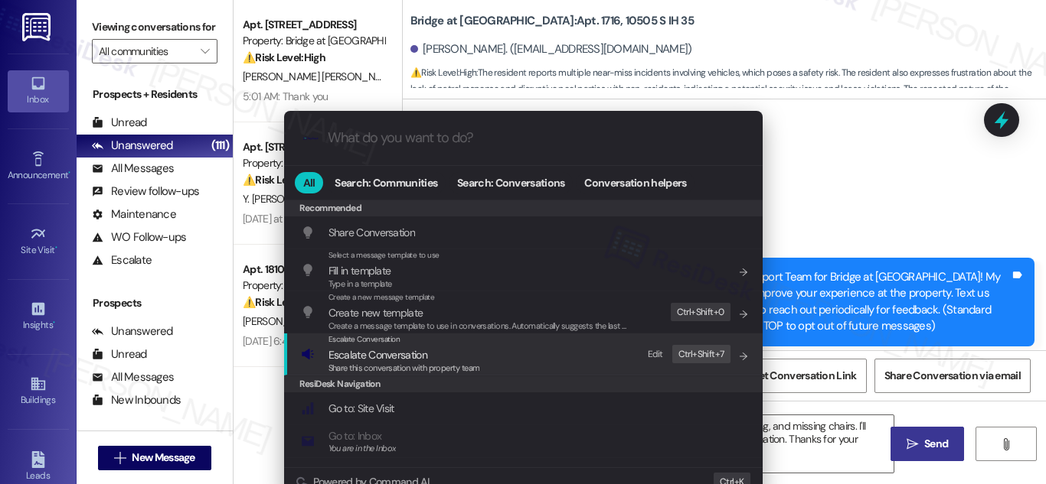
click at [340, 341] on span "Escalate Conversation" at bounding box center [364, 339] width 72 height 10
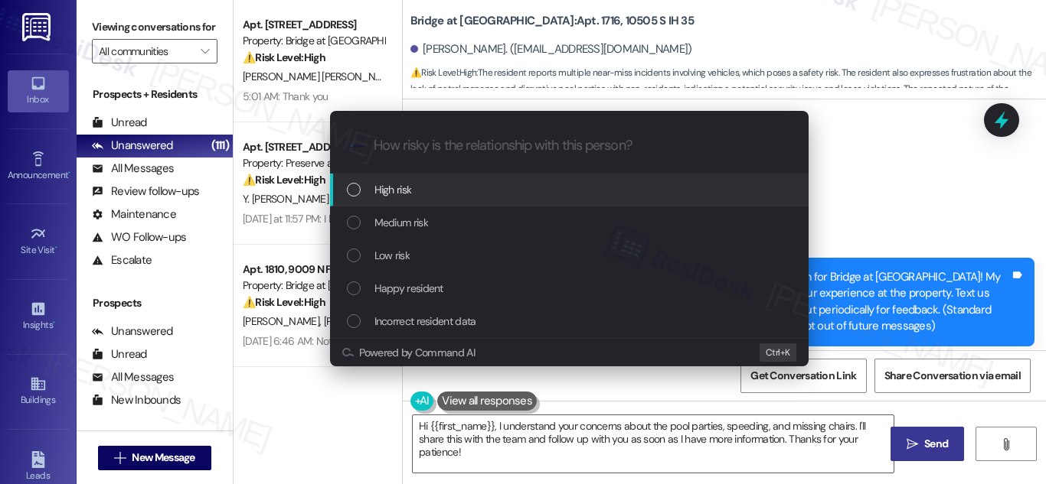
click at [413, 193] on div "High risk" at bounding box center [571, 189] width 448 height 17
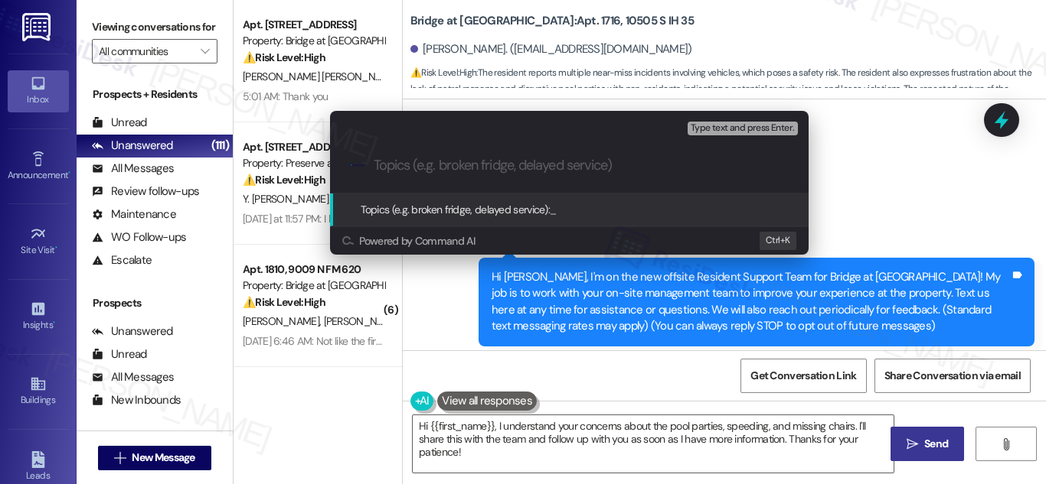
paste input "Safety, Noise, and Amenity Concerns – Phase 2 (Meko Scott | Bridge at Asher)"
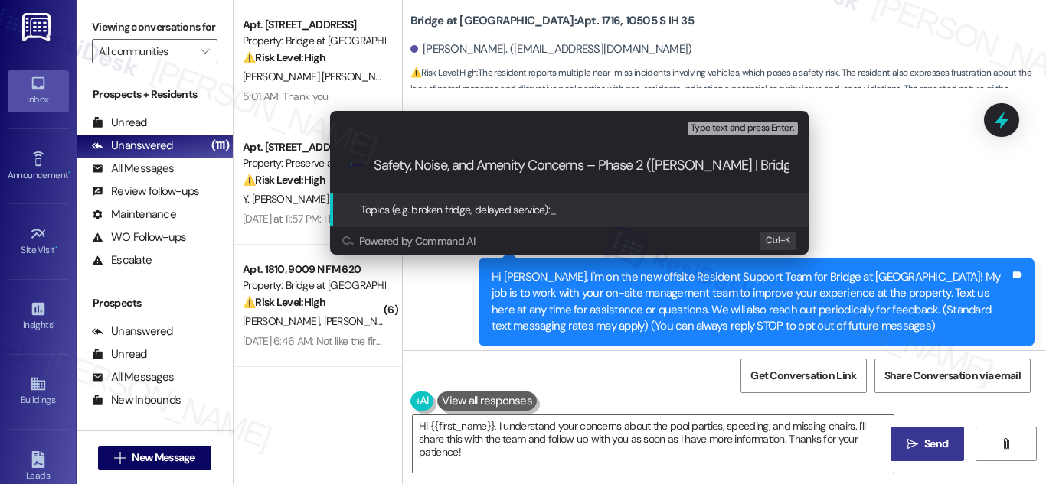
scroll to position [0, 44]
type input "Safety, Noise, and Amenity Concerns – Phase 2 (Meko Scott | Bridge at Asher)"
click at [449, 204] on span "Topics (e.g. broken fridge, delayed service):" at bounding box center [455, 210] width 190 height 14
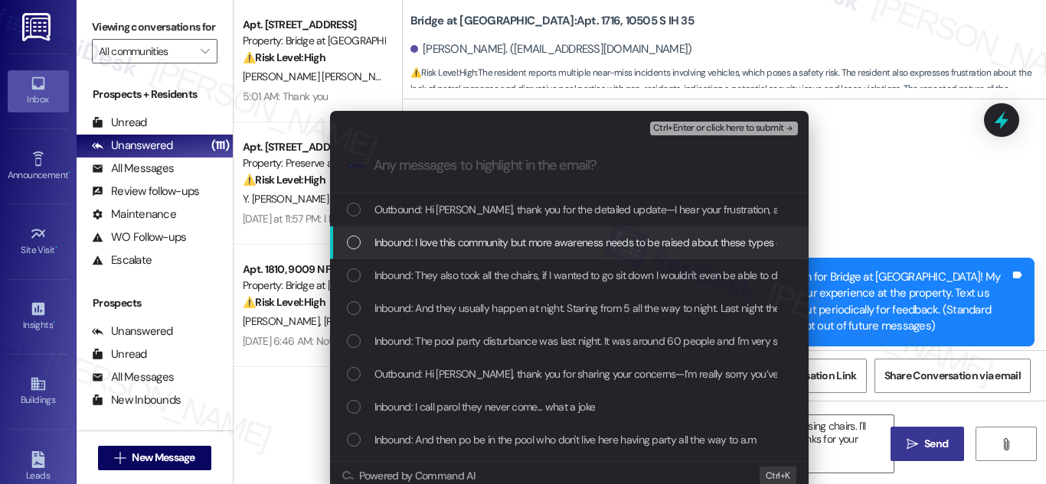
click at [347, 236] on div "List of options" at bounding box center [354, 243] width 14 height 14
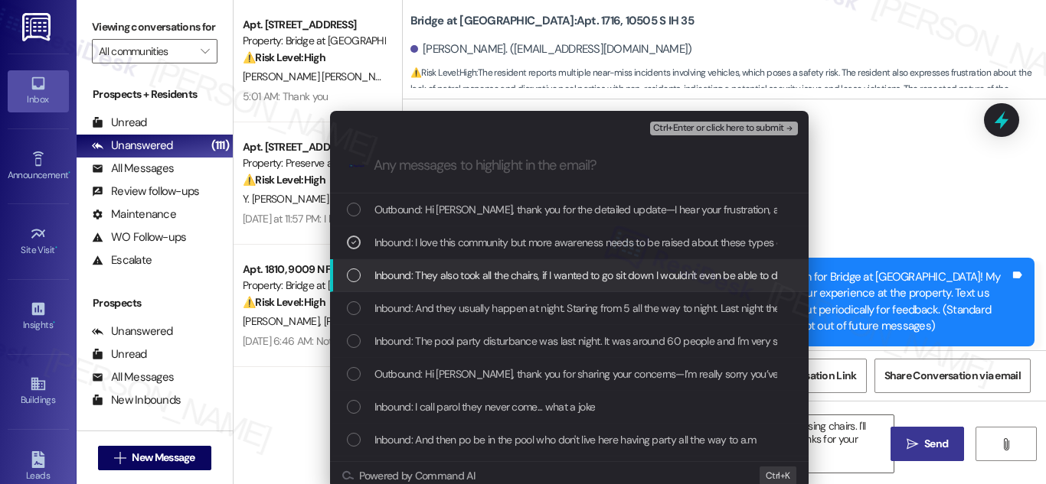
drag, startPoint x: 347, startPoint y: 272, endPoint x: 351, endPoint y: 290, distance: 18.2
click at [347, 275] on div "List of options" at bounding box center [354, 276] width 14 height 14
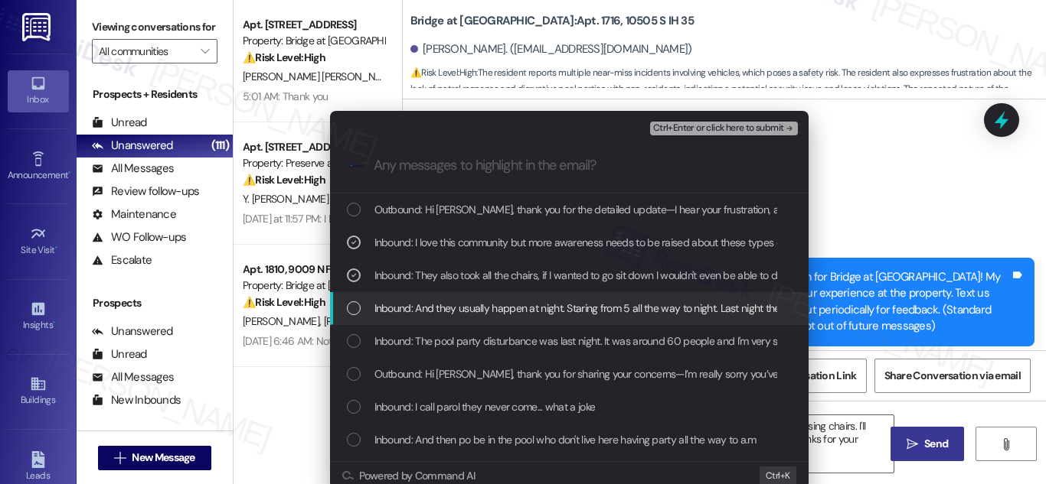
click at [352, 312] on div "List of options" at bounding box center [354, 309] width 14 height 14
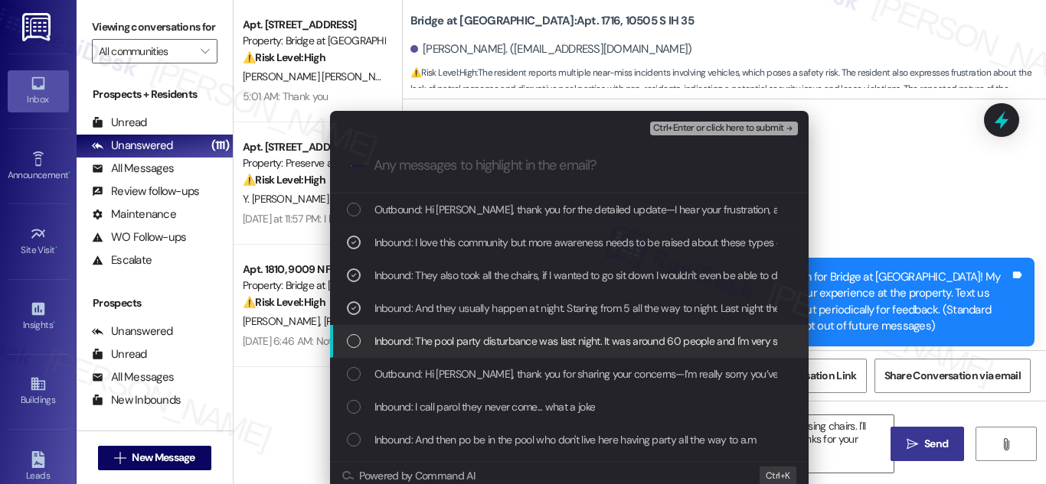
click at [356, 339] on div "List of options" at bounding box center [354, 341] width 14 height 14
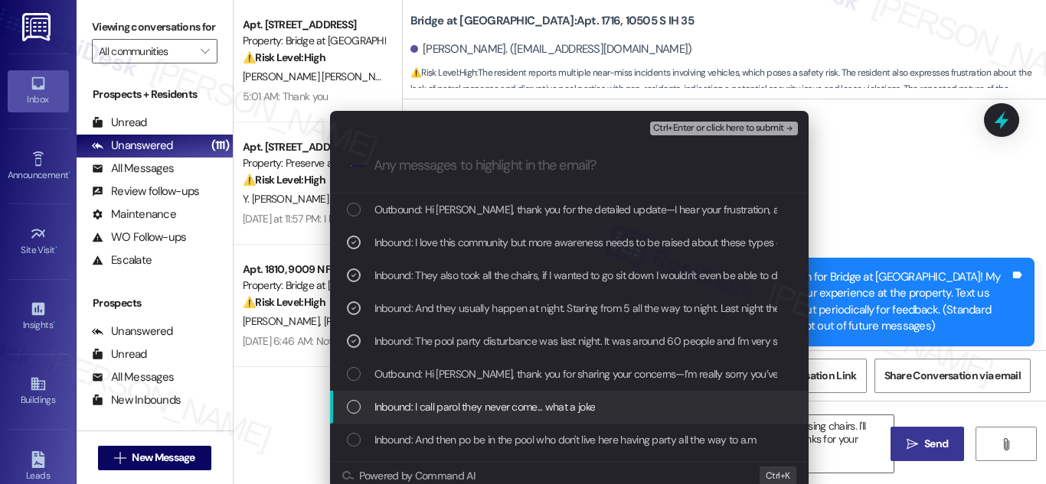
click at [348, 410] on div "List of options" at bounding box center [354, 407] width 14 height 14
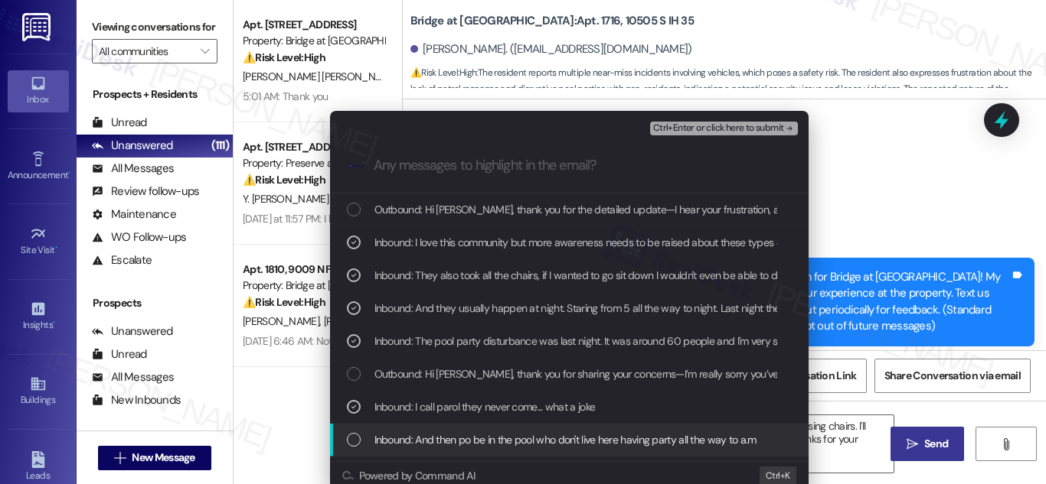
drag, startPoint x: 351, startPoint y: 435, endPoint x: 383, endPoint y: 440, distance: 31.8
click at [352, 436] on div "List of options" at bounding box center [354, 440] width 14 height 14
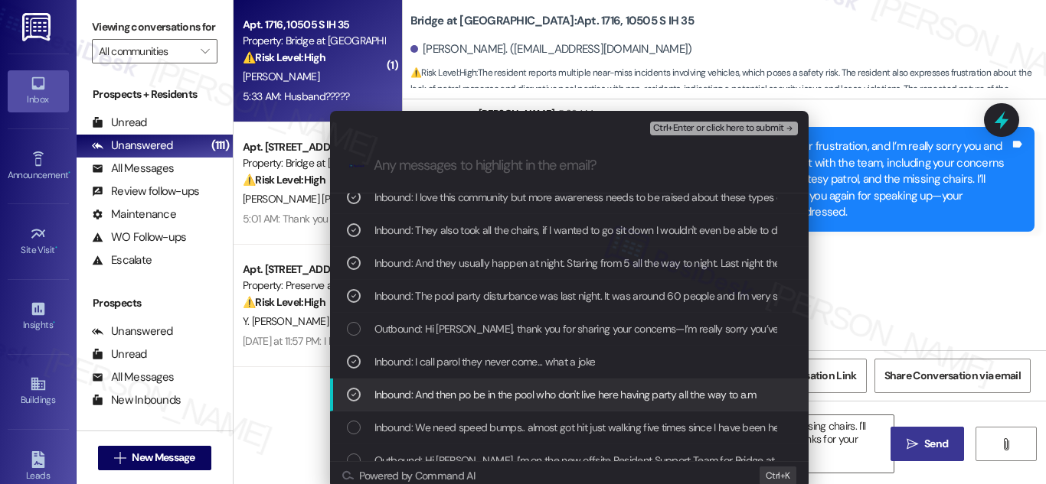
scroll to position [94, 0]
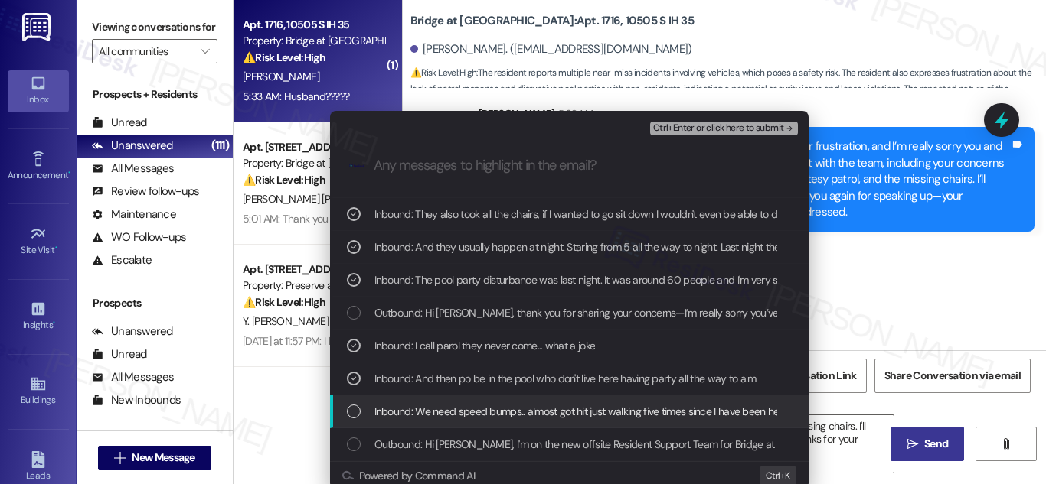
click at [347, 415] on div "List of options" at bounding box center [354, 412] width 14 height 14
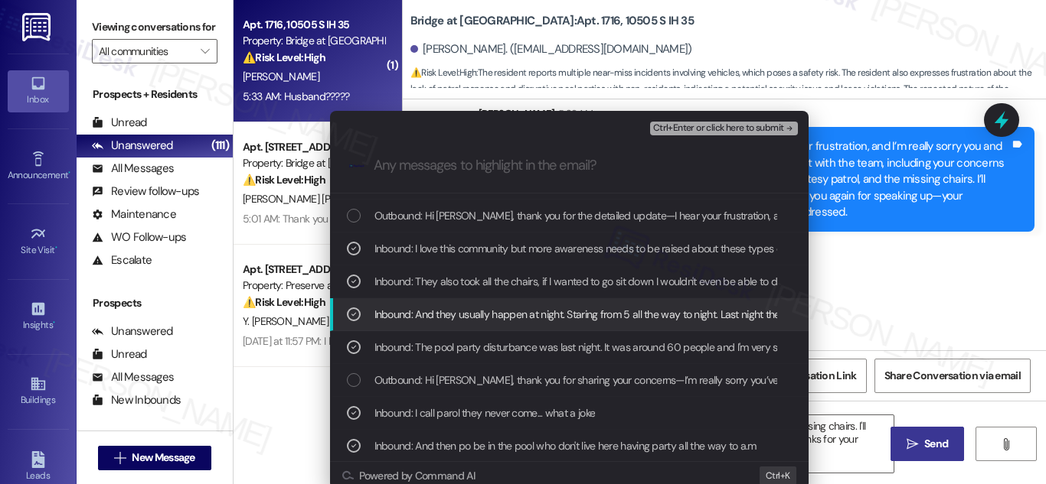
scroll to position [0, 0]
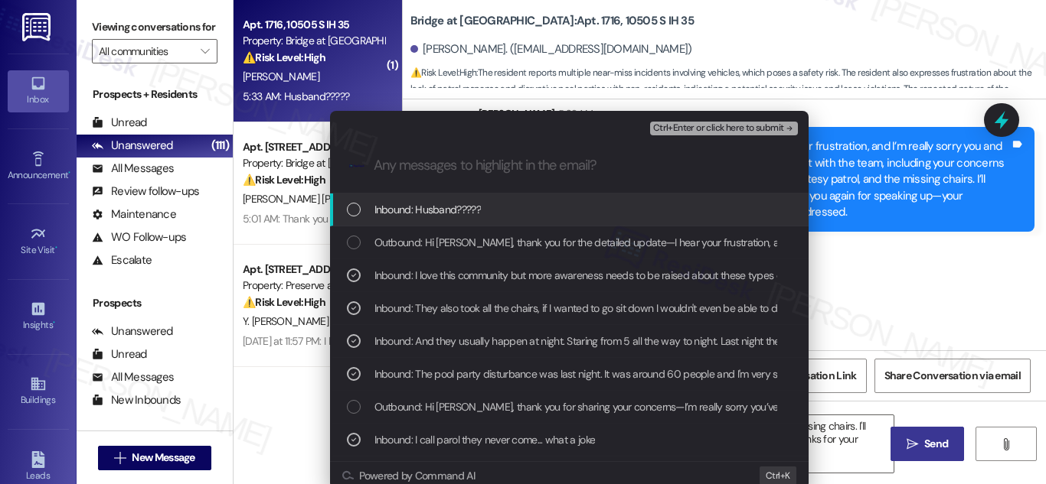
click at [347, 209] on div "List of options" at bounding box center [354, 210] width 14 height 14
click at [348, 210] on icon "List of options" at bounding box center [353, 209] width 11 height 11
click at [729, 126] on span "Ctrl+Enter or click here to submit" at bounding box center [718, 128] width 131 height 11
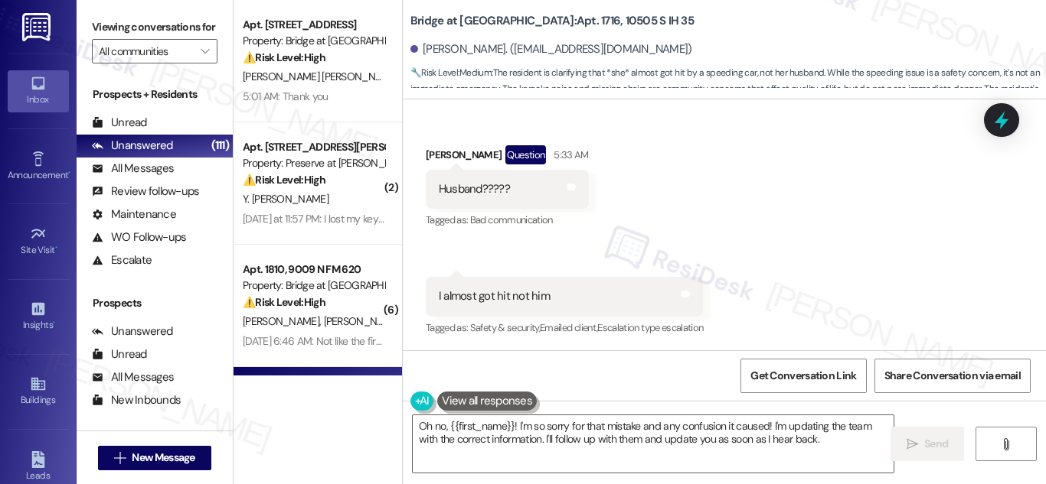
scroll to position [1562, 0]
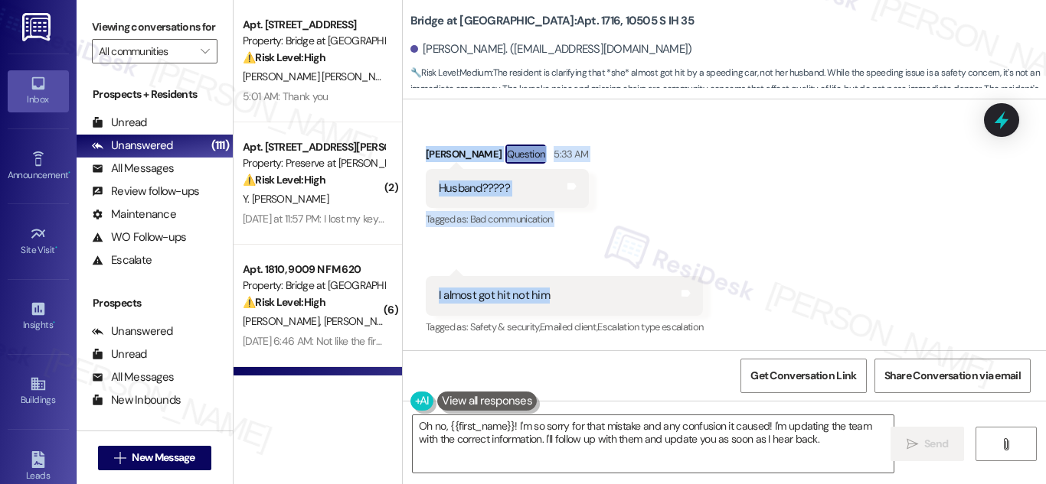
drag, startPoint x: 419, startPoint y: 155, endPoint x: 591, endPoint y: 302, distance: 226.4
click at [591, 302] on div "Received via SMS Meko Scott Question 5:33 AM Husband????? Tags and notes Tagged…" at bounding box center [724, 230] width 643 height 240
drag, startPoint x: 477, startPoint y: 110, endPoint x: 730, endPoint y: 316, distance: 326.5
click at [730, 316] on div "Lease started Jun 10, 2025 at 8:00 AM Survey, sent via SMS Residesk Automated S…" at bounding box center [724, 225] width 643 height 251
copy div "Sarah (ResiDesk) 5:29 AM Hi Meko, thank you for the detailed update—I hear your…"
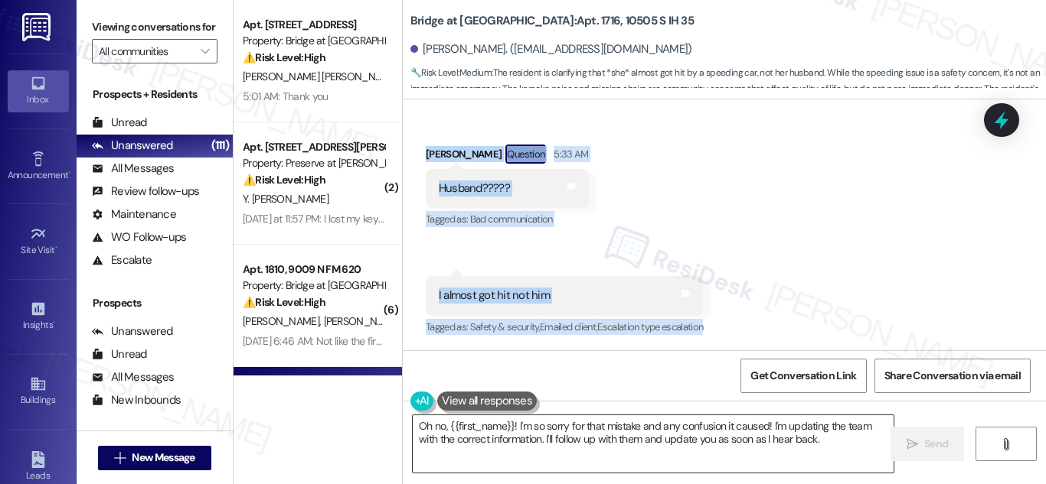
click at [691, 429] on textarea "Oh no, {{first_name}}! I'm so sorry for that mistake and any confusion it cause…" at bounding box center [653, 444] width 481 height 57
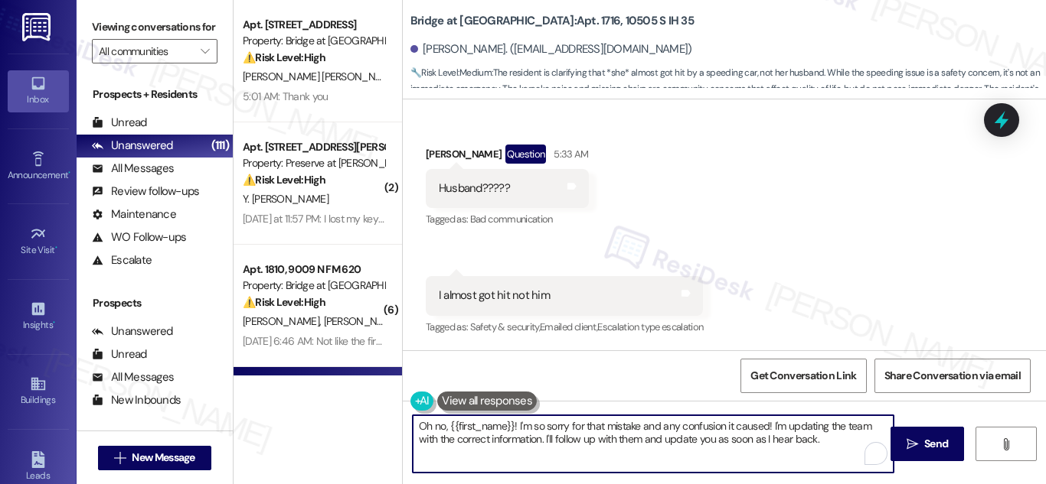
click at [691, 429] on textarea "Oh no, {{first_name}}! I'm so sorry for that mistake and any confusion it cause…" at bounding box center [653, 444] width 481 height 57
click at [693, 429] on textarea "Oh no, {{first_name}}! I'm so sorry for that mistake and any confusion it cause…" at bounding box center [653, 444] width 481 height 57
paste textarea "Thanks for pointing that out, Meko—that was just a typo on my end, and I apprec…"
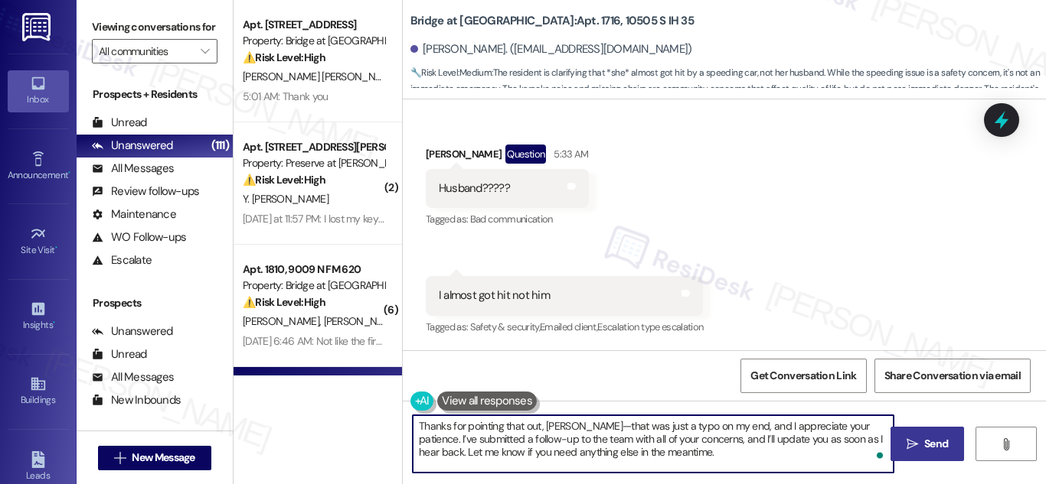
type textarea "Thanks for pointing that out, [PERSON_NAME]—that was just a typo on my end, and…"
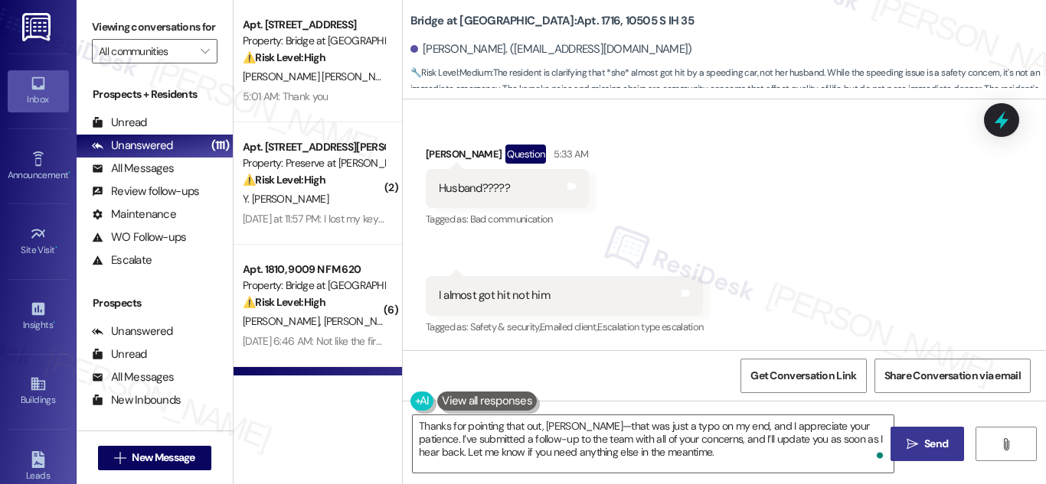
click at [914, 449] on icon "" at bounding box center [911, 445] width 11 height 12
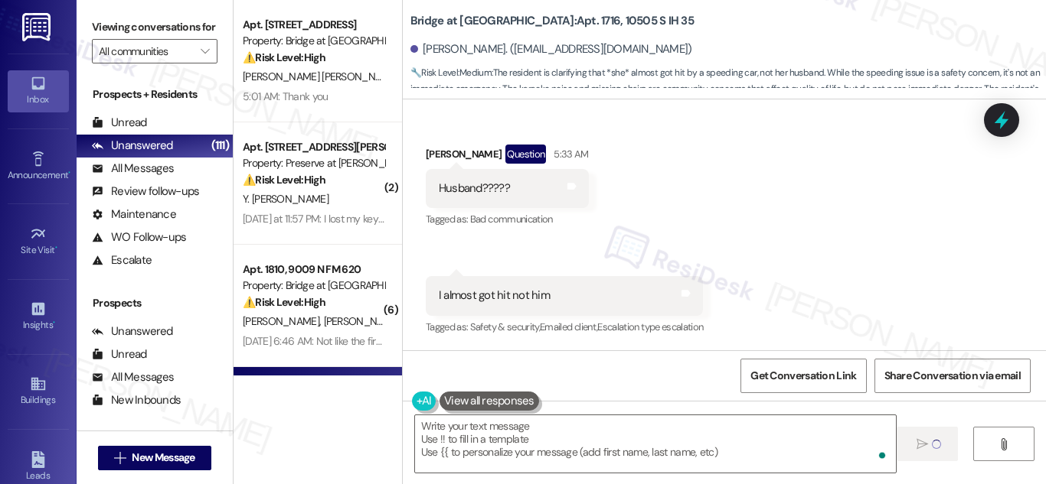
type textarea "Fetching suggested responses. Please feel free to read through the conversation…"
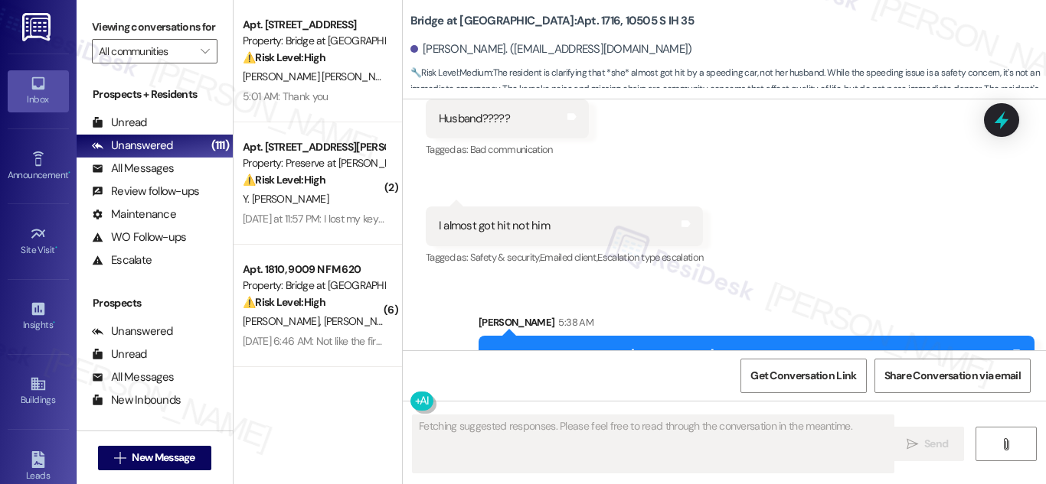
scroll to position [1702, 0]
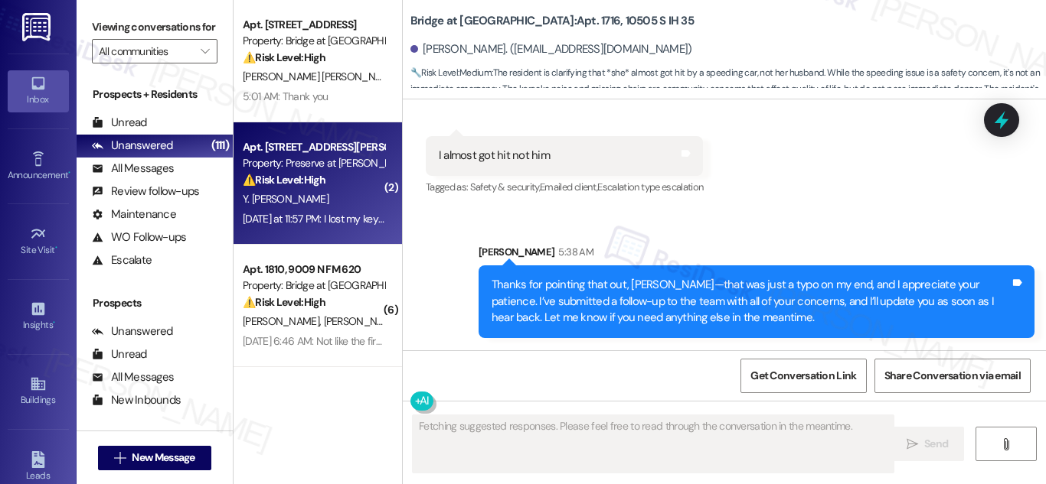
click at [272, 168] on div "Property: Preserve at [PERSON_NAME][GEOGRAPHIC_DATA]" at bounding box center [314, 163] width 142 height 16
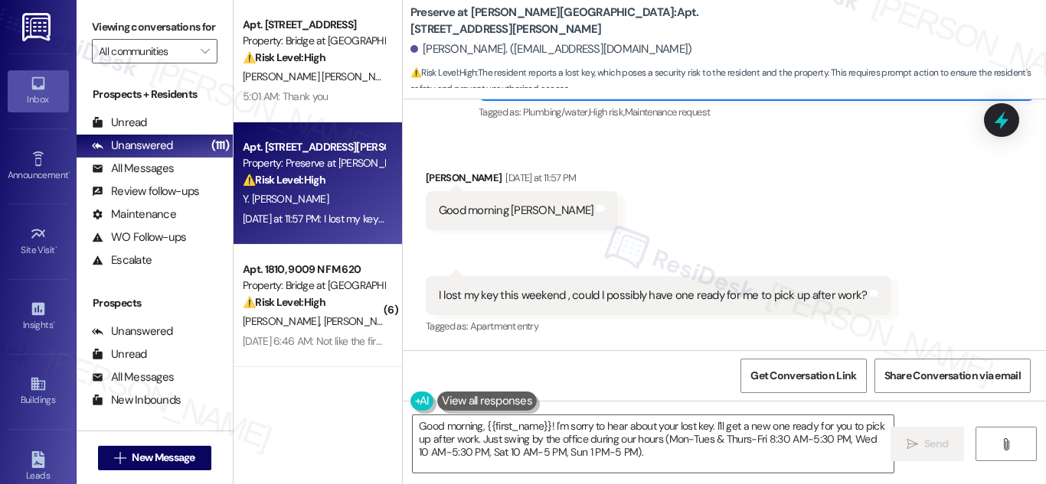
scroll to position [14962, 0]
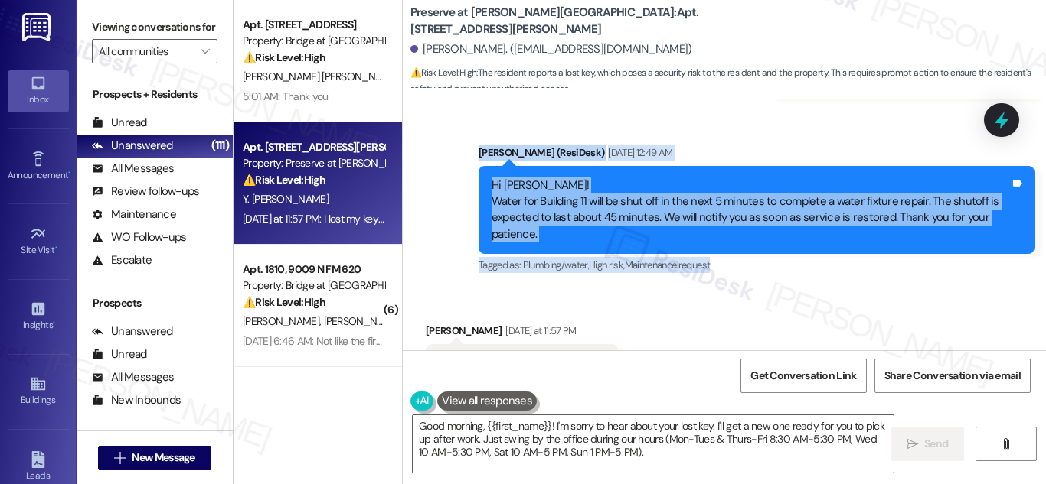
drag, startPoint x: 475, startPoint y: 146, endPoint x: 807, endPoint y: 264, distance: 353.2
click at [807, 264] on div "Sarah (ResiDesk) Sep 20, 2025 at 12:49 AM Hi Yesenia! Water for Building 11 wil…" at bounding box center [756, 211] width 556 height 132
click at [805, 264] on div "Tagged as: Plumbing/water , Click to highlight conversations about Plumbing/wat…" at bounding box center [756, 265] width 556 height 22
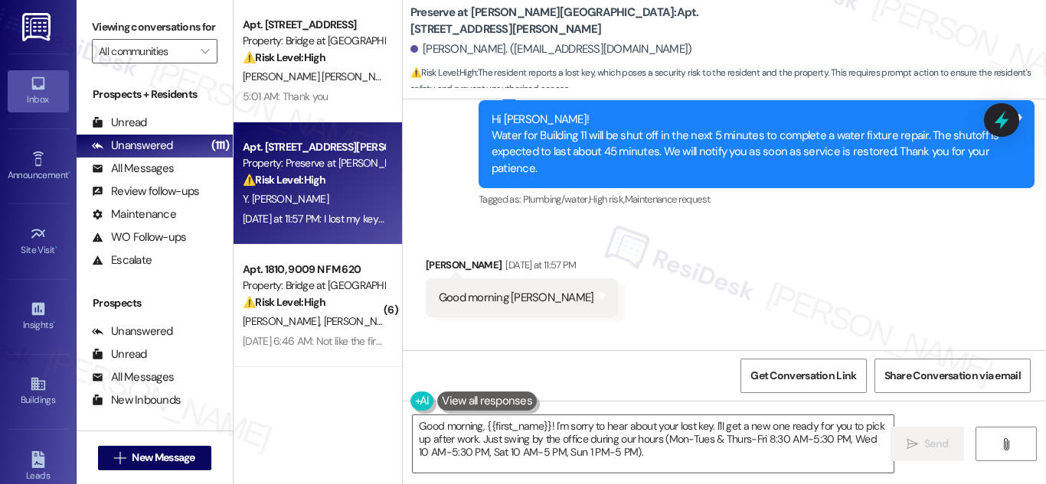
scroll to position [15115, 0]
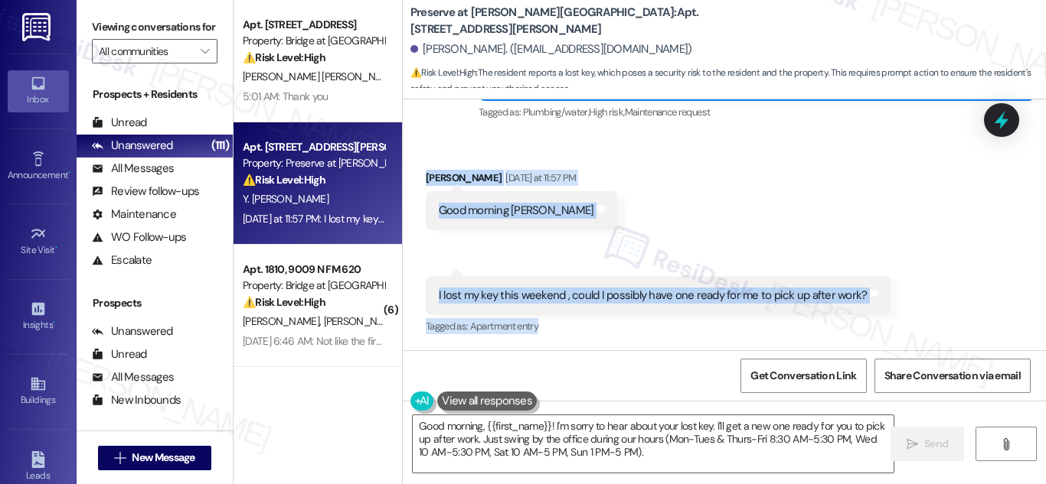
drag, startPoint x: 419, startPoint y: 175, endPoint x: 945, endPoint y: 334, distance: 549.4
click at [945, 334] on div "Received via SMS Yesenia Reyes Velasco Yesterday at 11:57 PM Good morning Sarah…" at bounding box center [724, 242] width 643 height 214
copy div "Yesenia Reyes Velasco Yesterday at 11:57 PM Good morning Sarah Tags and notes R…"
click at [635, 443] on textarea "Good morning, {{first_name}}! I'm sorry to hear about your lost key. I'll get a…" at bounding box center [653, 444] width 481 height 57
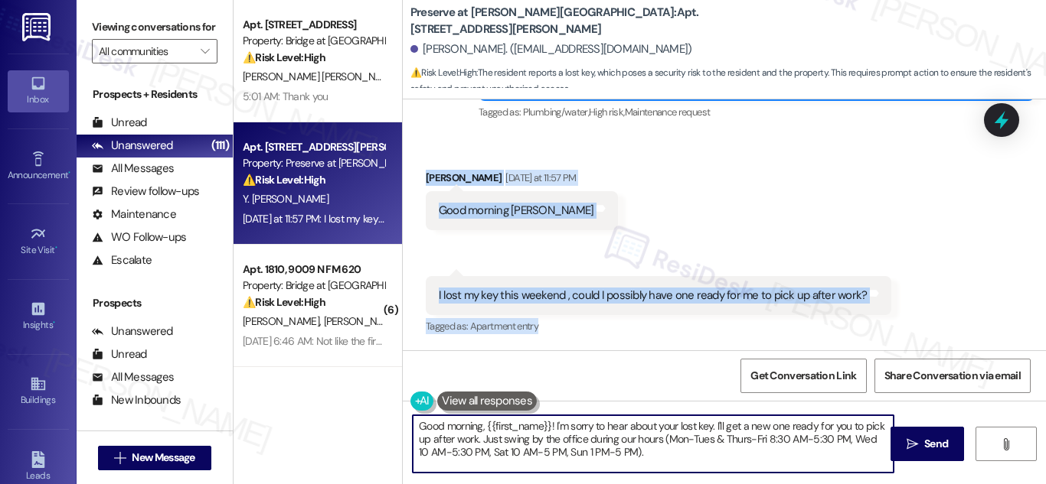
click at [635, 443] on textarea "Good morning, {{first_name}}! I'm sorry to hear about your lost key. I'll get a…" at bounding box center [653, 444] width 481 height 57
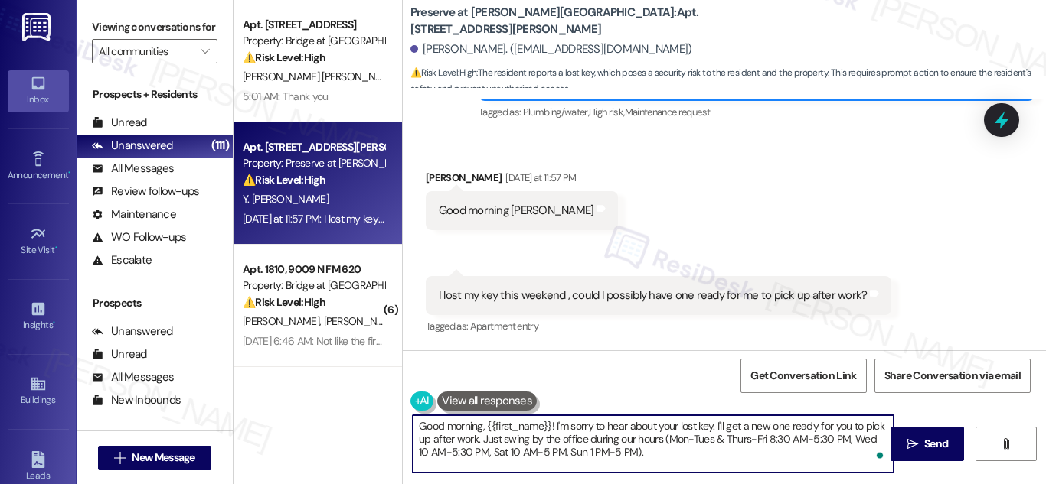
click at [635, 443] on textarea "Good morning, {{first_name}}! I'm sorry to hear about your lost key. I'll get a…" at bounding box center [653, 444] width 481 height 57
click at [634, 443] on textarea "Good morning, {{first_name}}! I'm sorry to hear about your lost key. I'll get a…" at bounding box center [653, 444] width 481 height 57
paste textarea "Yesenia—thank you for letting us know! I’m sorry to hear you lost your key. I’l…"
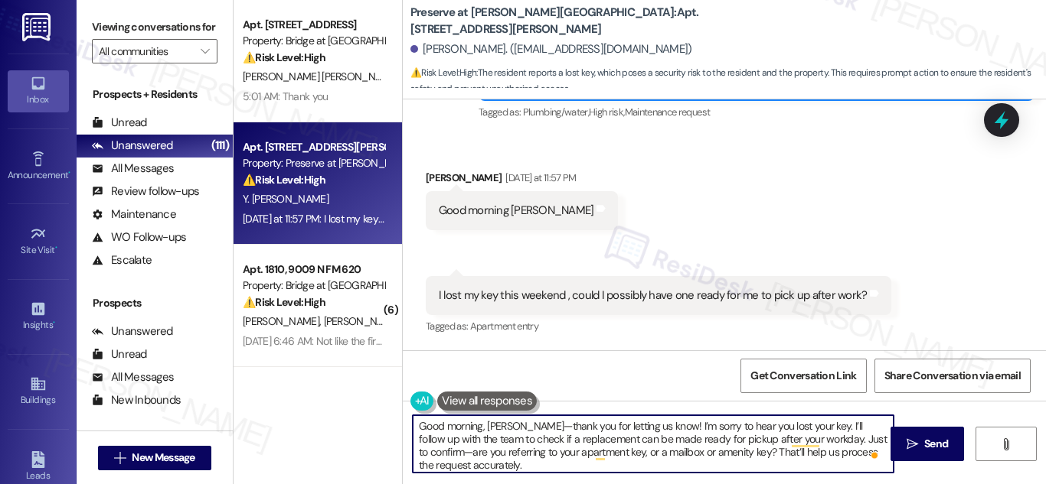
scroll to position [4, 0]
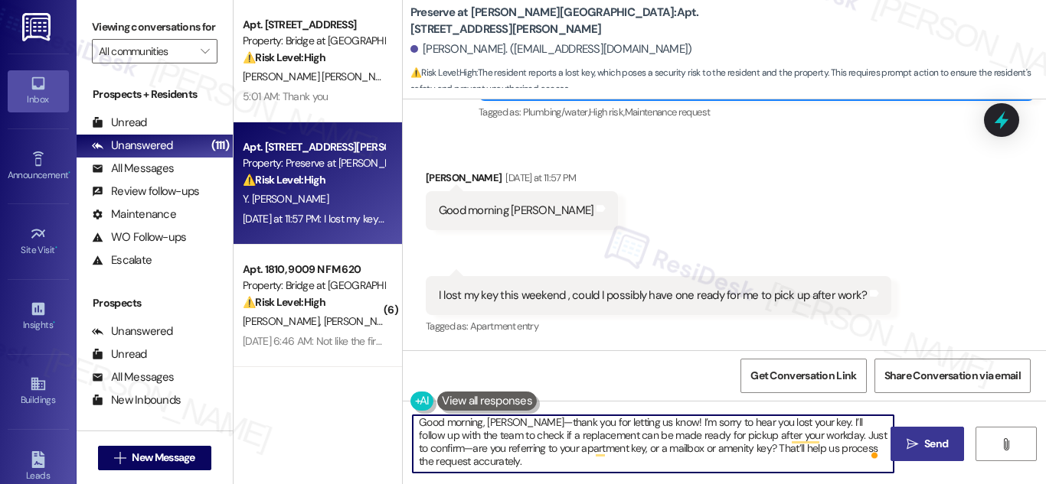
type textarea "Good morning, [PERSON_NAME]—thank you for letting us know! I’m sorry to hear yo…"
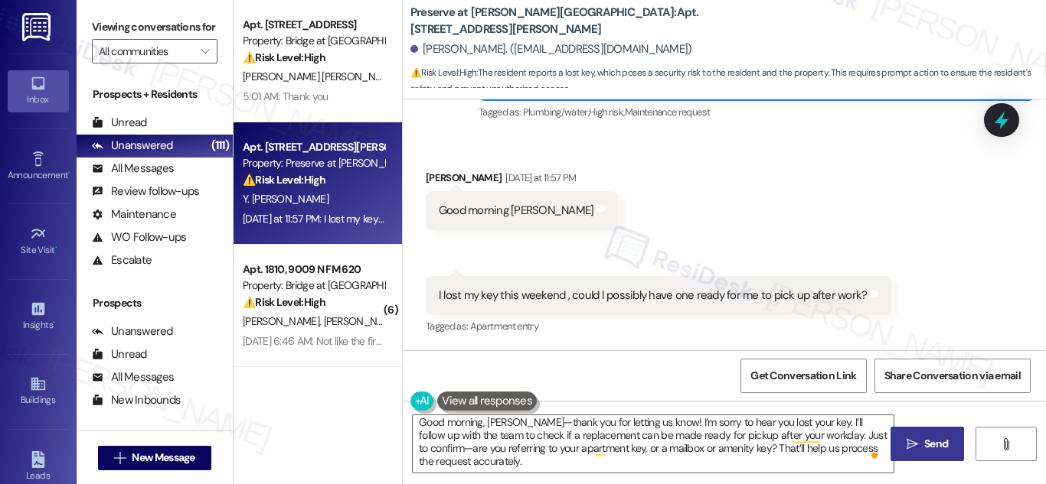
click at [919, 445] on span " Send" at bounding box center [927, 444] width 48 height 16
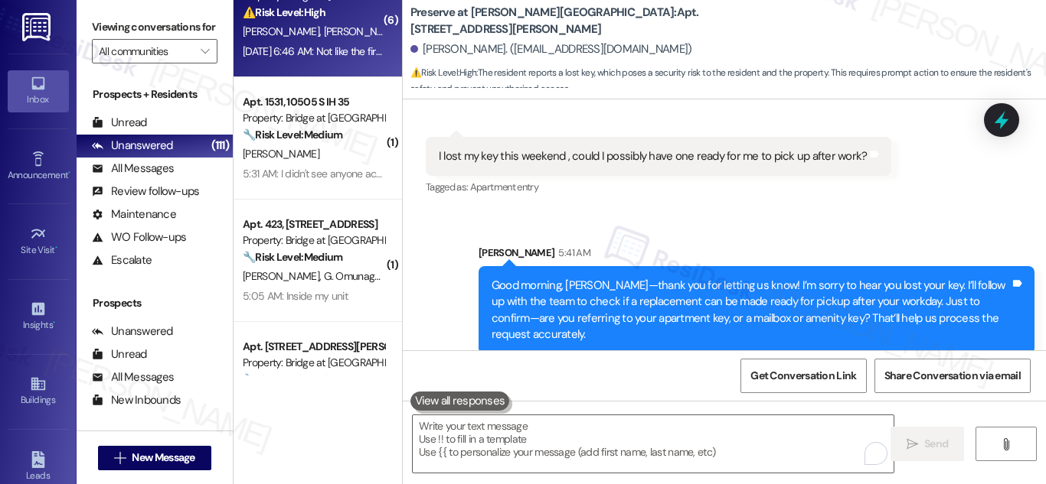
scroll to position [230, 0]
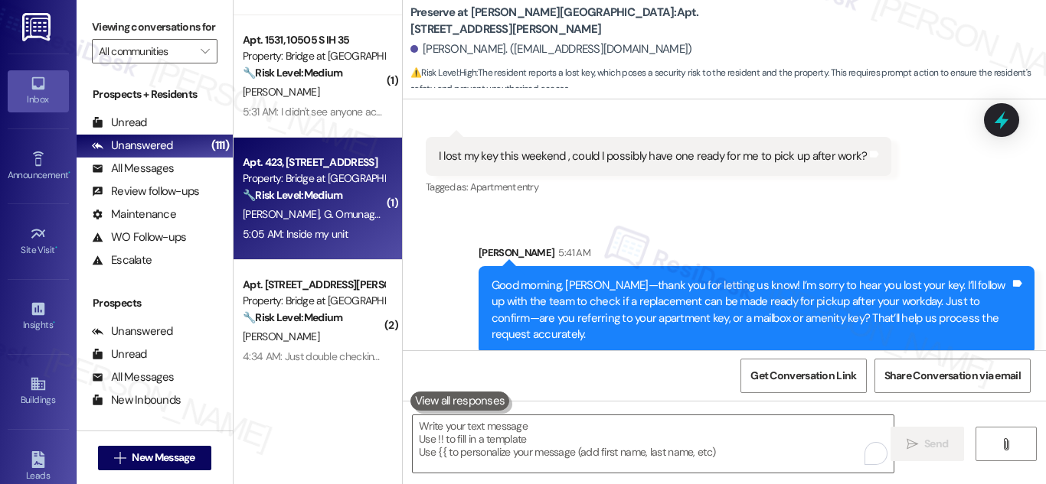
click at [314, 204] on div "🔧 Risk Level: Medium The resident is reporting a recurring pest control issue t…" at bounding box center [314, 196] width 142 height 16
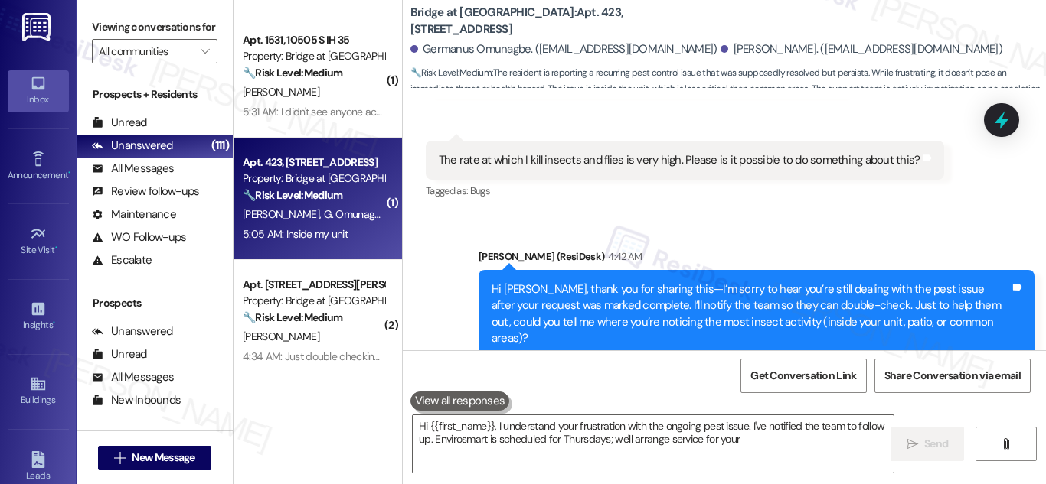
scroll to position [614, 0]
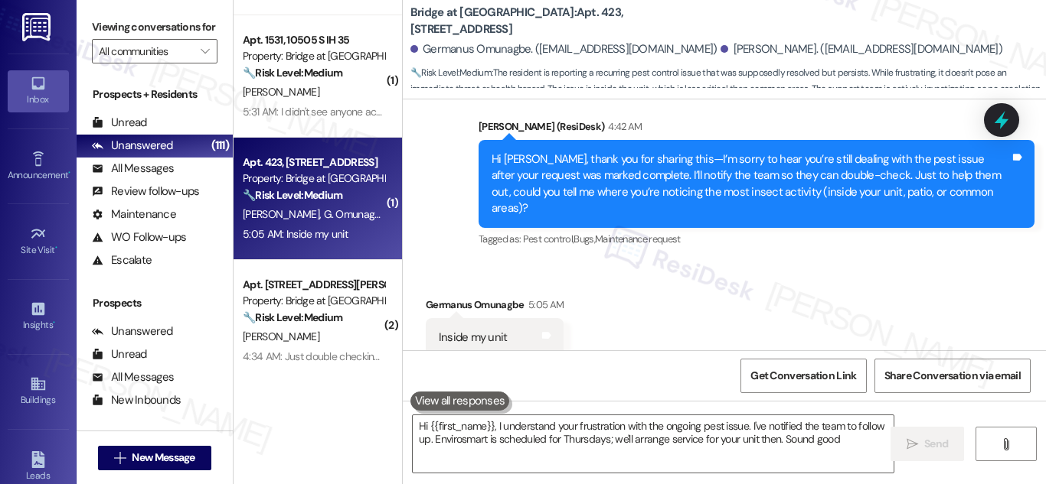
type textarea "Hi {{first_name}}, I understand your frustration with the ongoing pest issue. I…"
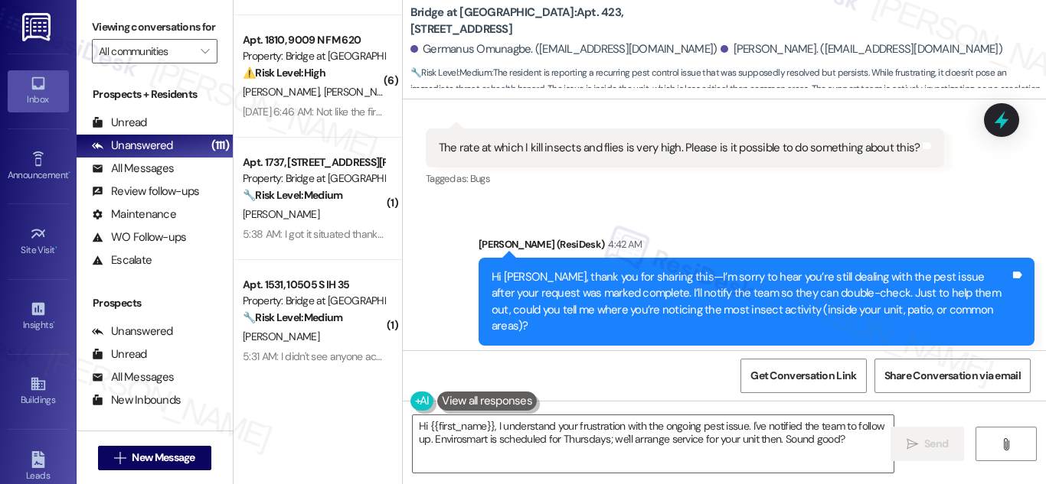
scroll to position [615, 0]
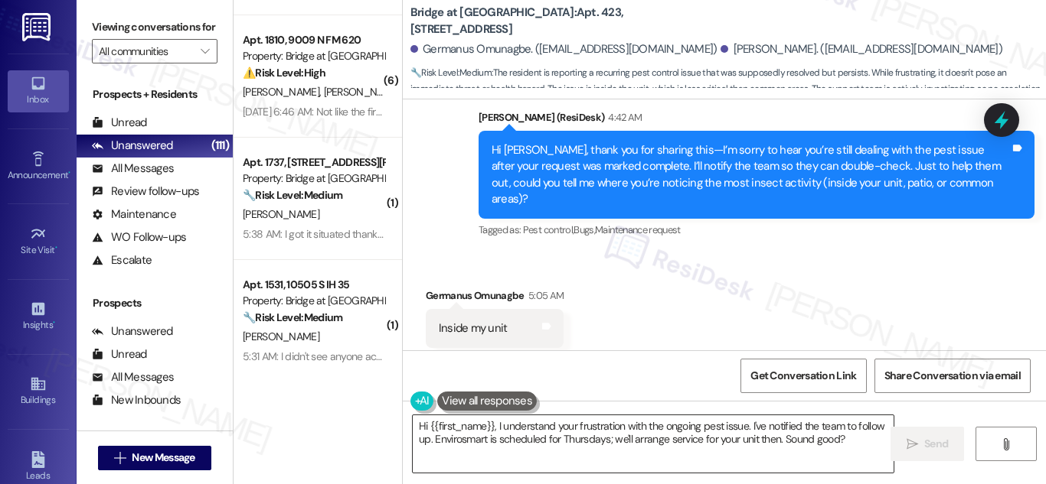
click at [638, 443] on textarea "Hi {{first_name}}, I understand your frustration with the ongoing pest issue. I…" at bounding box center [653, 444] width 481 height 57
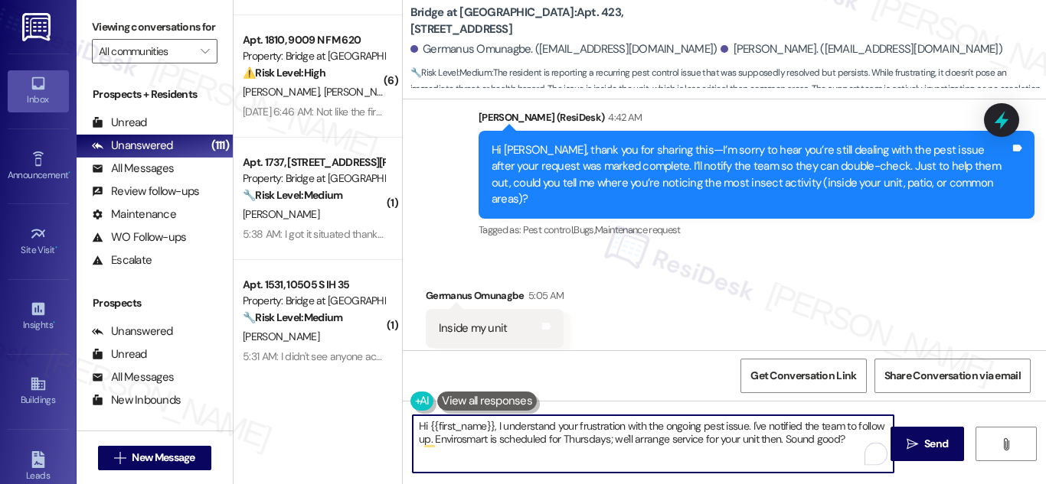
click at [728, 429] on textarea "Hi {{first_name}}, I understand your frustration with the ongoing pest issue. I…" at bounding box center [653, 444] width 481 height 57
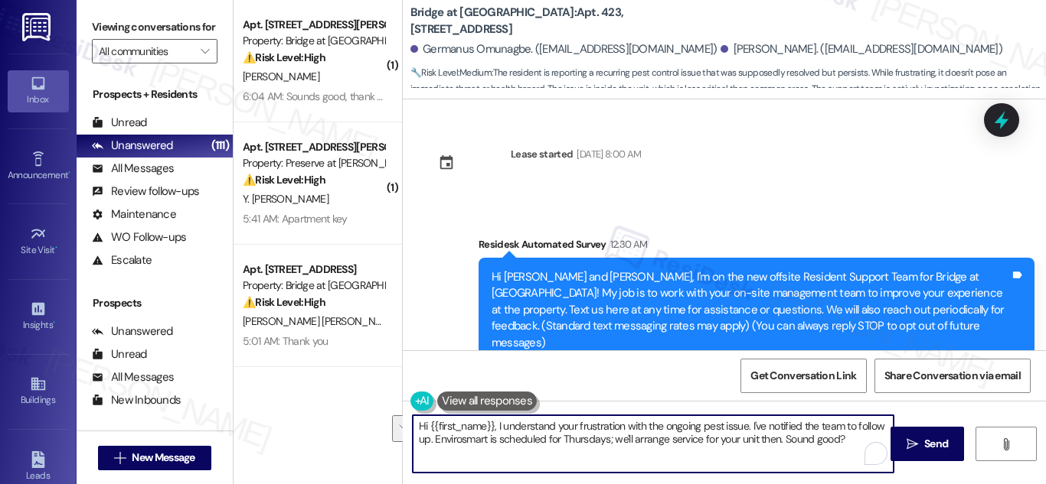
scroll to position [615, 0]
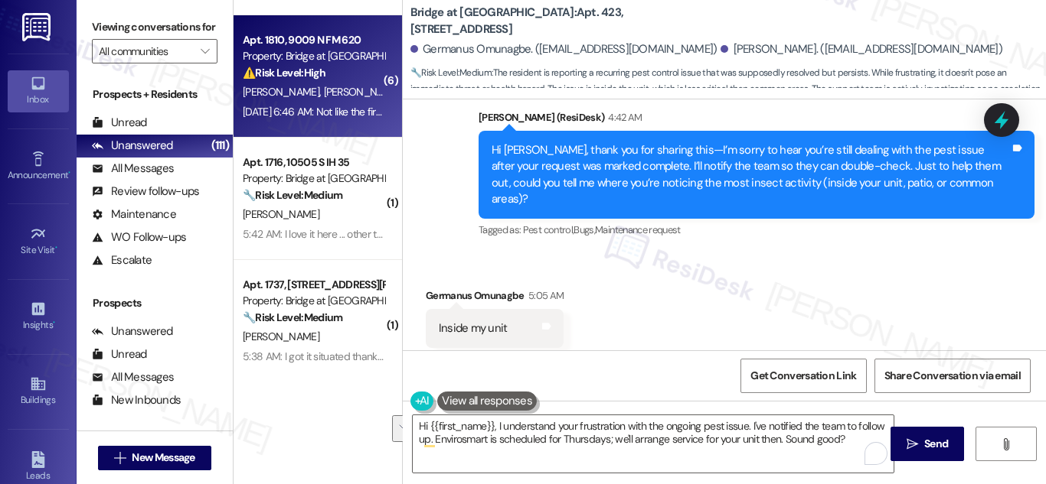
click at [308, 67] on strong "⚠️ Risk Level: High" at bounding box center [284, 73] width 83 height 14
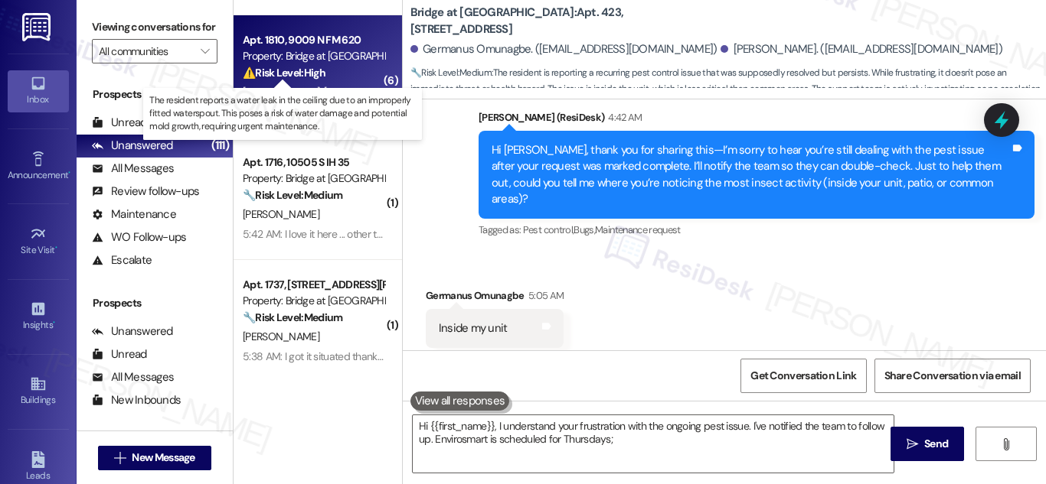
type textarea "Hi {{first_name}}, I understand your frustration with the ongoing pest issue. I…"
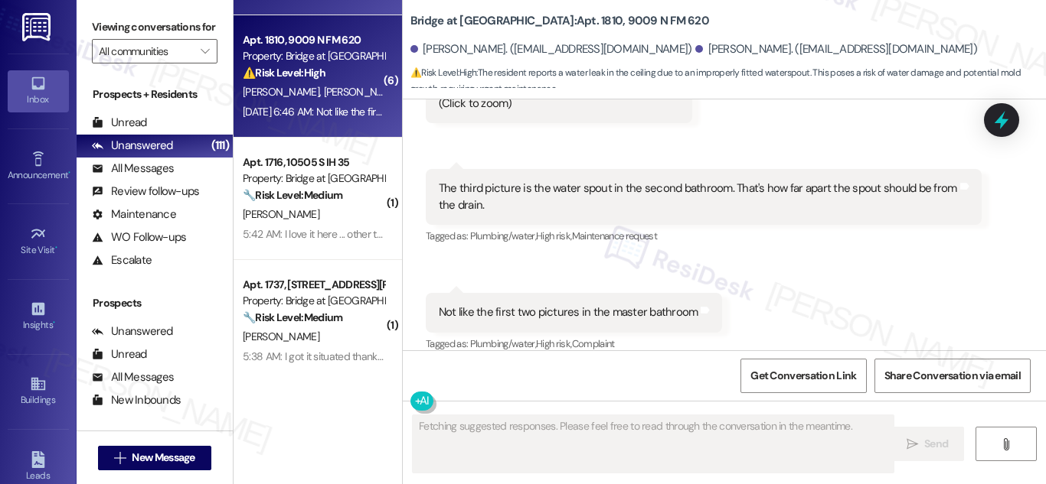
scroll to position [4514, 0]
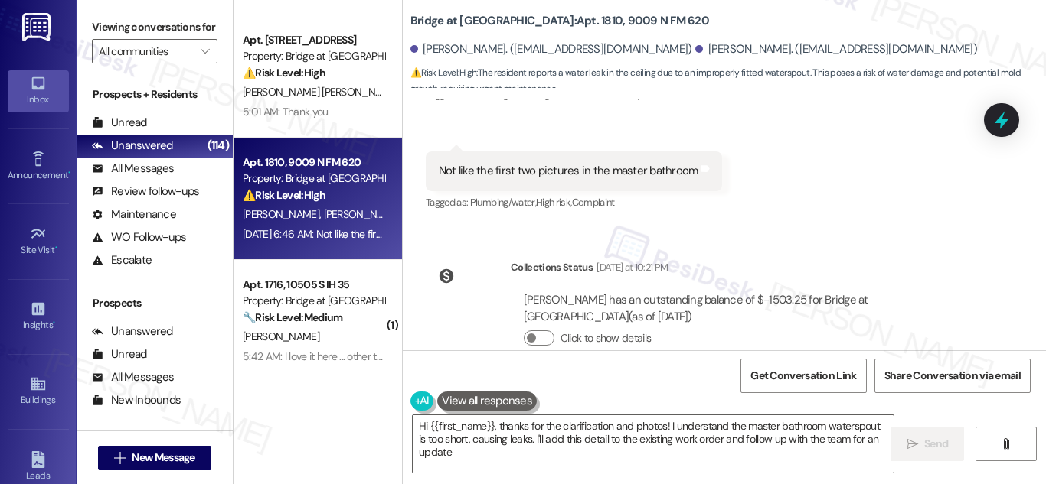
type textarea "Hi {{first_name}}, thanks for the clarification and photos! I understand the ma…"
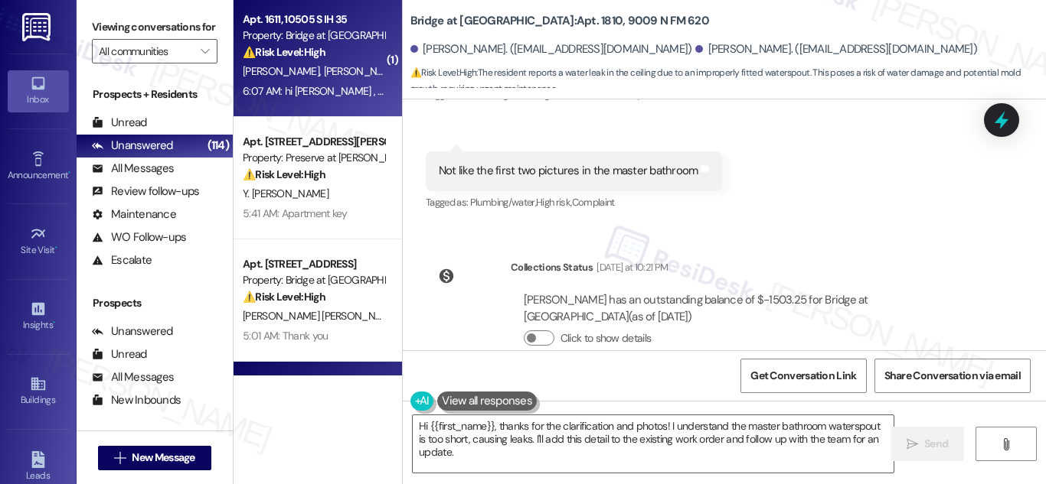
scroll to position [0, 0]
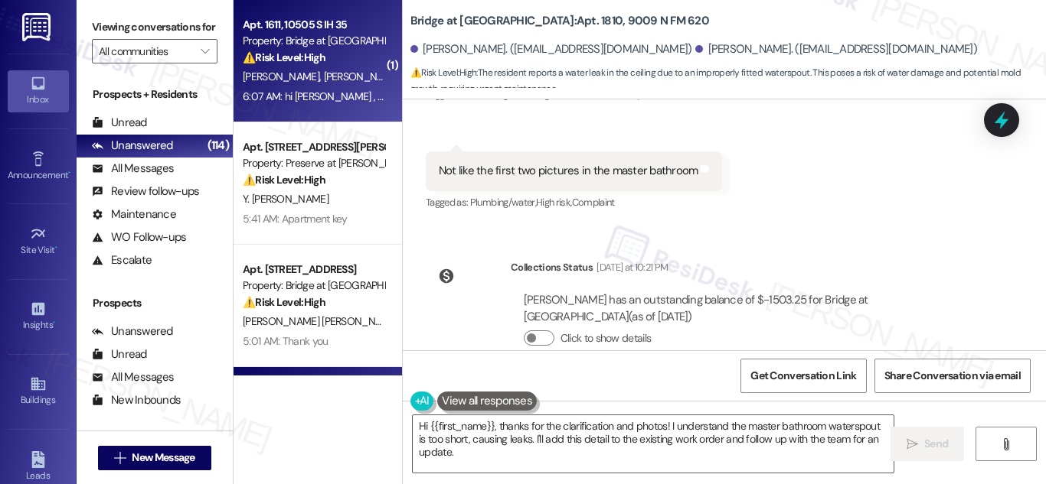
click at [295, 67] on div "Apt. 1611, 10505 S IH 35 Property: Bridge at Asher ⚠️ Risk Level: High The resi…" at bounding box center [313, 41] width 145 height 52
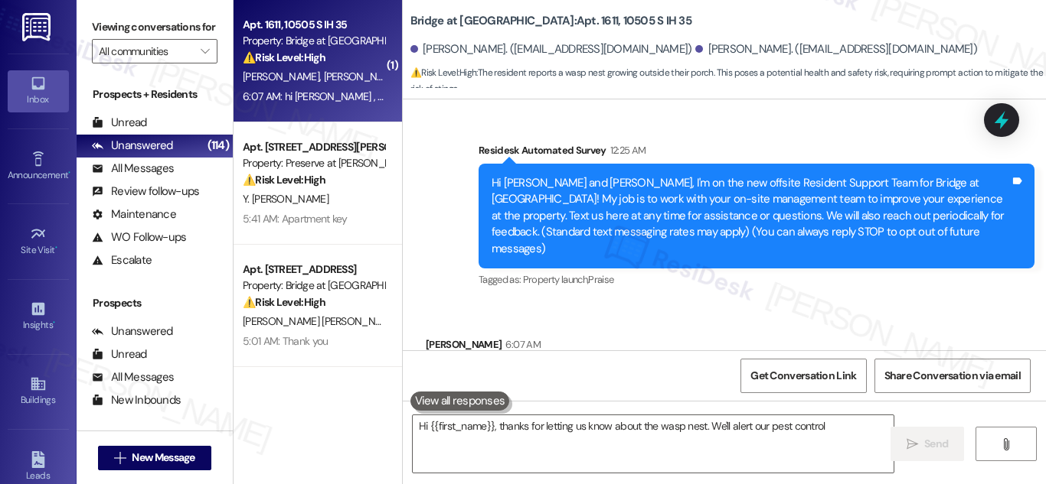
scroll to position [159, 0]
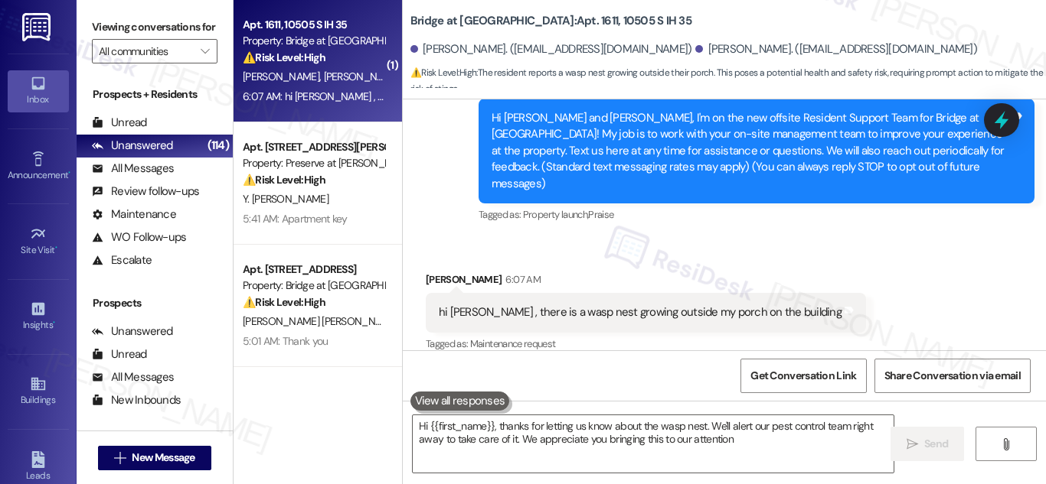
type textarea "Hi {{first_name}}, thanks for letting us know about the wasp nest. We'll alert …"
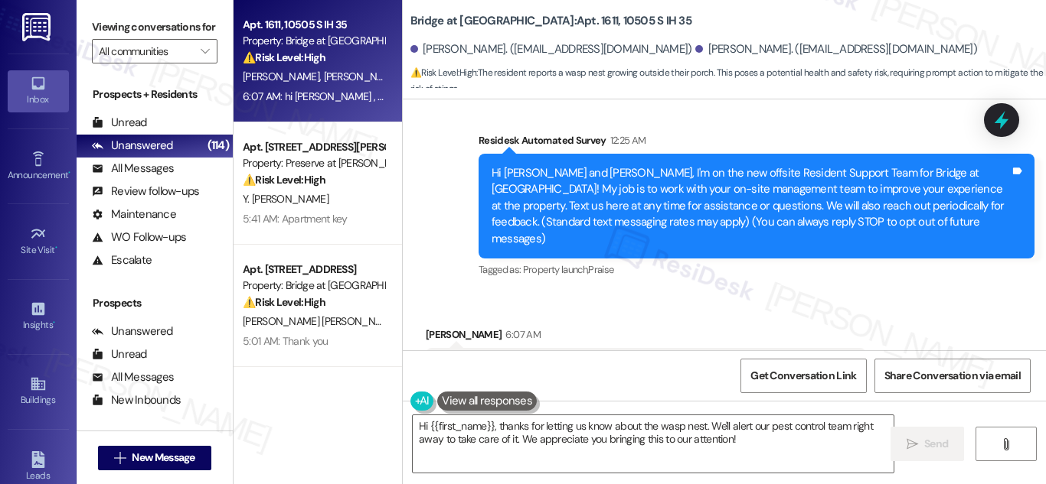
scroll to position [160, 0]
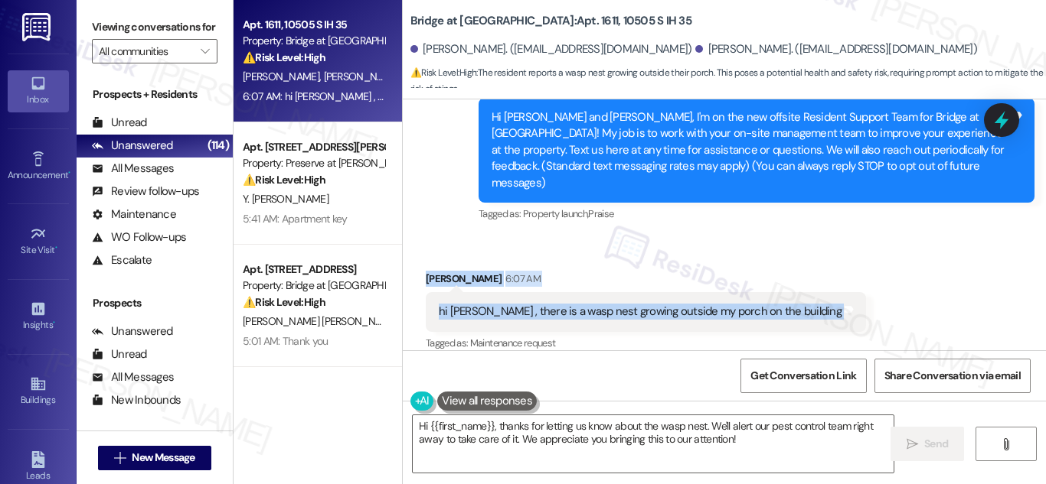
drag, startPoint x: 421, startPoint y: 261, endPoint x: 817, endPoint y: 295, distance: 397.1
click at [817, 295] on div "Received via SMS Selena Obregon 6:07 AM hi sarah , there is a wasp nest growing…" at bounding box center [724, 301] width 643 height 129
copy div "Selena Obregon 6:07 AM hi sarah , there is a wasp nest growing outside my porch…"
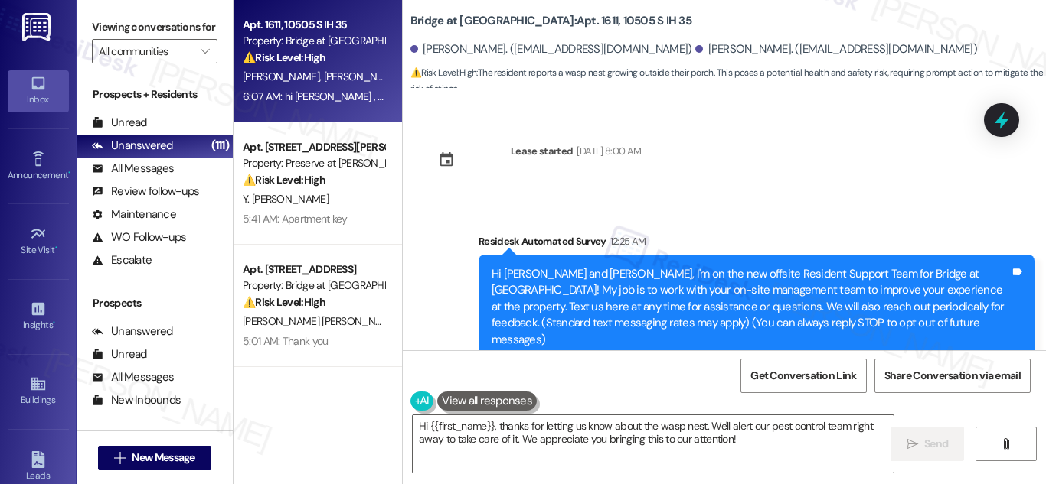
scroll to position [0, 0]
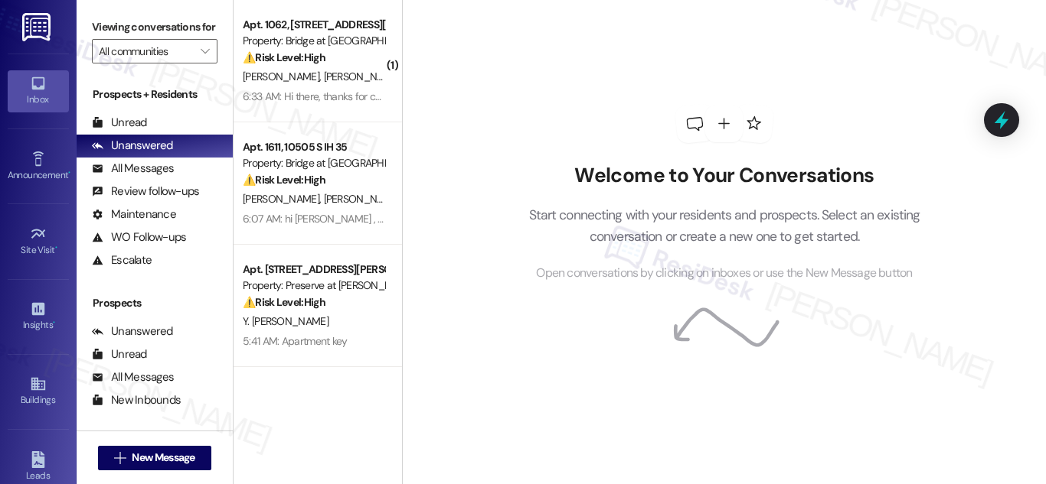
click at [353, 77] on div "[PERSON_NAME] [PERSON_NAME]" at bounding box center [313, 76] width 145 height 19
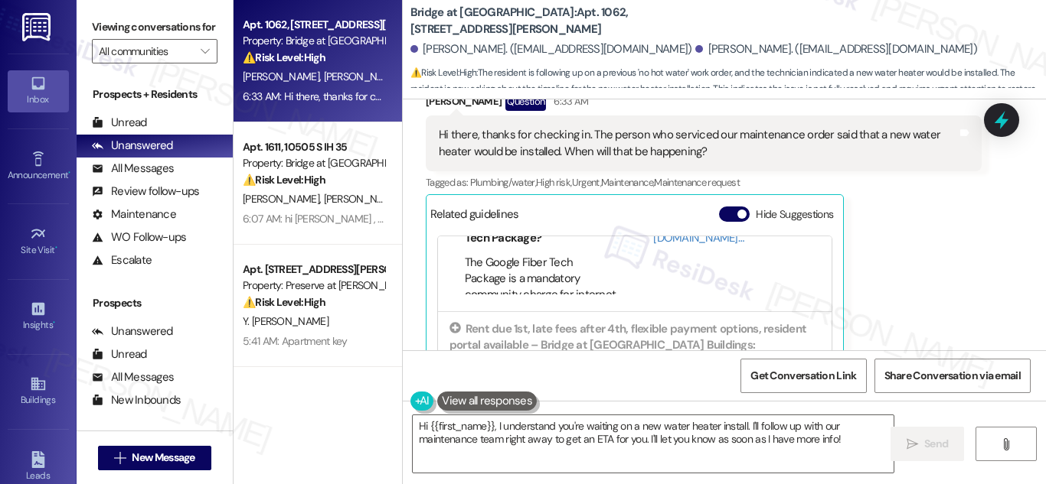
scroll to position [166, 0]
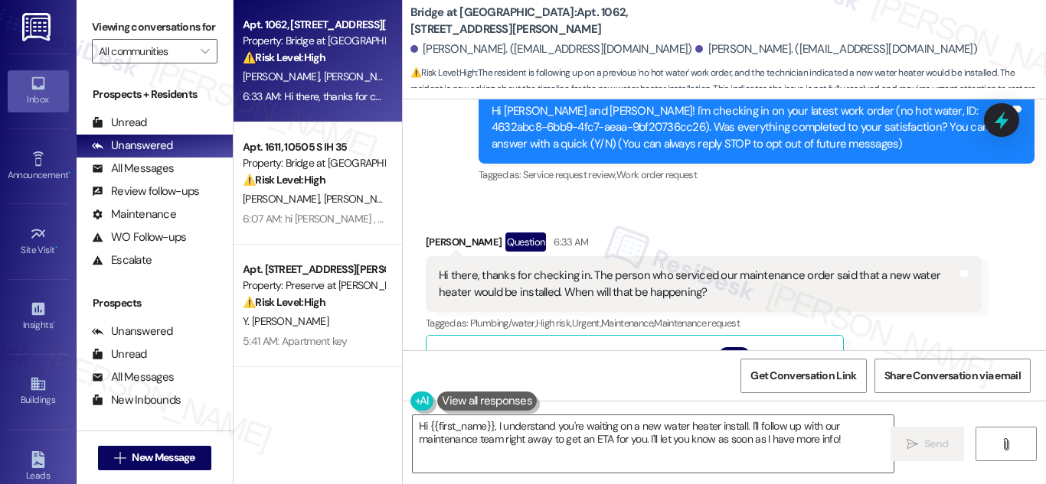
click at [520, 282] on div "Hi there, thanks for checking in. The person who serviced our maintenance order…" at bounding box center [698, 284] width 518 height 33
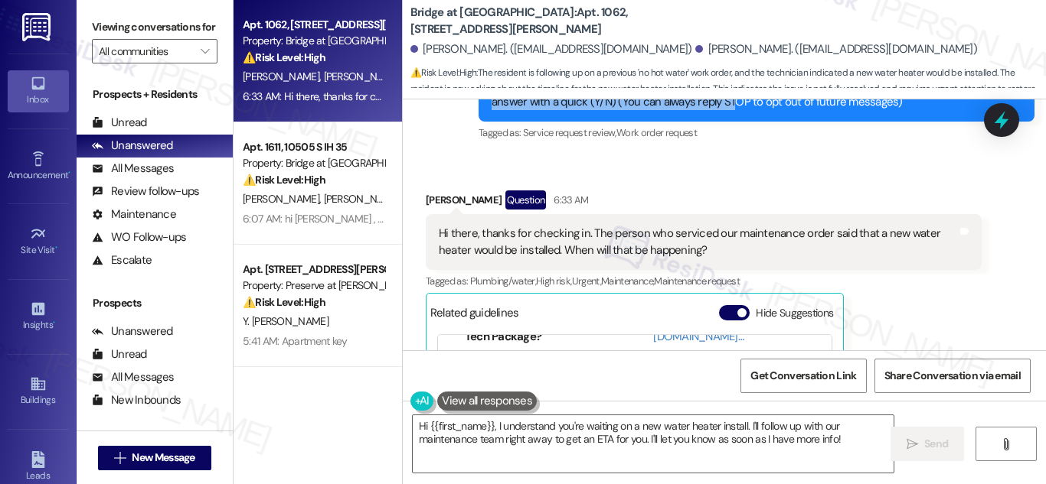
scroll to position [207, 0]
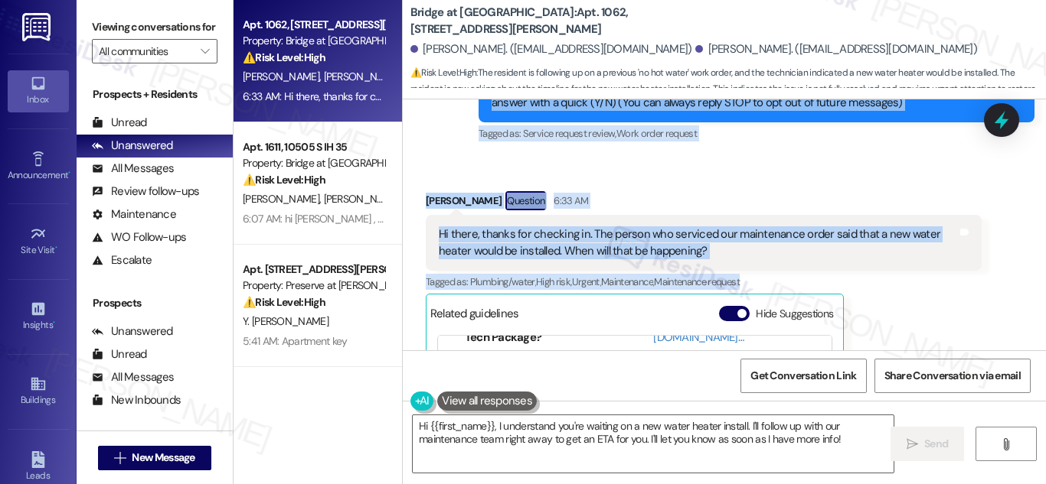
drag, startPoint x: 468, startPoint y: 240, endPoint x: 778, endPoint y: 284, distance: 313.0
click at [778, 284] on div "Lease started [DATE] 8:00 AM Survey, sent via SMS Residesk Automated Survey 12:…" at bounding box center [724, 225] width 643 height 251
copy div "Residesk Automated Survey 12:21 AM Hi [PERSON_NAME] and [PERSON_NAME]! I'm chec…"
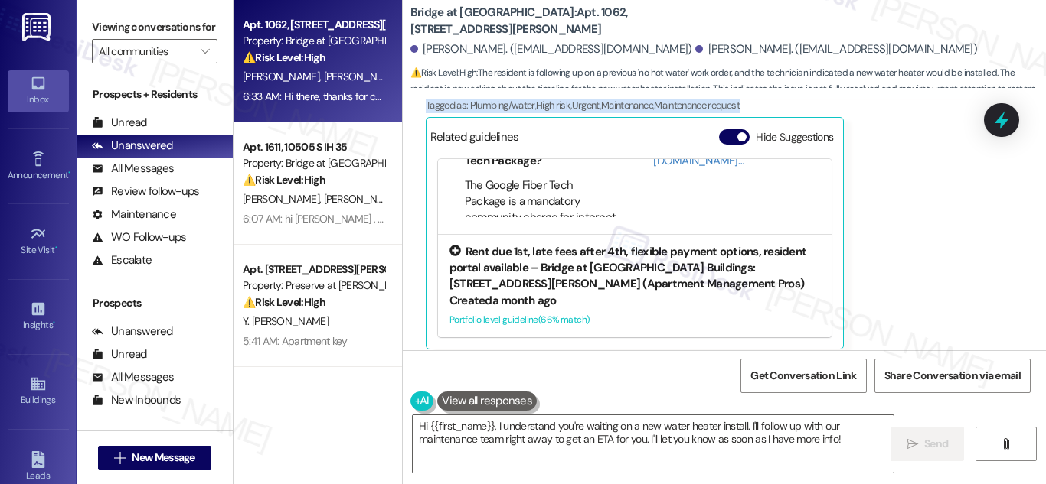
scroll to position [396, 0]
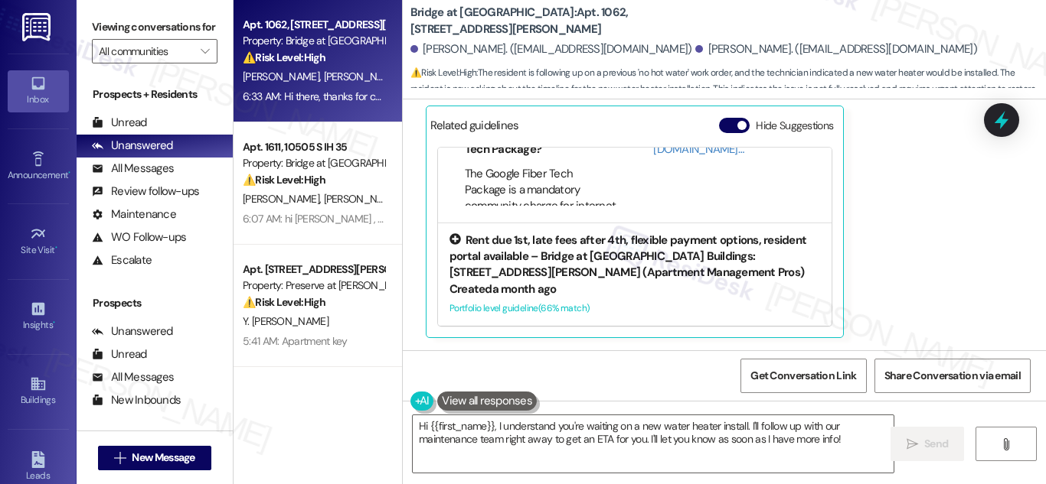
click at [556, 306] on div "Portfolio level guideline ( 66 % match)" at bounding box center [634, 309] width 370 height 16
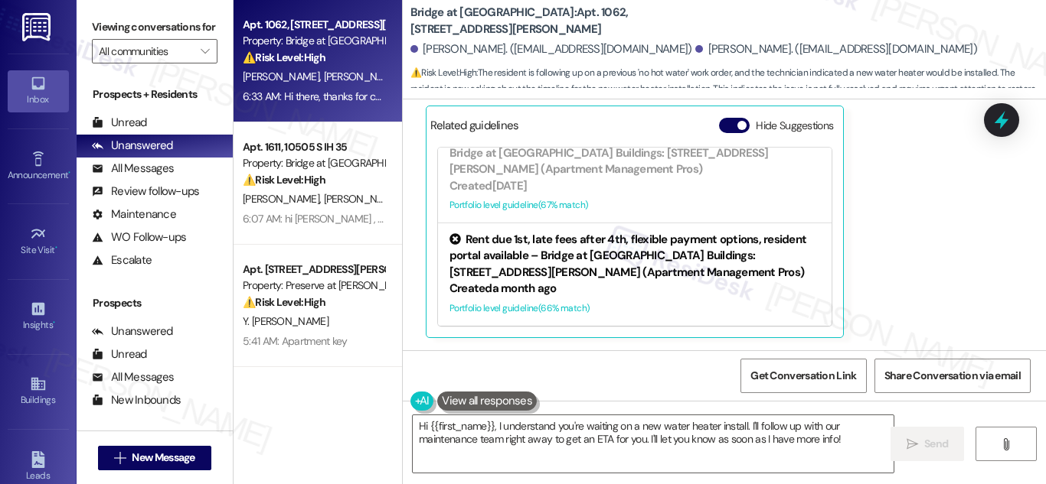
click at [524, 305] on div "Portfolio level guideline ( 66 % match)" at bounding box center [634, 309] width 370 height 16
click at [635, 253] on div "Rent due 1st, late fees after 4th, flexible payment options, resident portal av…" at bounding box center [634, 257] width 370 height 49
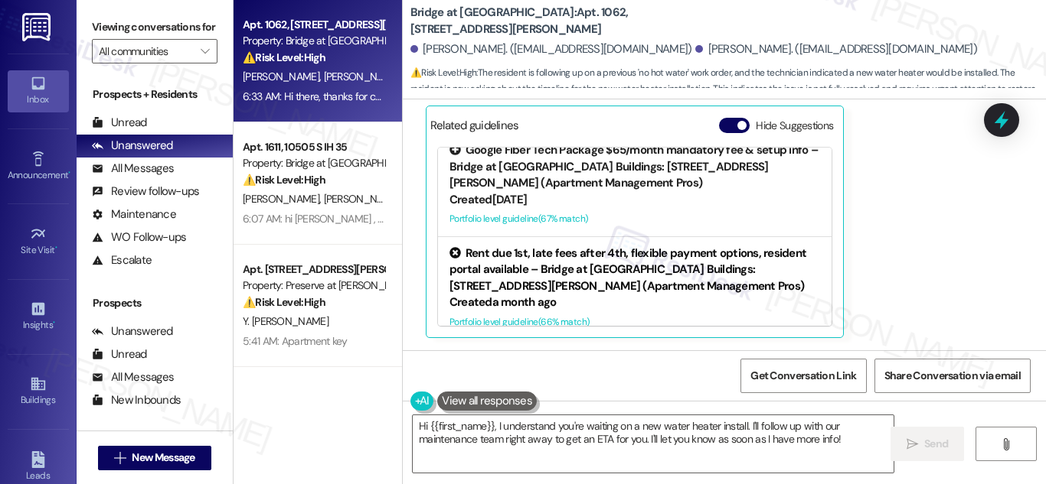
scroll to position [0, 0]
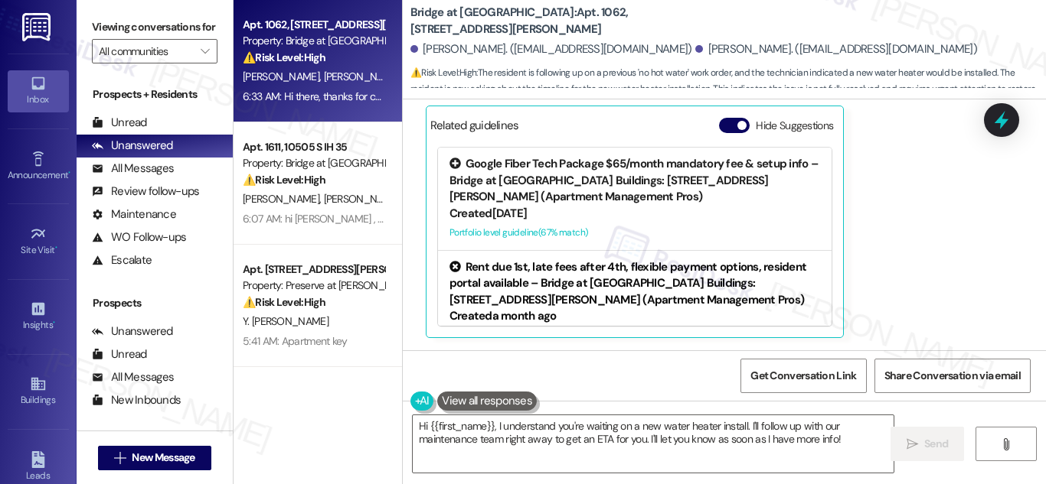
click at [565, 185] on div "Google Fiber Tech Package $65/month mandatory fee & setup info – Bridge at [GEO…" at bounding box center [634, 180] width 370 height 49
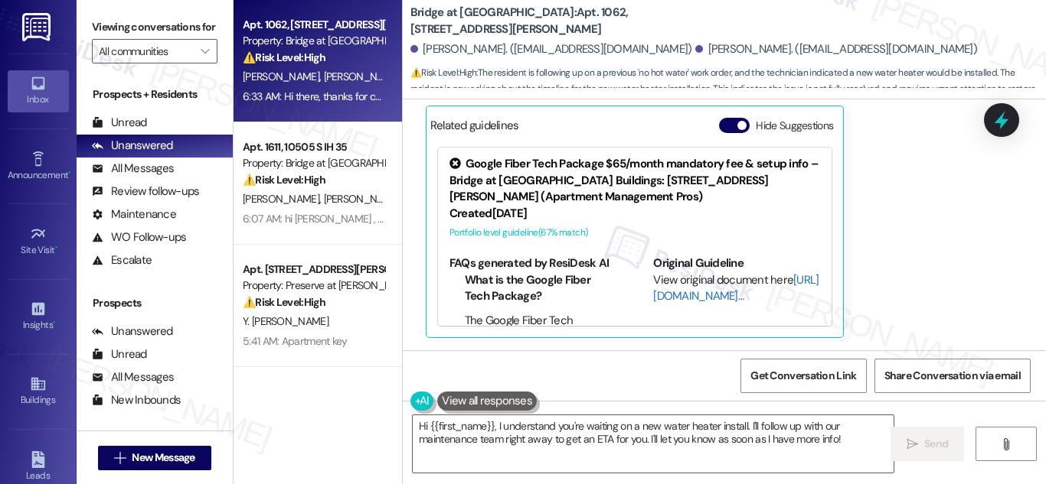
click at [672, 302] on link "[URL][DOMAIN_NAME]…" at bounding box center [735, 287] width 165 height 31
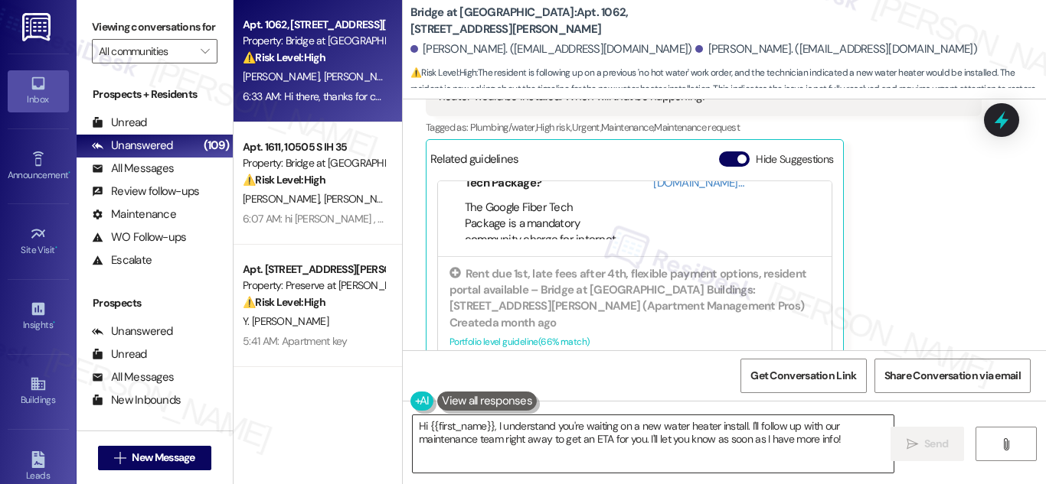
scroll to position [396, 0]
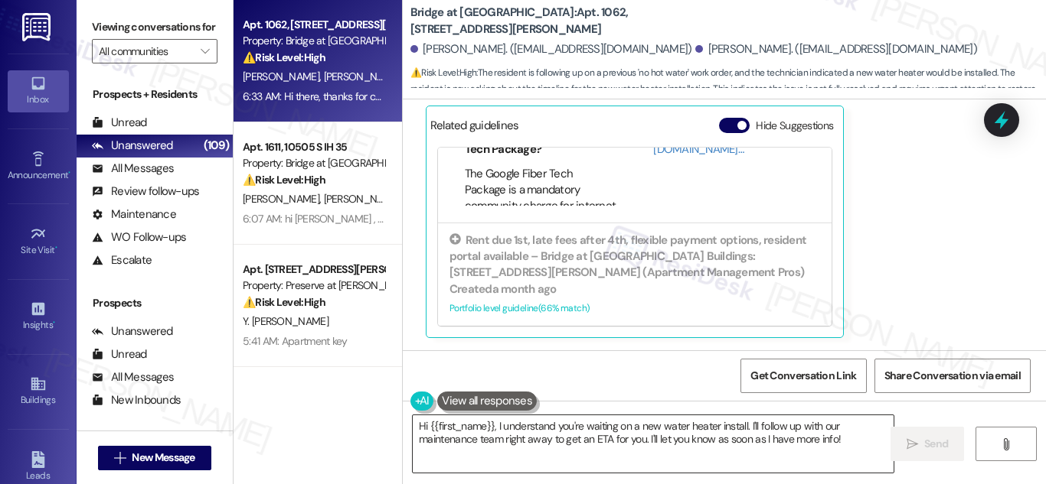
click at [657, 445] on textarea "Hi {{first_name}}, I understand you're waiting on a new water heater install. I…" at bounding box center [653, 444] width 481 height 57
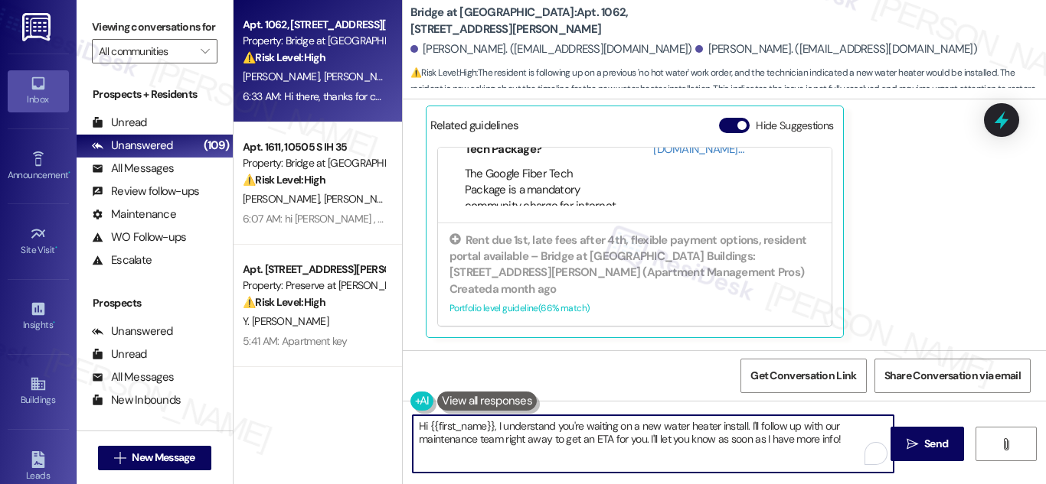
click at [657, 445] on textarea "Hi {{first_name}}, I understand you're waiting on a new water heater install. I…" at bounding box center [653, 444] width 481 height 57
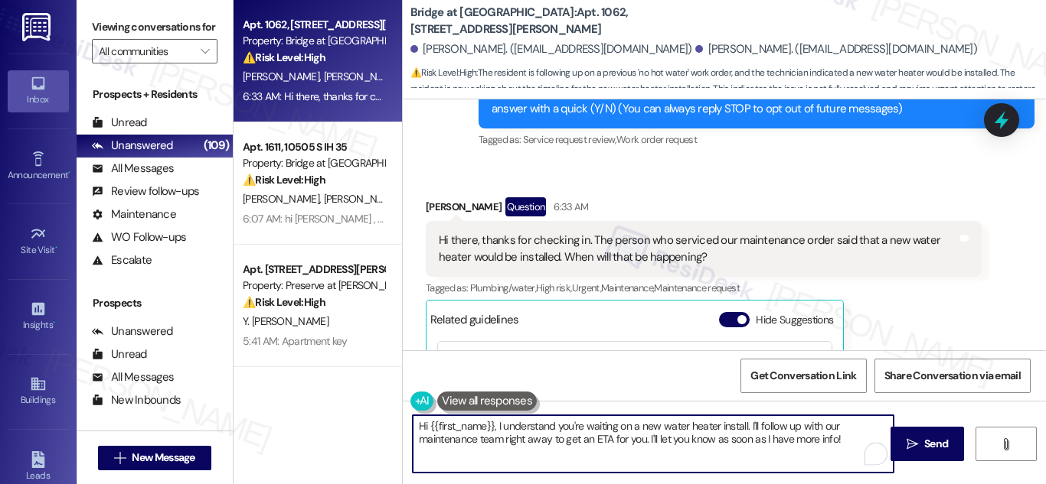
scroll to position [166, 0]
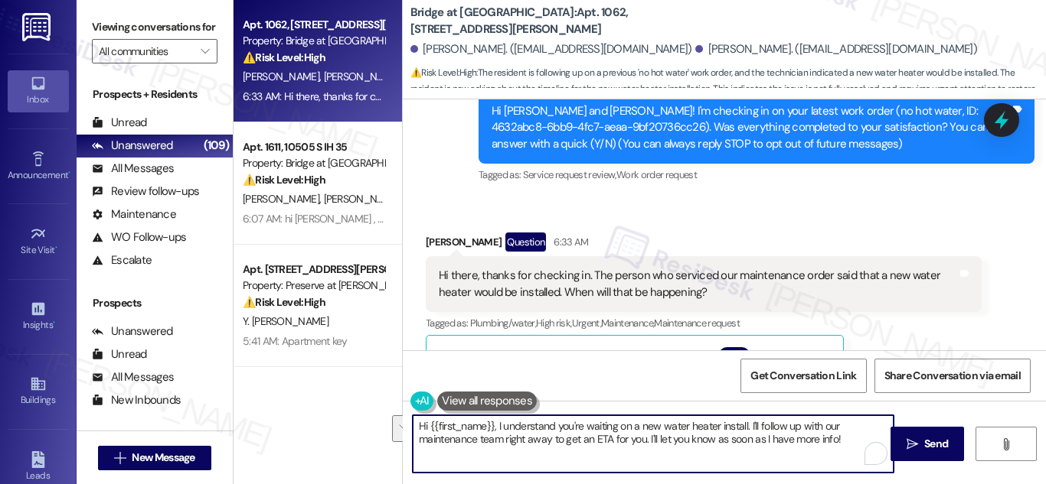
click at [670, 436] on textarea "Hi {{first_name}}, I understand you're waiting on a new water heater install. I…" at bounding box center [653, 444] width 481 height 57
paste textarea "[PERSON_NAME], thanks for the update! I’ll go ahead and check with the site tea…"
type textarea "Hi [PERSON_NAME], thanks for the update! I’ll go ahead and check with the site …"
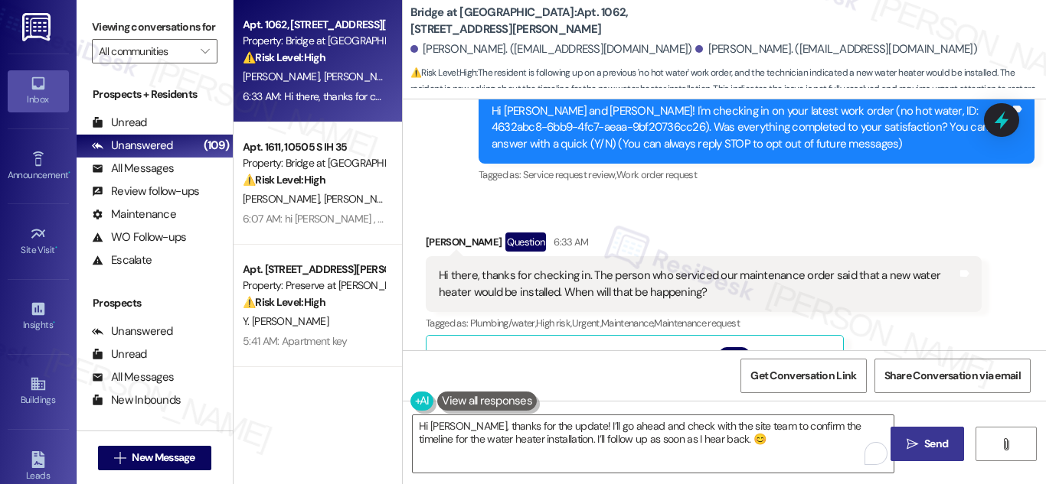
click at [927, 442] on span "Send" at bounding box center [936, 444] width 24 height 16
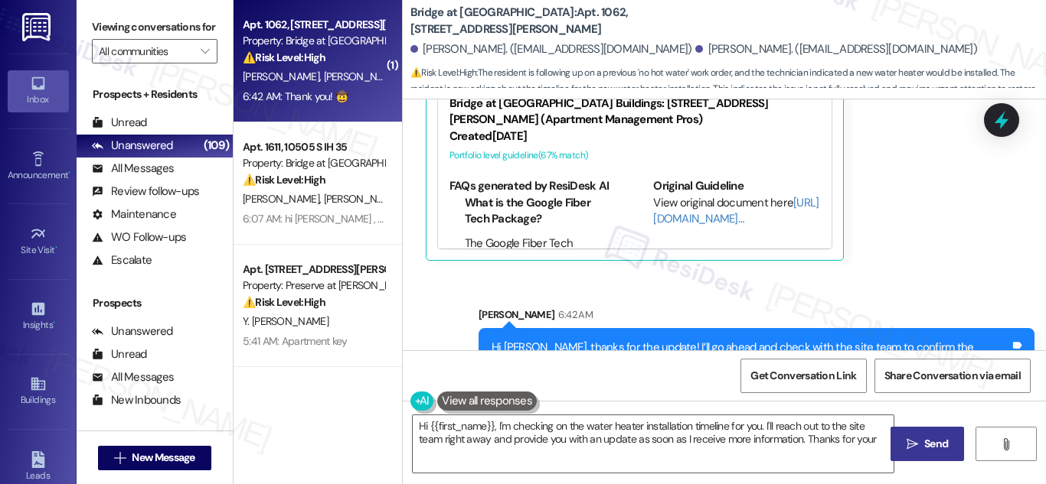
scroll to position [625, 0]
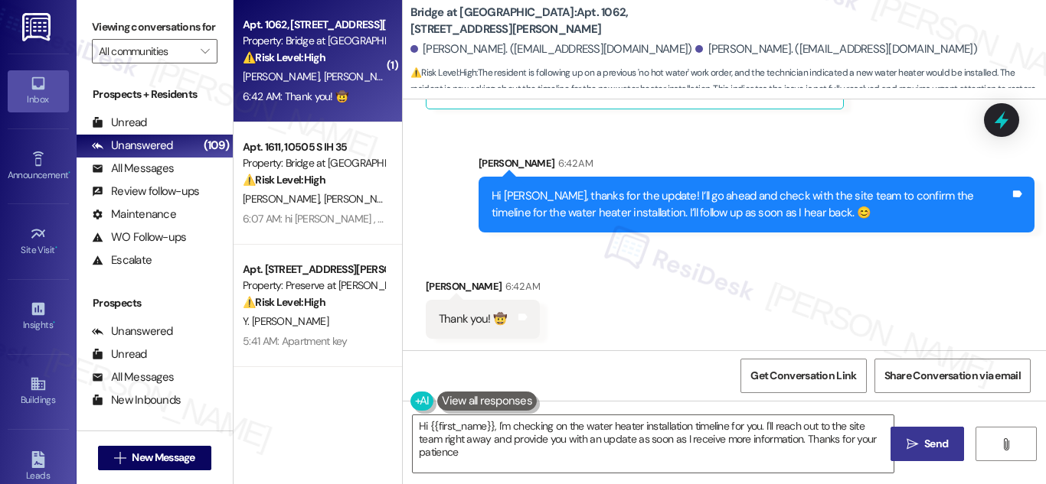
type textarea "Hi {{first_name}}, I'm checking on the water heater installation timeline for y…"
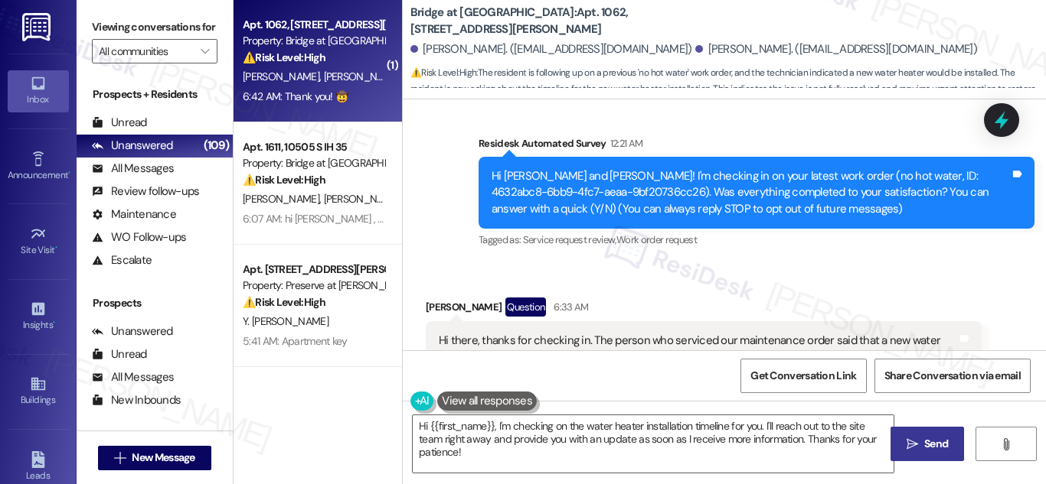
scroll to position [12, 0]
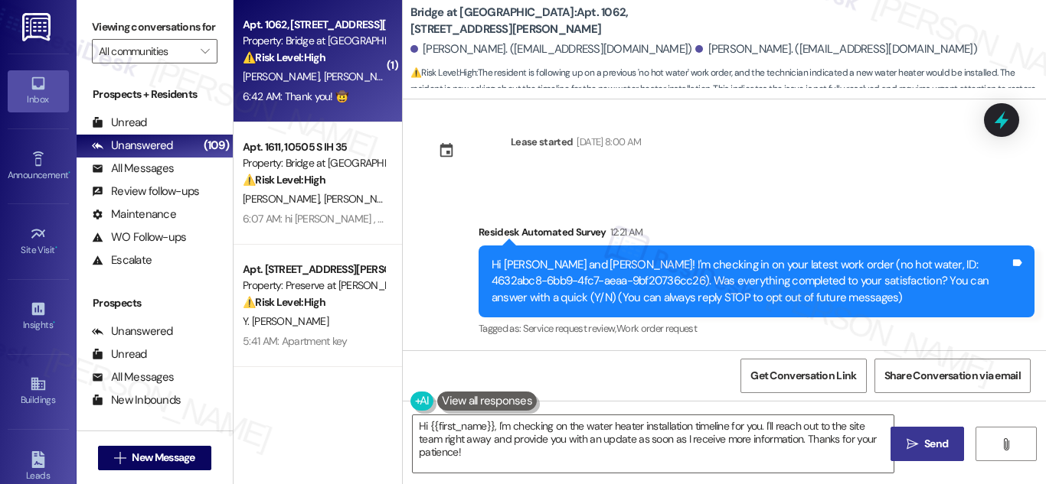
click at [850, 267] on div "Hi [PERSON_NAME] and [PERSON_NAME]! I'm checking in on your latest work order (…" at bounding box center [750, 281] width 518 height 49
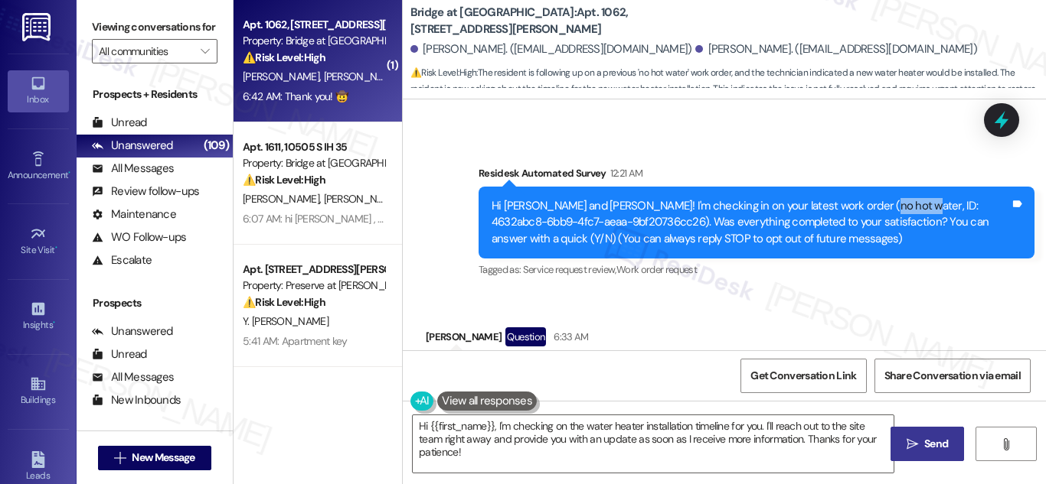
scroll to position [242, 0]
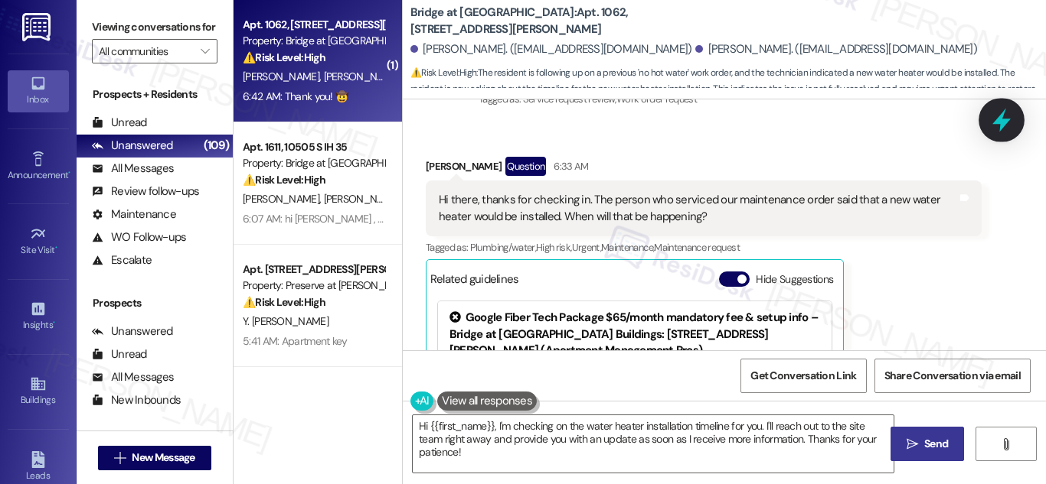
click at [998, 113] on icon at bounding box center [1001, 120] width 26 height 26
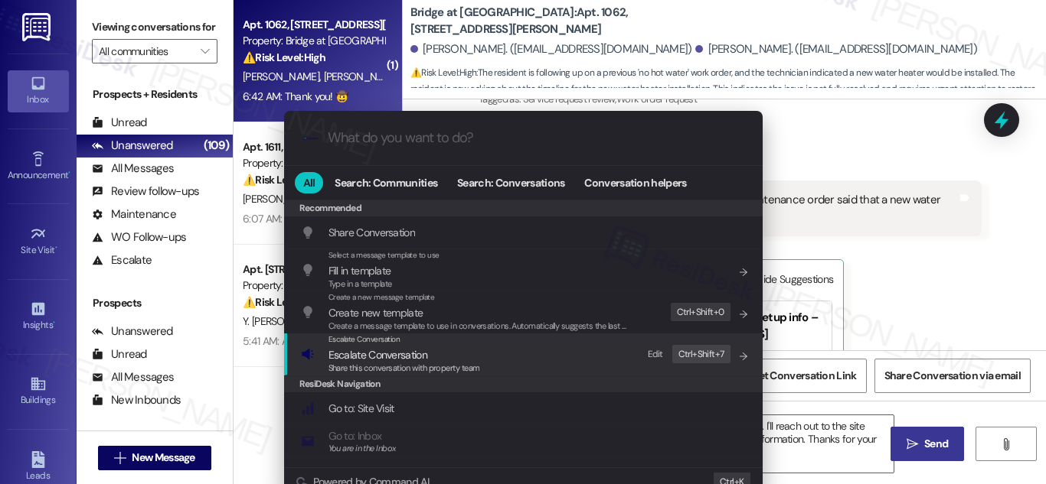
click at [354, 354] on span "Escalate Conversation" at bounding box center [377, 355] width 99 height 14
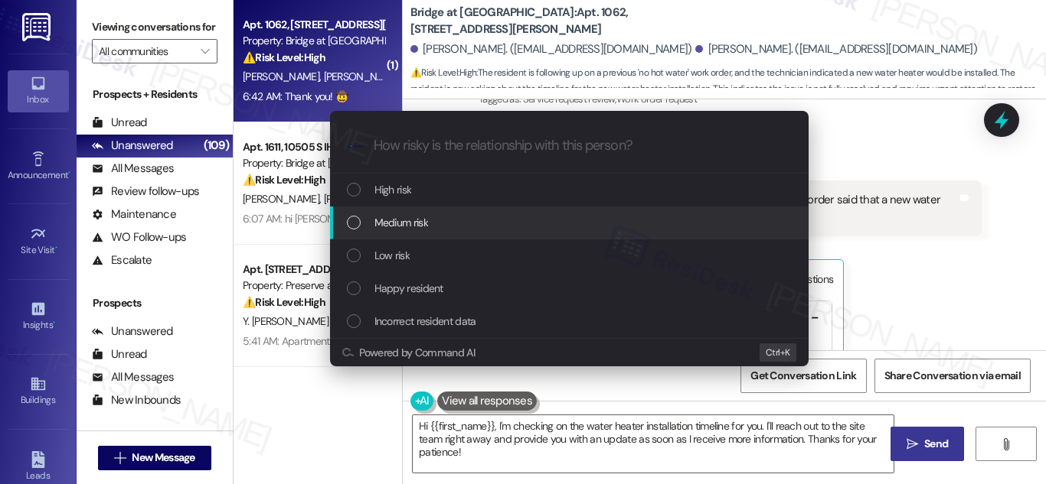
click at [379, 220] on span "Medium risk" at bounding box center [401, 222] width 54 height 17
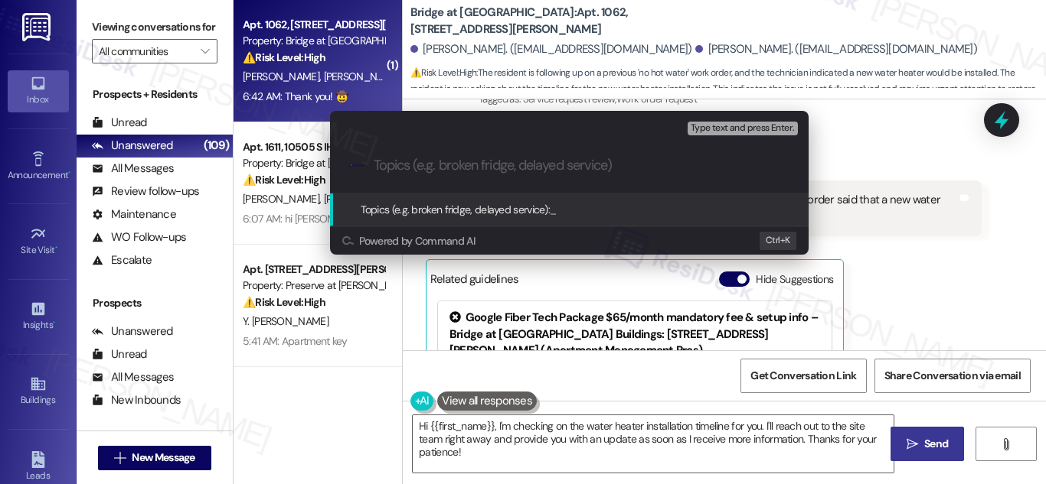
click at [430, 159] on input "Topics (e.g. broken fridge, delayed service)" at bounding box center [582, 166] width 416 height 16
paste input "Follow-Up: Water Heater Replacement Timeline for WO"
type input "Follow-Up: Water Heater Replacement Timeline for WO"
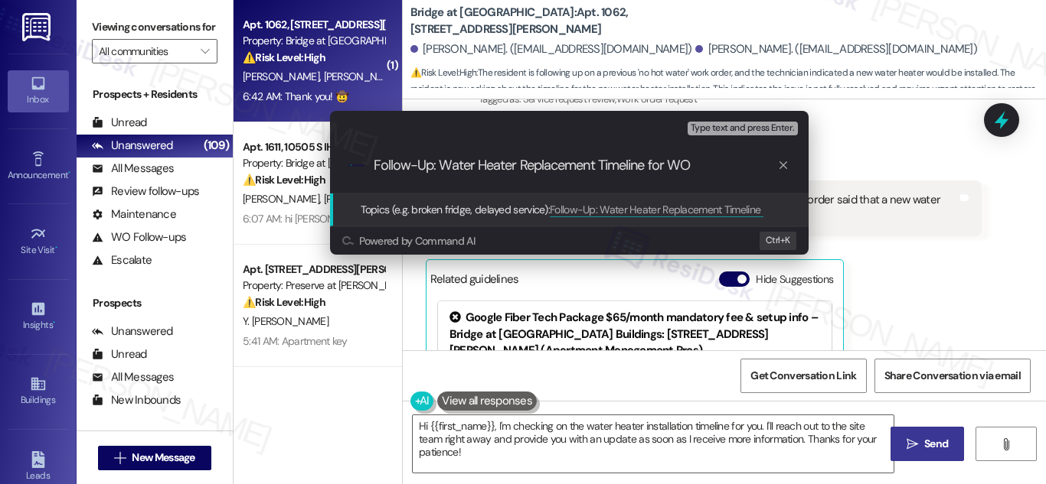
click at [582, 244] on button "Powered by Command AI" at bounding box center [542, 241] width 401 height 12
drag, startPoint x: 648, startPoint y: 163, endPoint x: 706, endPoint y: 161, distance: 58.2
click at [706, 161] on input "Follow-Up: Water Heater Replacement Timeline for WO" at bounding box center [575, 166] width 403 height 16
type input "Follow-Up: Water Heater Replacement Timeline"
click at [470, 206] on span "Topics (e.g. broken fridge, delayed service):" at bounding box center [455, 210] width 190 height 14
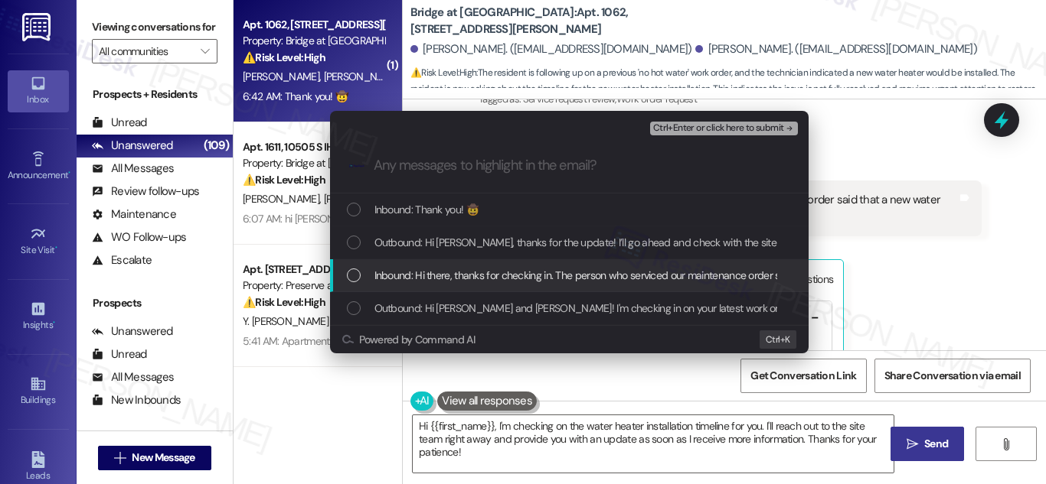
click at [354, 273] on div "List of options" at bounding box center [354, 276] width 14 height 14
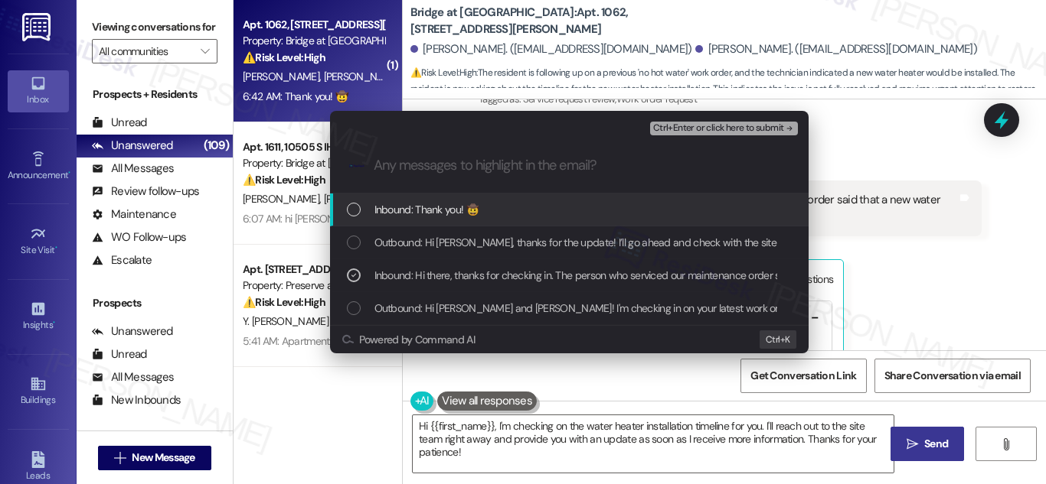
click at [497, 162] on input "Any messages to highlight in the email?" at bounding box center [582, 166] width 416 height 16
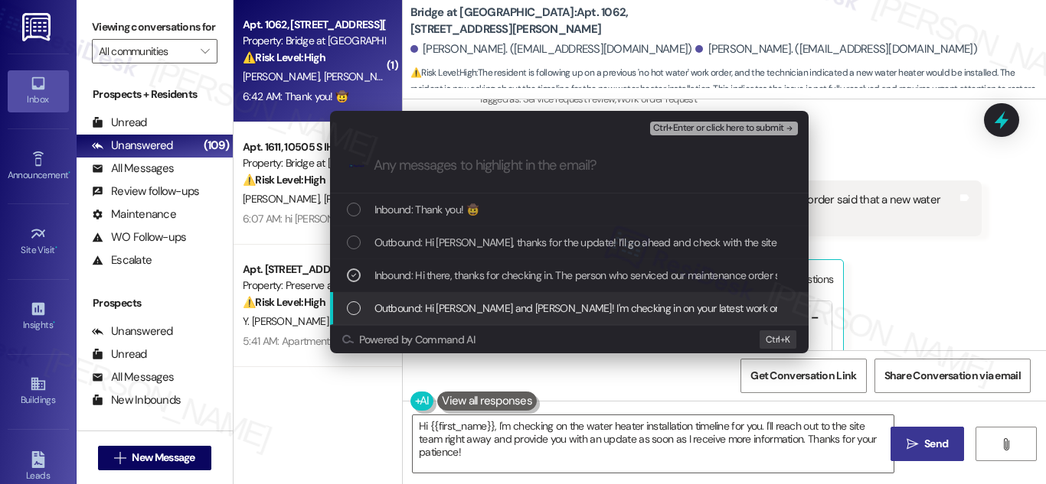
click at [354, 308] on div "List of options" at bounding box center [354, 309] width 14 height 14
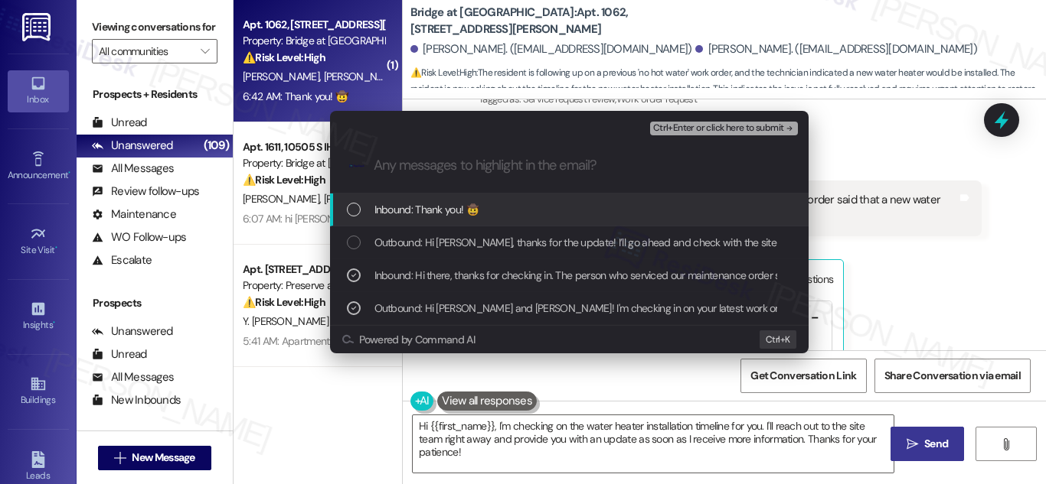
click at [720, 131] on span "Ctrl+Enter or click here to submit" at bounding box center [718, 128] width 131 height 11
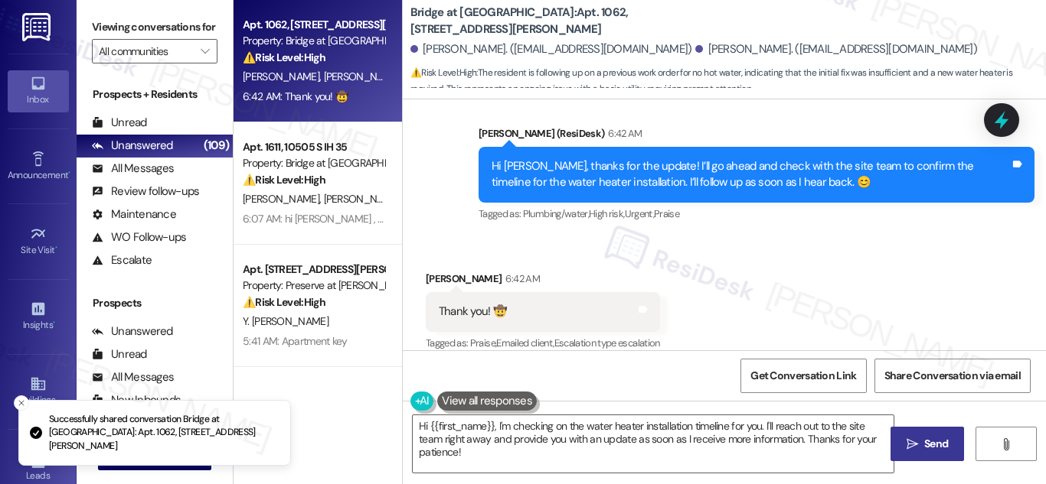
scroll to position [477, 0]
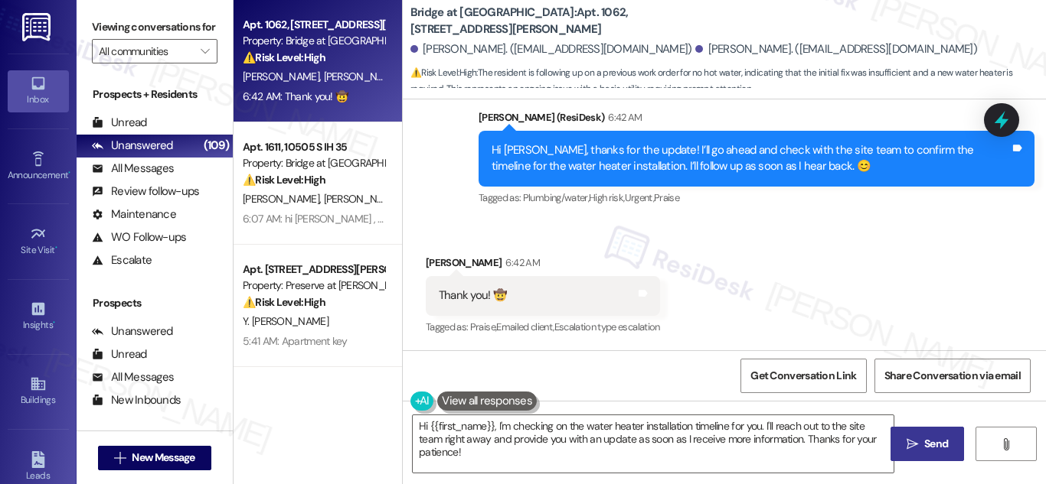
click at [466, 295] on div "Thank you! 🤠" at bounding box center [473, 296] width 68 height 16
copy div "Thank you! 🤠 Tags and notes"
click at [572, 430] on textarea "Hi {{first_name}}, I'm checking on the water heater installation timeline for y…" at bounding box center [653, 444] width 481 height 57
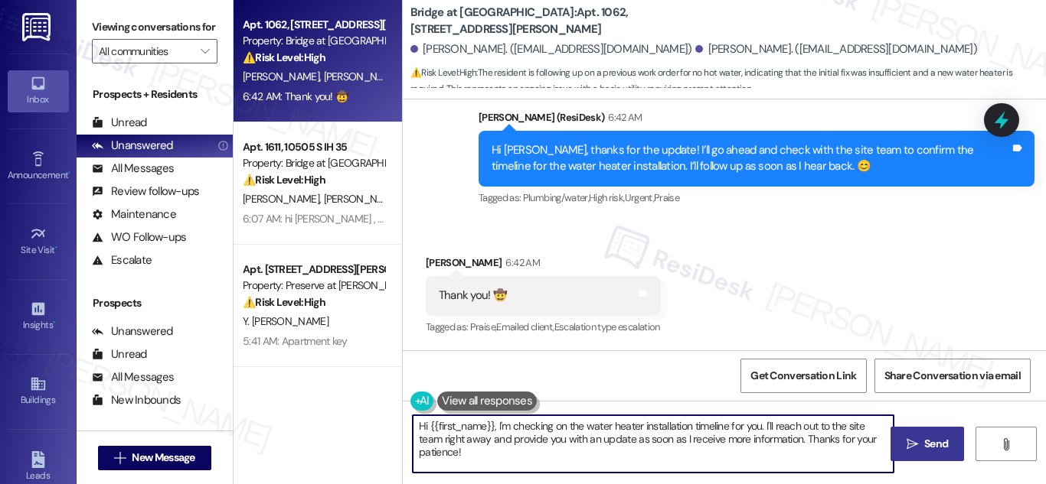
click at [572, 430] on textarea "Hi {{first_name}}, I'm checking on the water heater installation timeline for y…" at bounding box center [653, 444] width 481 height 57
click at [572, 429] on textarea "Hi {{first_name}}, I'm checking on the water heater installation timeline for y…" at bounding box center [653, 444] width 481 height 57
paste textarea "You're very welcome! Let me know if there's anything else you need. 😊"
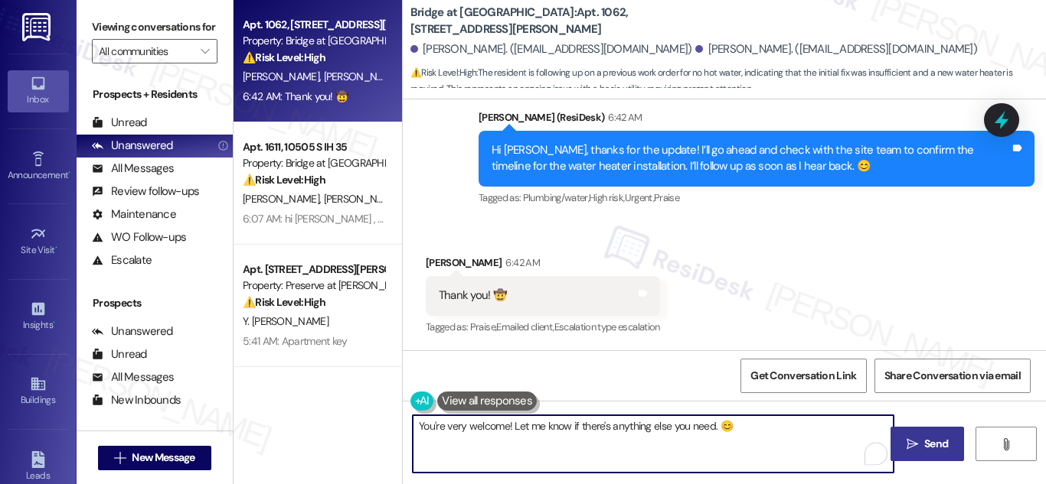
type textarea "You're very welcome! Let me know if there's anything else you need. 😊"
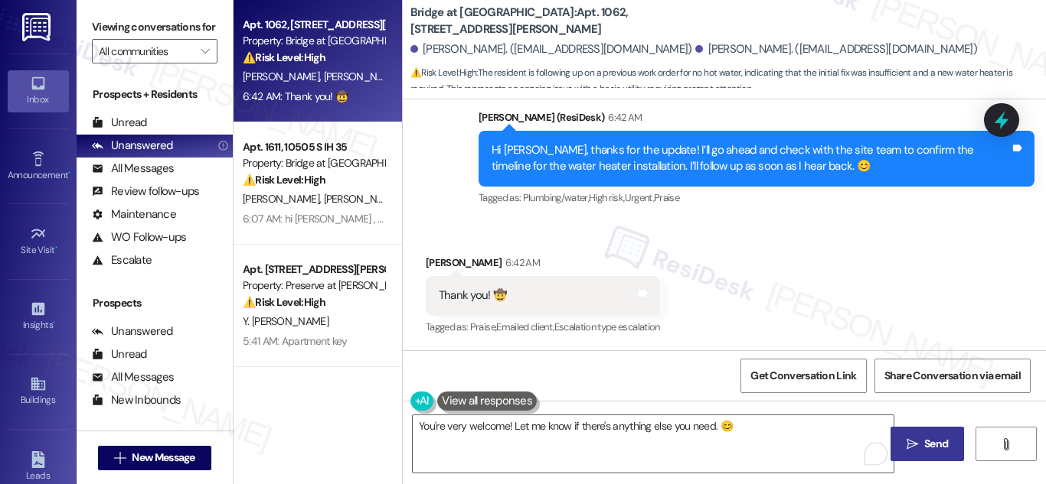
click at [922, 448] on span "Send" at bounding box center [936, 444] width 30 height 16
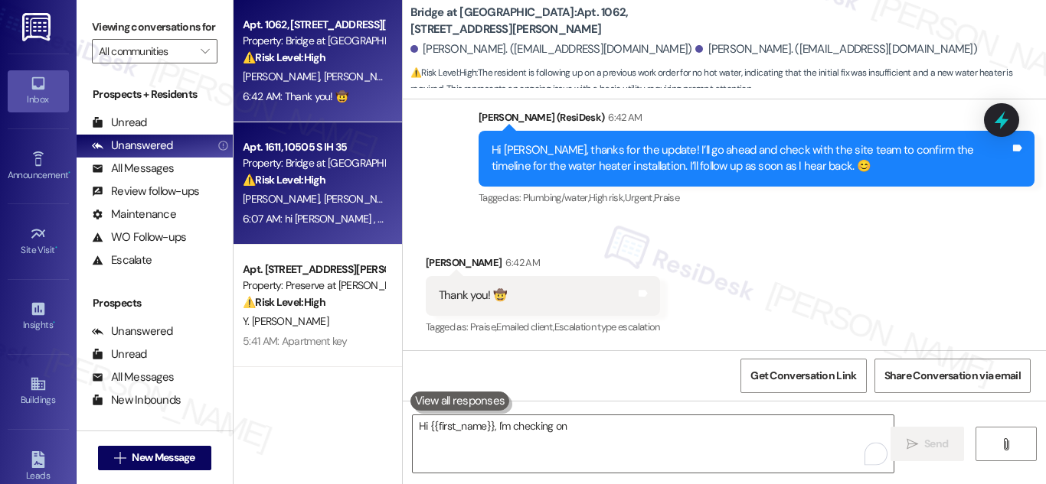
scroll to position [476, 0]
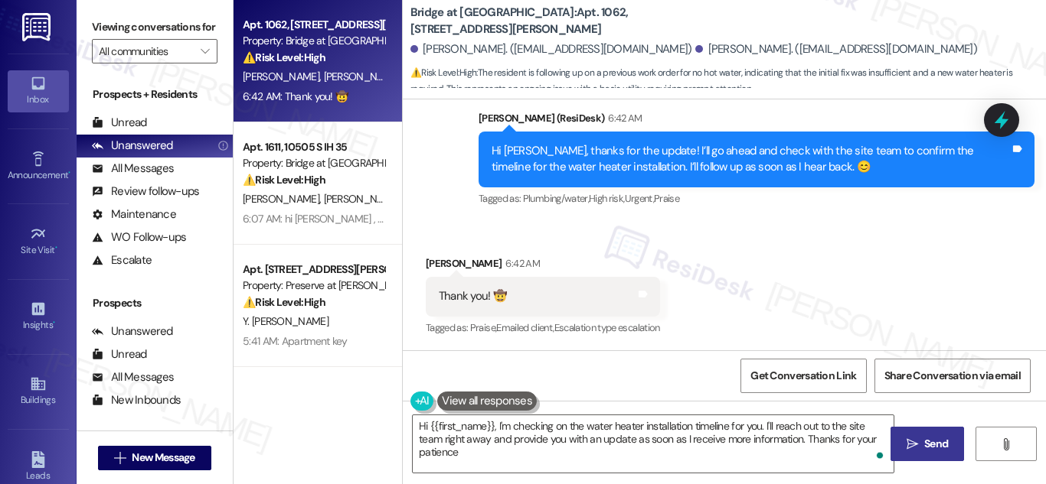
type textarea "Hi {{first_name}}, I'm checking on the water heater installation timeline for y…"
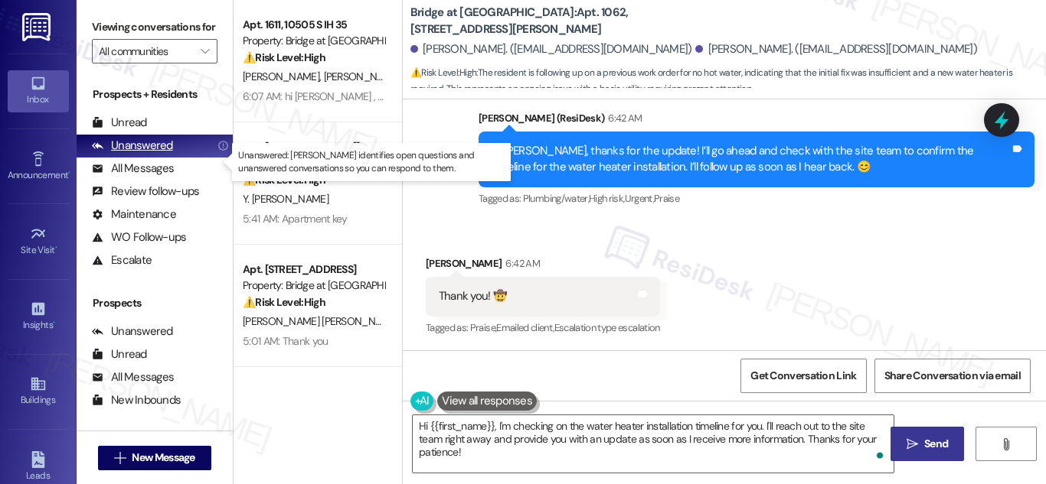
click at [142, 154] on div "Unanswered" at bounding box center [132, 146] width 81 height 16
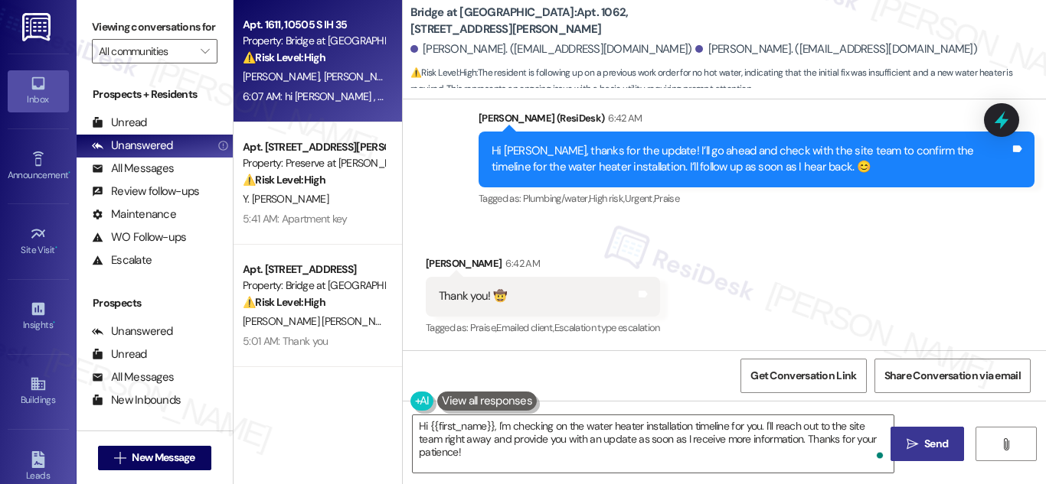
click at [311, 41] on div "Property: Bridge at [GEOGRAPHIC_DATA]" at bounding box center [314, 41] width 142 height 16
type textarea "Fetching suggested responses. Please feel free to read through the conversation…"
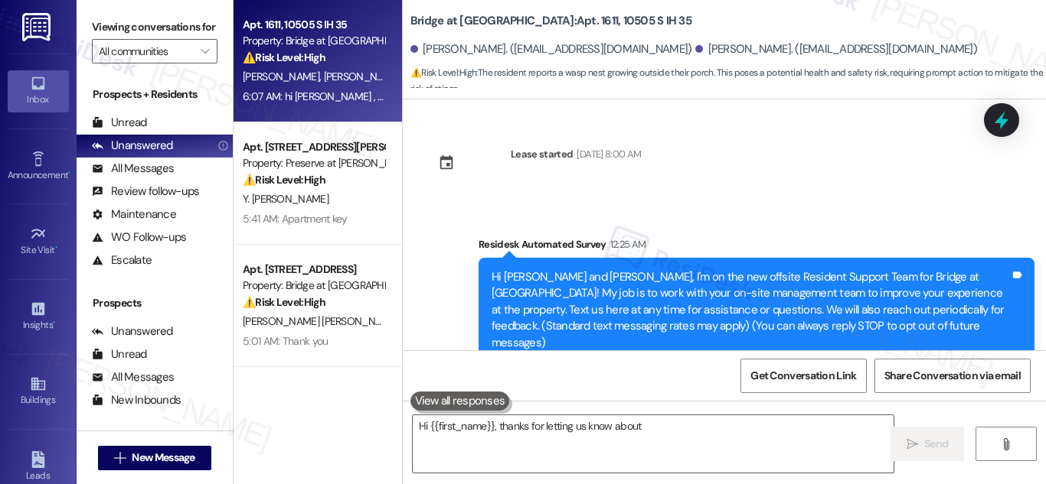
scroll to position [159, 0]
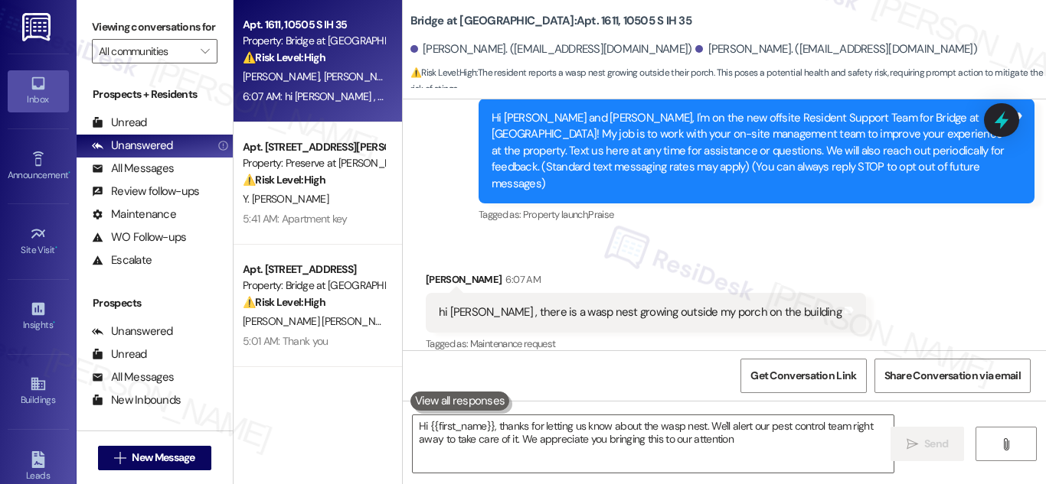
type textarea "Hi {{first_name}}, thanks for letting us know about the wasp nest. We'll alert …"
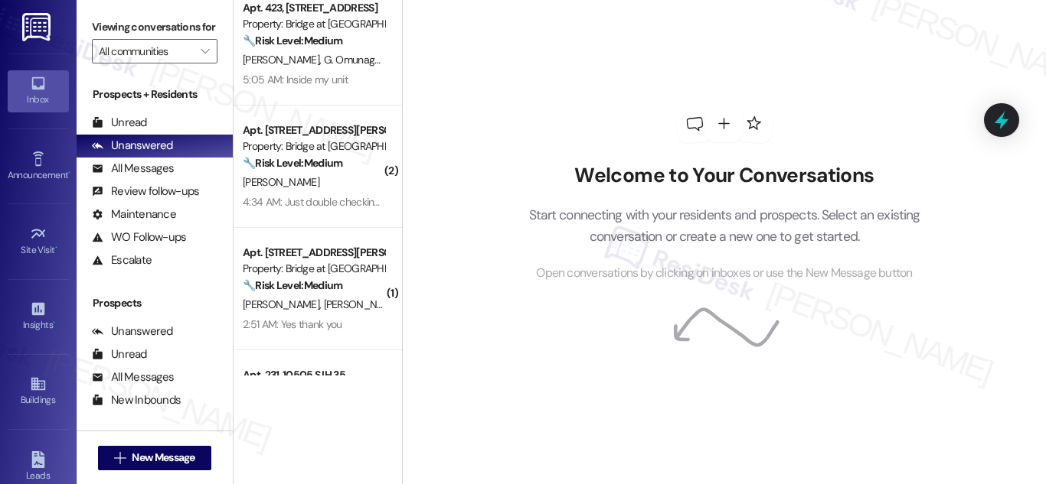
scroll to position [1072, 0]
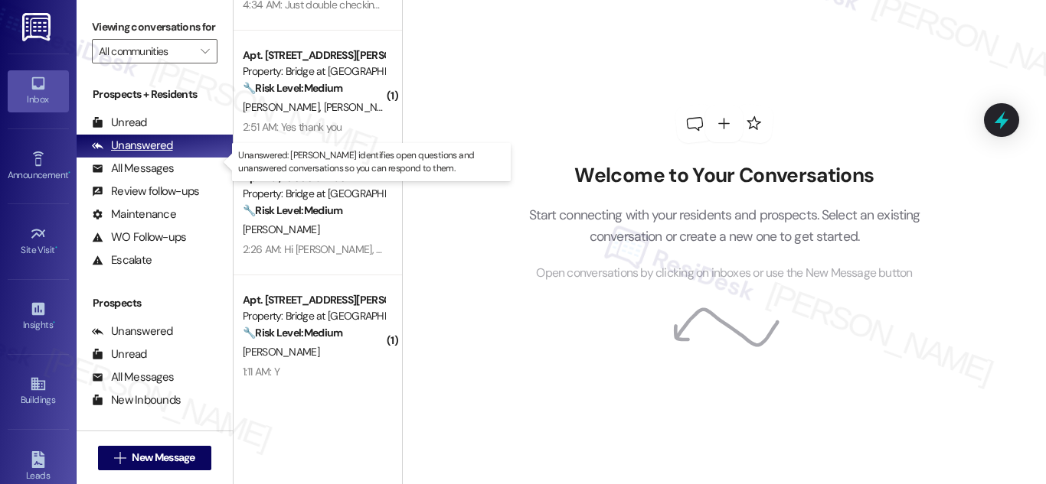
click at [155, 154] on div "Unanswered" at bounding box center [132, 146] width 81 height 16
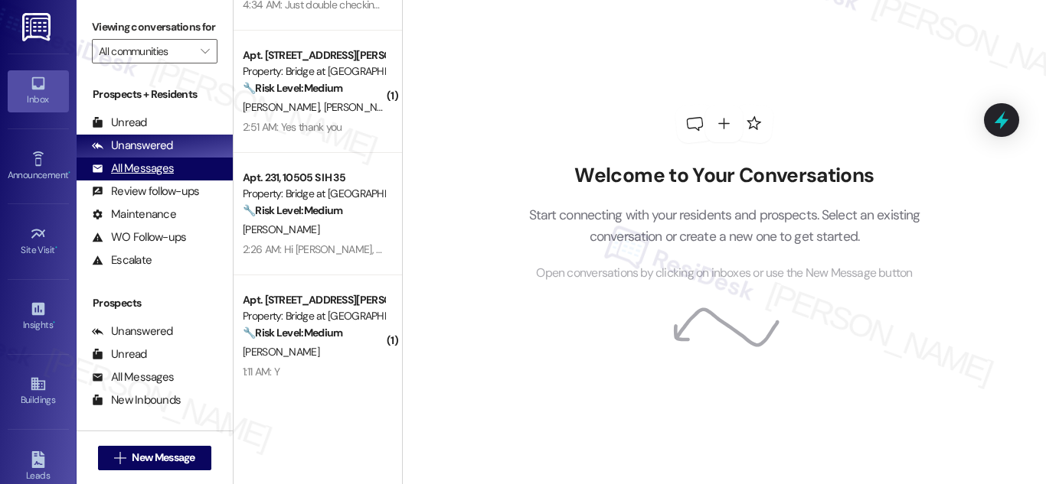
click at [141, 177] on div "All Messages" at bounding box center [133, 169] width 82 height 16
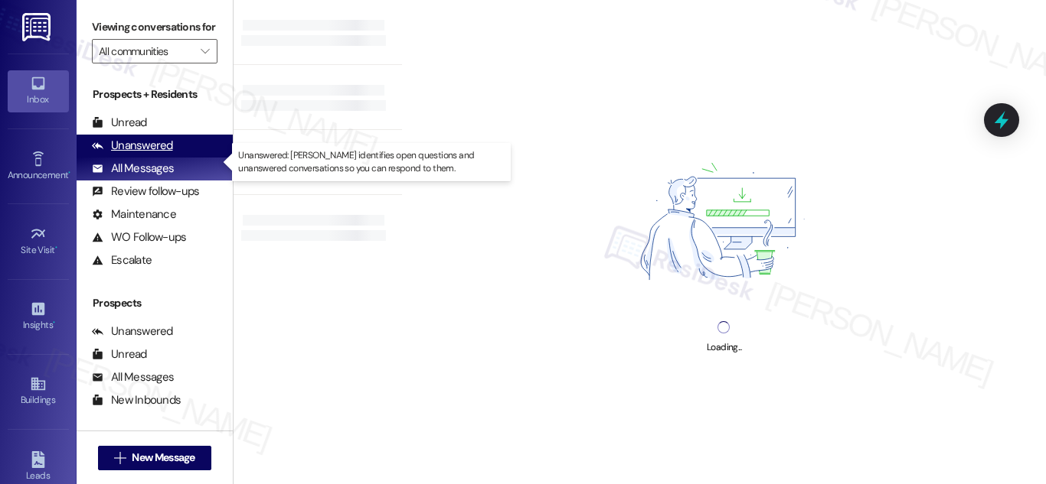
click at [149, 154] on div "Unanswered" at bounding box center [132, 146] width 81 height 16
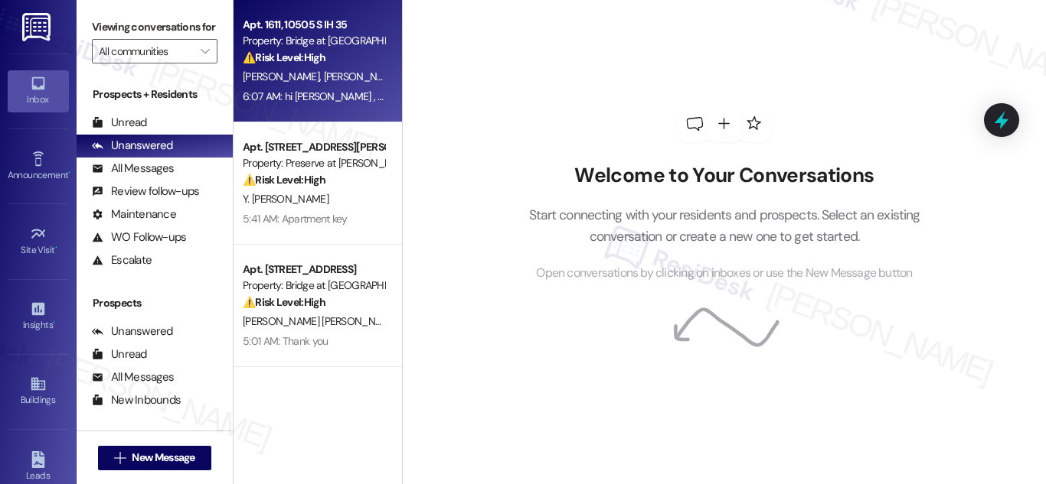
click at [333, 50] on div "⚠️ Risk Level: High The resident reports a wasp nest growing outside their porc…" at bounding box center [314, 58] width 142 height 16
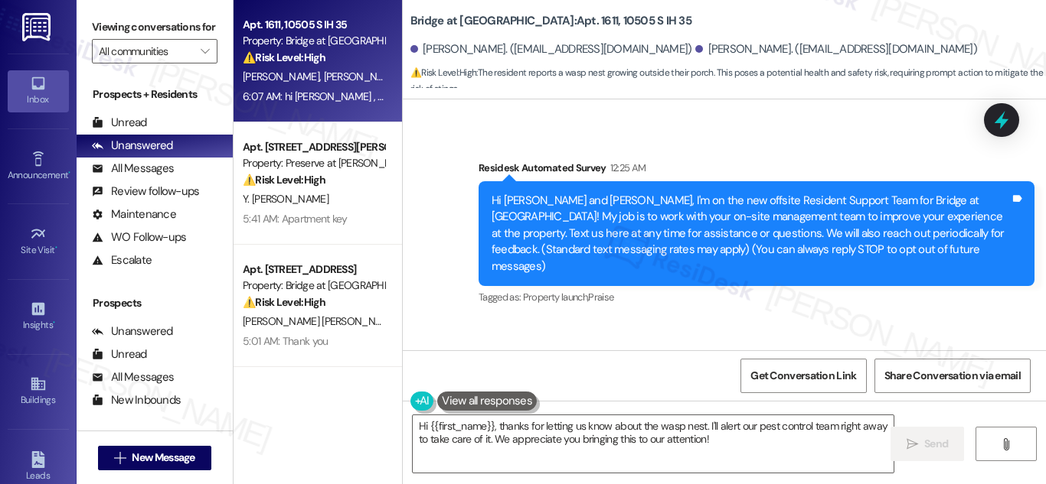
scroll to position [160, 0]
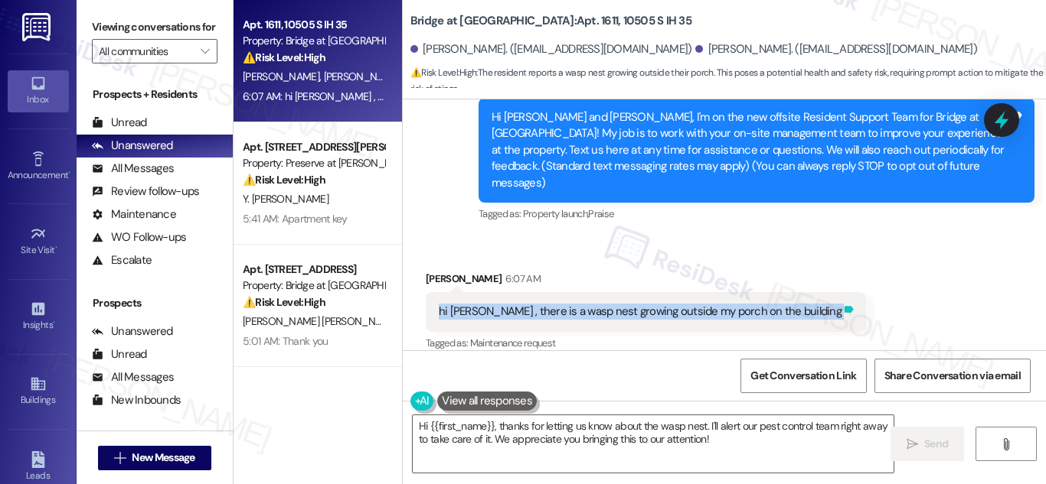
drag, startPoint x: 432, startPoint y: 295, endPoint x: 784, endPoint y: 293, distance: 351.3
click at [784, 293] on div "hi [PERSON_NAME] , there is a wasp nest growing outside my porch on the buildin…" at bounding box center [646, 311] width 440 height 39
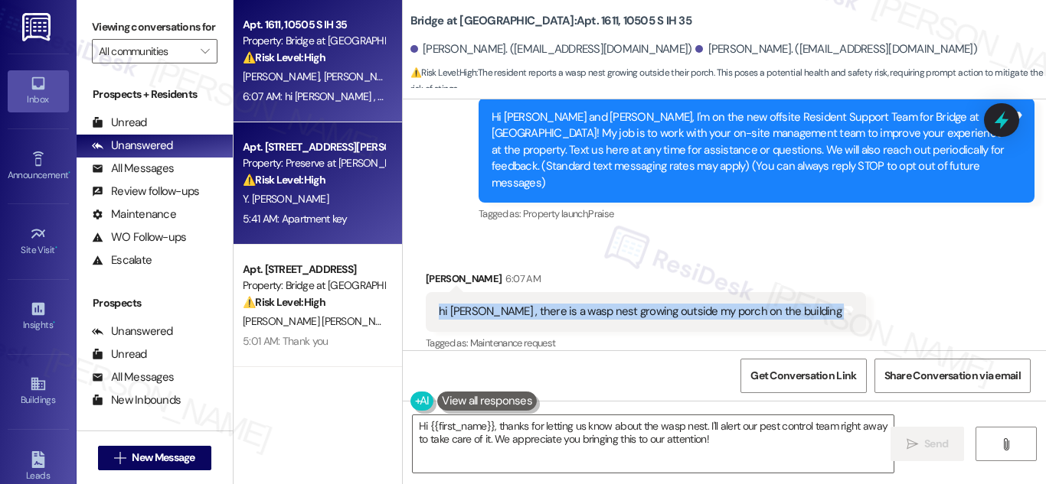
copy div "hi [PERSON_NAME] , there is a wasp nest growing outside my porch on the buildin…"
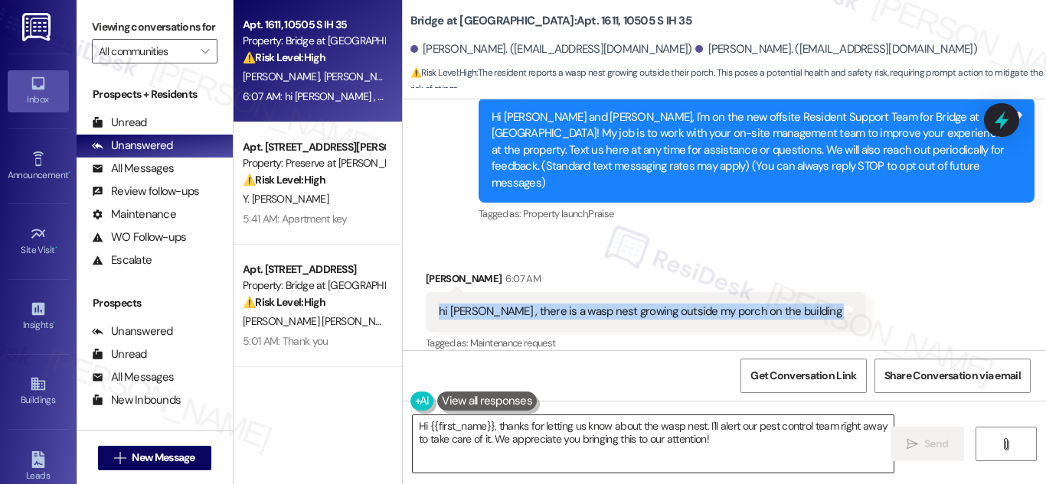
click at [592, 435] on textarea "Hi {{first_name}}, thanks for letting us know about the wasp nest. I'll alert o…" at bounding box center [653, 444] width 481 height 57
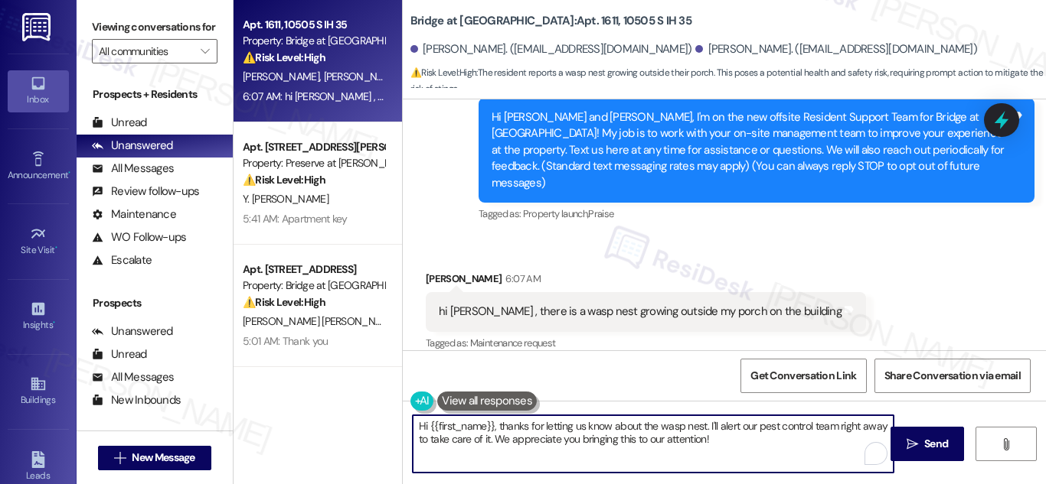
click at [592, 435] on textarea "Hi {{first_name}}, thanks for letting us know about the wasp nest. I'll alert o…" at bounding box center [653, 444] width 481 height 57
click at [549, 432] on textarea "Hi {{first_name}}, thanks for letting us know about the wasp nest. I'll alert o…" at bounding box center [653, 444] width 481 height 57
click at [501, 426] on textarea "Hi {{first_name}}, thanks for letting us know about the wasp nest. I'll alert o…" at bounding box center [653, 444] width 481 height 57
click at [503, 427] on textarea "Hi {{first_name}}, thanks for letting us know about the wasp nest. I'll alert o…" at bounding box center [653, 444] width 481 height 57
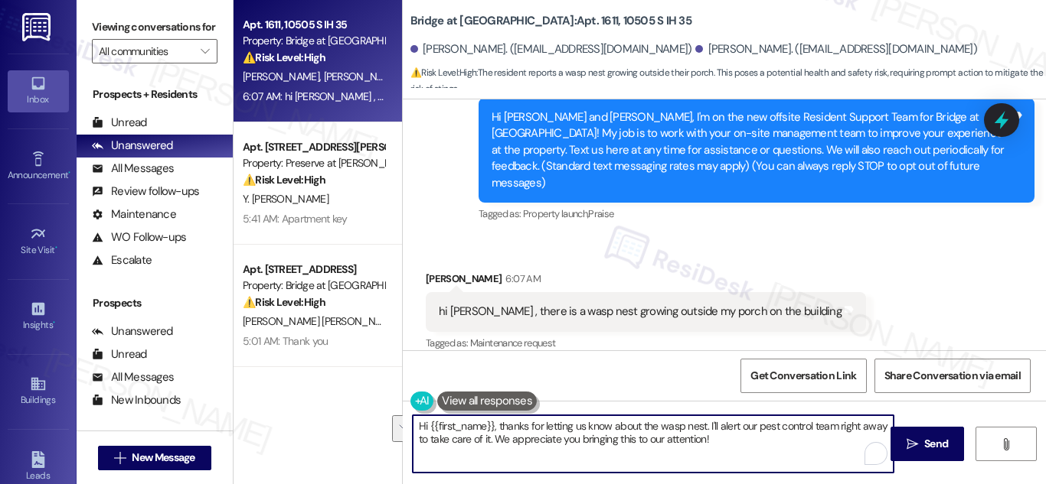
drag, startPoint x: 503, startPoint y: 427, endPoint x: 710, endPoint y: 439, distance: 207.0
click at [710, 439] on textarea "Hi {{first_name}}, thanks for letting us know about the wasp nest. I'll alert o…" at bounding box center [653, 444] width 481 height 57
paste textarea "Hi [PERSON_NAME], thanks for letting us know about the wasp nest near your porc…"
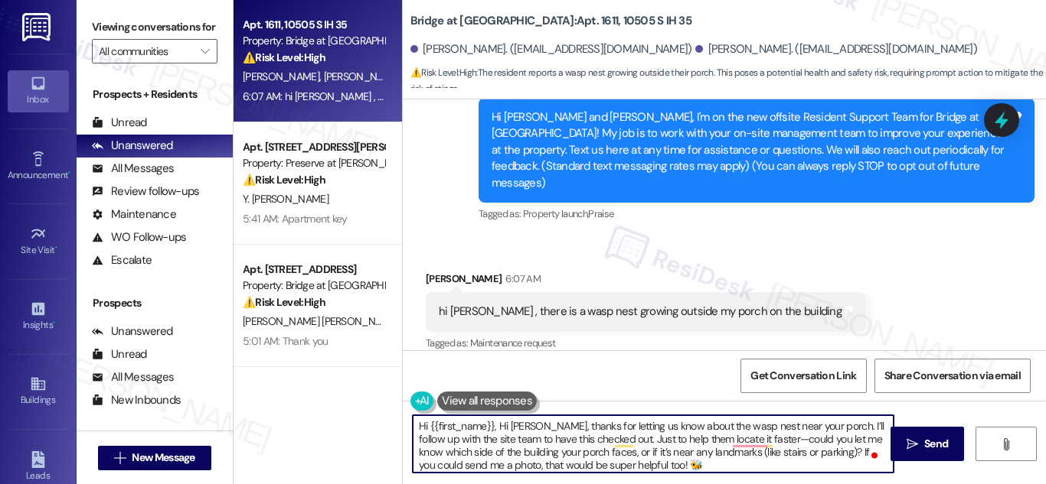
click at [522, 430] on textarea "Hi {{first_name}}, Hi [PERSON_NAME], thanks for letting us know about the wasp …" at bounding box center [653, 444] width 481 height 57
drag, startPoint x: 522, startPoint y: 430, endPoint x: 493, endPoint y: 429, distance: 29.1
click at [493, 429] on textarea "Hi {{first_name}}, Hi [PERSON_NAME], thanks for letting us know about the wasp …" at bounding box center [653, 444] width 481 height 57
click at [711, 441] on textarea "Hi {{first_name}}, thanks for letting us know about the wasp nest near your por…" at bounding box center [653, 444] width 481 height 57
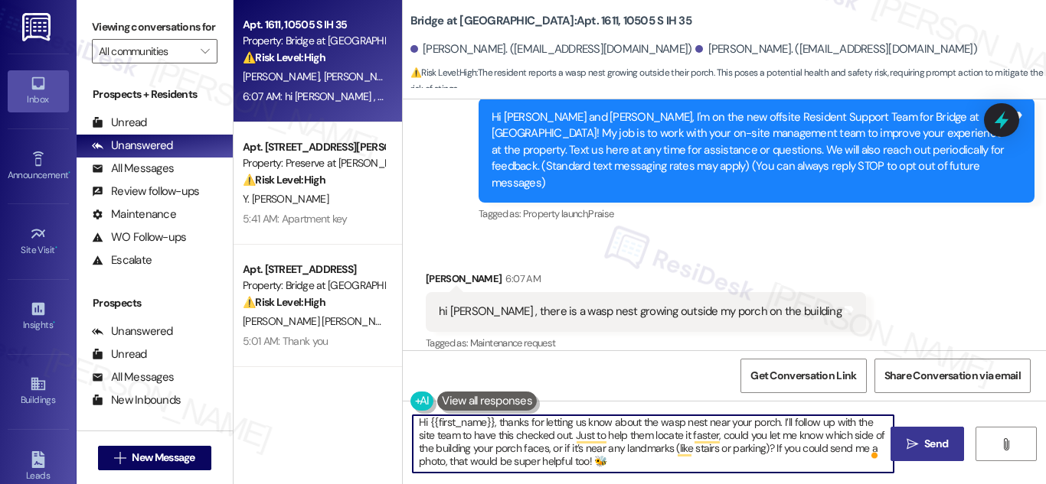
click at [933, 445] on span "Send" at bounding box center [936, 444] width 24 height 16
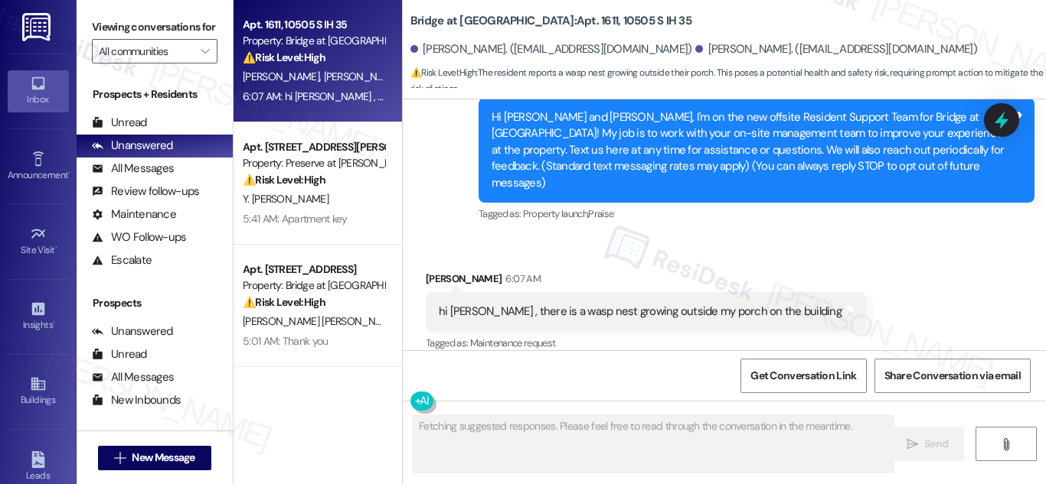
scroll to position [159, 0]
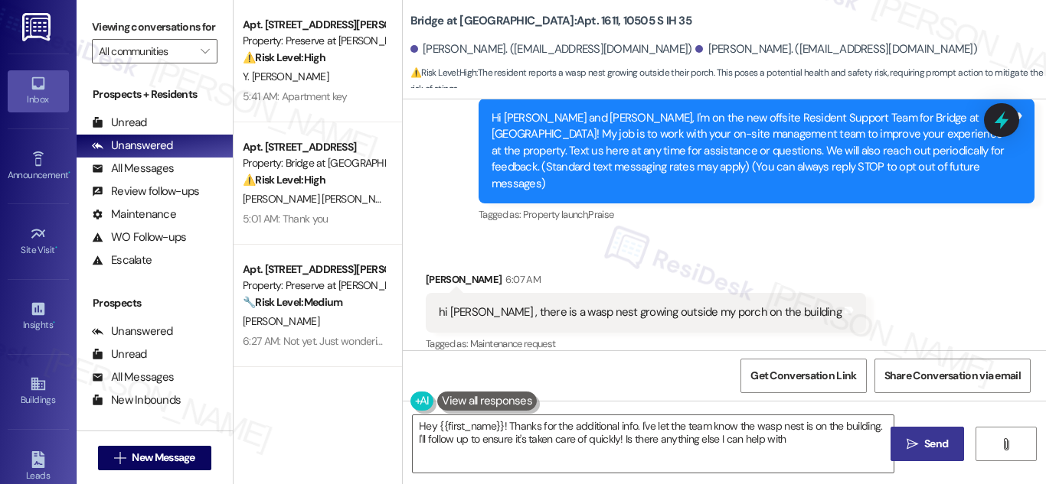
type textarea "Hey {{first_name}}! Thanks for the additional info. I've let the team know the …"
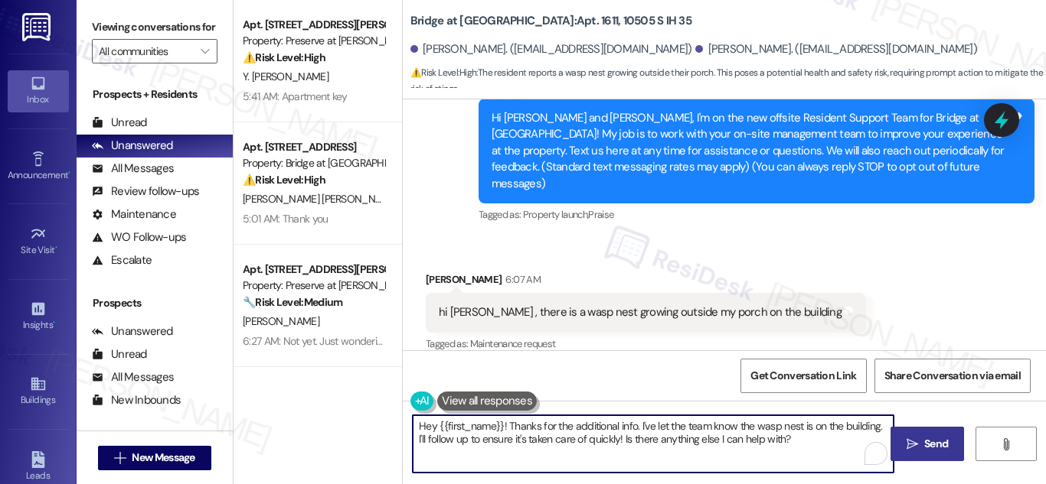
click at [817, 443] on textarea "Hey {{first_name}}! Thanks for the additional info. I've let the team know the …" at bounding box center [653, 444] width 481 height 57
click at [794, 435] on textarea "Hey {{first_name}}! Thanks for the additional info. I've let the team know the …" at bounding box center [653, 444] width 481 height 57
click at [559, 437] on textarea "Hey {{first_name}}! Thanks for the additional info. I've let the team know the …" at bounding box center [653, 444] width 481 height 57
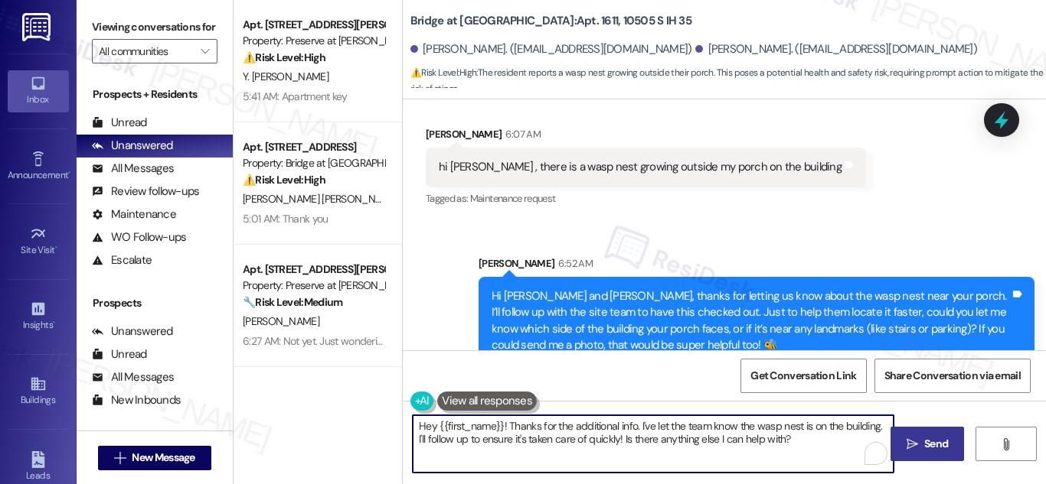
scroll to position [315, 0]
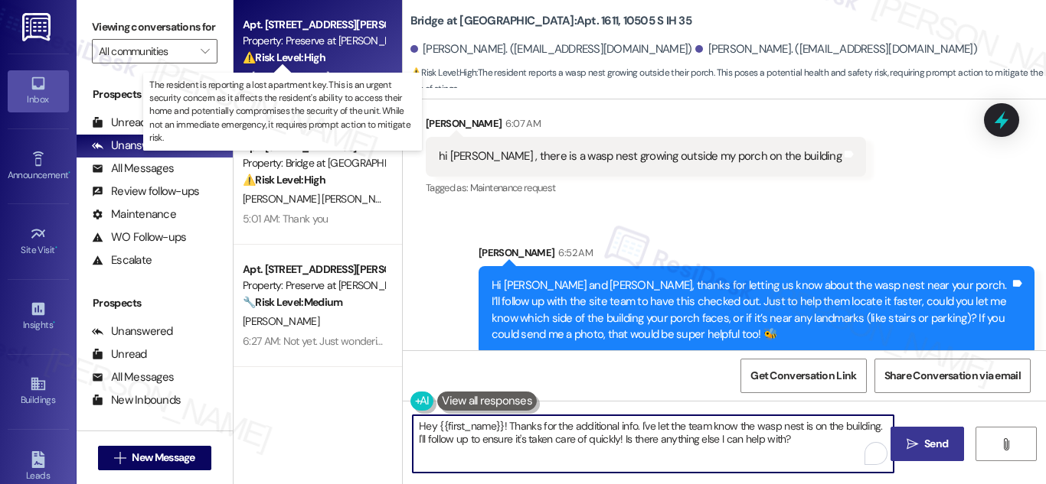
click at [299, 60] on strong "⚠️ Risk Level: High" at bounding box center [284, 58] width 83 height 14
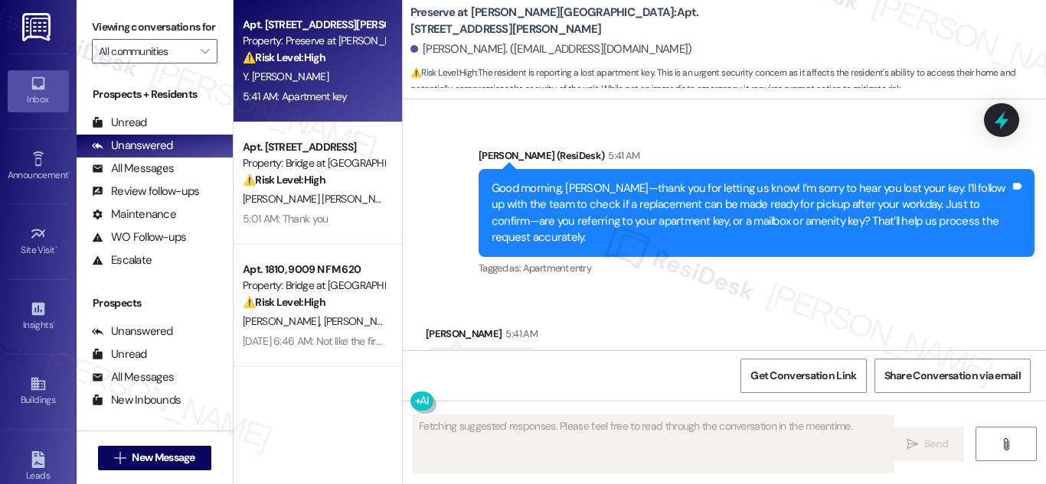
scroll to position [15253, 0]
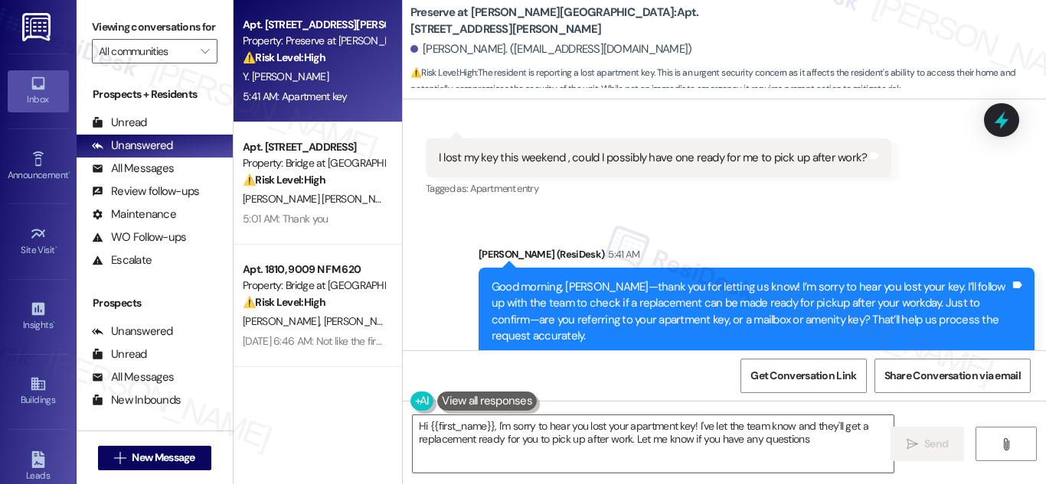
type textarea "Hi {{first_name}}, I'm sorry to hear you lost your apartment key! I've let the …"
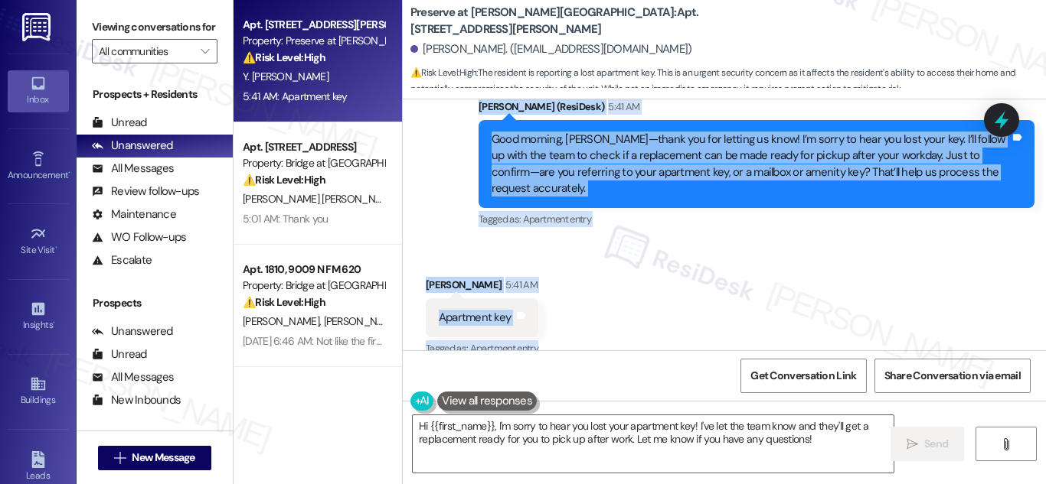
scroll to position [15406, 0]
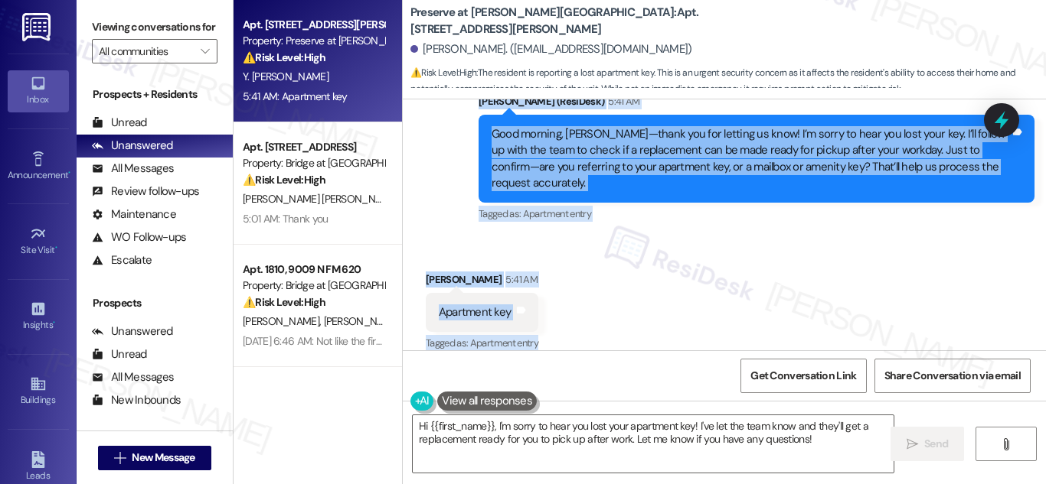
drag, startPoint x: 418, startPoint y: 116, endPoint x: 617, endPoint y: 334, distance: 295.8
click at [617, 334] on div "Lease started [DATE] 8:00 AM Survey, sent via SMS Residesk Automated Survey [DA…" at bounding box center [724, 225] width 643 height 251
copy div "[PERSON_NAME] [DATE] at 11:57 PM Good morning [PERSON_NAME] Tags and notes Rece…"
click at [654, 422] on textarea "Hi {{first_name}}, I'm sorry to hear you lost your apartment key! I've let the …" at bounding box center [653, 444] width 481 height 57
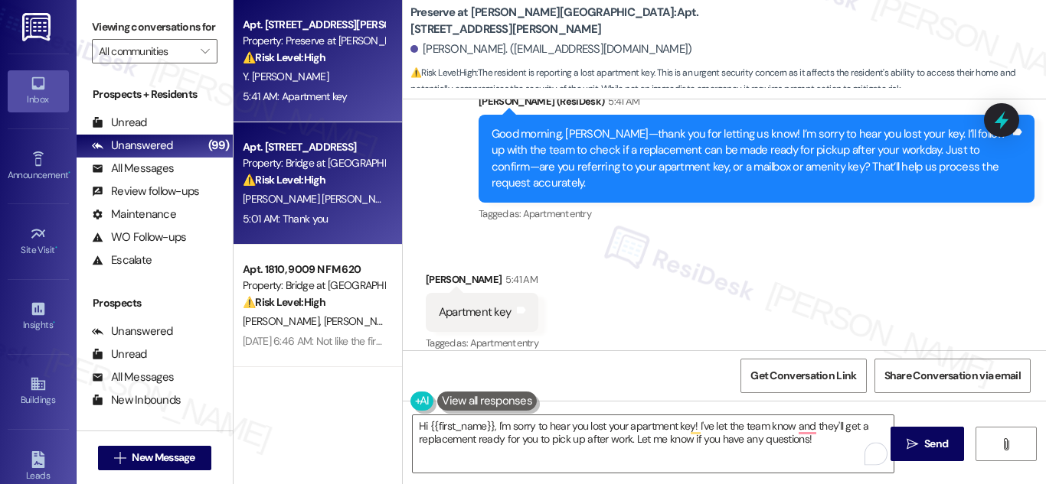
click at [298, 158] on div "Property: Bridge at [GEOGRAPHIC_DATA]" at bounding box center [314, 163] width 142 height 16
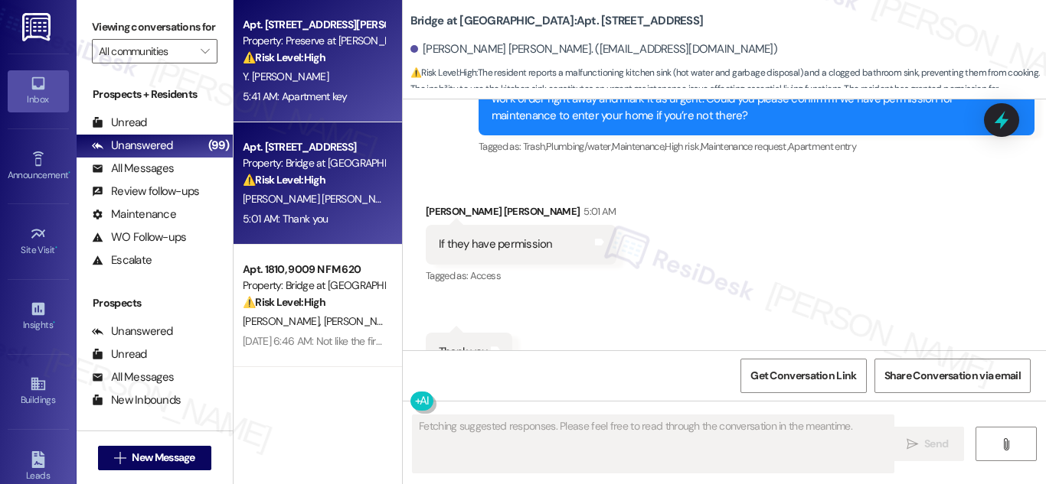
scroll to position [6161, 0]
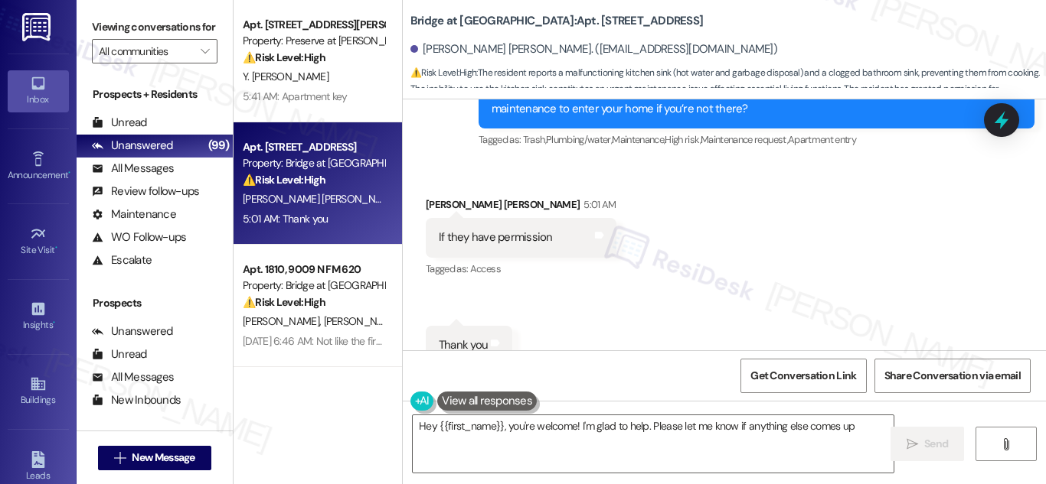
type textarea "Hey {{first_name}}, you're welcome! I'm glad to help. Please let me know if any…"
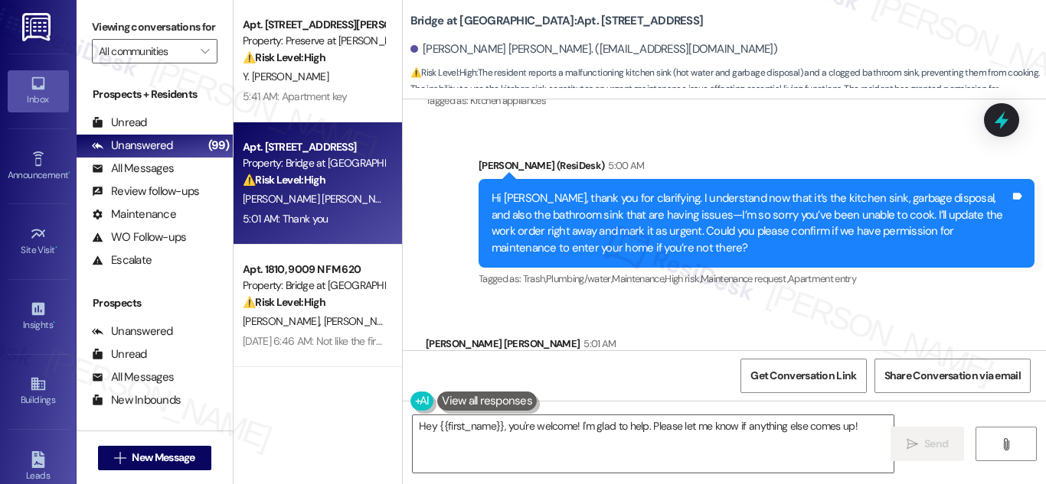
scroll to position [6008, 0]
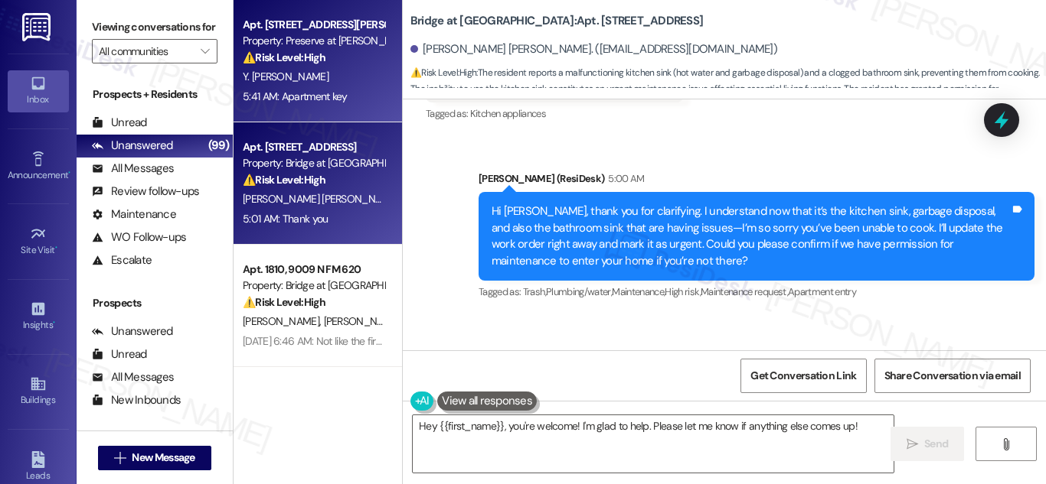
click at [327, 53] on div "⚠️ Risk Level: High The resident is reporting a lost apartment key. This is an …" at bounding box center [314, 58] width 142 height 16
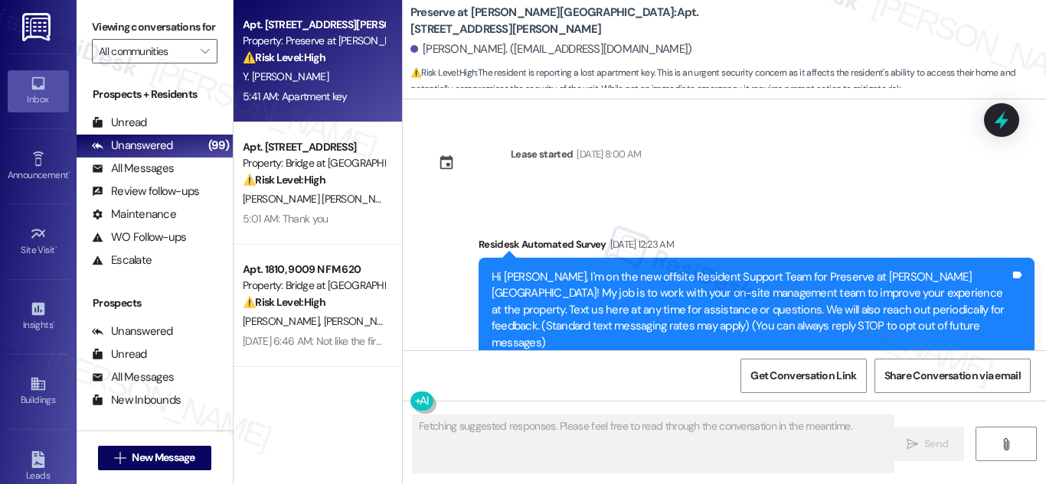
scroll to position [15406, 0]
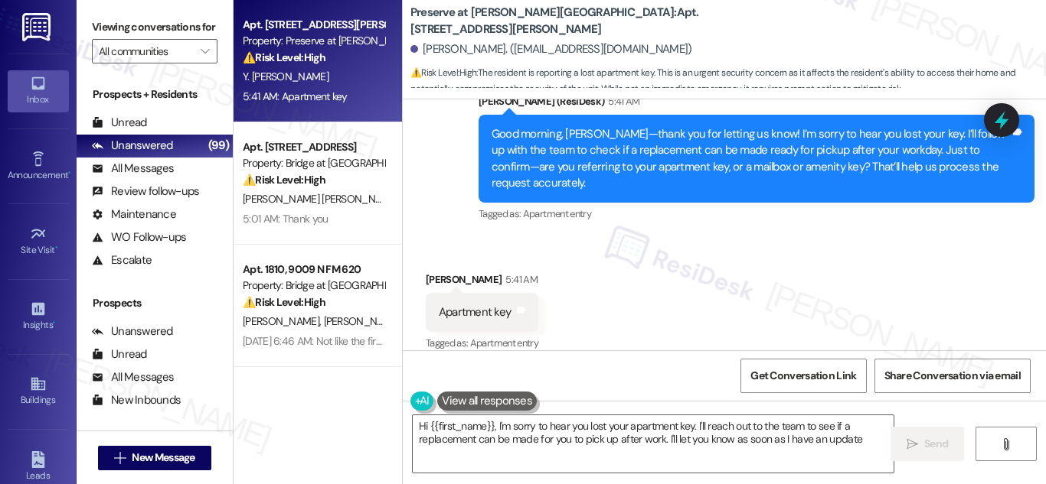
type textarea "Hi {{first_name}}, I'm sorry to hear you lost your apartment key. I'll reach ou…"
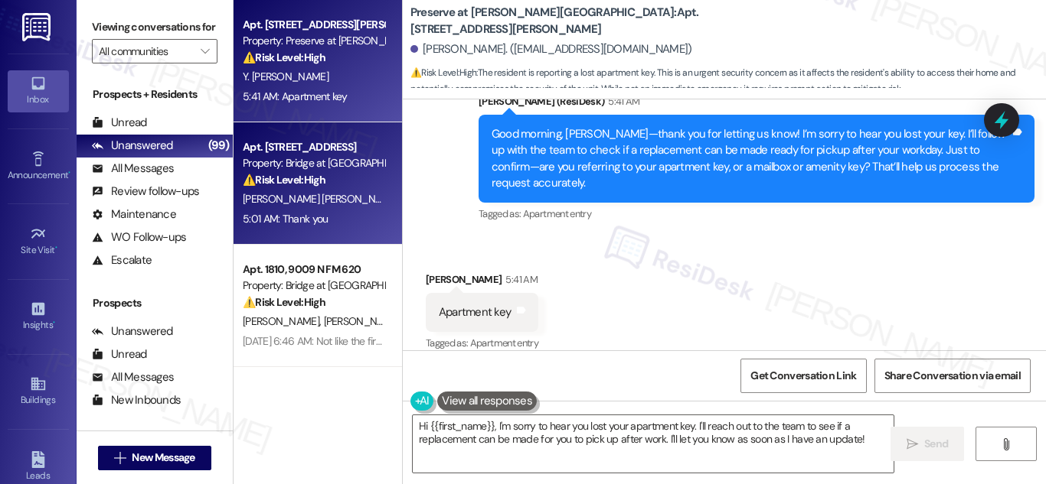
click at [256, 153] on div "Apt. [STREET_ADDRESS]" at bounding box center [314, 147] width 142 height 16
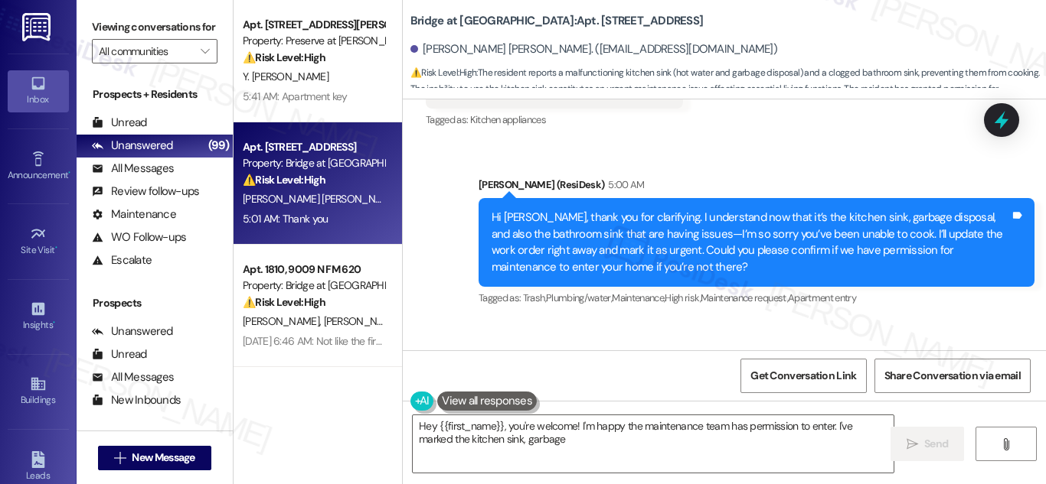
scroll to position [5932, 0]
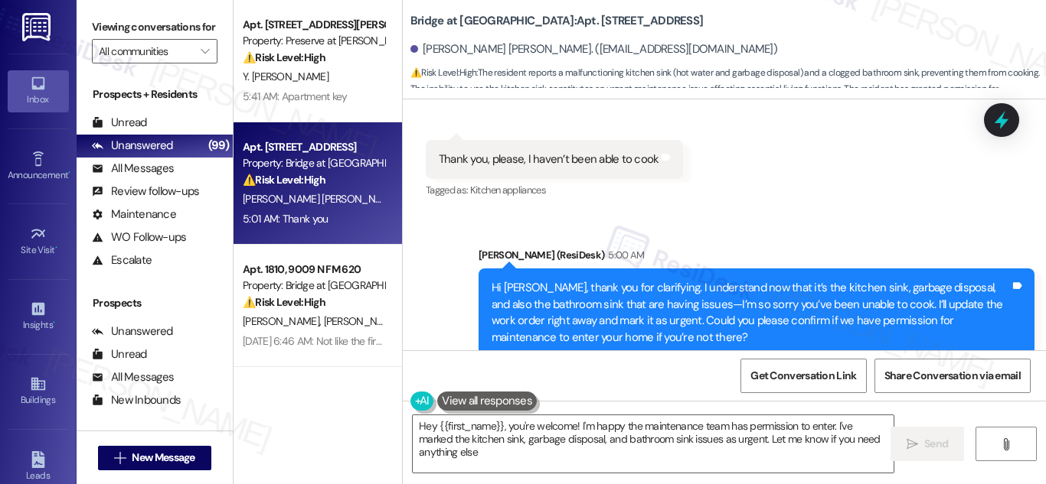
type textarea "Hey {{first_name}}, you're welcome! I'm happy the maintenance team has permissi…"
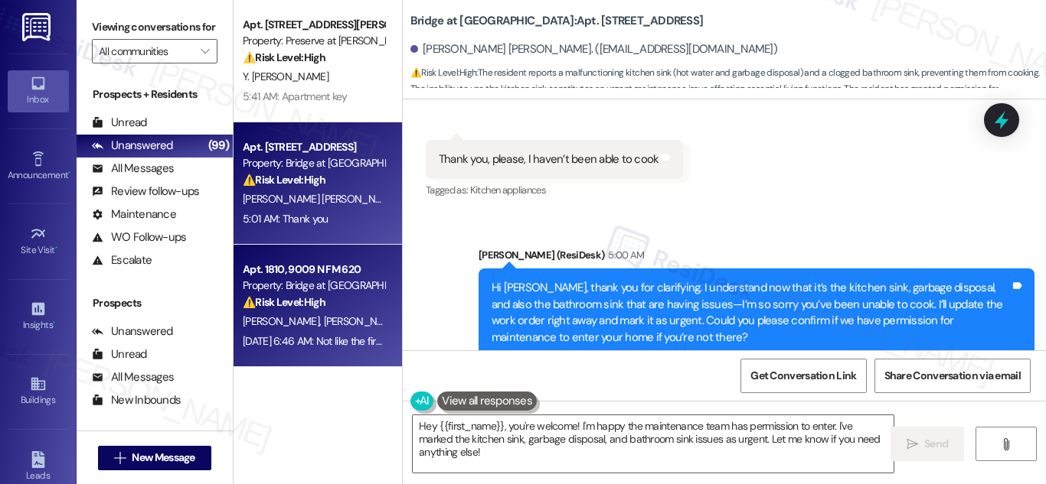
click at [275, 285] on div "Property: Bridge at [GEOGRAPHIC_DATA]" at bounding box center [314, 286] width 142 height 16
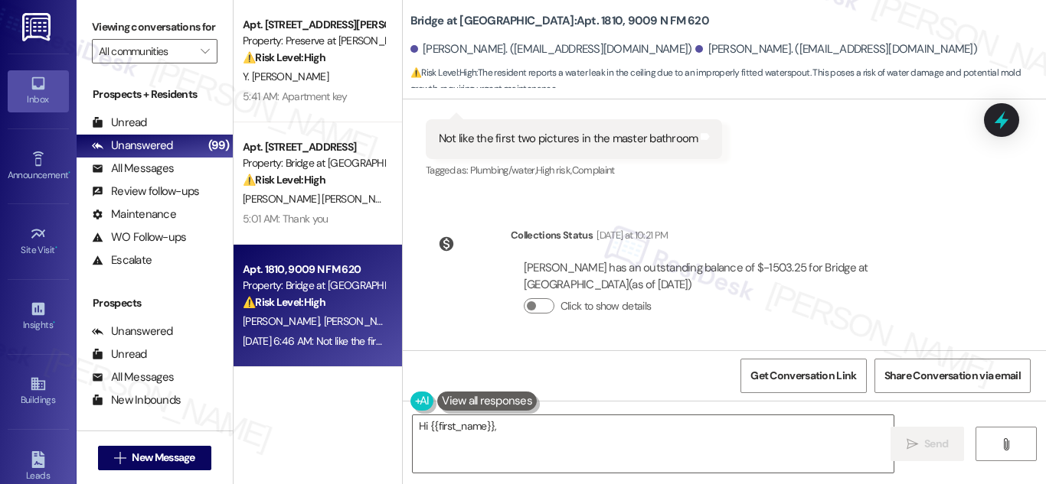
scroll to position [4514, 0]
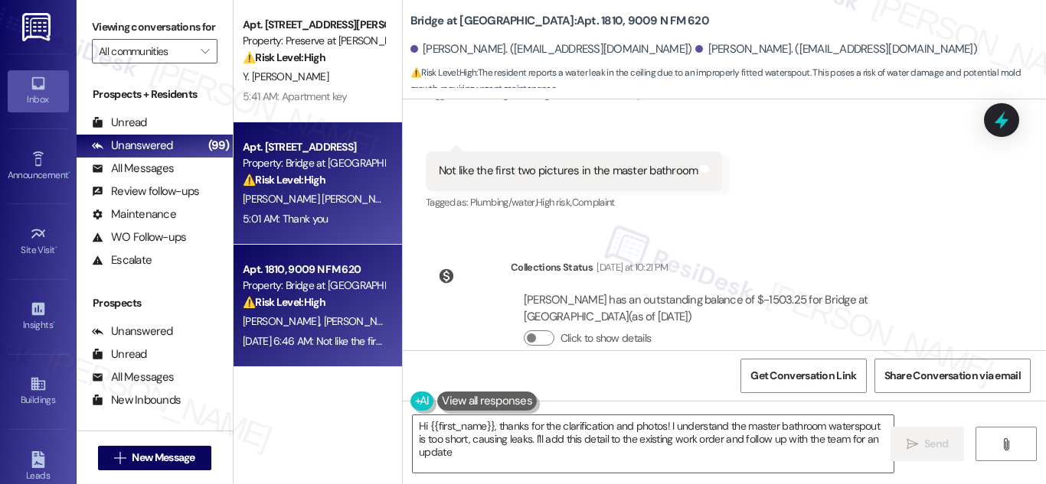
type textarea "Hi {{first_name}}, thanks for the clarification and photos! I understand the ma…"
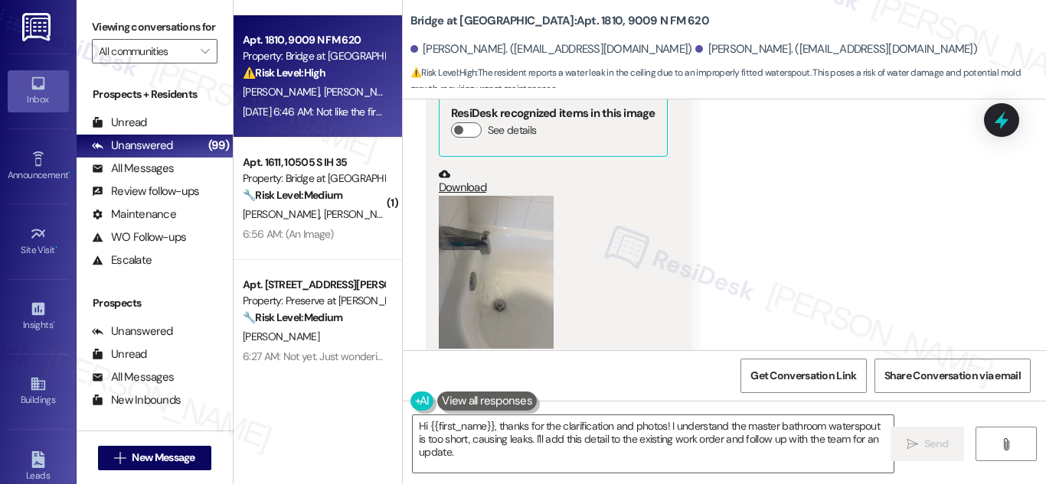
scroll to position [4284, 0]
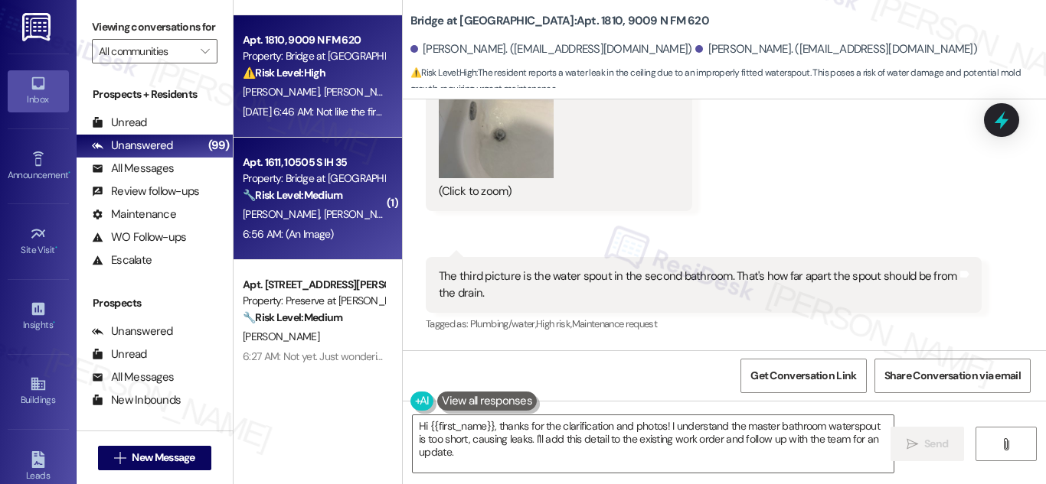
click at [324, 172] on div "Property: Bridge at [GEOGRAPHIC_DATA]" at bounding box center [314, 179] width 142 height 16
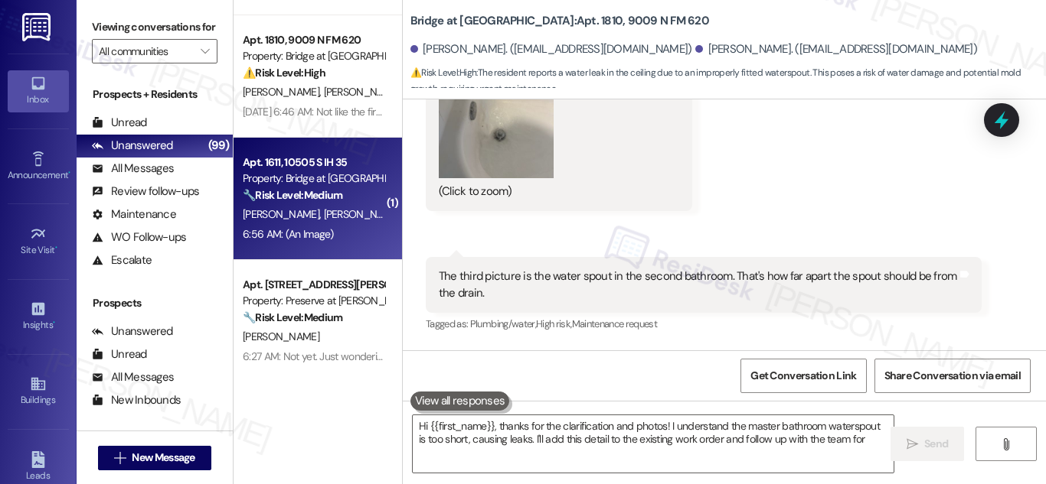
type textarea "Hi {{first_name}}, thanks for the clarification and photos! I understand the ma…"
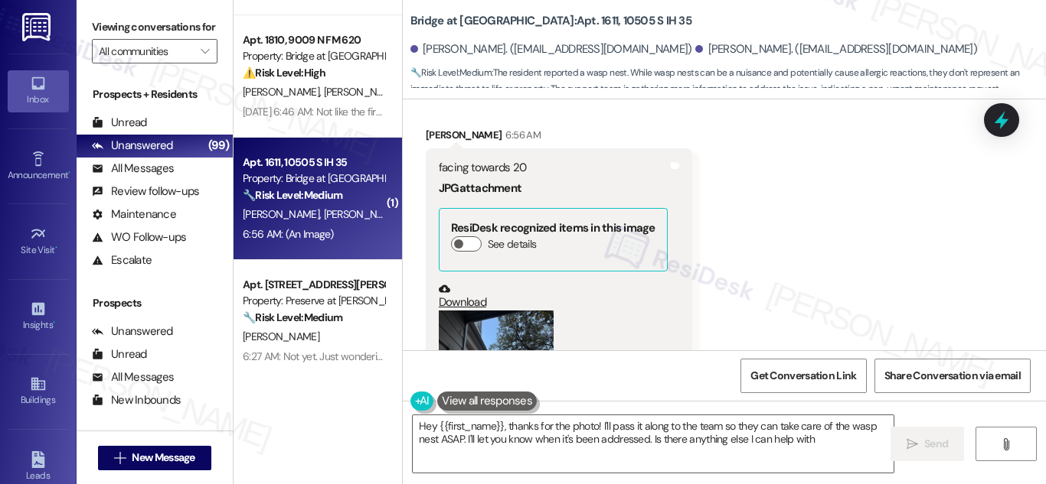
type textarea "Hey {{first_name}}, thanks for the photo! I'll pass it along to the team so the…"
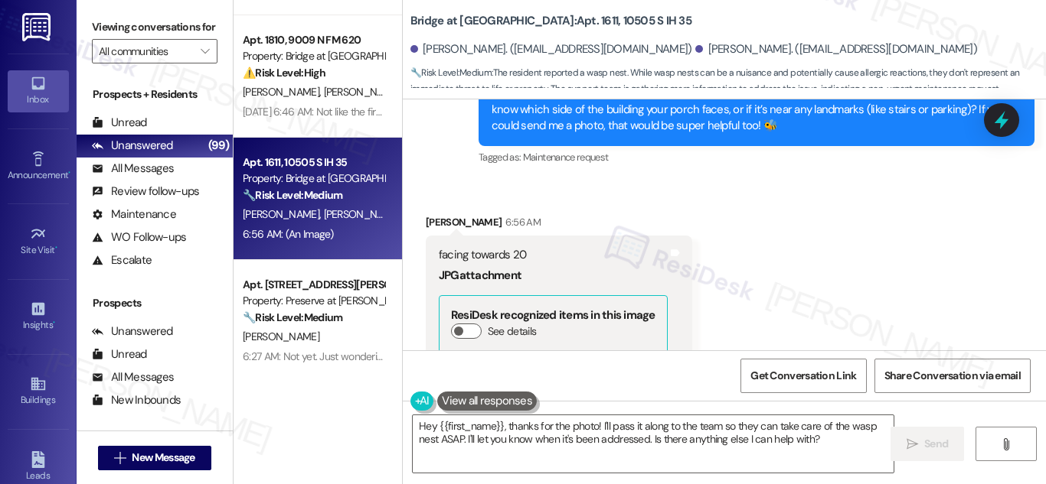
scroll to position [448, 0]
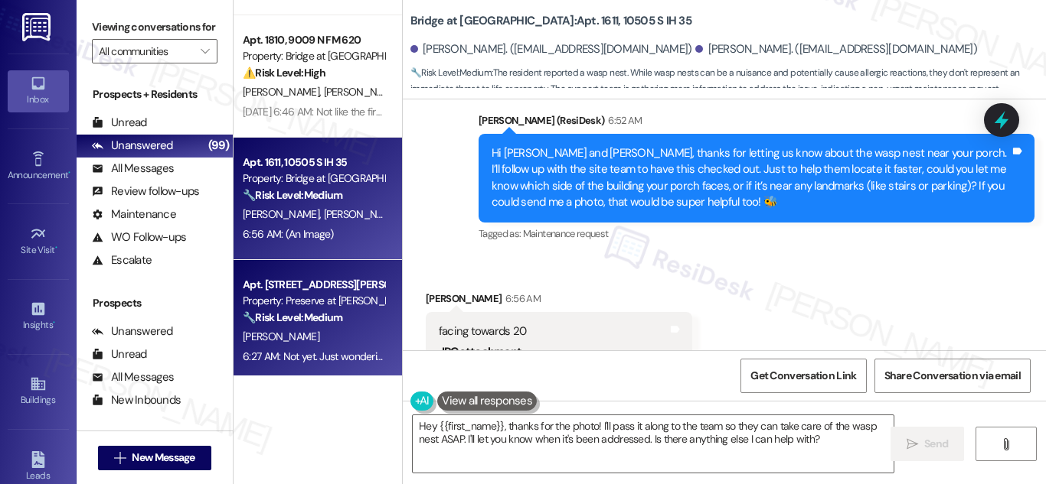
click at [299, 307] on div "Property: Preserve at [PERSON_NAME][GEOGRAPHIC_DATA]" at bounding box center [314, 301] width 142 height 16
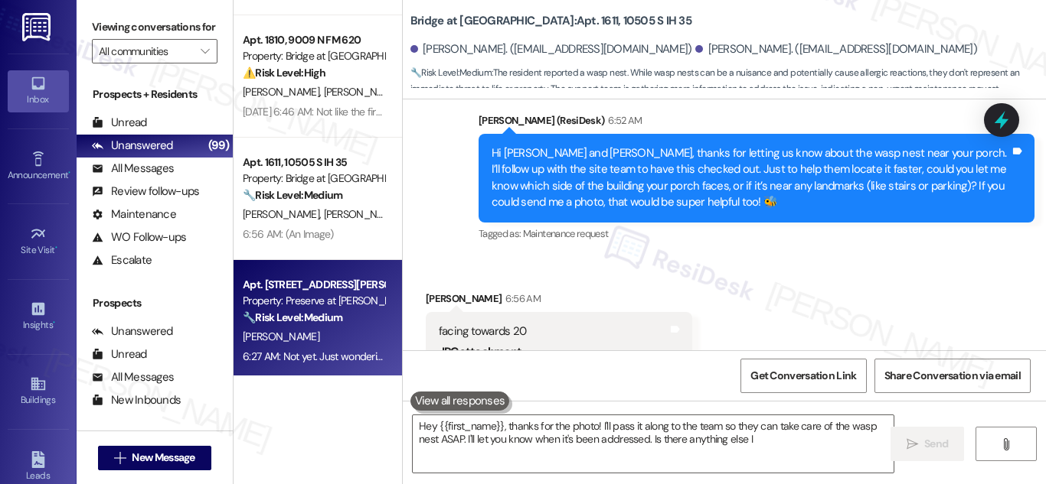
type textarea "Hey {{first_name}}, thanks for the photo! I'll pass it along to the team so the…"
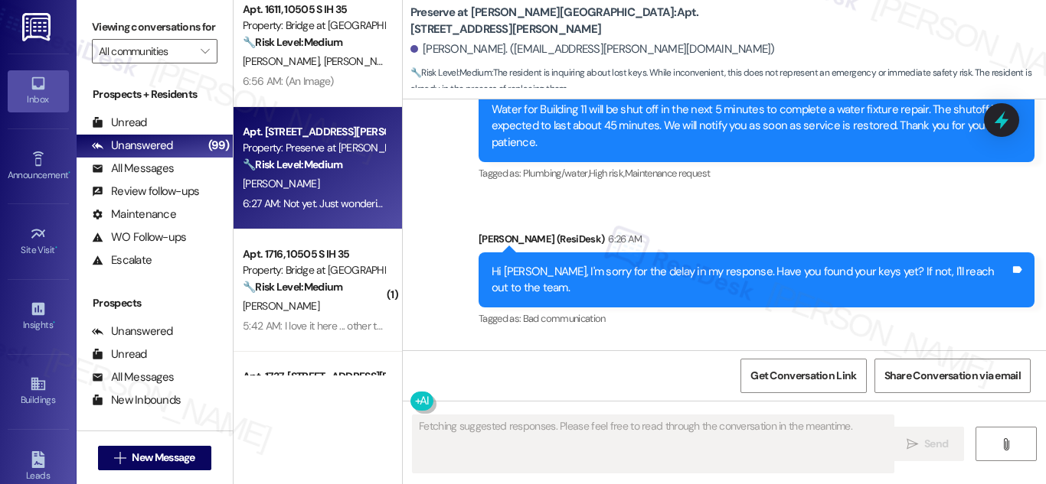
scroll to position [16183, 0]
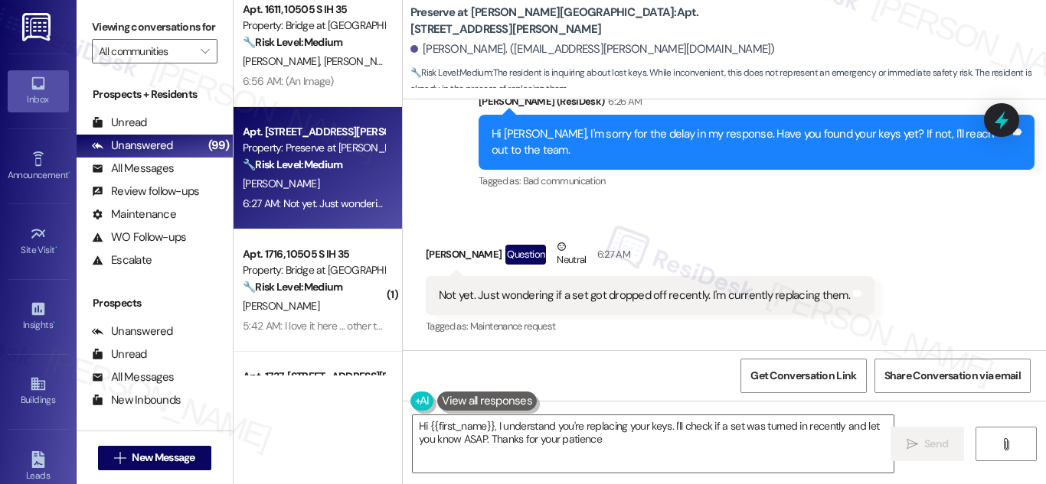
type textarea "Hi {{first_name}}, I understand you're replacing your keys. I'll check if a set…"
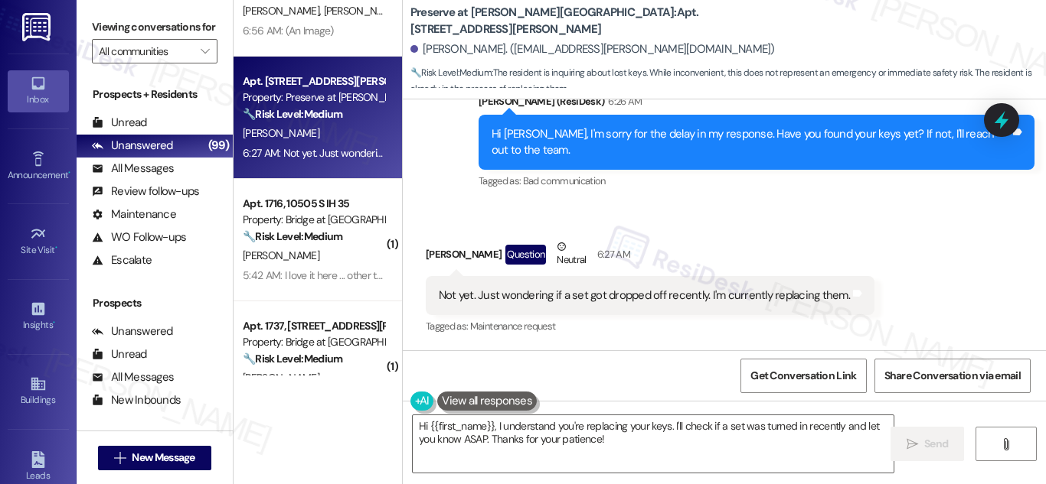
scroll to position [536, 0]
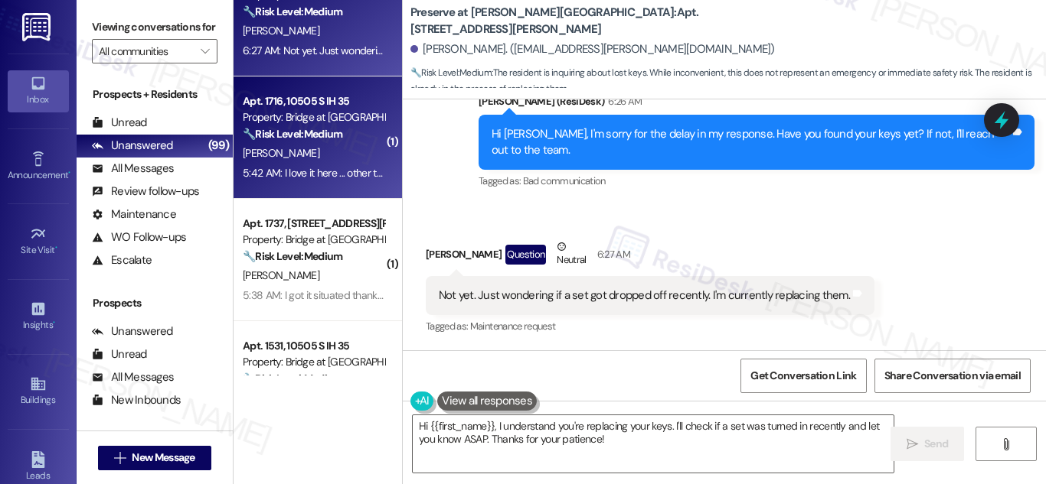
click at [273, 145] on div "[PERSON_NAME]" at bounding box center [313, 153] width 145 height 19
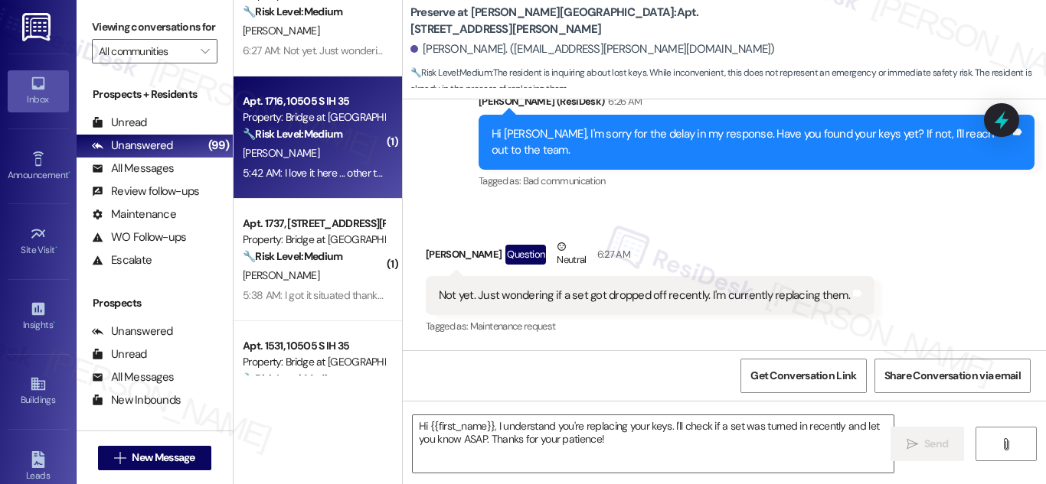
type textarea "Fetching suggested responses. Please feel free to read through the conversation…"
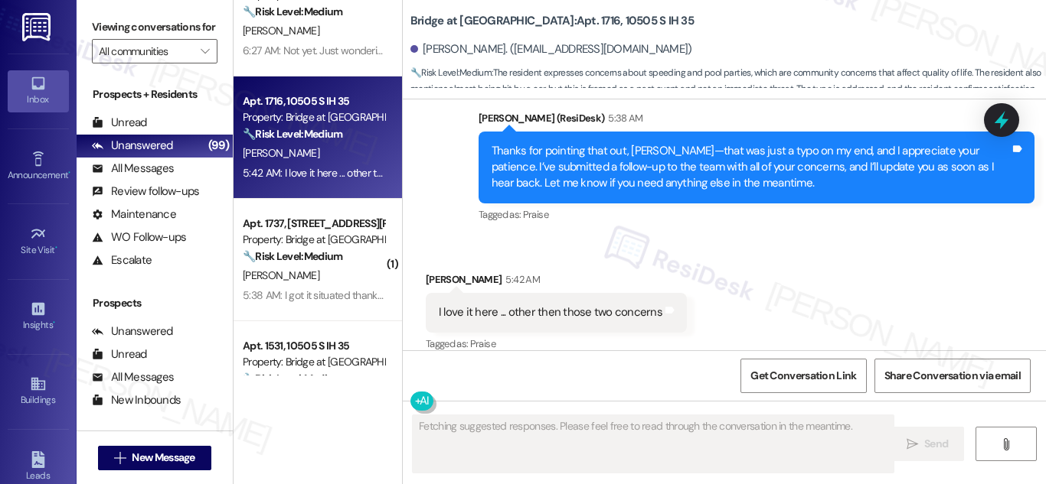
scroll to position [2059, 0]
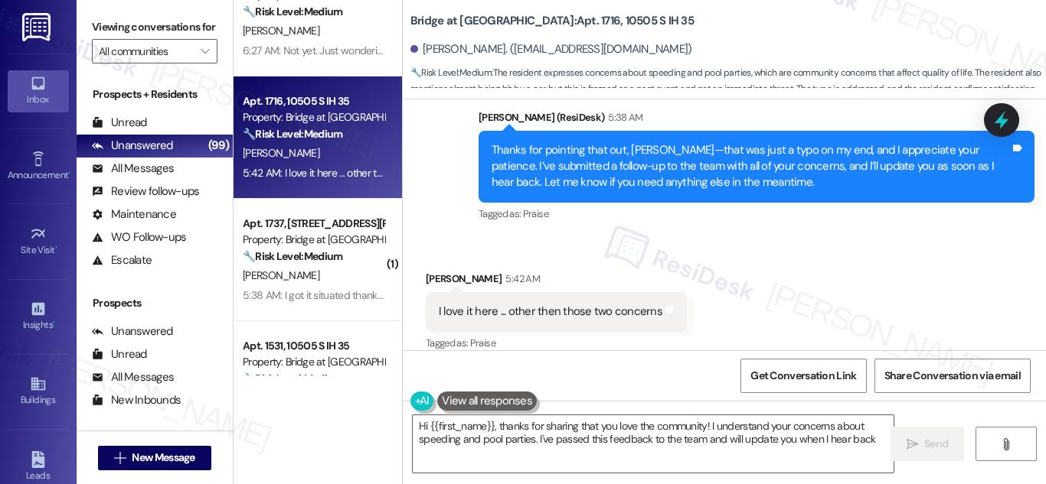
type textarea "Hi {{first_name}}, thanks for sharing that you love the community! I understand…"
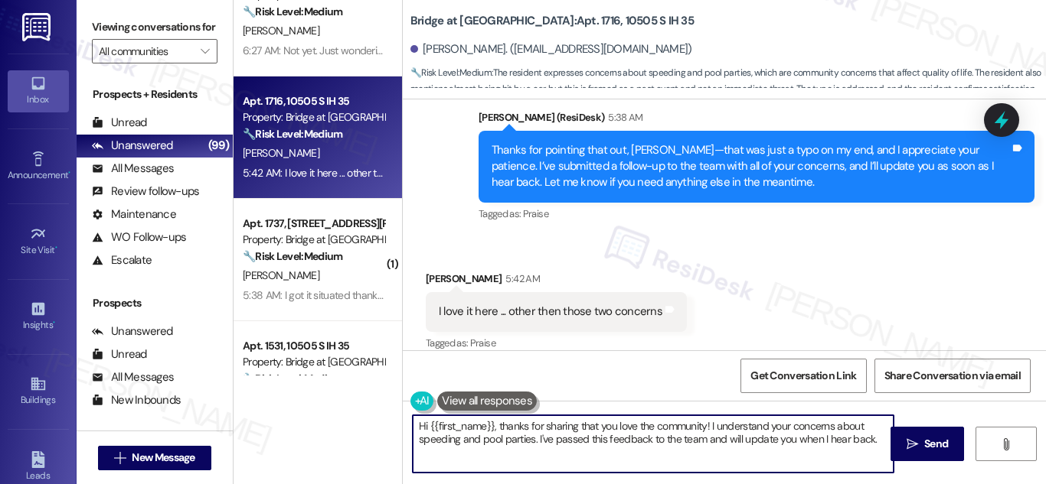
drag, startPoint x: 864, startPoint y: 438, endPoint x: 883, endPoint y: 445, distance: 20.6
click at [865, 439] on textarea "Hi {{first_name}}, thanks for sharing that you love the community! I understand…" at bounding box center [653, 444] width 481 height 57
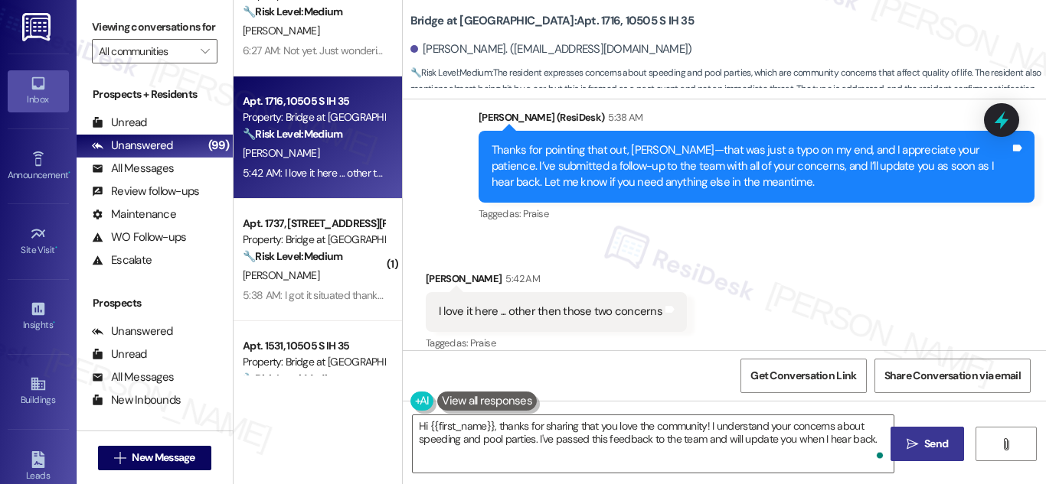
click at [929, 445] on span "Send" at bounding box center [936, 444] width 24 height 16
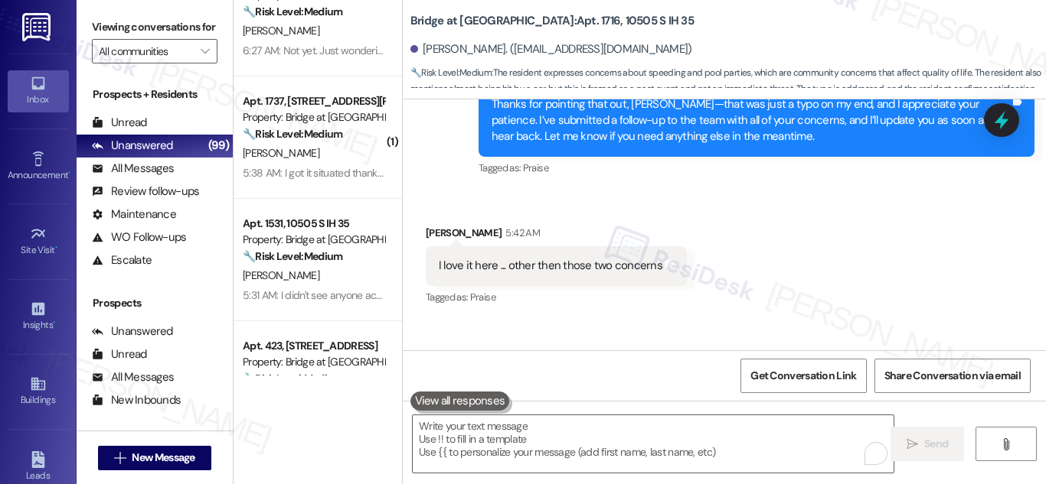
scroll to position [2181, 0]
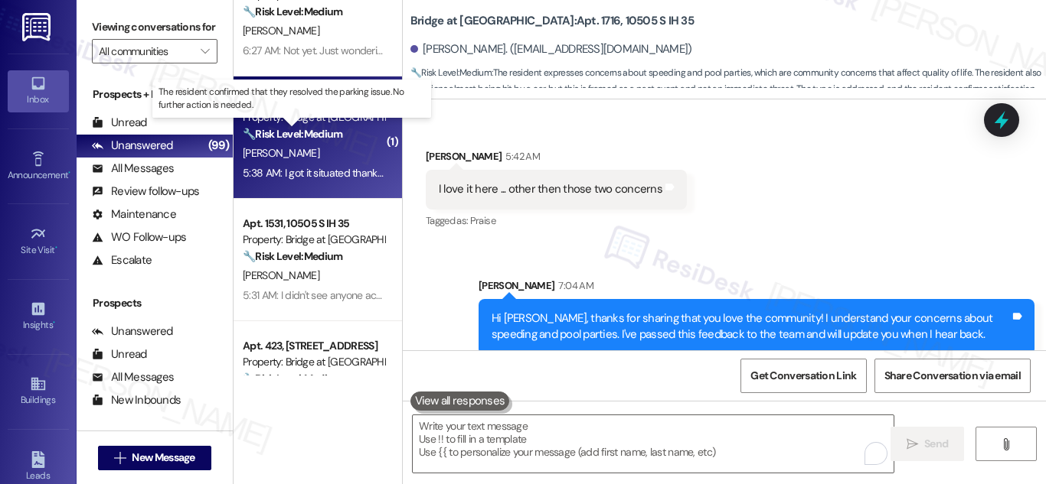
click at [308, 135] on strong "🔧 Risk Level: Medium" at bounding box center [293, 134] width 100 height 14
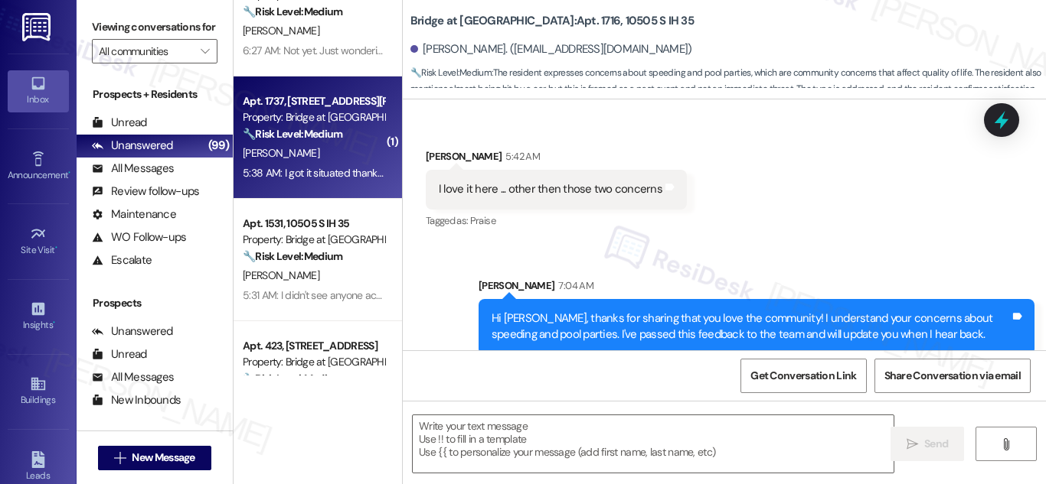
type textarea "Fetching suggested responses. Please feel free to read through the conversation…"
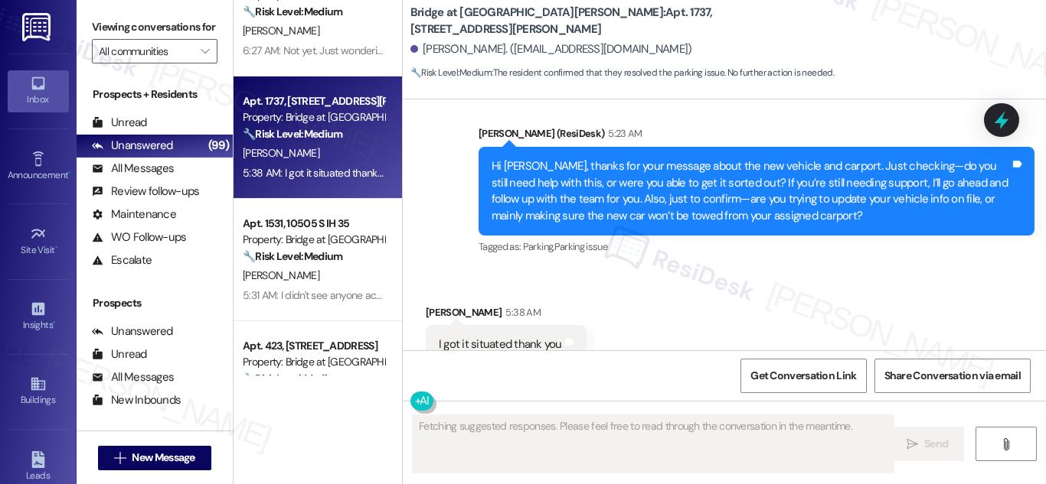
scroll to position [2451, 0]
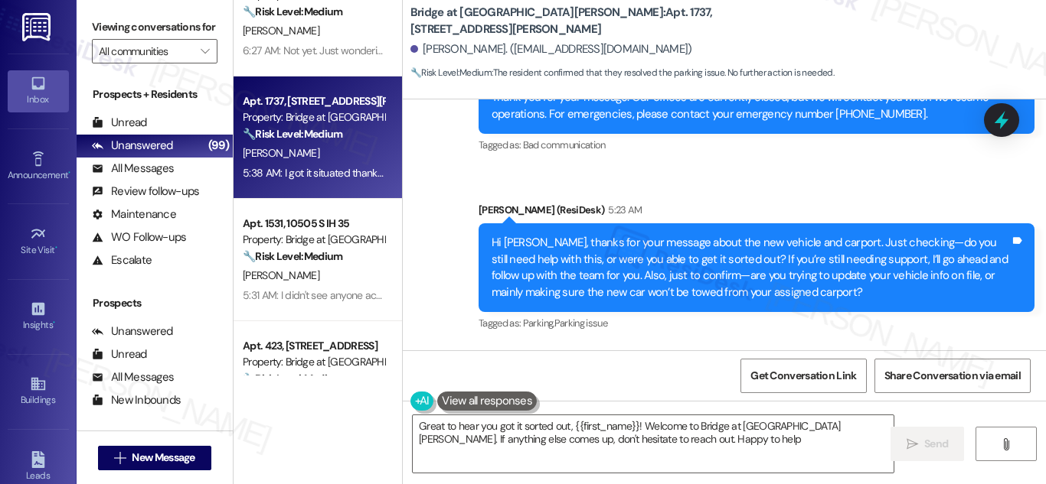
type textarea "Great to hear you got it sorted out, {{first_name}}! Welcome to Bridge at [GEOG…"
click at [635, 431] on textarea "Great to hear you got it sorted out, {{first_name}}! Welcome to Bridge at [GEOG…" at bounding box center [653, 444] width 481 height 57
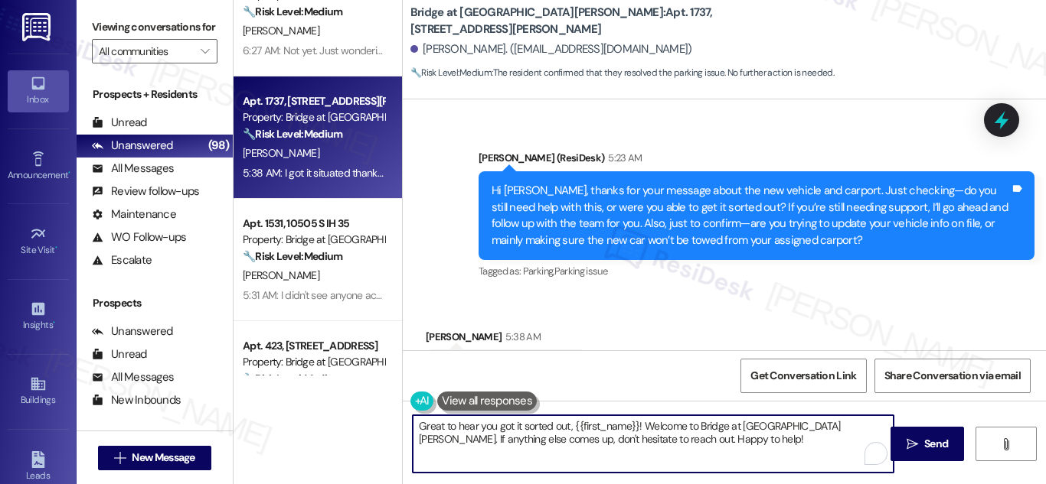
scroll to position [2527, 0]
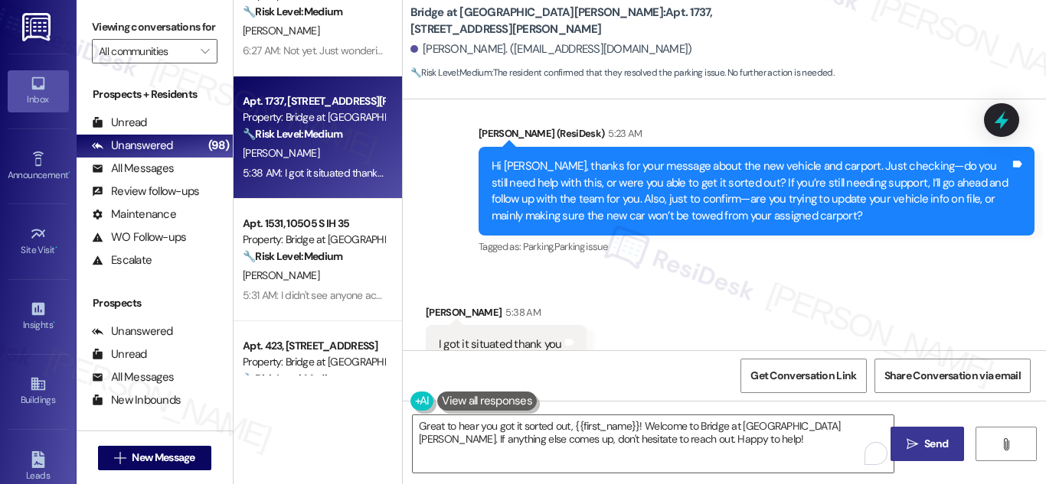
click at [934, 442] on span "Send" at bounding box center [936, 444] width 24 height 16
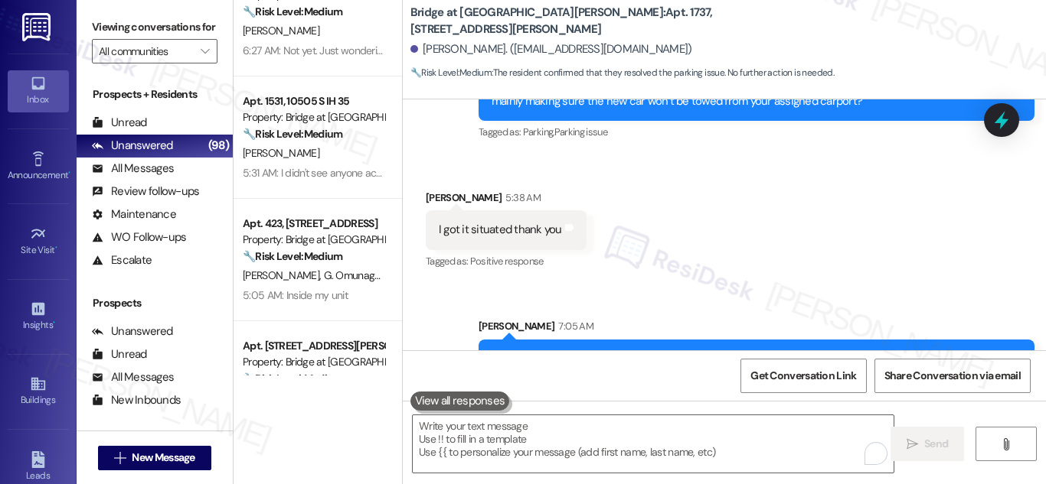
scroll to position [2651, 0]
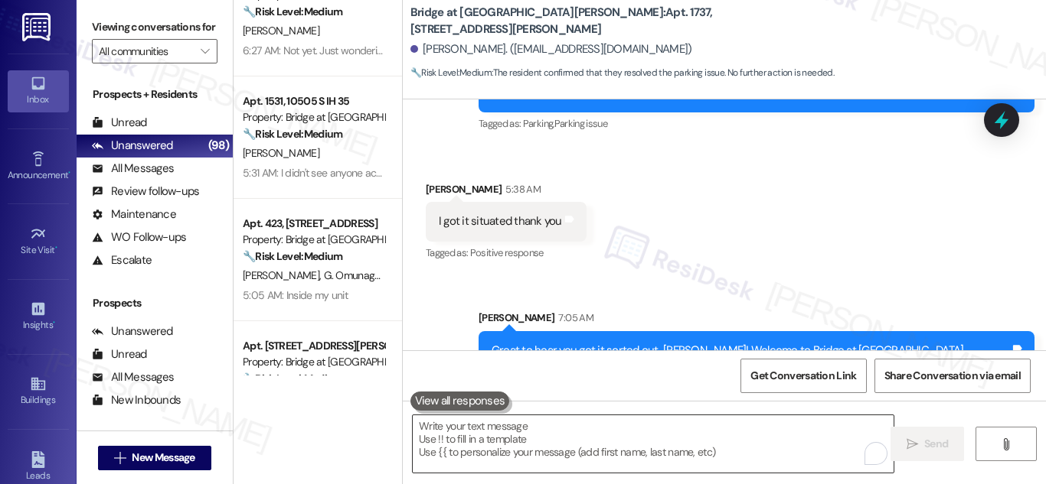
click at [648, 443] on textarea "To enrich screen reader interactions, please activate Accessibility in Grammarl…" at bounding box center [653, 444] width 481 height 57
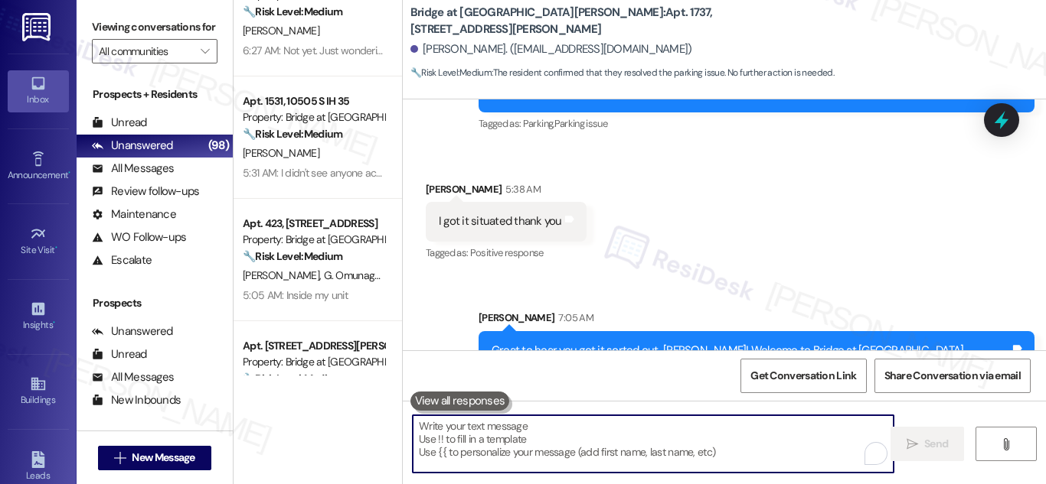
click at [778, 449] on textarea "To enrich screen reader interactions, please activate Accessibility in Grammarl…" at bounding box center [653, 444] width 481 height 57
click at [605, 436] on textarea "To enrich screen reader interactions, please activate Accessibility in Grammarl…" at bounding box center [653, 444] width 481 height 57
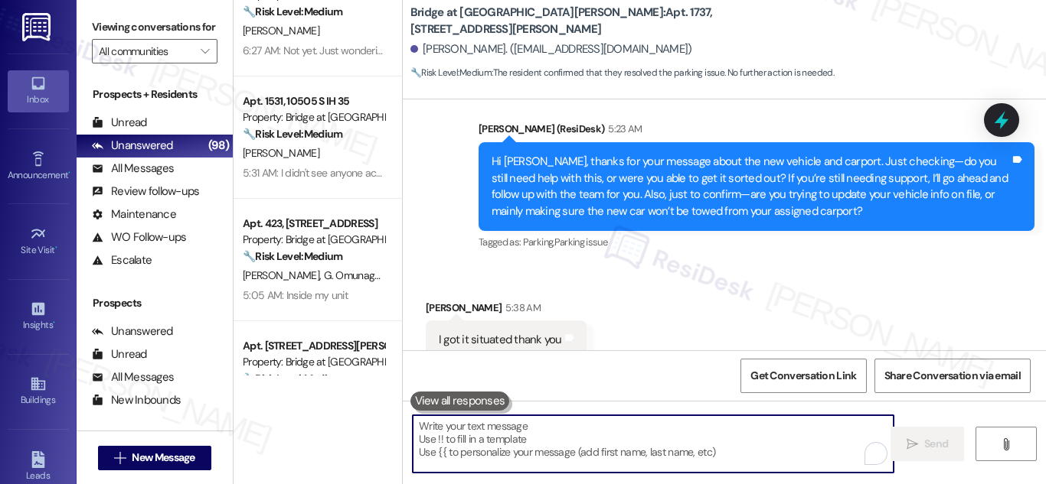
scroll to position [2497, 0]
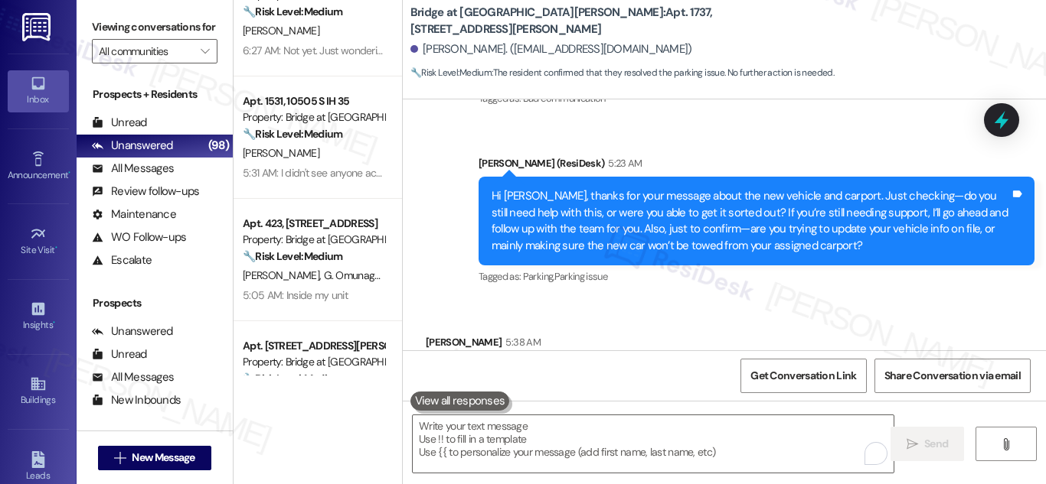
click at [426, 233] on div "Sent via SMS ResiDesk After Hours Assistant [DATE] at 1:15 AM Thank you for you…" at bounding box center [724, 138] width 643 height 324
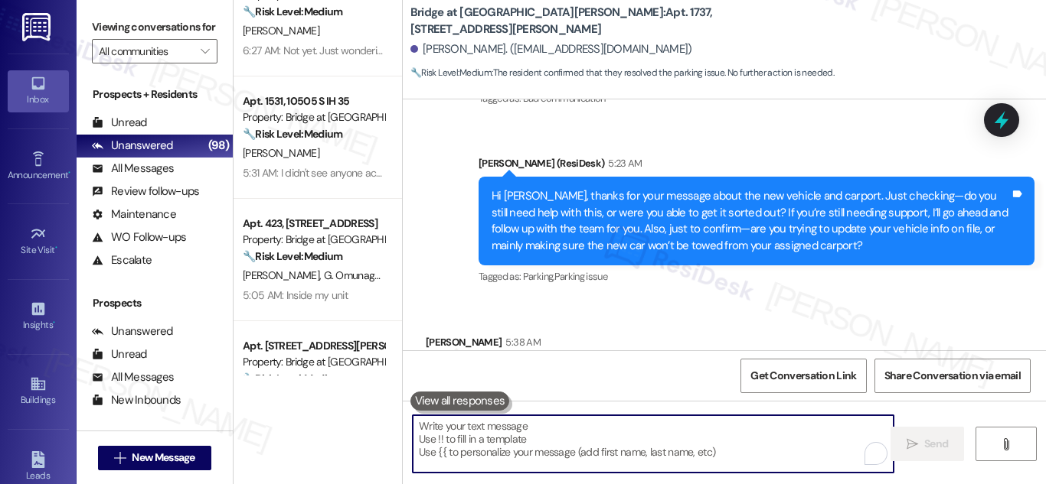
click at [659, 431] on textarea "To enrich screen reader interactions, please activate Accessibility in Grammarl…" at bounding box center [653, 444] width 481 height 57
click at [427, 135] on div "Sent via SMS ResiDesk After Hours Assistant [DATE] at 1:15 AM Thank you for you…" at bounding box center [724, 138] width 643 height 324
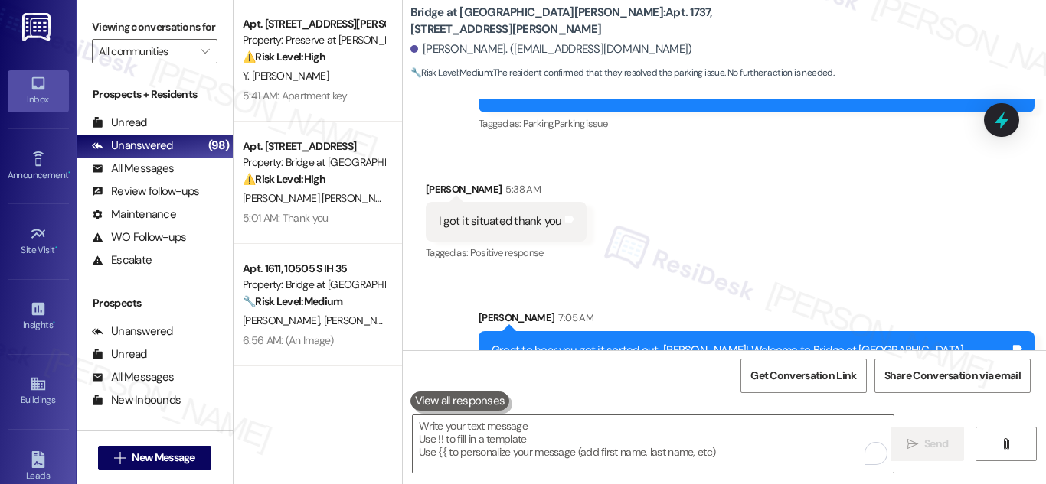
scroll to position [0, 0]
click at [417, 311] on div "Sent via SMS [PERSON_NAME] 7:05 AM Great to hear you got it sorted out, [PERSON…" at bounding box center [724, 337] width 643 height 123
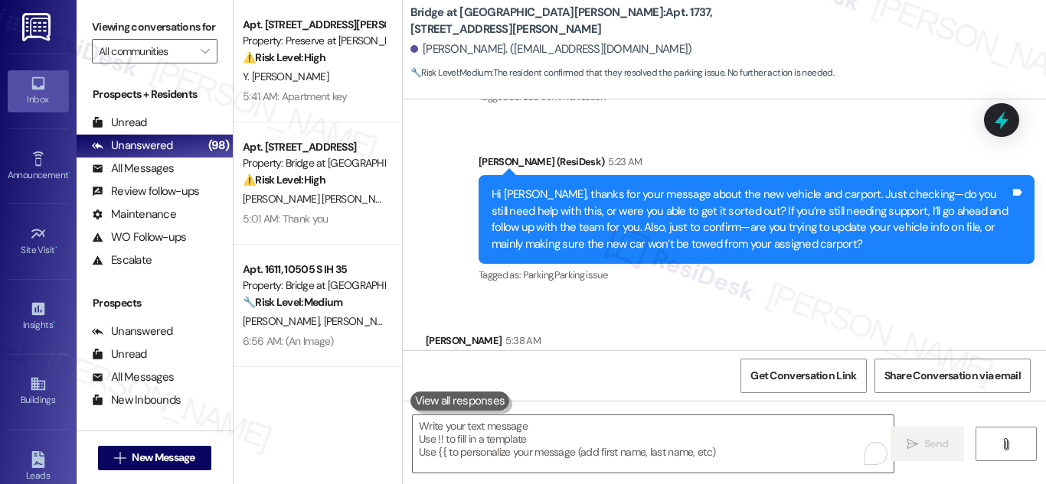
scroll to position [2497, 0]
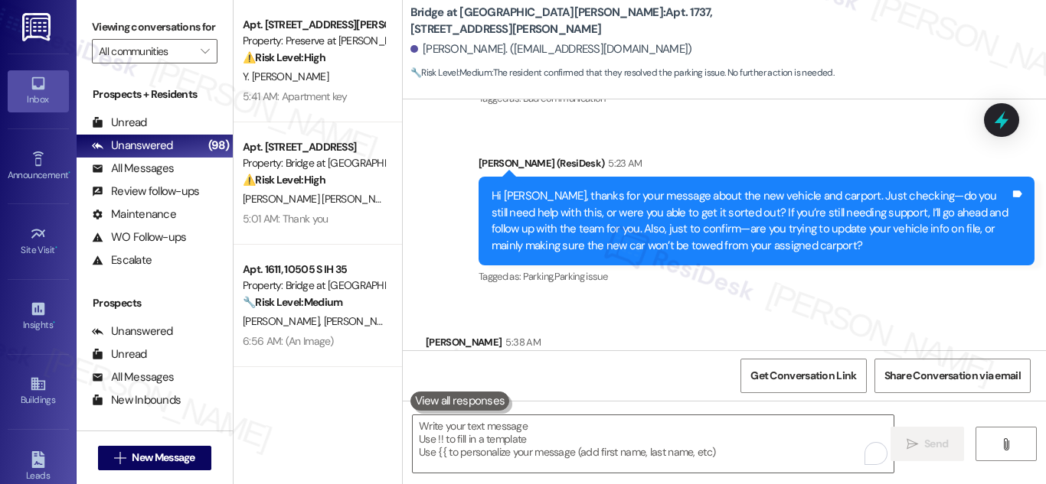
click at [301, 387] on div "Apt. [STREET_ADDRESS][PERSON_NAME] Property: Preserve at [PERSON_NAME][GEOGRAPH…" at bounding box center [317, 242] width 168 height 484
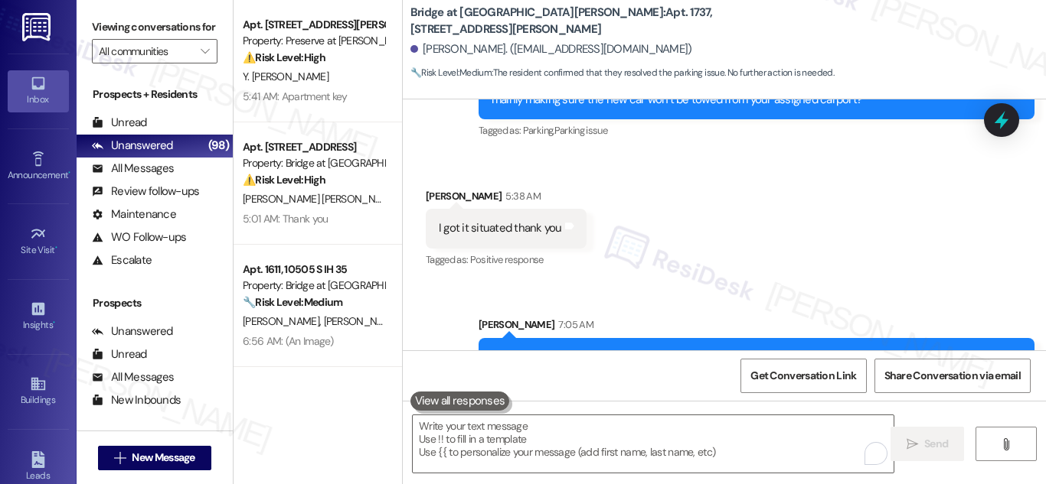
scroll to position [2651, 0]
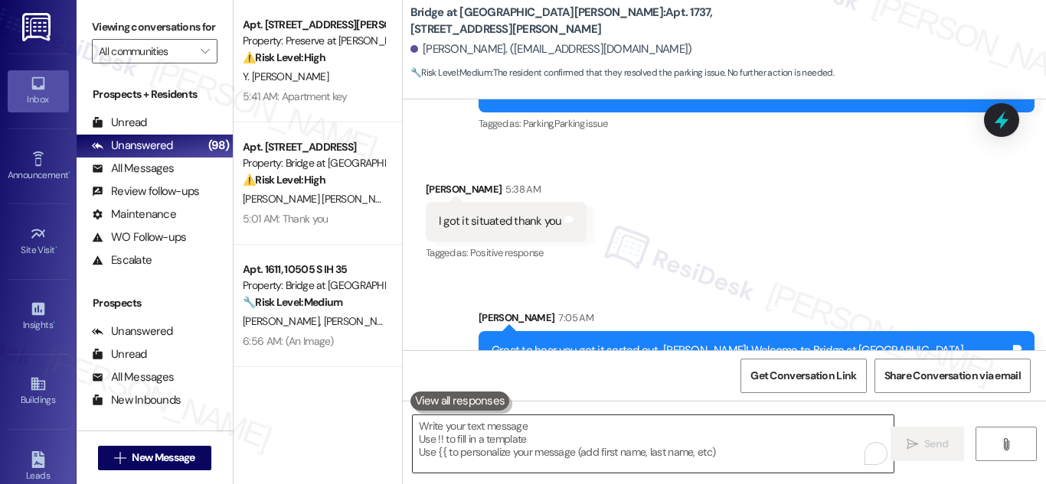
click at [634, 439] on textarea "To enrich screen reader interactions, please activate Accessibility in Grammarl…" at bounding box center [653, 444] width 481 height 57
click at [301, 395] on div "Apt. [STREET_ADDRESS][PERSON_NAME] Property: Preserve at [PERSON_NAME][GEOGRAPH…" at bounding box center [317, 242] width 168 height 484
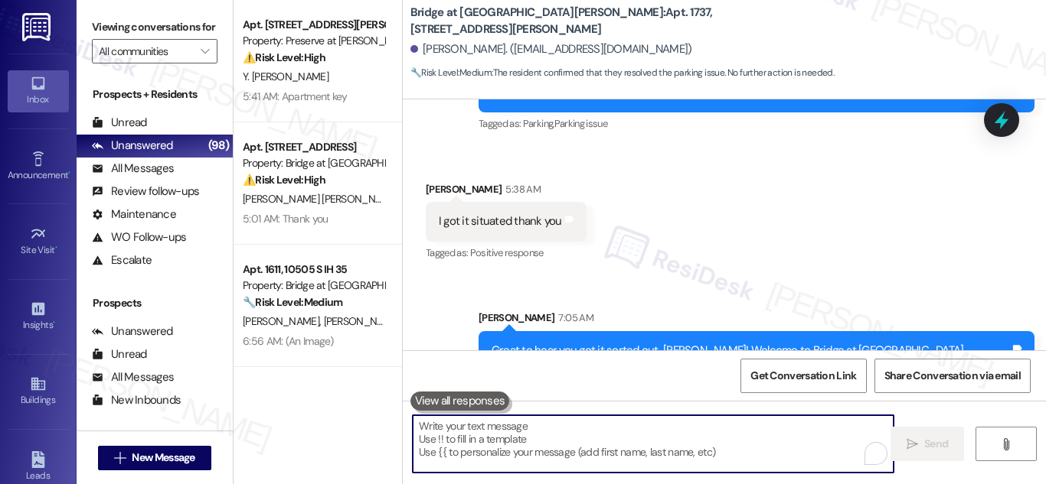
click at [573, 434] on textarea "To enrich screen reader interactions, please activate Accessibility in Grammarl…" at bounding box center [653, 444] width 481 height 57
click at [644, 434] on textarea "To enrich screen reader interactions, please activate Accessibility in Grammarl…" at bounding box center [653, 444] width 481 height 57
click at [697, 446] on textarea "To enrich screen reader interactions, please activate Accessibility in Grammarl…" at bounding box center [653, 444] width 481 height 57
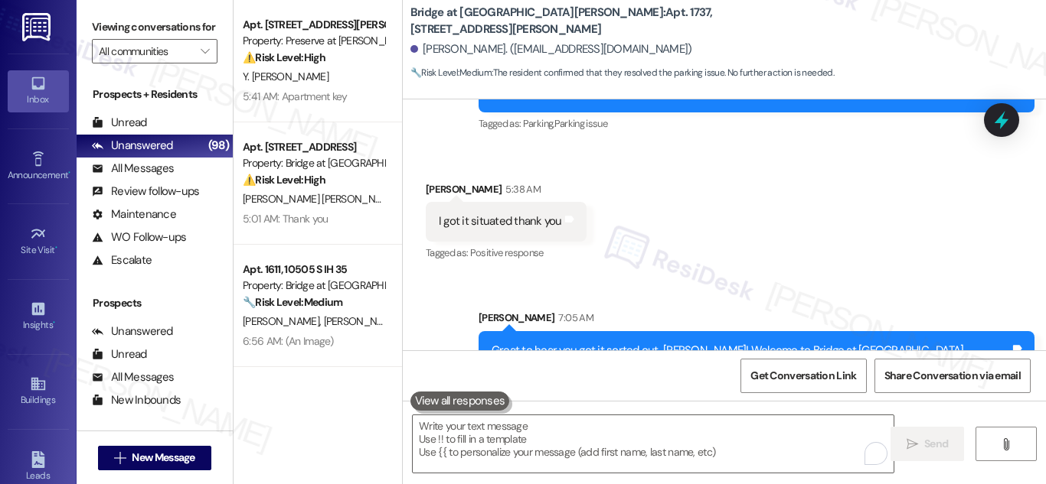
click at [568, 381] on div "Get Conversation Link Share Conversation via email" at bounding box center [724, 376] width 643 height 51
click at [697, 439] on textarea "To enrich screen reader interactions, please activate Accessibility in Grammarl…" at bounding box center [653, 444] width 481 height 57
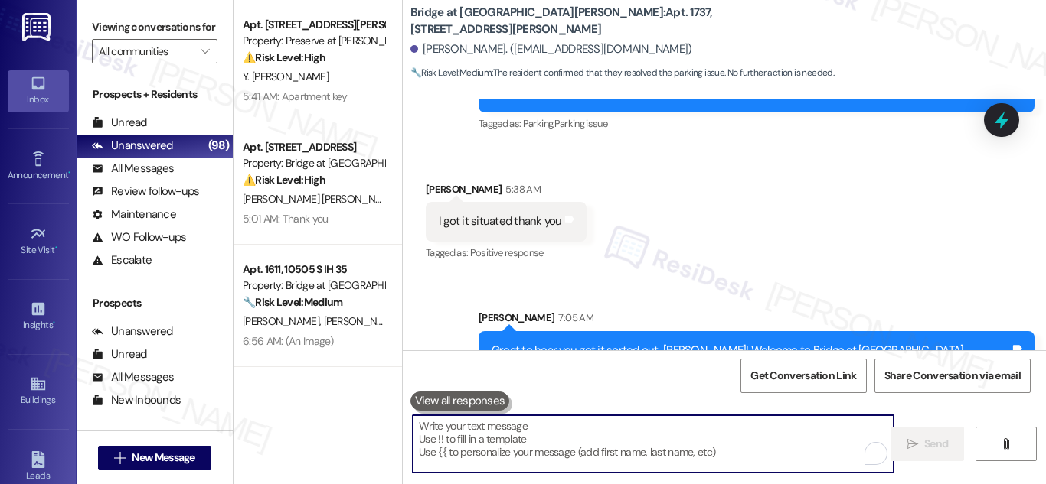
click at [821, 444] on textarea "To enrich screen reader interactions, please activate Accessibility in Grammarl…" at bounding box center [653, 444] width 481 height 57
click at [305, 423] on div "Apt. [STREET_ADDRESS][PERSON_NAME] Property: Preserve at [PERSON_NAME][GEOGRAPH…" at bounding box center [317, 242] width 168 height 484
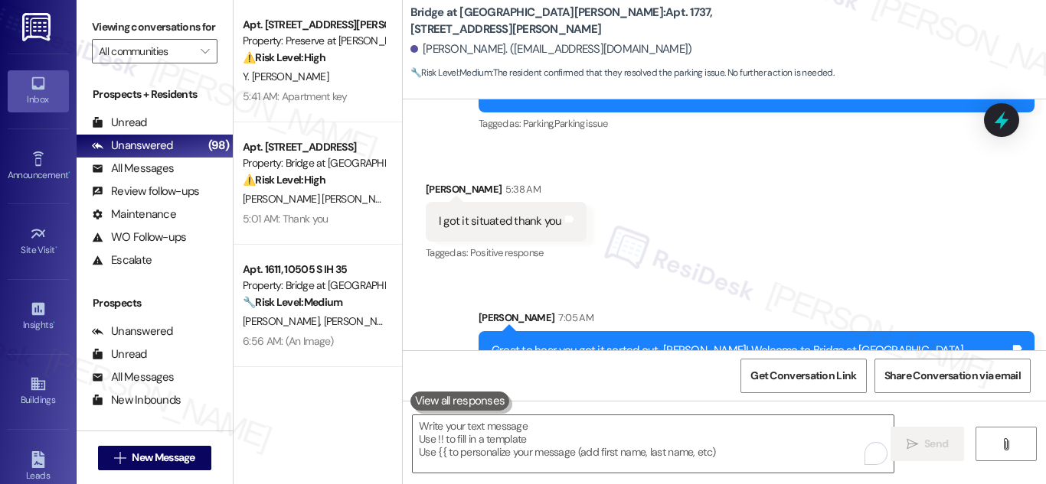
click at [347, 402] on div "Apt. [STREET_ADDRESS][PERSON_NAME] Property: Preserve at [PERSON_NAME][GEOGRAPH…" at bounding box center [317, 242] width 168 height 484
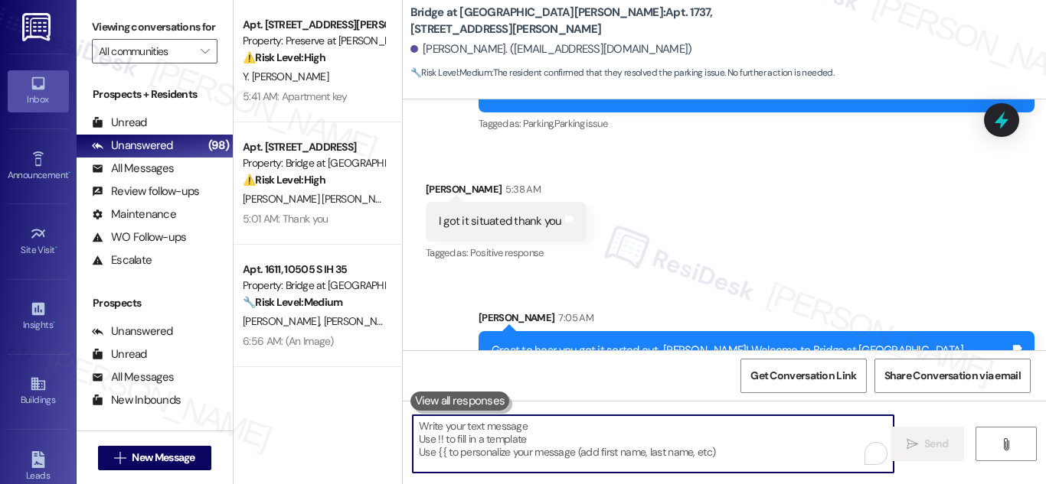
click at [565, 431] on textarea "To enrich screen reader interactions, please activate Accessibility in Grammarl…" at bounding box center [653, 444] width 481 height 57
click at [563, 440] on textarea "To enrich screen reader interactions, please activate Accessibility in Grammarl…" at bounding box center [653, 444] width 481 height 57
click at [543, 460] on textarea "To enrich screen reader interactions, please activate Accessibility in Grammarl…" at bounding box center [653, 444] width 481 height 57
click at [550, 429] on textarea "To enrich screen reader interactions, please activate Accessibility in Grammarl…" at bounding box center [653, 444] width 481 height 57
click at [546, 429] on textarea "To enrich screen reader interactions, please activate Accessibility in Grammarl…" at bounding box center [653, 444] width 481 height 57
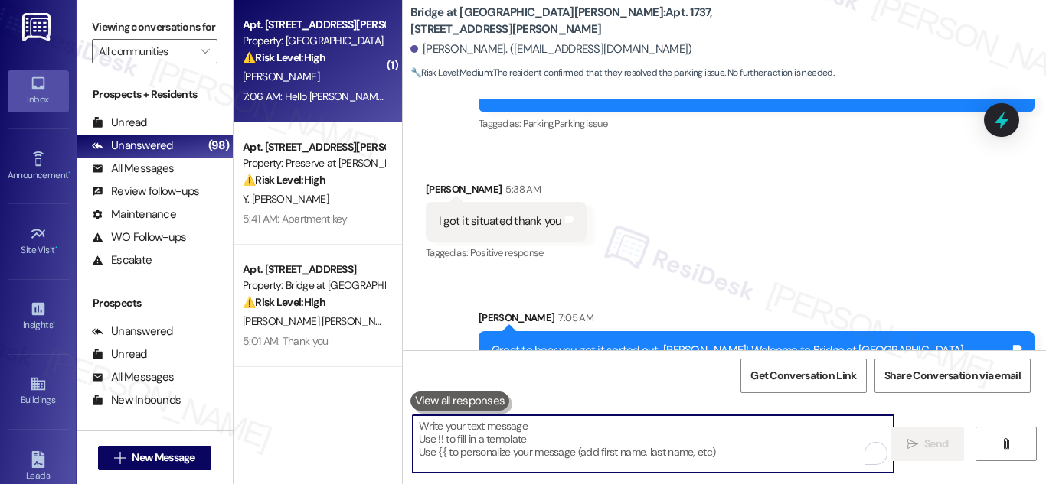
click at [293, 72] on div "[PERSON_NAME]" at bounding box center [313, 76] width 145 height 19
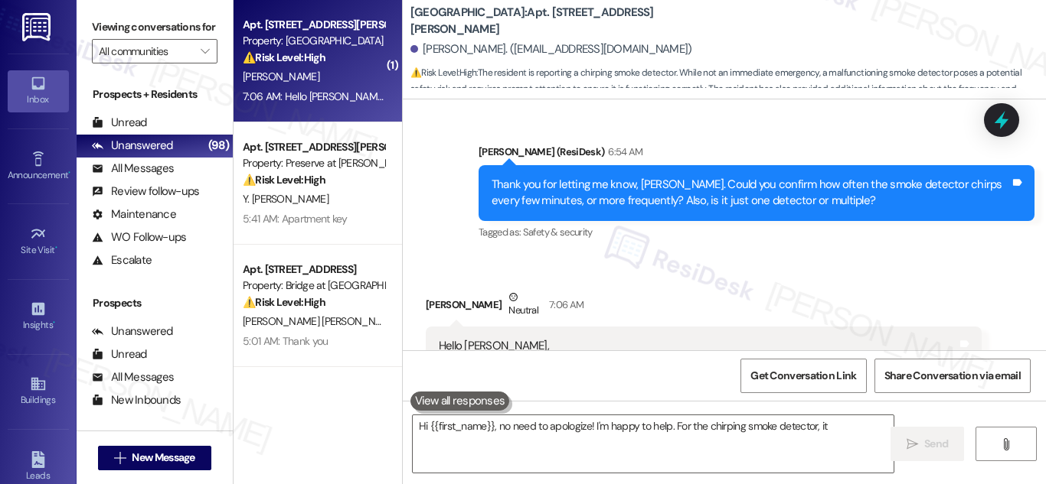
scroll to position [3829, 0]
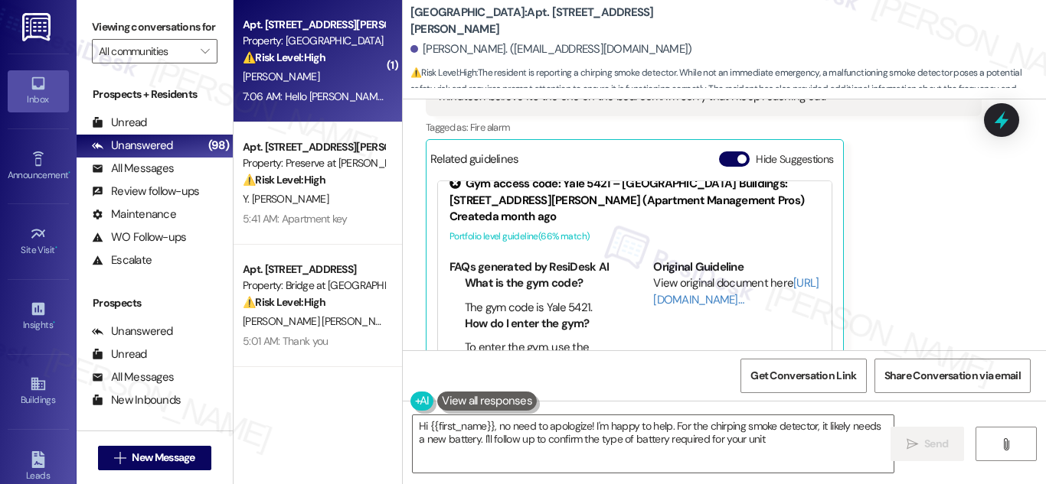
type textarea "Hi {{first_name}}, no need to apologize! I'm happy to help. For the chirping sm…"
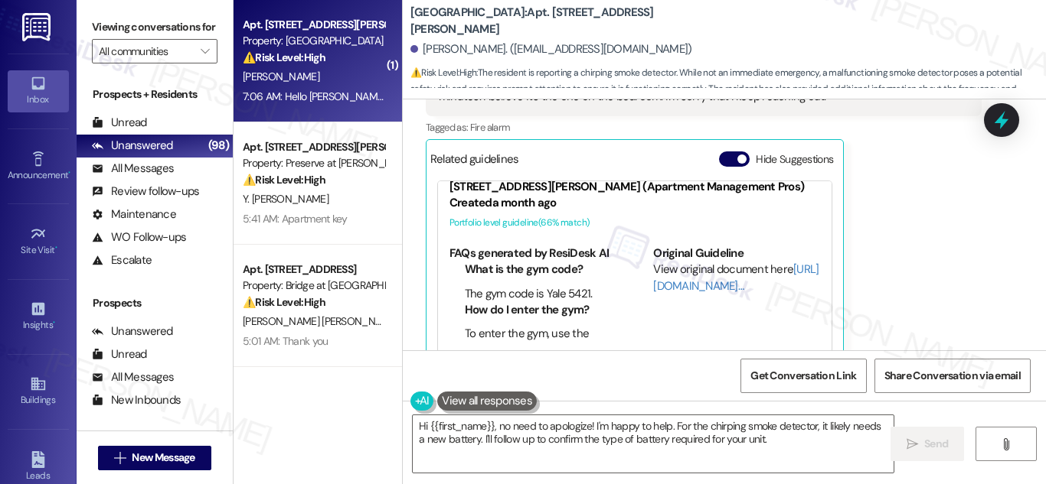
scroll to position [3830, 0]
click at [800, 437] on textarea "Hi {{first_name}}, no need to apologize! I'm happy to help. For the chirping sm…" at bounding box center [653, 444] width 481 height 57
click at [673, 373] on div "Get Conversation Link Share Conversation via email" at bounding box center [724, 376] width 643 height 51
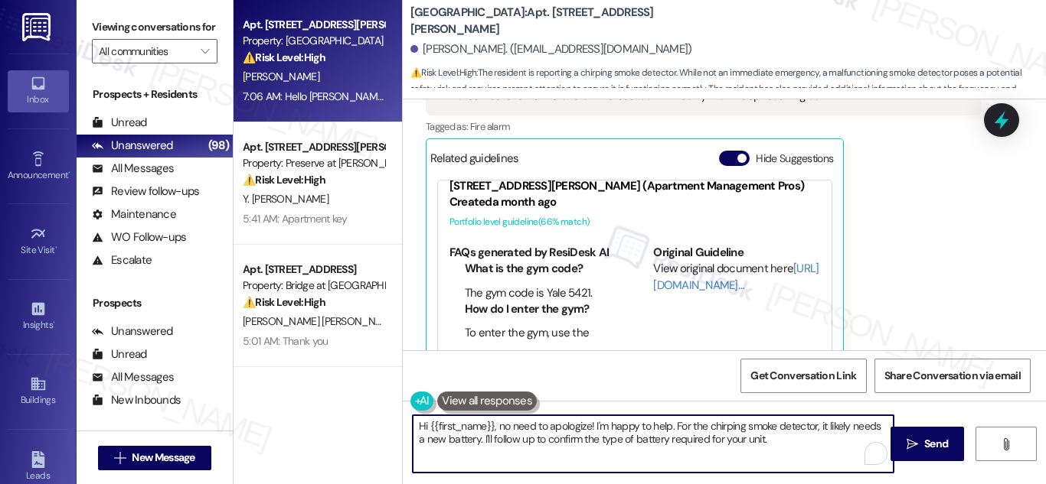
click at [655, 432] on textarea "Hi {{first_name}}, no need to apologize! I'm happy to help. For the chirping sm…" at bounding box center [653, 444] width 481 height 57
click at [778, 441] on textarea "Hi {{first_name}}, no need to apologize! I'm happy to help. For the chirping sm…" at bounding box center [653, 444] width 481 height 57
click at [509, 440] on textarea "Hi {{first_name}}, no need to apologize! I'm happy to help. For the chirping sm…" at bounding box center [653, 444] width 481 height 57
click at [928, 268] on div "[PERSON_NAME] Neutral 7:06 AM Hello [PERSON_NAME], It's weird because it only d…" at bounding box center [704, 188] width 556 height 365
click at [768, 461] on textarea "Hi {{first_name}}, no need to apologize! I'm happy to help. For the chirping sm…" at bounding box center [653, 444] width 481 height 57
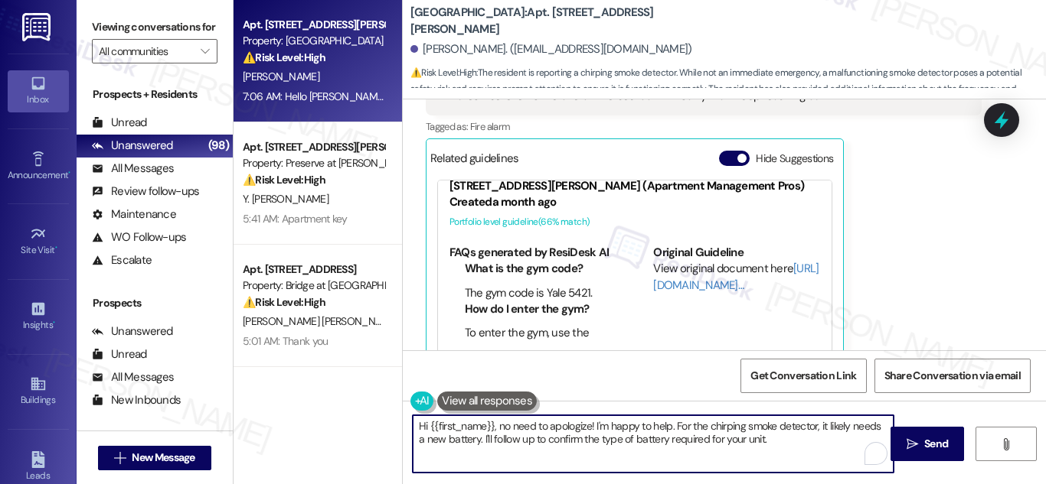
click at [788, 439] on textarea "Hi {{first_name}}, no need to apologize! I'm happy to help. For the chirping sm…" at bounding box center [653, 444] width 481 height 57
click at [663, 425] on textarea "Hi {{first_name}}, no need to apologize! I'm happy to help. For the chirping sm…" at bounding box center [653, 444] width 481 height 57
click at [794, 445] on textarea "Hi {{first_name}}, no need to apologize! I'm happy to help. For the chirping sm…" at bounding box center [653, 444] width 481 height 57
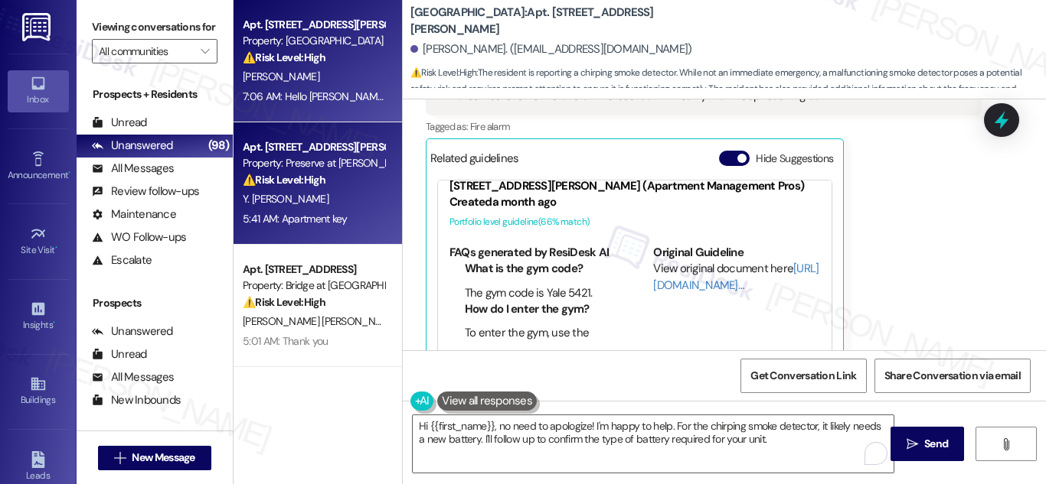
click at [309, 196] on span "Y. [PERSON_NAME]" at bounding box center [286, 199] width 86 height 14
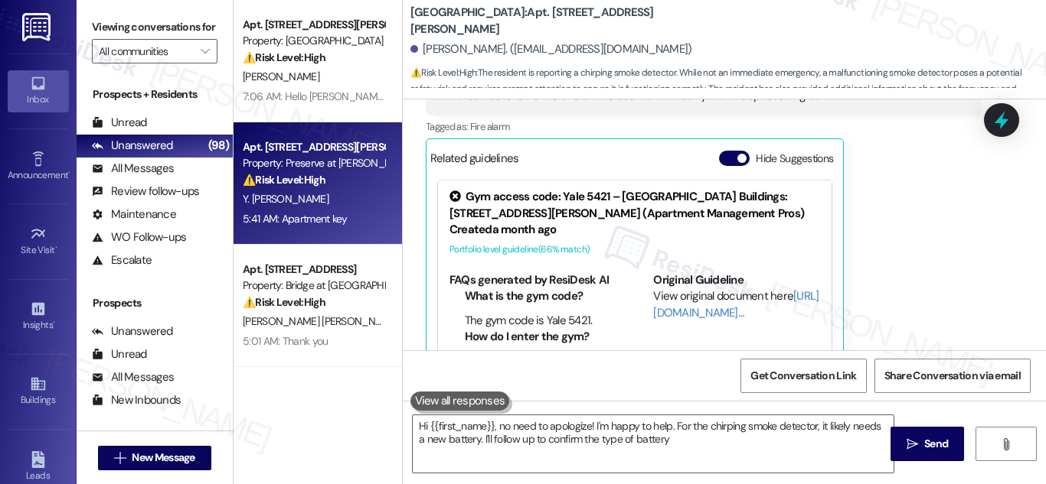
type textarea "Hi {{first_name}}, no need to apologize! I'm happy to help. For the chirping sm…"
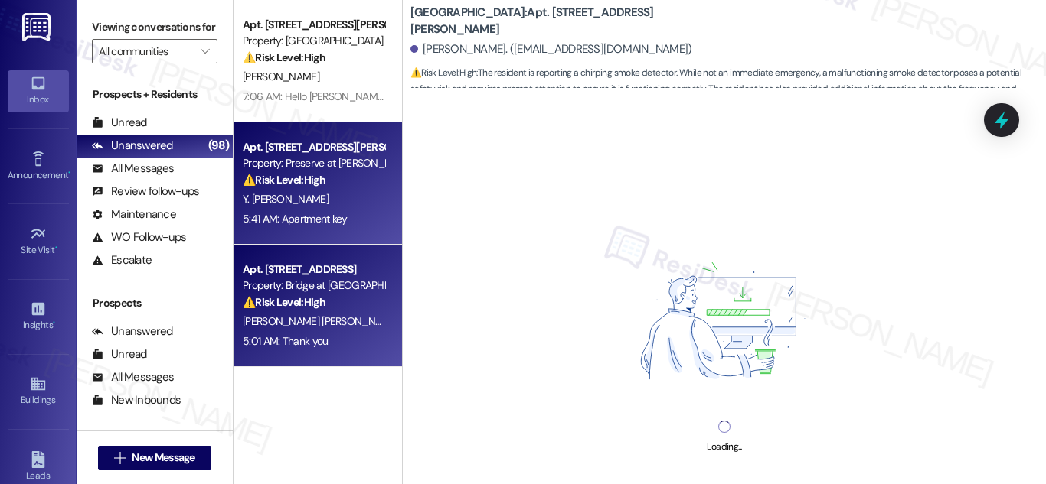
click at [337, 267] on div "Apt. [STREET_ADDRESS]" at bounding box center [314, 270] width 142 height 16
click at [297, 193] on span "Y. [PERSON_NAME]" at bounding box center [286, 199] width 86 height 14
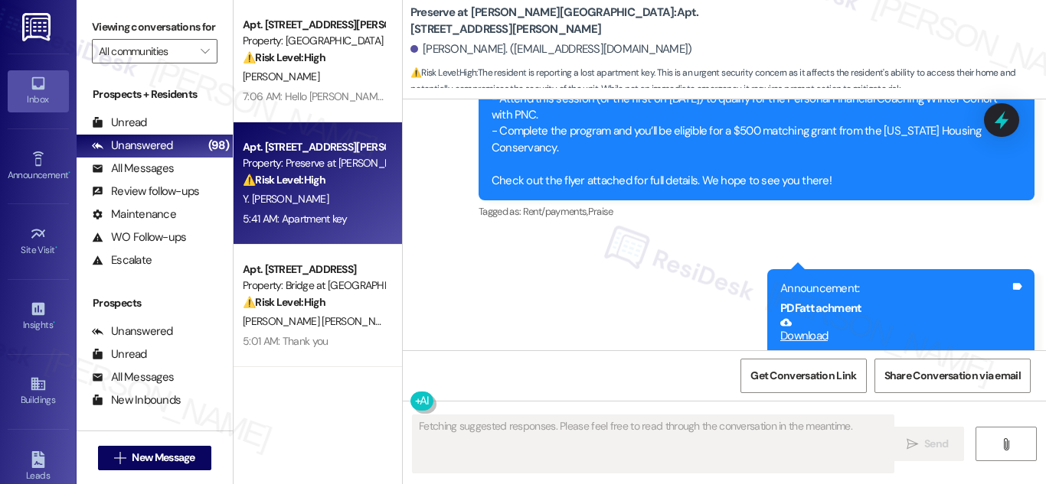
scroll to position [15406, 0]
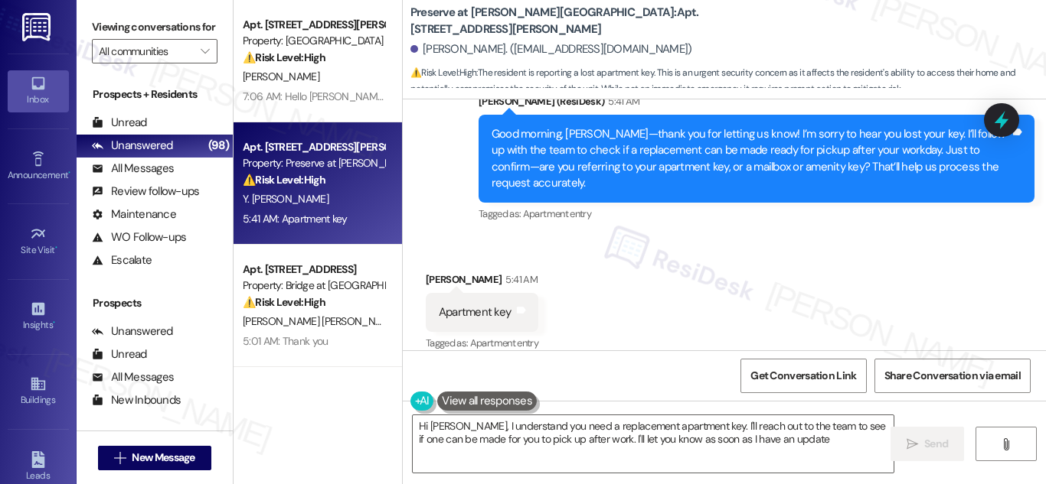
type textarea "Hi [PERSON_NAME], I understand you need a replacement apartment key. I'll reach…"
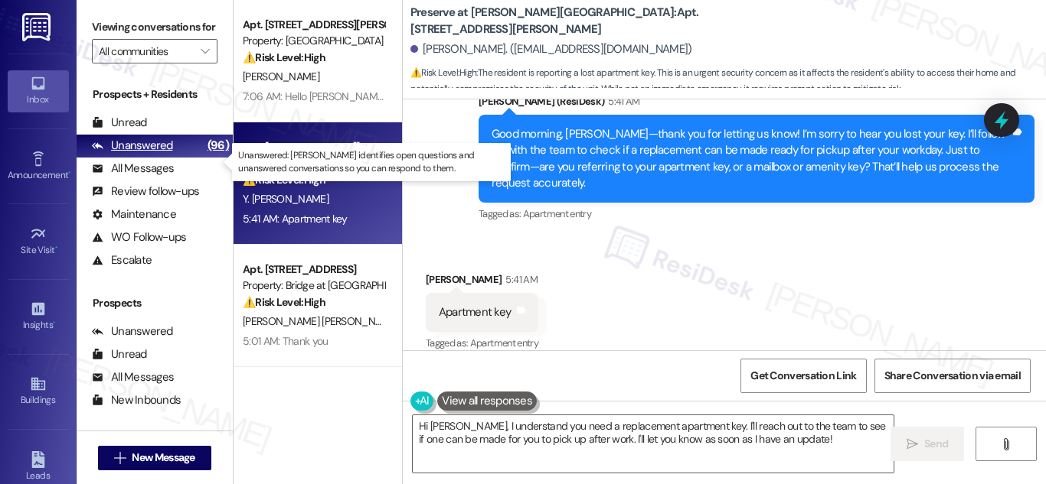
click at [159, 154] on div "Unanswered" at bounding box center [132, 146] width 81 height 16
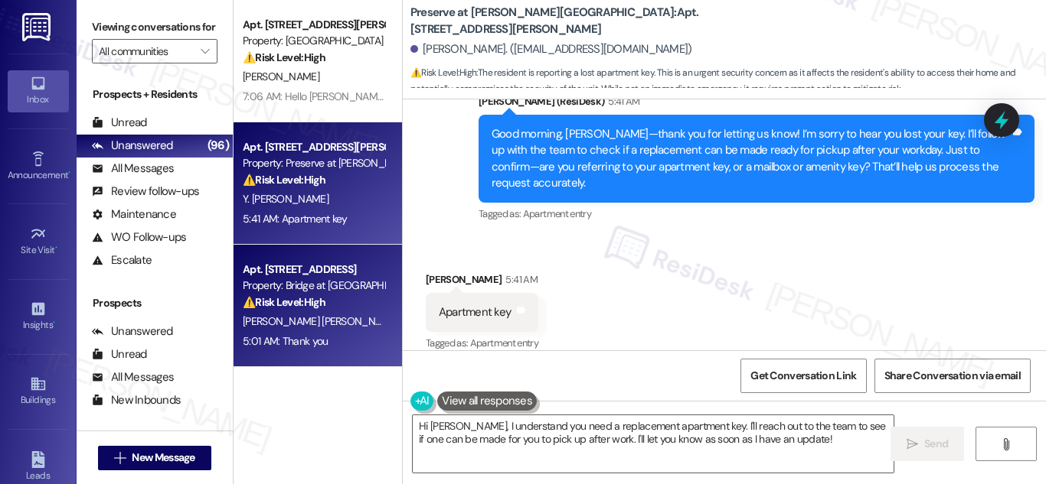
click at [315, 293] on div "Property: Bridge at [GEOGRAPHIC_DATA]" at bounding box center [314, 286] width 142 height 16
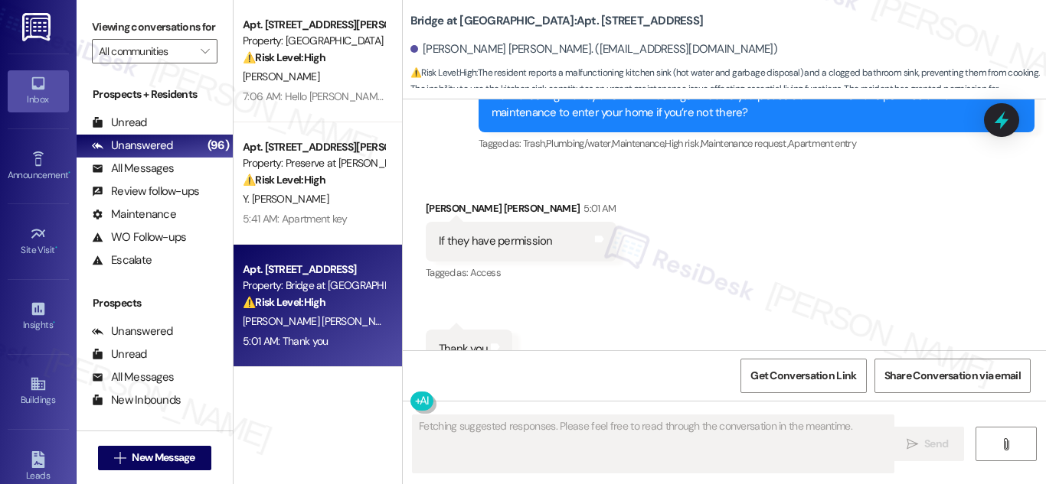
scroll to position [6161, 0]
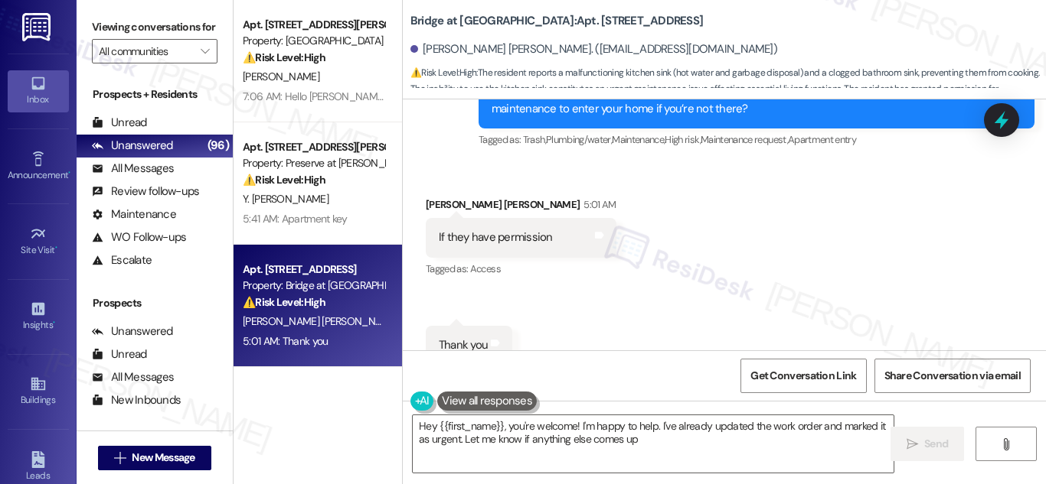
type textarea "Hey {{first_name}}, you're welcome! I'm happy to help. I've already updated the…"
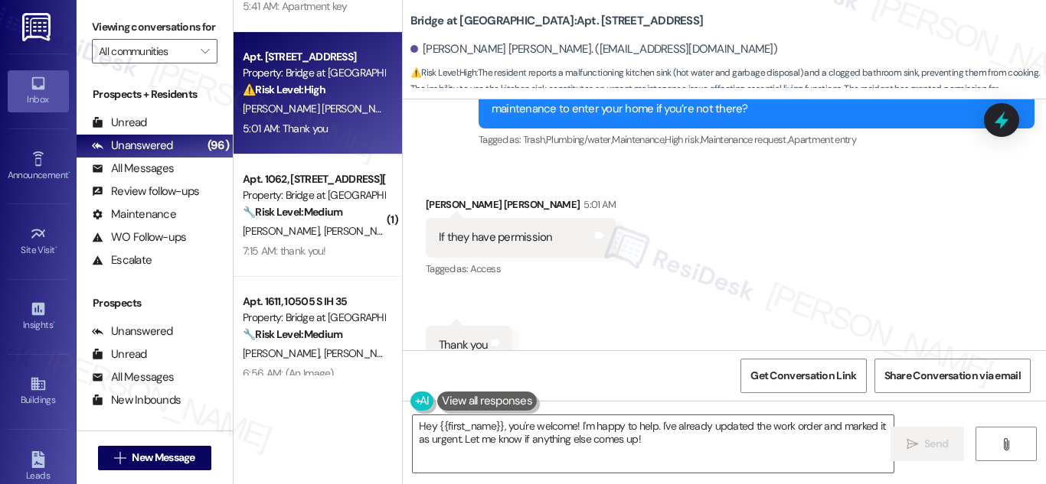
scroll to position [230, 0]
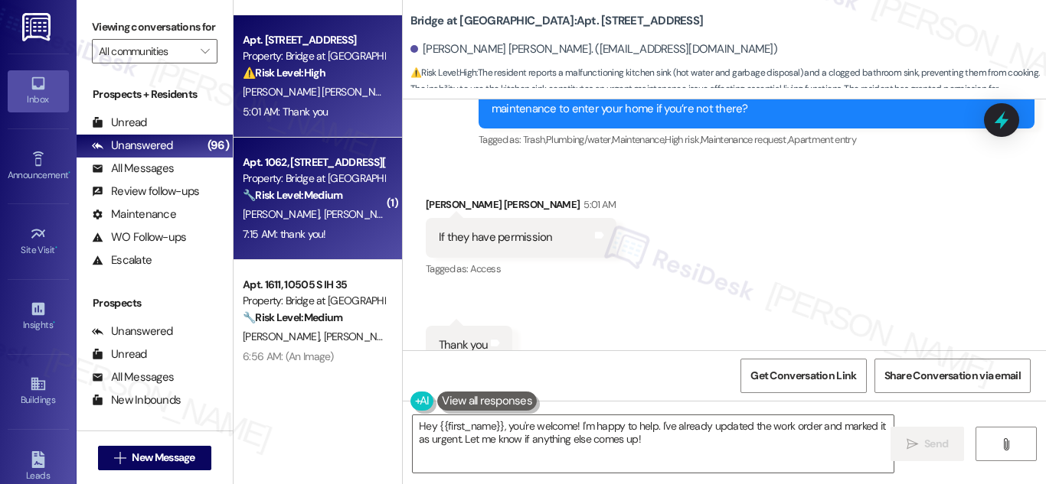
click at [310, 213] on div "[PERSON_NAME] [PERSON_NAME]" at bounding box center [313, 214] width 145 height 19
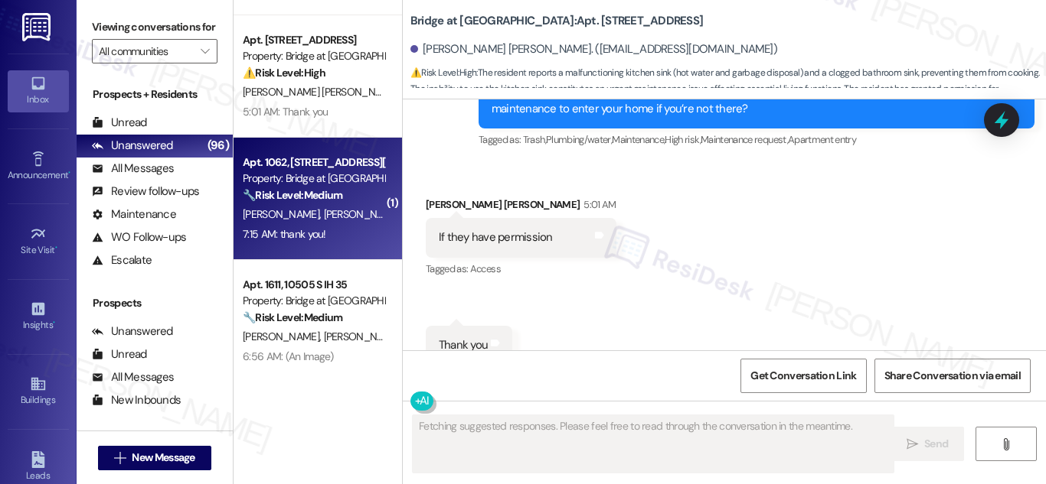
scroll to position [1241, 0]
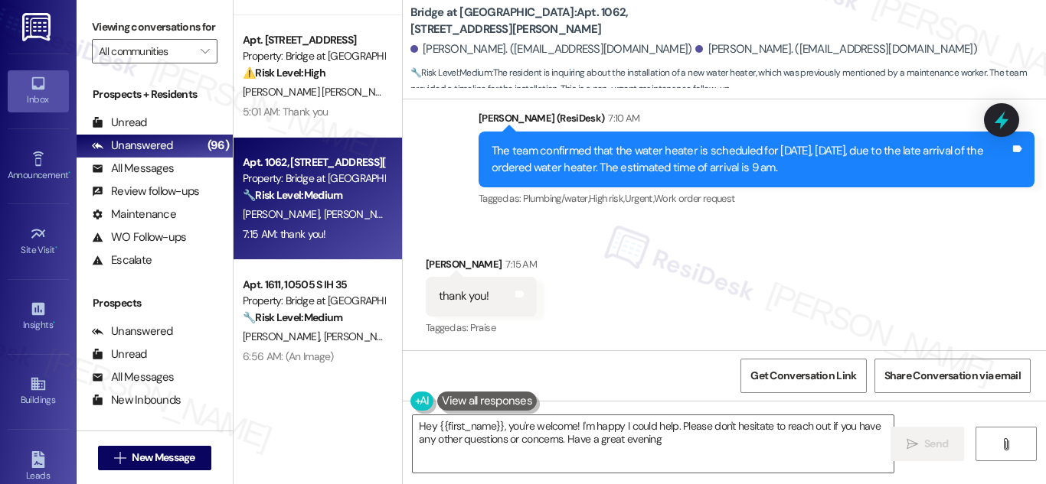
type textarea "Hey {{first_name}}, you're welcome! I'm happy I could help. Please don't hesita…"
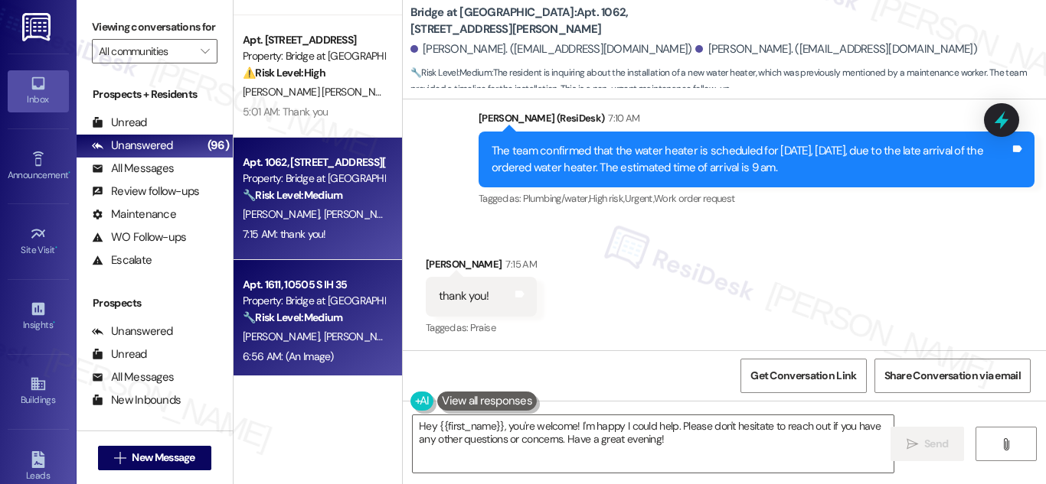
click at [325, 305] on div "Property: Bridge at [GEOGRAPHIC_DATA]" at bounding box center [314, 301] width 142 height 16
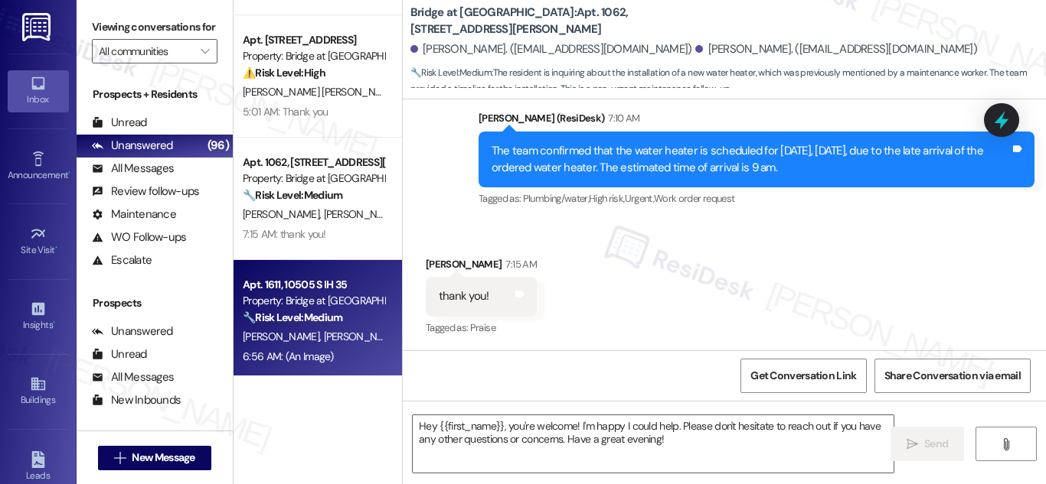
type textarea "Fetching suggested responses. Please feel free to read through the conversation…"
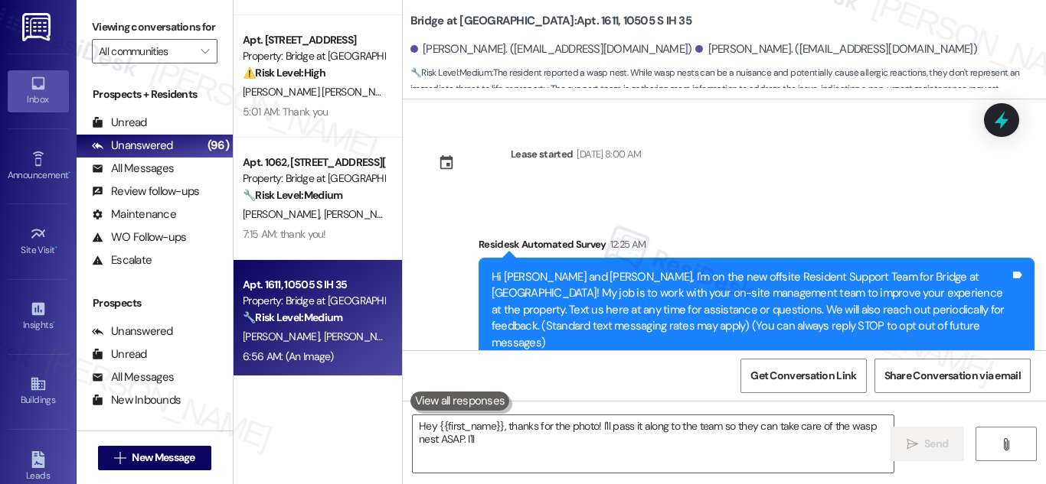
scroll to position [754, 0]
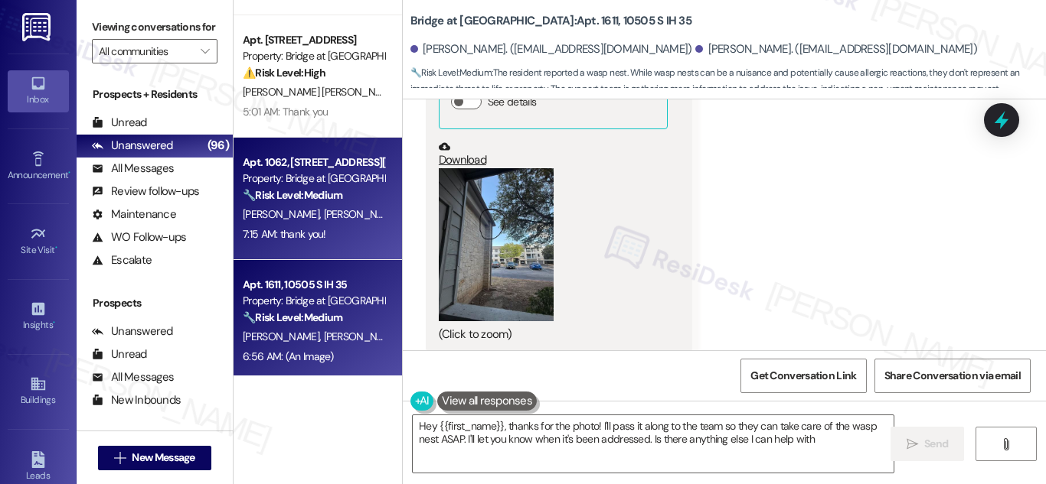
type textarea "Hey {{first_name}}, thanks for the photo! I'll pass it along to the team so the…"
